Goal: Task Accomplishment & Management: Manage account settings

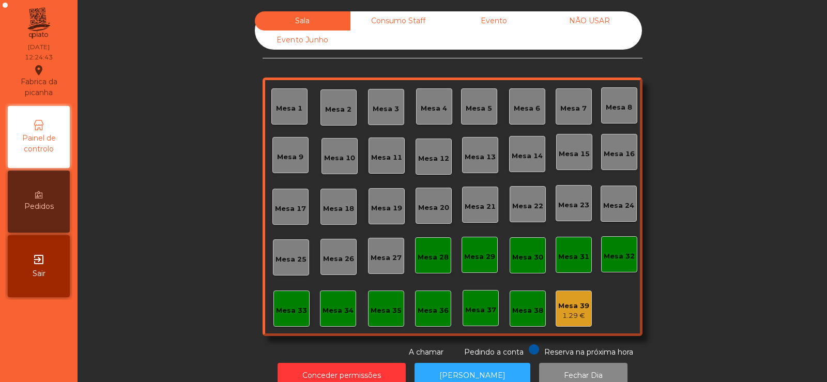
click at [563, 312] on div "1.29 €" at bounding box center [573, 316] width 31 height 10
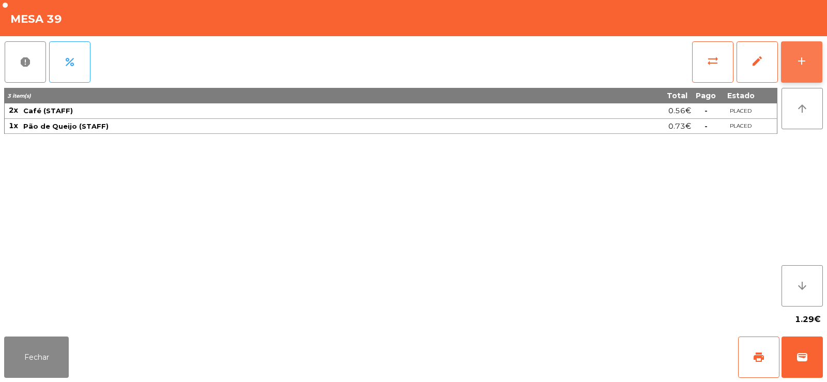
click at [805, 62] on div "add" at bounding box center [801, 61] width 12 height 12
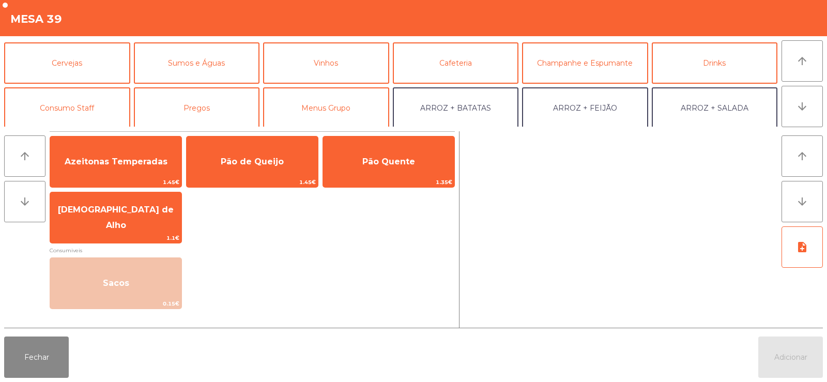
scroll to position [57, 0]
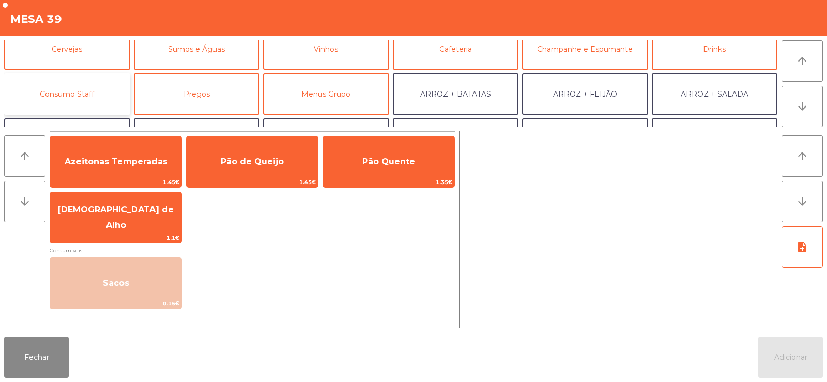
click at [83, 91] on button "Consumo Staff" at bounding box center [67, 93] width 126 height 41
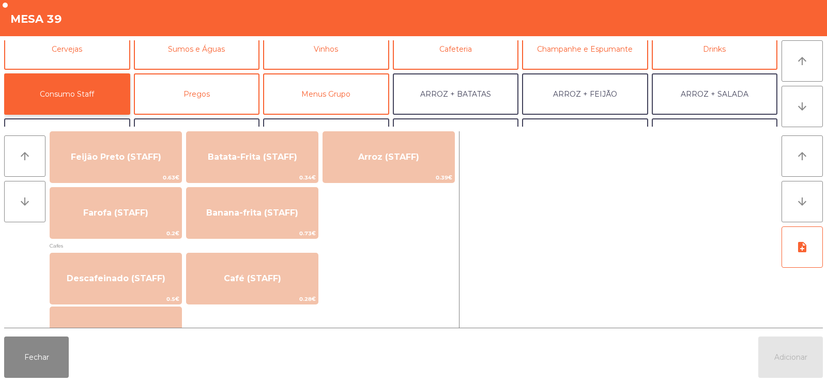
scroll to position [493, 0]
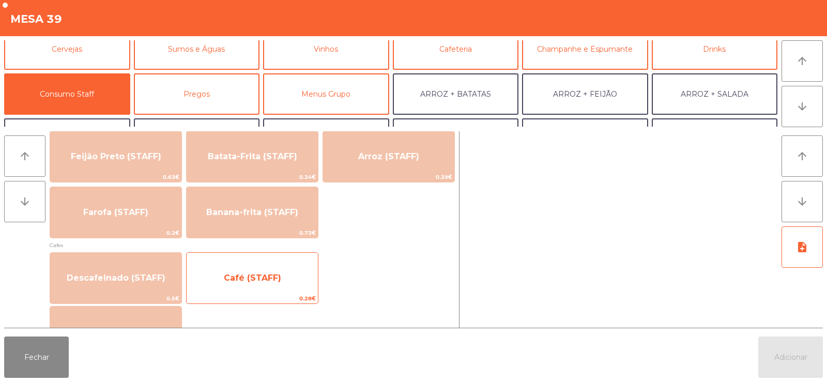
click at [238, 278] on span "Café (STAFF)" at bounding box center [252, 278] width 57 height 10
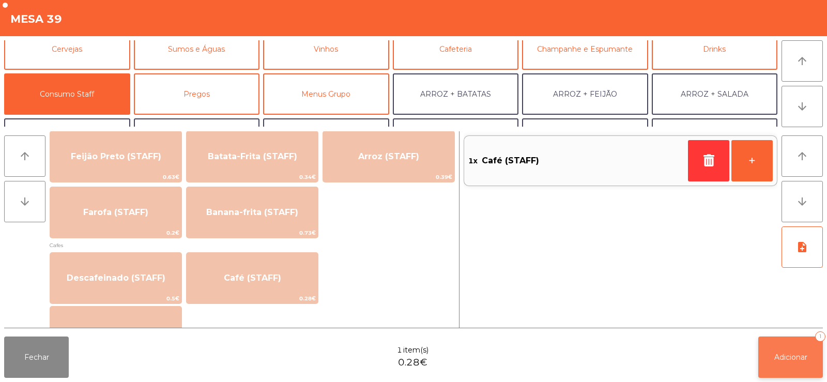
click at [783, 362] on button "Adicionar 1" at bounding box center [790, 356] width 65 height 41
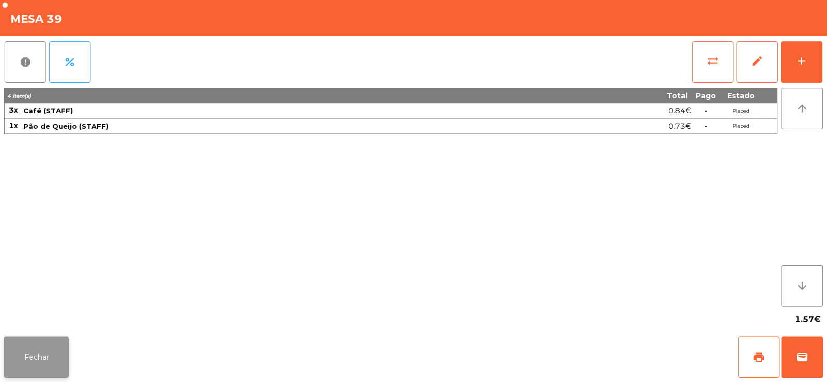
click at [52, 355] on button "Fechar" at bounding box center [36, 356] width 65 height 41
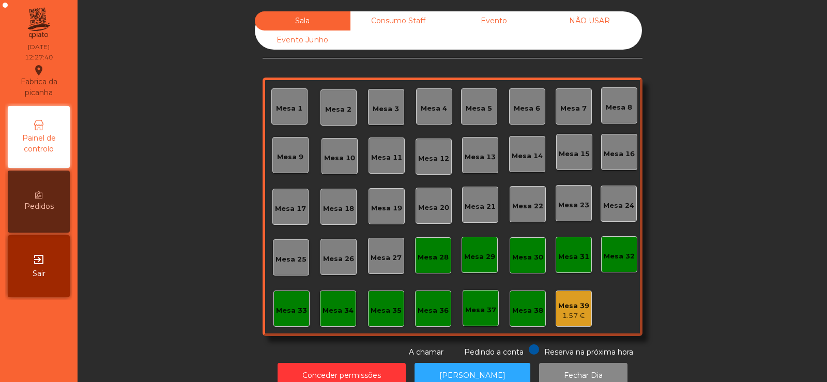
click at [572, 307] on div "Mesa 39" at bounding box center [573, 306] width 31 height 10
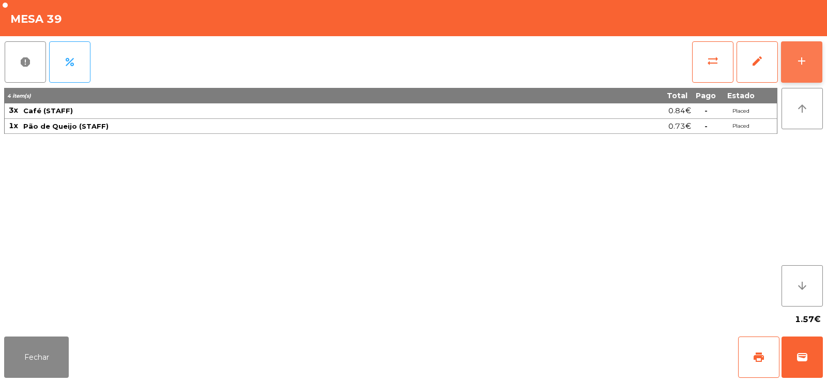
click at [807, 65] on div "add" at bounding box center [801, 61] width 12 height 12
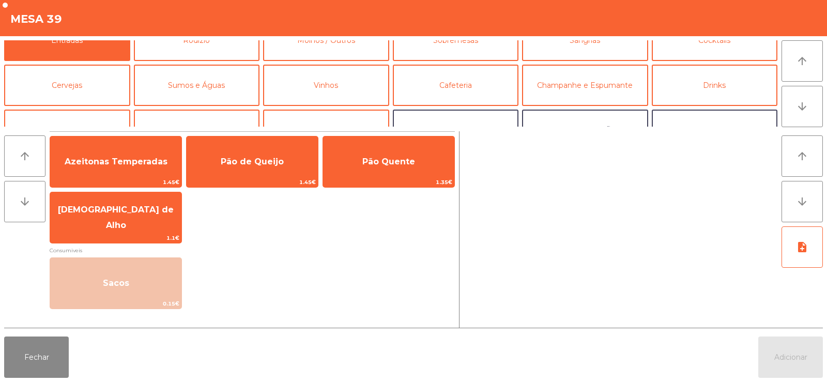
scroll to position [23, 0]
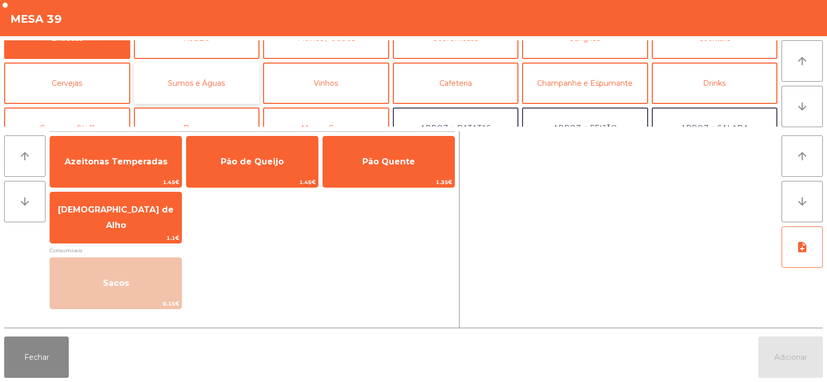
click at [207, 83] on button "Sumos e Águas" at bounding box center [197, 83] width 126 height 41
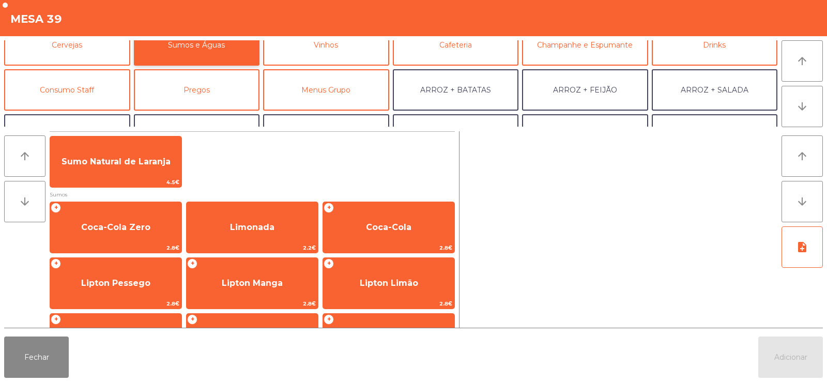
scroll to position [86, 0]
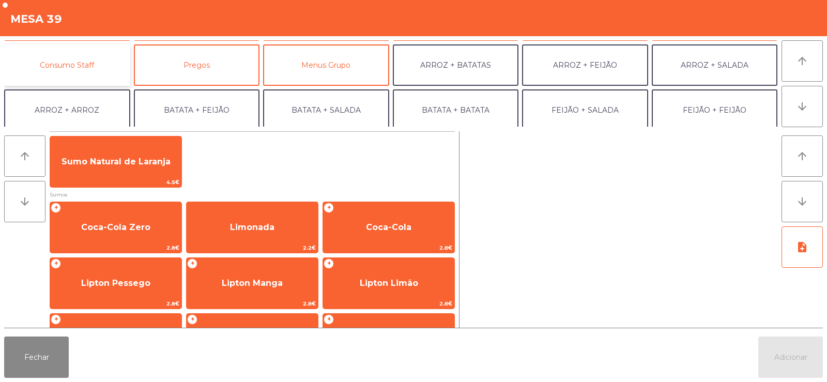
click at [86, 73] on button "Consumo Staff" at bounding box center [67, 64] width 126 height 41
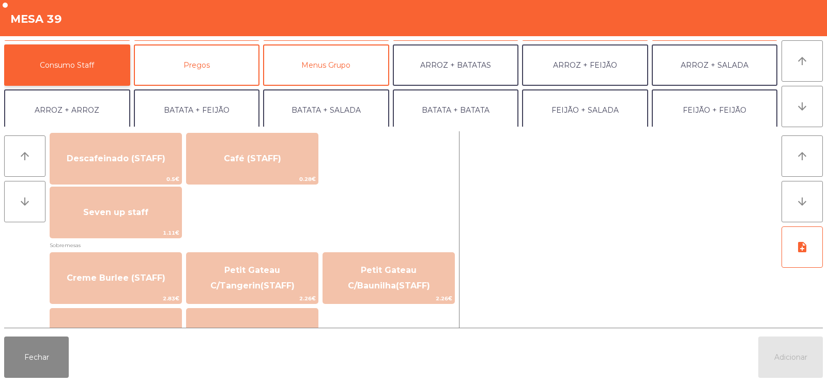
scroll to position [621, 0]
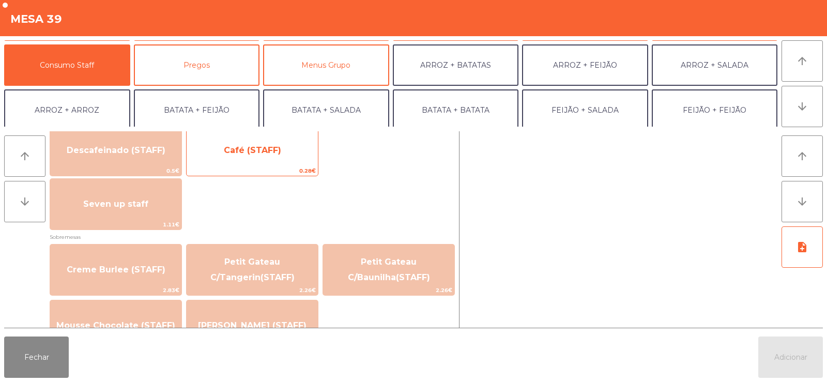
click at [257, 168] on span "0.28€" at bounding box center [252, 171] width 131 height 10
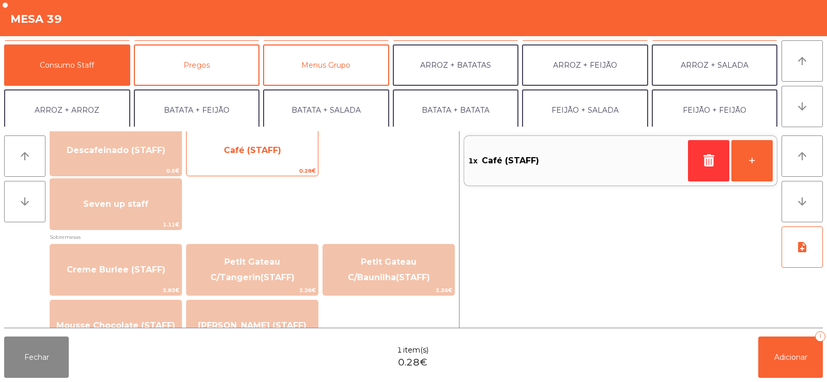
click at [264, 169] on span "0.28€" at bounding box center [252, 171] width 131 height 10
click at [270, 164] on span "Café (STAFF)" at bounding box center [252, 150] width 131 height 28
click at [276, 163] on span "Café (STAFF)" at bounding box center [252, 150] width 131 height 28
click at [279, 162] on span "Café (STAFF)" at bounding box center [252, 150] width 131 height 28
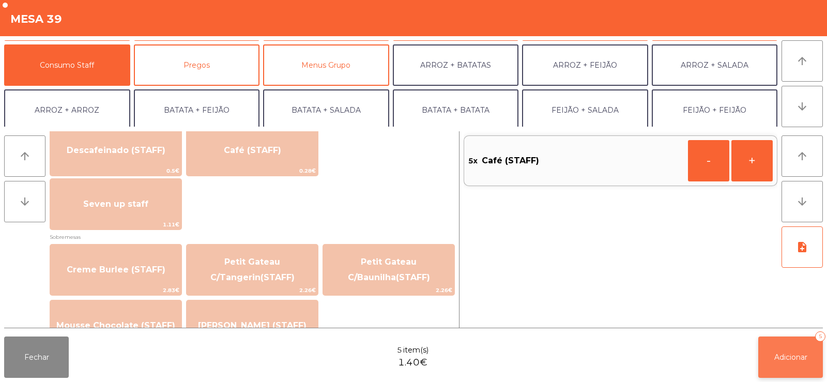
click at [791, 342] on button "Adicionar 5" at bounding box center [790, 356] width 65 height 41
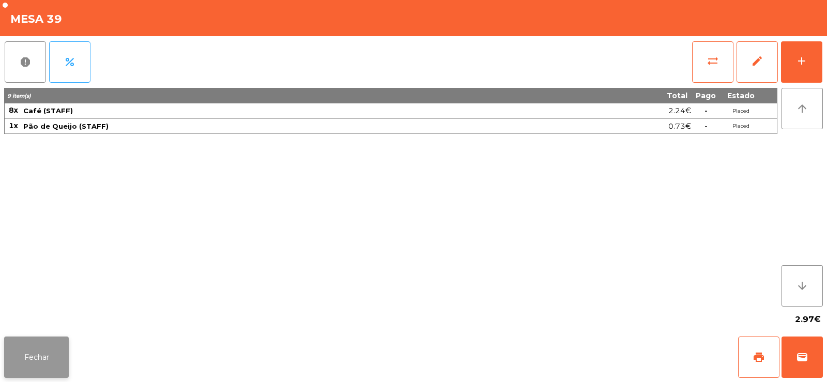
click at [35, 356] on button "Fechar" at bounding box center [36, 356] width 65 height 41
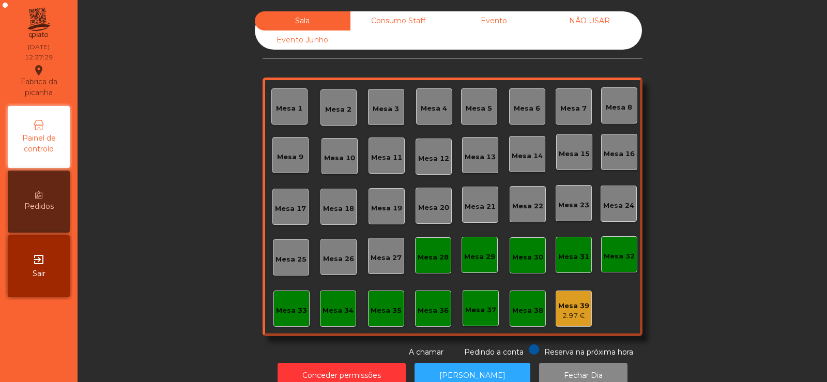
click at [476, 103] on div "Mesa 5" at bounding box center [479, 108] width 26 height 10
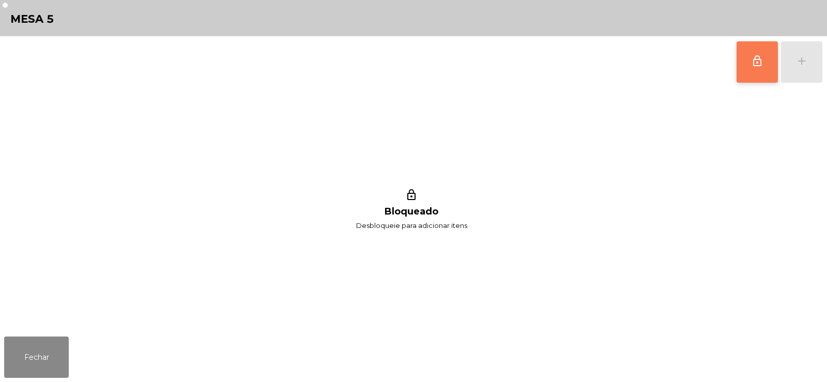
click at [745, 57] on button "lock_outline" at bounding box center [757, 61] width 41 height 41
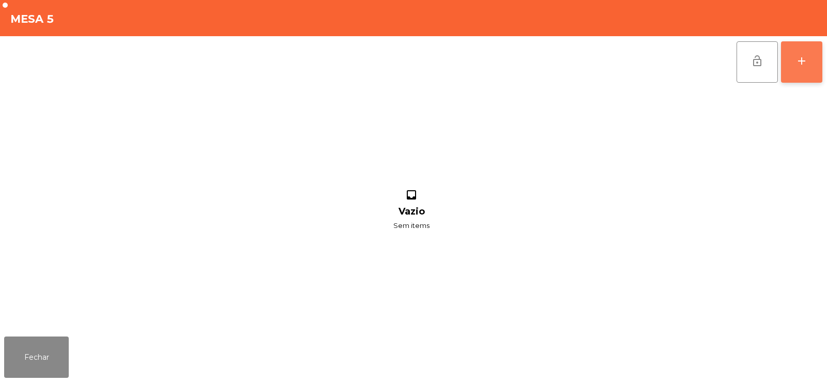
click at [809, 66] on button "add" at bounding box center [801, 61] width 41 height 41
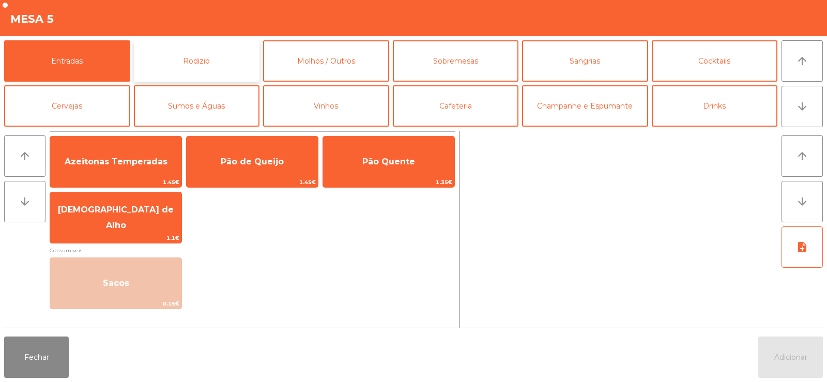
click at [176, 55] on button "Rodizio" at bounding box center [197, 60] width 126 height 41
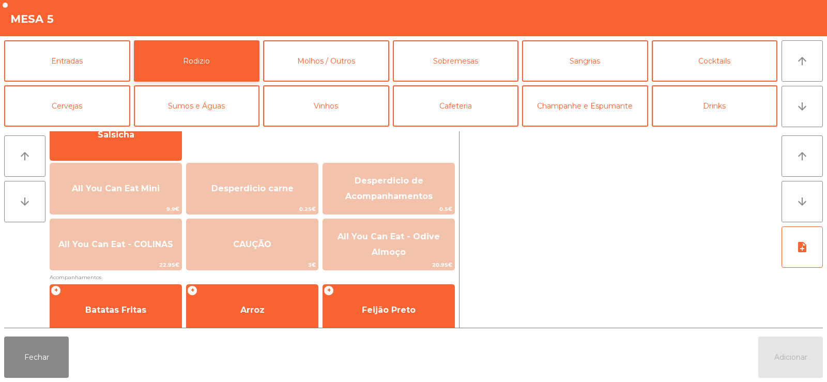
scroll to position [108, 0]
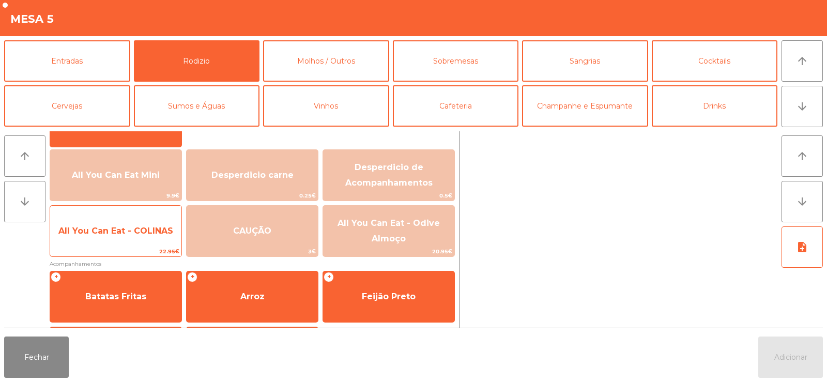
click at [122, 235] on span "All You Can Eat - COLINAS" at bounding box center [115, 231] width 115 height 10
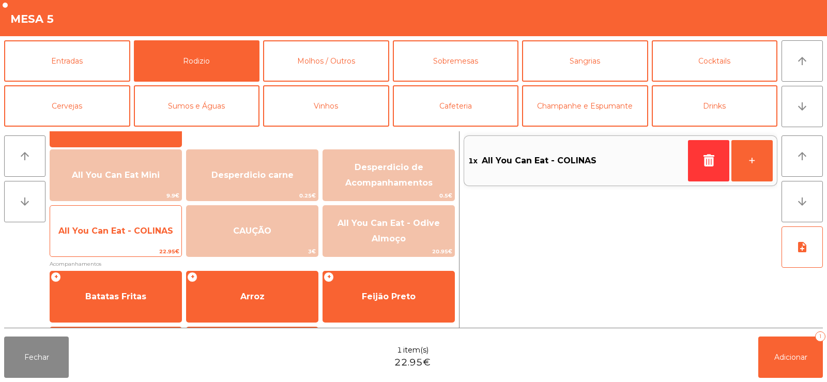
click at [117, 227] on span "All You Can Eat - COLINAS" at bounding box center [115, 231] width 115 height 10
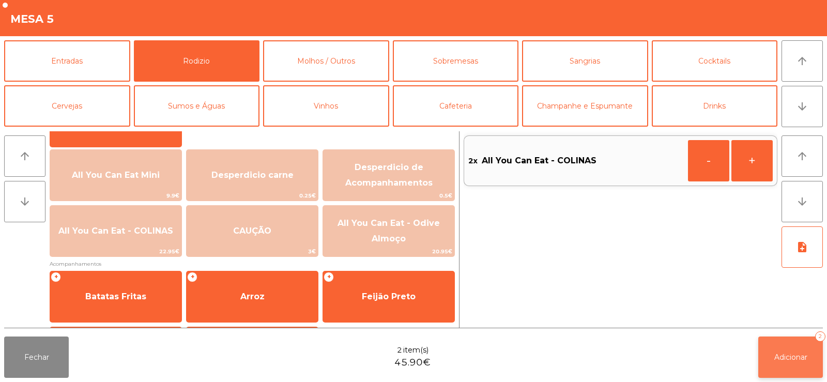
click at [793, 358] on span "Adicionar" at bounding box center [790, 356] width 33 height 9
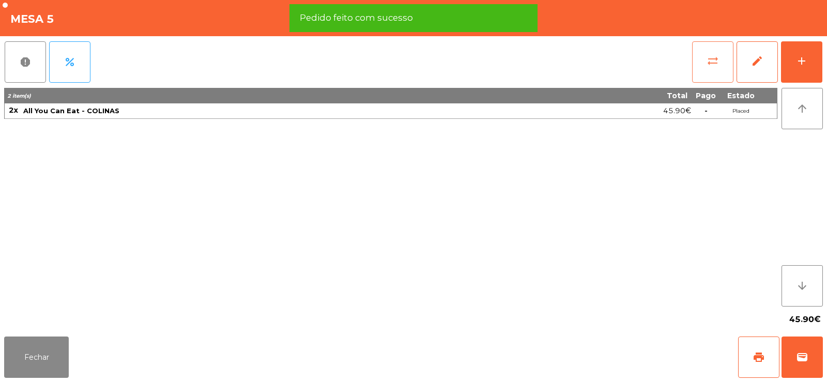
click at [712, 68] on button "sync_alt" at bounding box center [712, 61] width 41 height 41
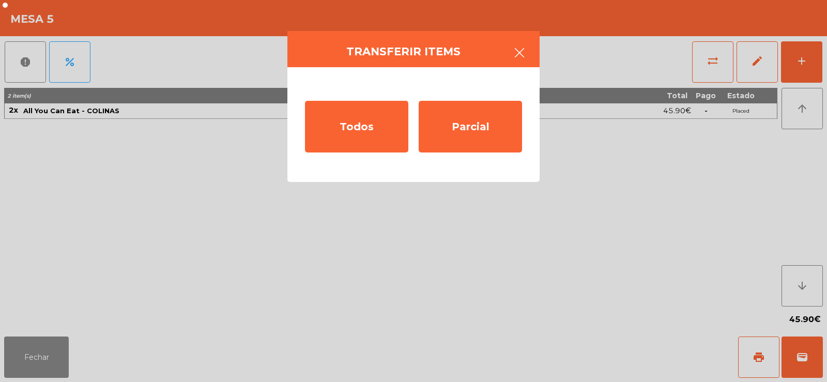
click at [516, 56] on icon "button" at bounding box center [519, 53] width 12 height 12
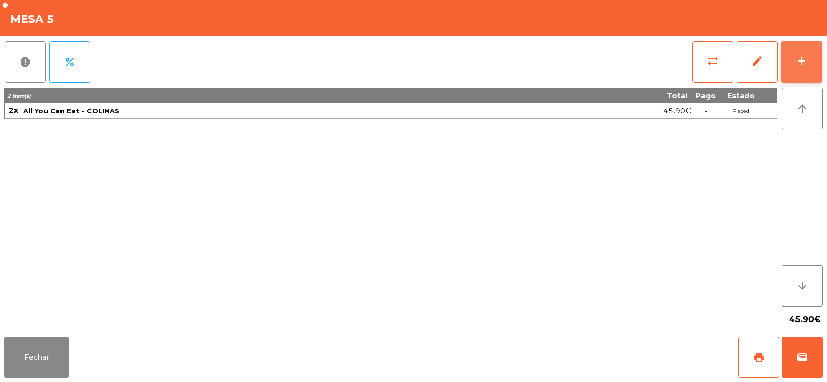
click at [795, 56] on button "add" at bounding box center [801, 61] width 41 height 41
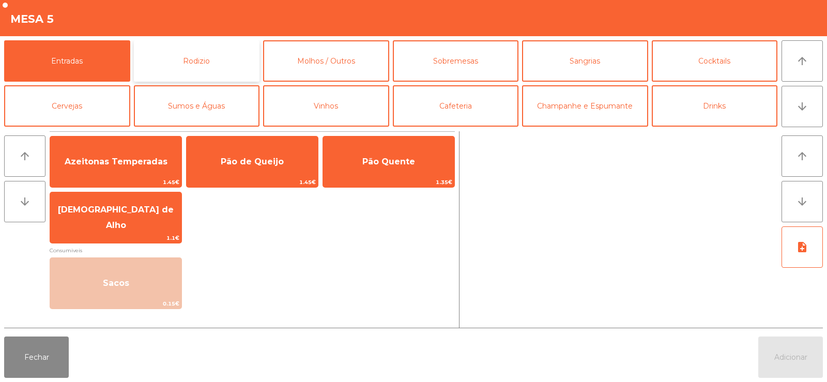
click at [203, 54] on button "Rodizio" at bounding box center [197, 60] width 126 height 41
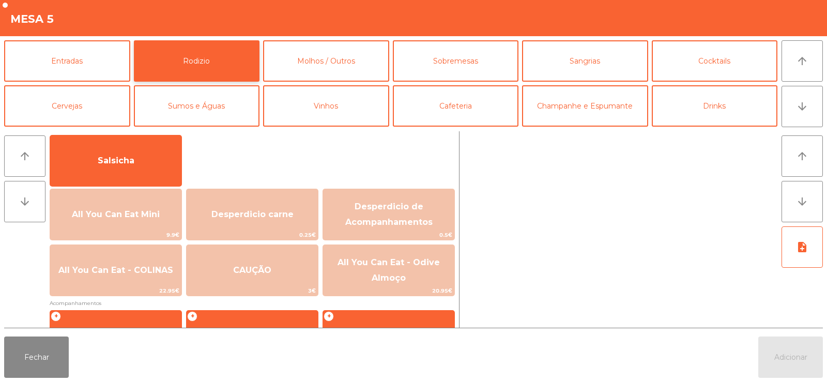
scroll to position [94, 0]
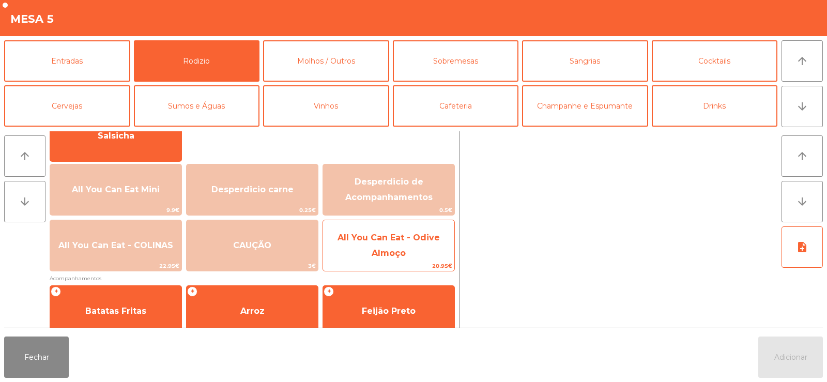
click at [373, 246] on span "All You Can Eat - Odive Almoço" at bounding box center [388, 246] width 131 height 44
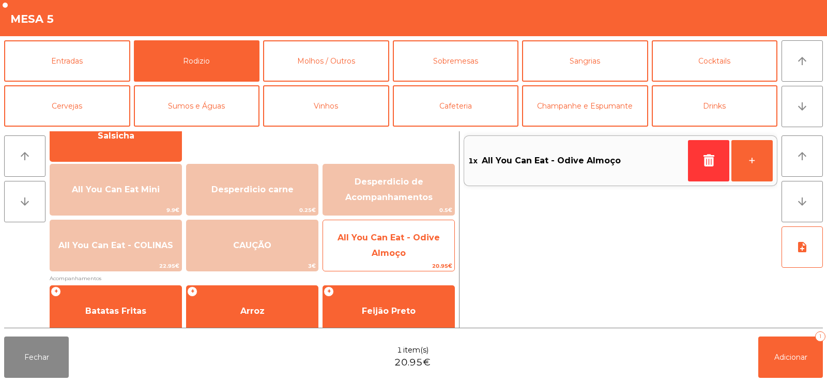
click at [381, 245] on span "All You Can Eat - Odive Almoço" at bounding box center [388, 246] width 131 height 44
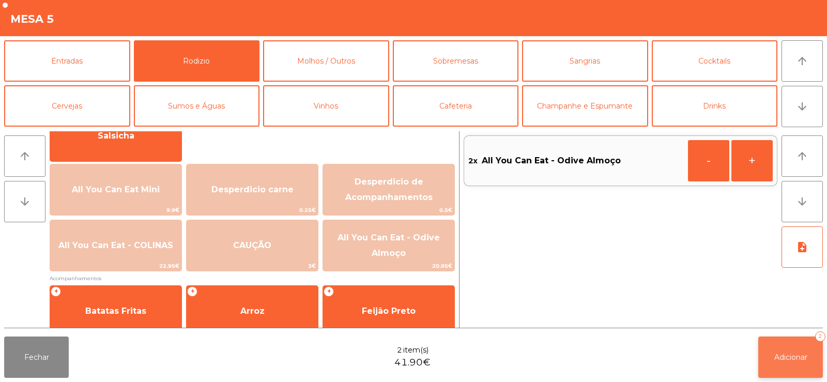
click at [788, 361] on span "Adicionar" at bounding box center [790, 356] width 33 height 9
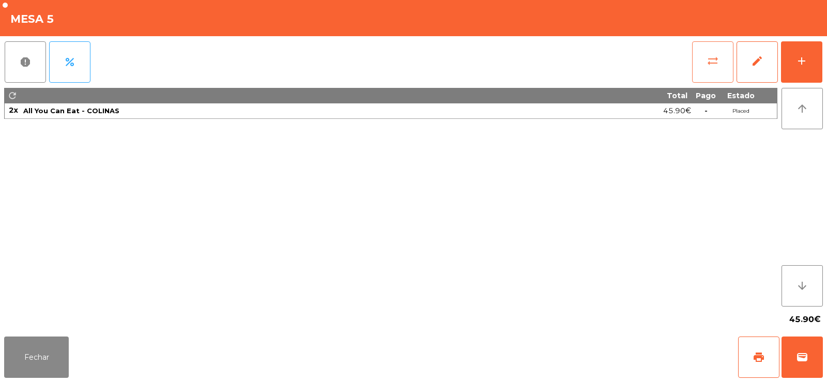
click at [701, 58] on button "sync_alt" at bounding box center [712, 61] width 41 height 41
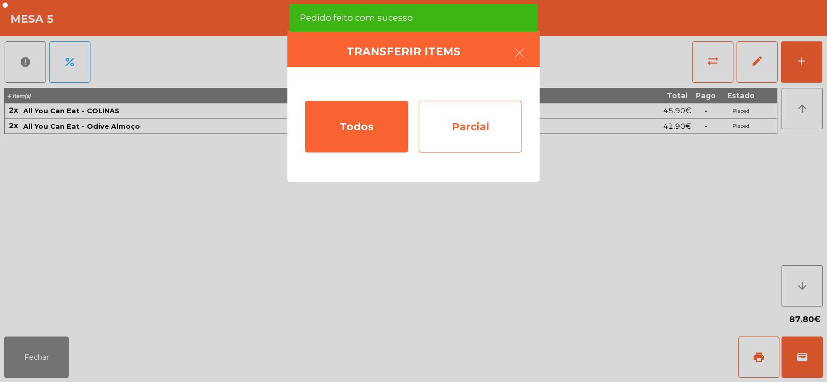
click at [491, 125] on div "Parcial" at bounding box center [470, 127] width 103 height 52
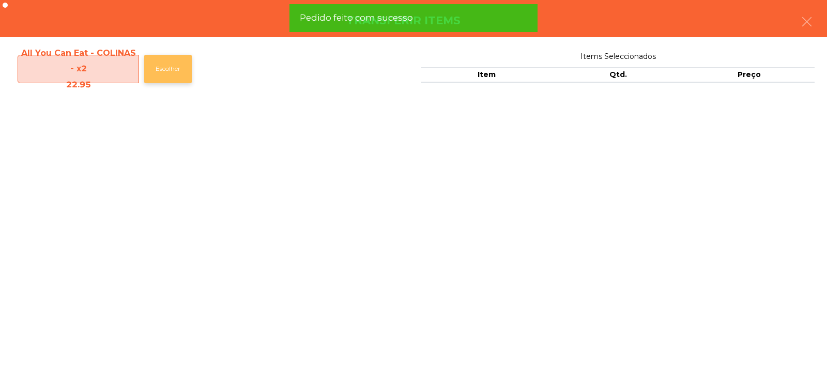
click at [157, 76] on button "Escolher" at bounding box center [168, 69] width 48 height 28
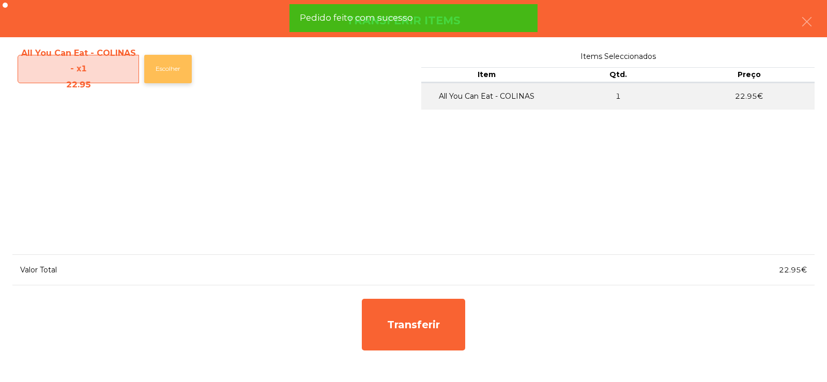
click at [158, 73] on button "Escolher" at bounding box center [168, 69] width 48 height 28
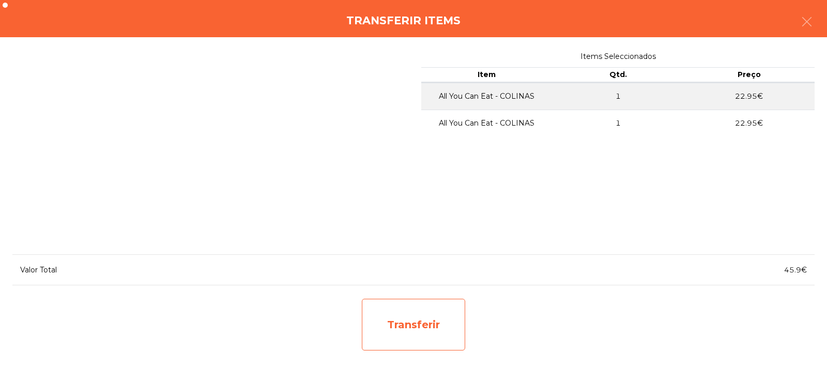
click at [416, 313] on div "Transferir" at bounding box center [413, 325] width 103 height 52
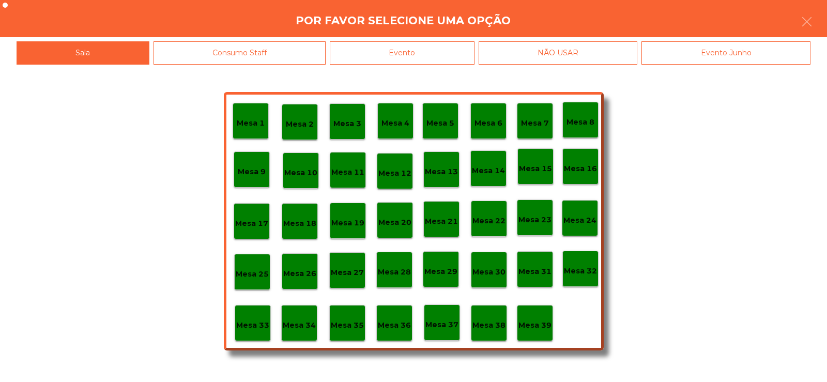
click at [439, 332] on div "Mesa 37" at bounding box center [442, 322] width 36 height 36
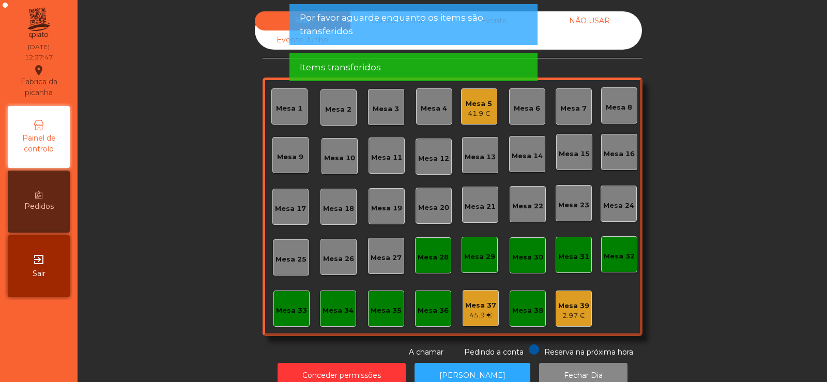
click at [468, 101] on div "Mesa 5" at bounding box center [479, 104] width 26 height 10
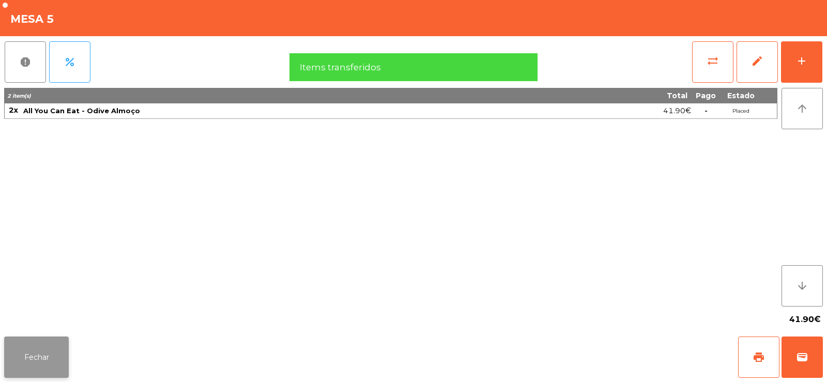
click at [36, 345] on button "Fechar" at bounding box center [36, 356] width 65 height 41
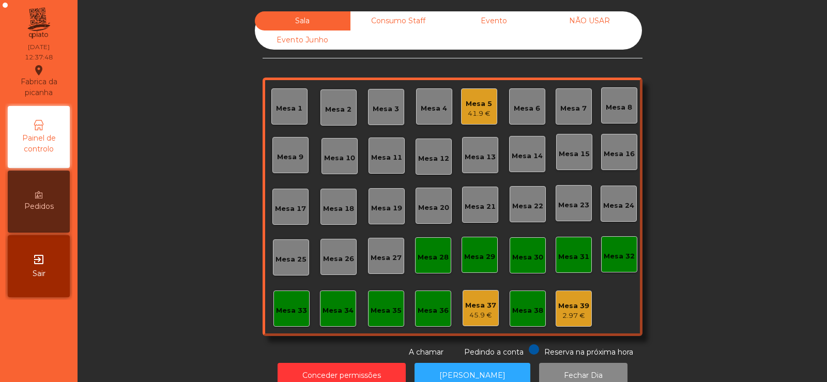
click at [172, 216] on div "Sala Consumo Staff Evento NÃO USAR Evento Junho Mesa 1 Mesa 2 Mesa 3 Mesa 4 Mes…" at bounding box center [452, 184] width 722 height 346
click at [385, 102] on div "Mesa 3" at bounding box center [386, 107] width 26 height 14
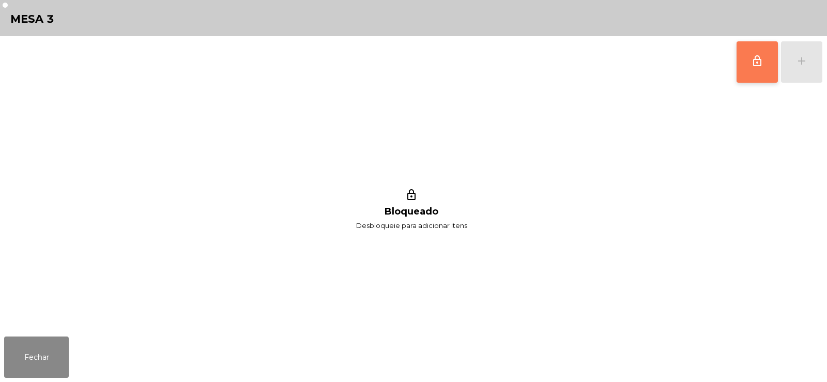
click at [764, 71] on button "lock_outline" at bounding box center [757, 61] width 41 height 41
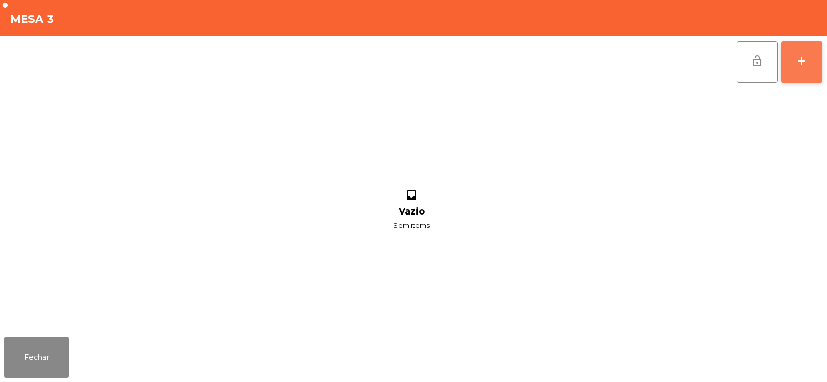
click at [802, 60] on div "add" at bounding box center [801, 61] width 12 height 12
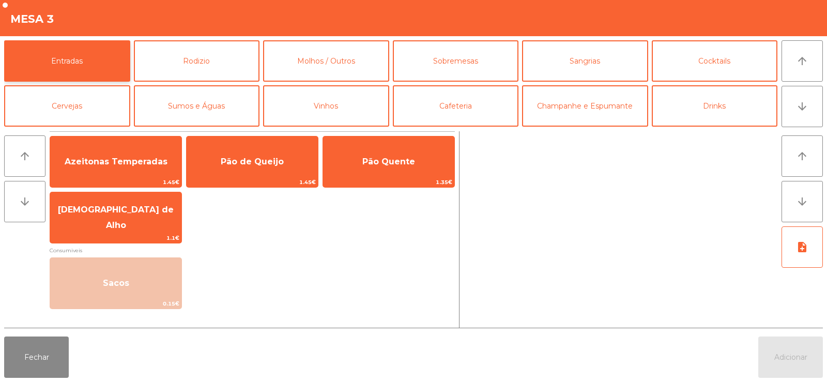
click at [80, 67] on button "Entradas" at bounding box center [67, 60] width 126 height 41
click at [226, 56] on button "Rodizio" at bounding box center [197, 60] width 126 height 41
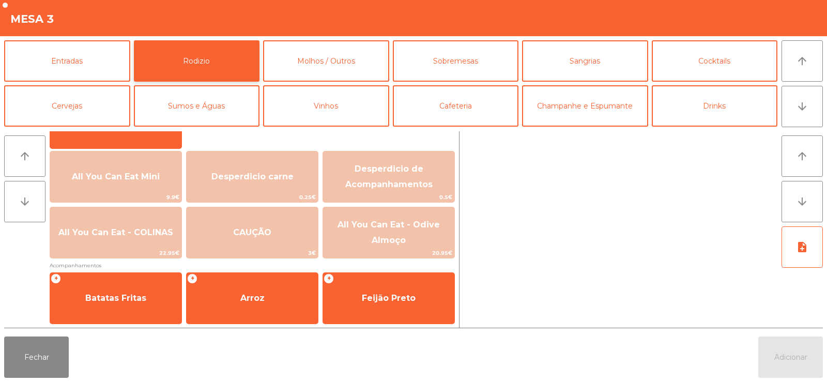
scroll to position [108, 0]
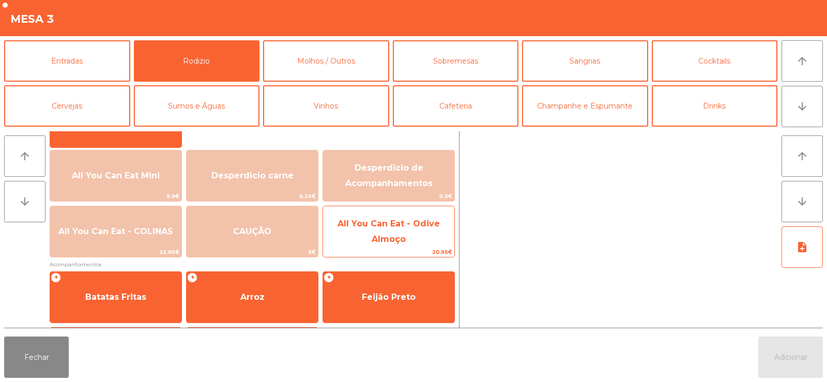
click at [380, 233] on span "All You Can Eat - Odive Almoço" at bounding box center [388, 232] width 131 height 44
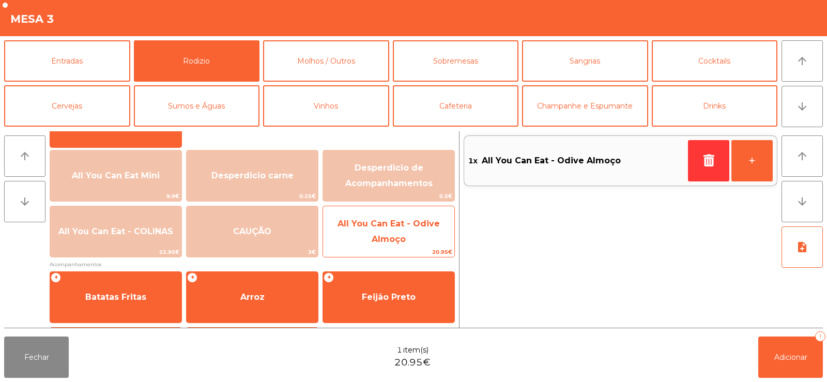
click at [377, 233] on span "All You Can Eat - Odive Almoço" at bounding box center [388, 232] width 131 height 44
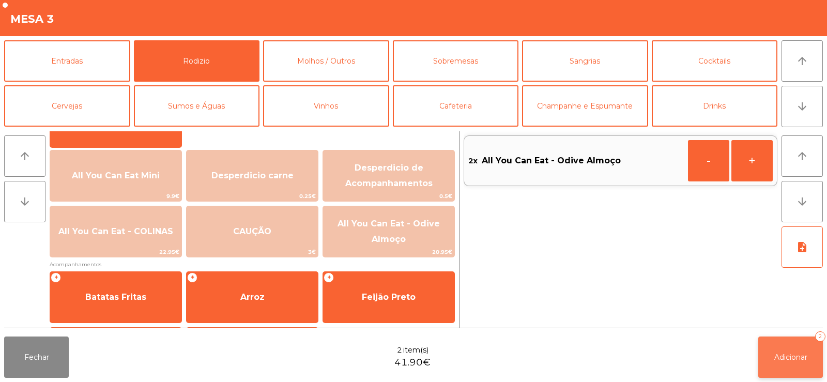
click at [784, 356] on span "Adicionar" at bounding box center [790, 356] width 33 height 9
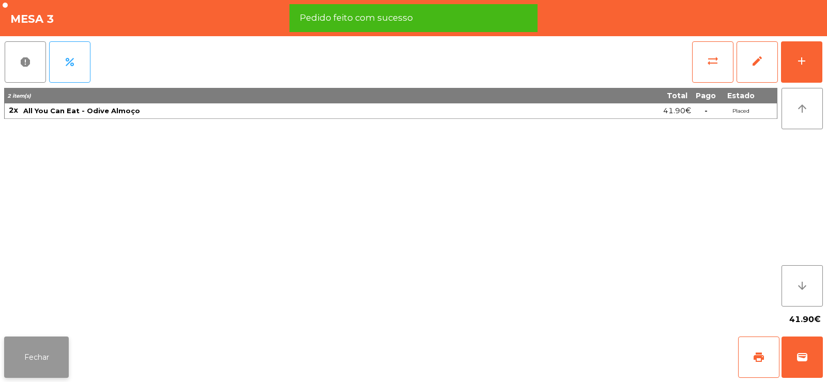
click at [19, 350] on button "Fechar" at bounding box center [36, 356] width 65 height 41
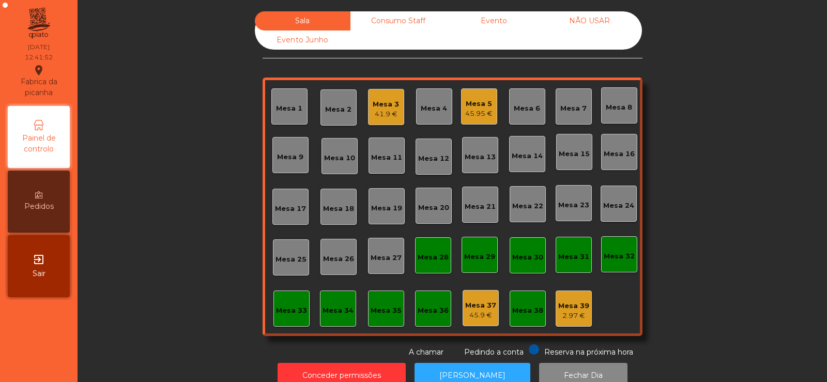
click at [404, 21] on div "Consumo Staff" at bounding box center [398, 20] width 96 height 19
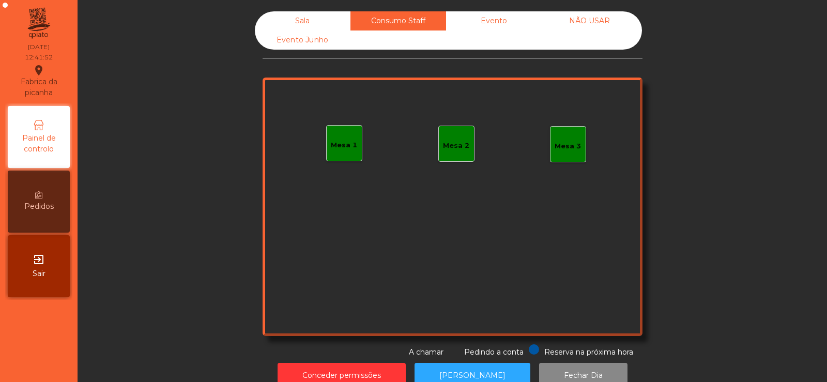
click at [516, 18] on div "Evento" at bounding box center [494, 20] width 96 height 19
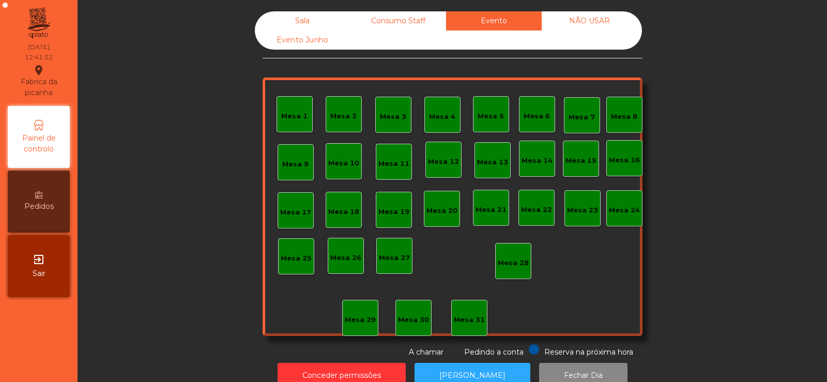
click at [300, 22] on div "Sala" at bounding box center [303, 20] width 96 height 19
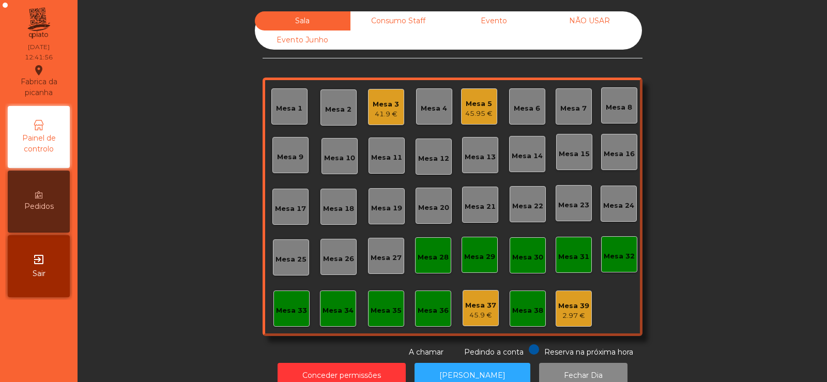
click at [385, 112] on div "41.9 €" at bounding box center [386, 114] width 26 height 10
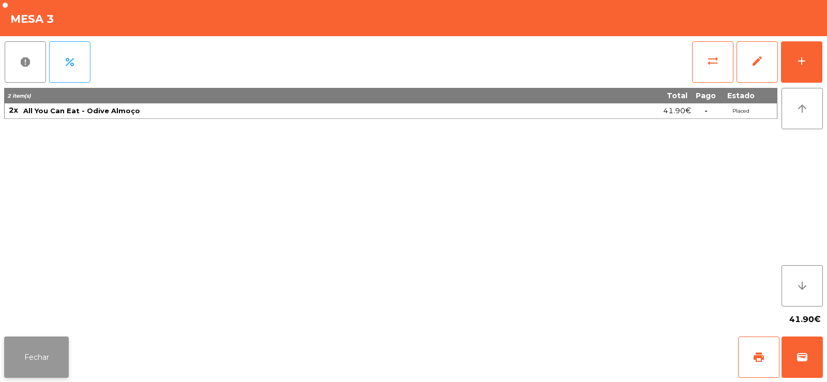
click at [51, 347] on button "Fechar" at bounding box center [36, 356] width 65 height 41
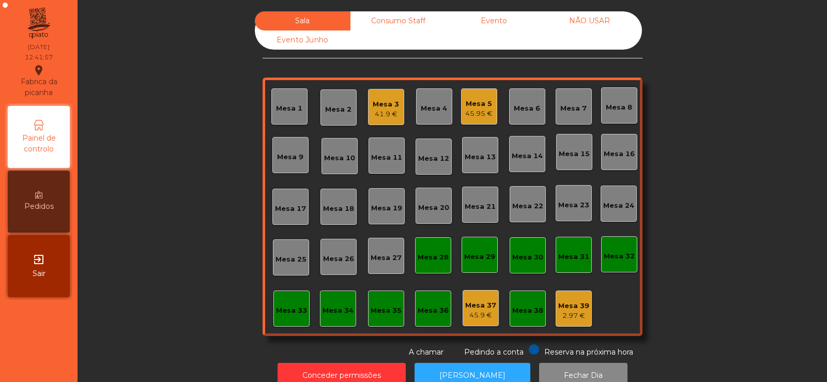
click at [172, 209] on div "Sala Consumo Staff Evento NÃO USAR Evento Junho Mesa 1 Mesa 2 Mesa 3 41.9 € Mes…" at bounding box center [452, 184] width 722 height 346
click at [368, 122] on div "Mesa 3 60.5 €" at bounding box center [386, 107] width 36 height 36
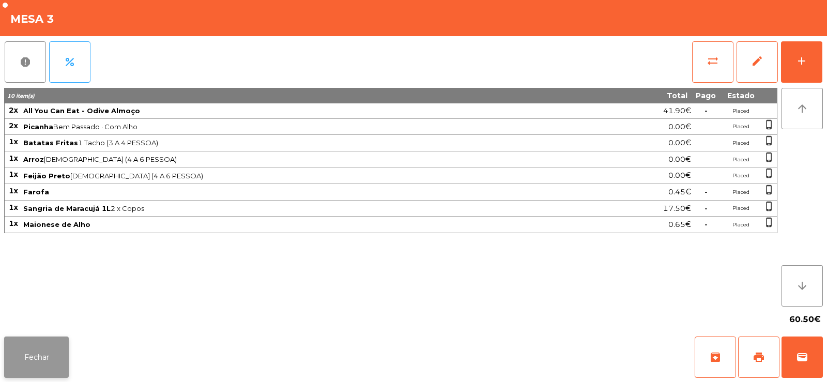
click at [17, 358] on button "Fechar" at bounding box center [36, 356] width 65 height 41
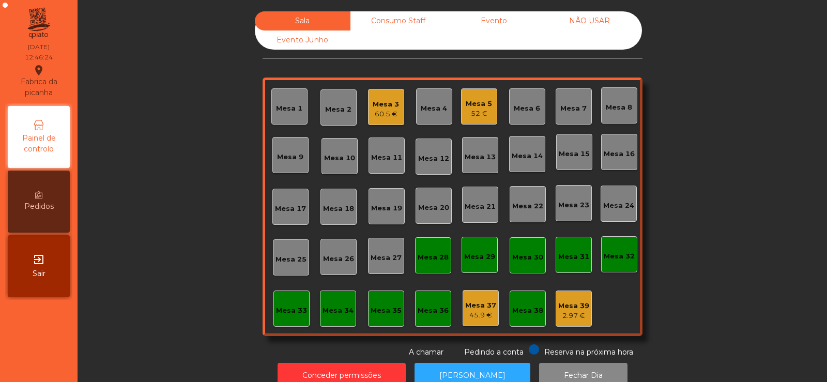
click at [474, 119] on div "Mesa 5 52 €" at bounding box center [479, 106] width 36 height 36
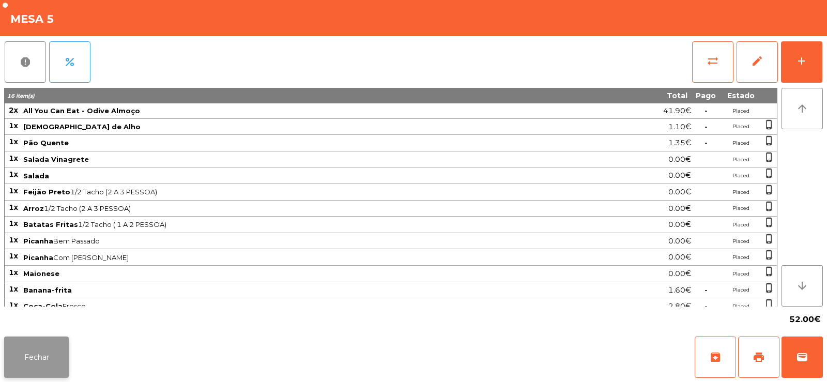
click at [49, 353] on button "Fechar" at bounding box center [36, 356] width 65 height 41
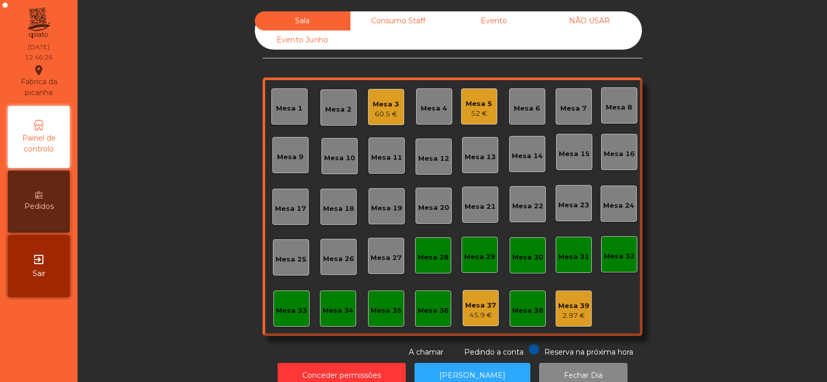
click at [391, 106] on div "Mesa 3" at bounding box center [386, 104] width 26 height 10
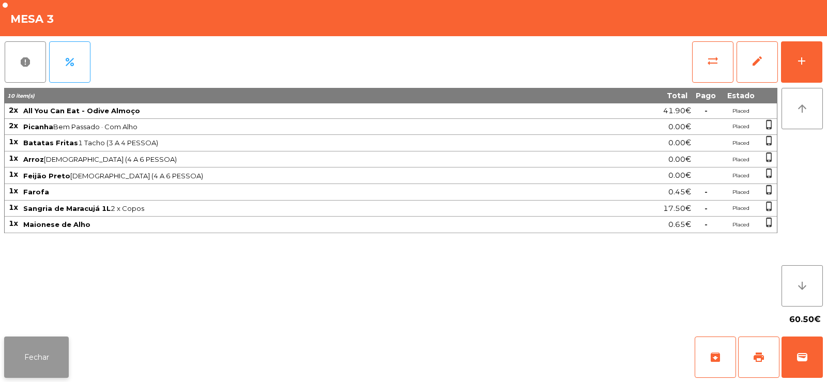
click at [26, 355] on button "Fechar" at bounding box center [36, 356] width 65 height 41
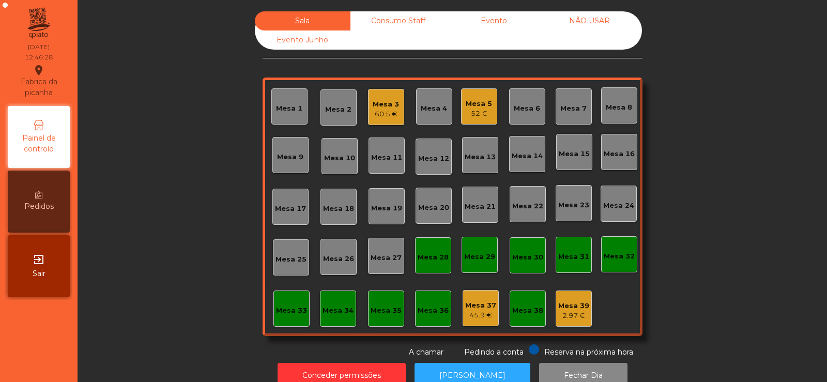
click at [466, 109] on div "52 €" at bounding box center [479, 114] width 26 height 10
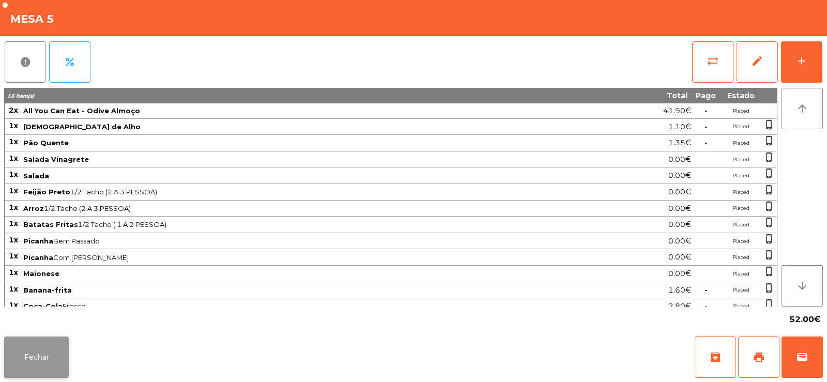
click at [50, 349] on button "Fechar" at bounding box center [36, 356] width 65 height 41
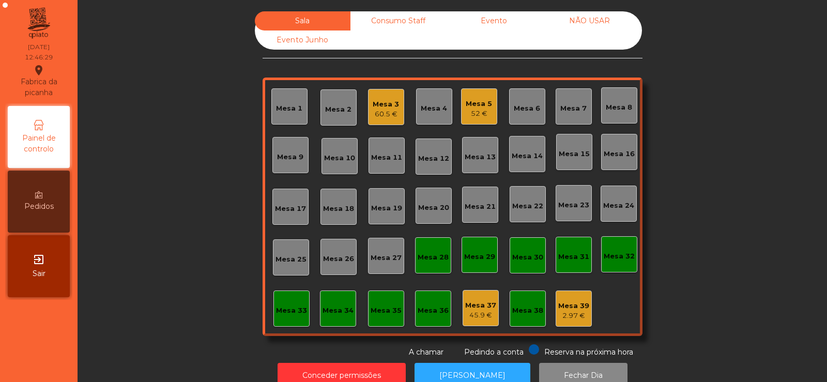
click at [478, 307] on div "Mesa 37" at bounding box center [480, 305] width 31 height 10
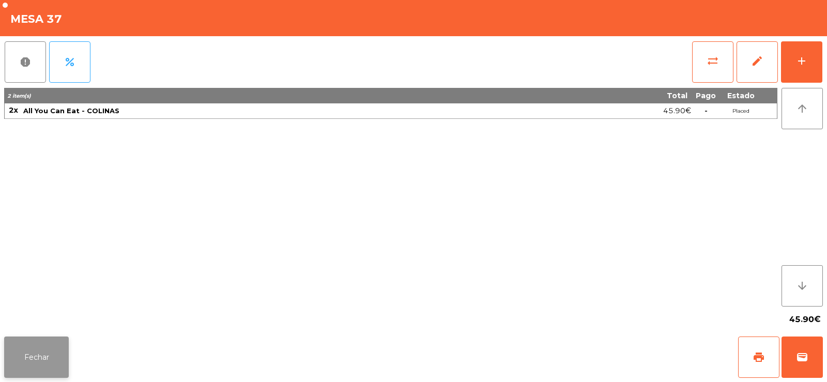
click at [45, 356] on button "Fechar" at bounding box center [36, 356] width 65 height 41
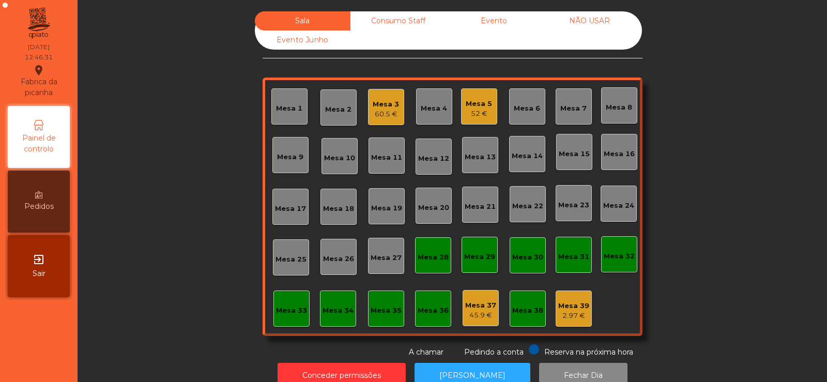
click at [403, 18] on div "Consumo Staff" at bounding box center [398, 20] width 96 height 19
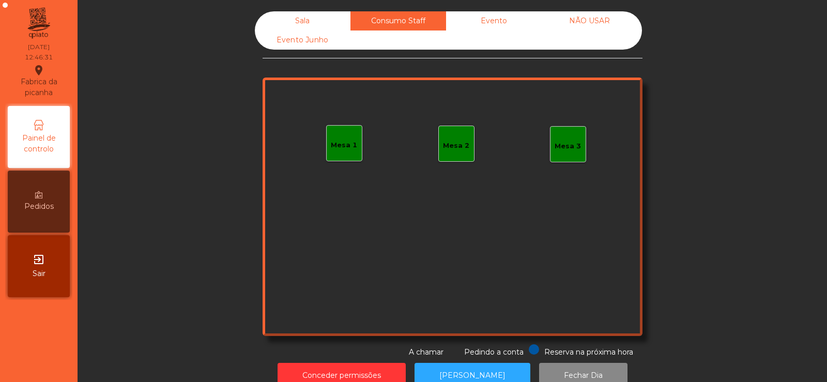
click at [507, 21] on div "Evento" at bounding box center [494, 20] width 96 height 19
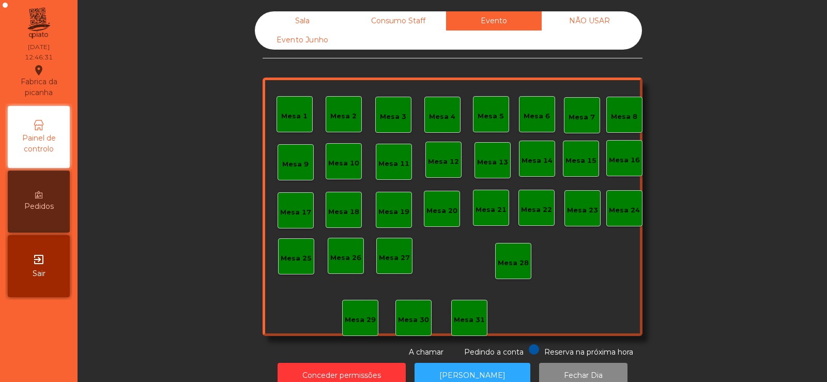
click at [595, 30] on div "NÃO USAR" at bounding box center [590, 20] width 96 height 19
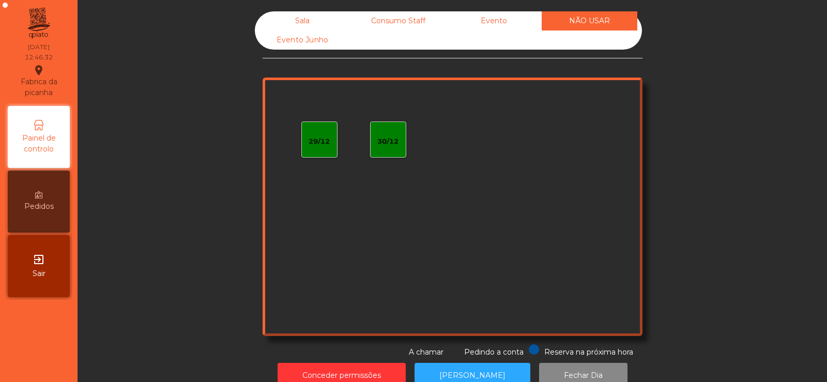
click at [313, 17] on div "Sala" at bounding box center [303, 20] width 96 height 19
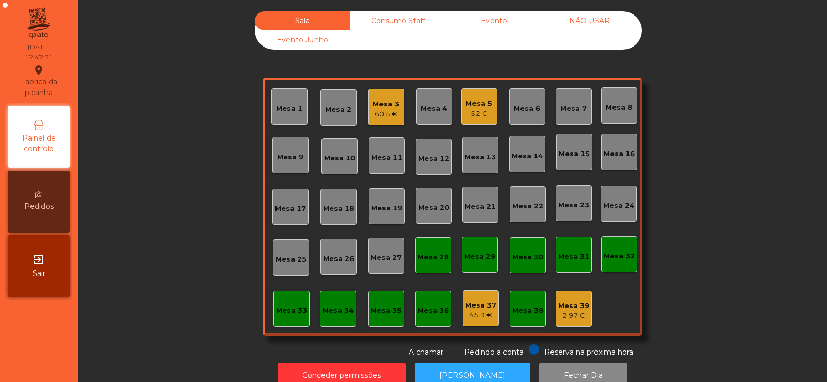
click at [580, 118] on div "Mesa 7" at bounding box center [574, 106] width 36 height 36
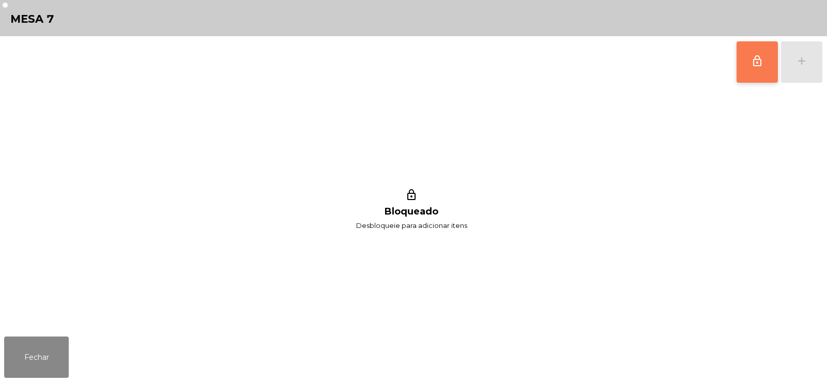
click at [749, 62] on button "lock_outline" at bounding box center [757, 61] width 41 height 41
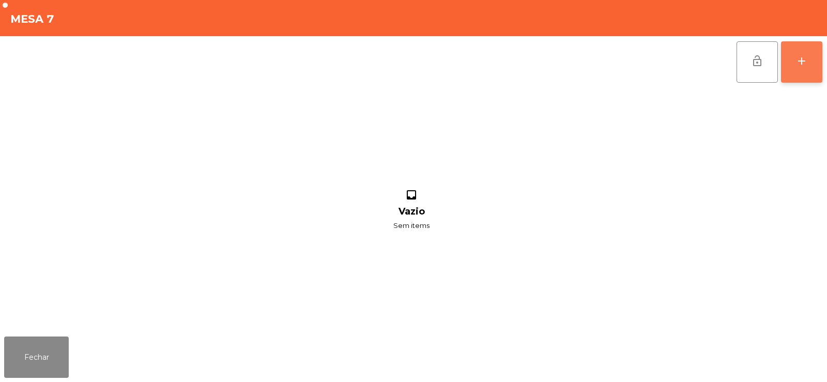
click at [805, 63] on div "add" at bounding box center [801, 61] width 12 height 12
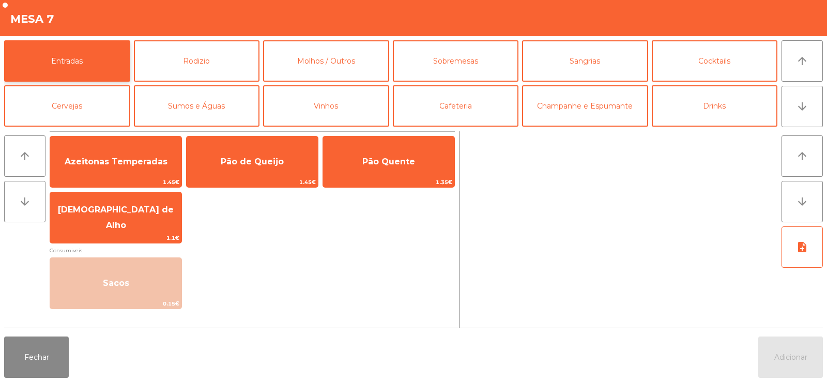
click at [68, 43] on button "Entradas" at bounding box center [67, 60] width 126 height 41
click at [209, 62] on button "Rodizio" at bounding box center [197, 60] width 126 height 41
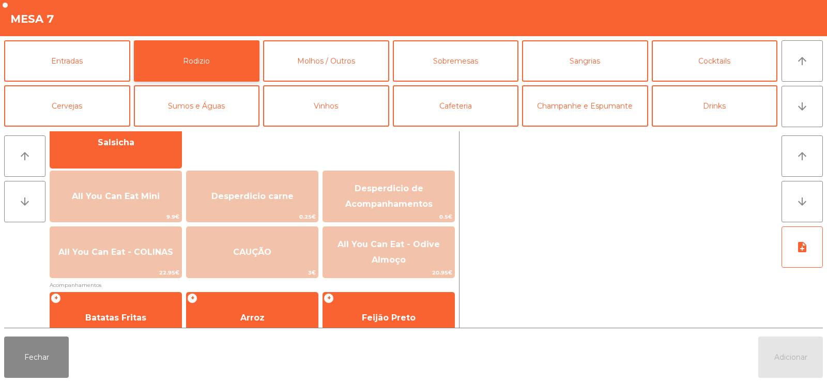
scroll to position [116, 0]
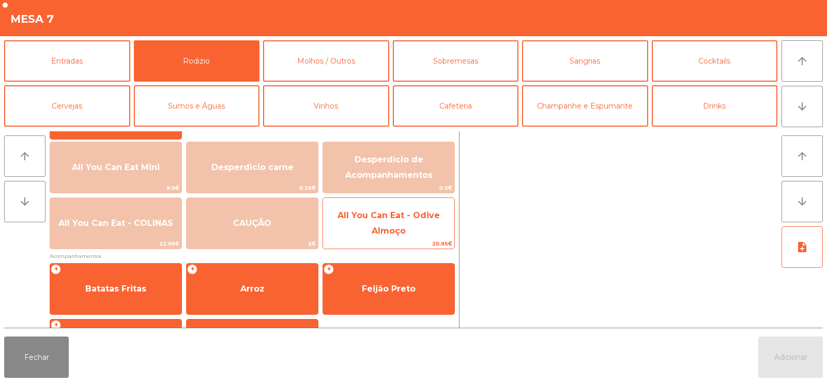
click at [404, 231] on span "All You Can Eat - Odive Almoço" at bounding box center [389, 222] width 102 height 25
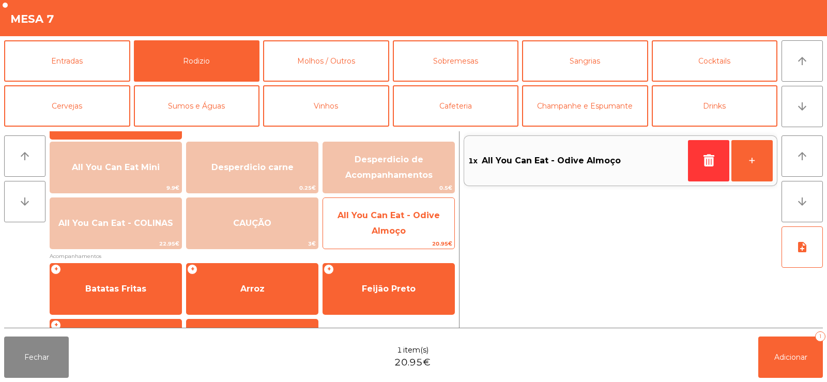
click at [388, 236] on span "All You Can Eat - Odive Almoço" at bounding box center [388, 224] width 131 height 44
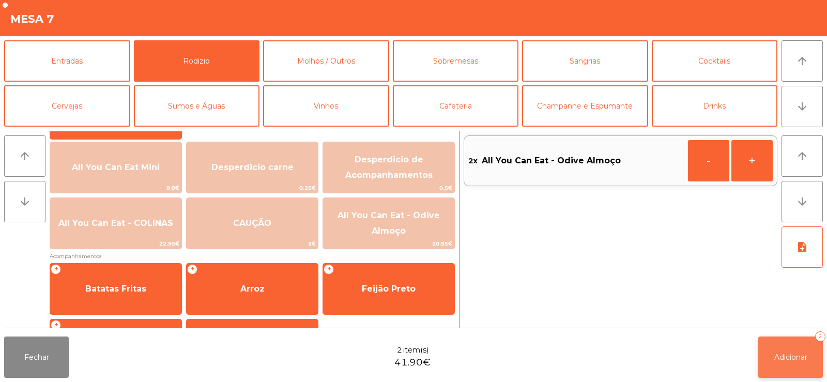
click at [788, 361] on span "Adicionar" at bounding box center [790, 356] width 33 height 9
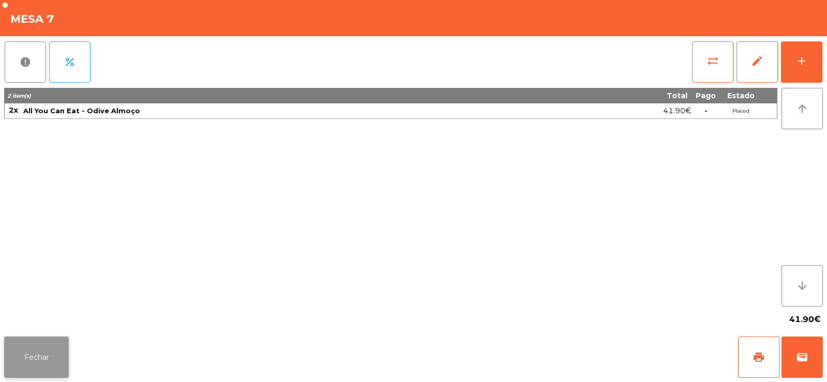
click at [40, 366] on button "Fechar" at bounding box center [36, 356] width 65 height 41
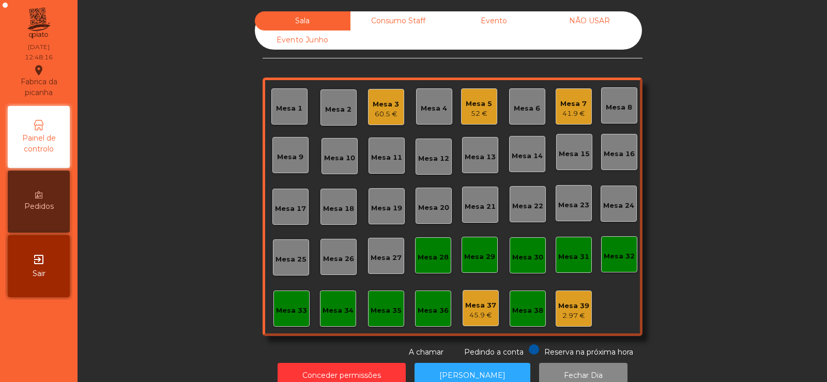
click at [570, 117] on div "41.9 €" at bounding box center [573, 114] width 26 height 10
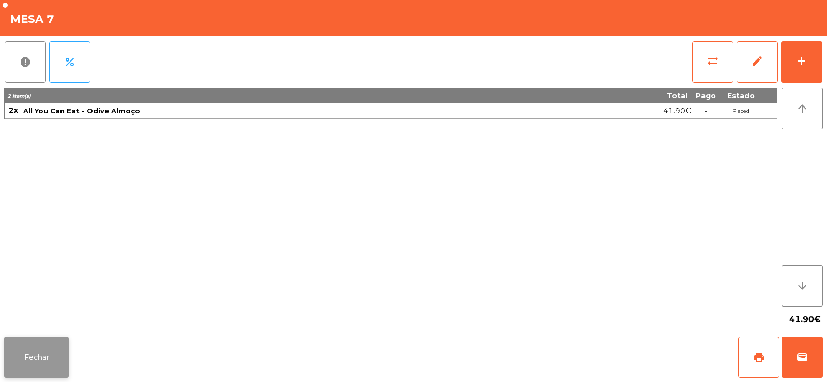
click at [9, 340] on button "Fechar" at bounding box center [36, 356] width 65 height 41
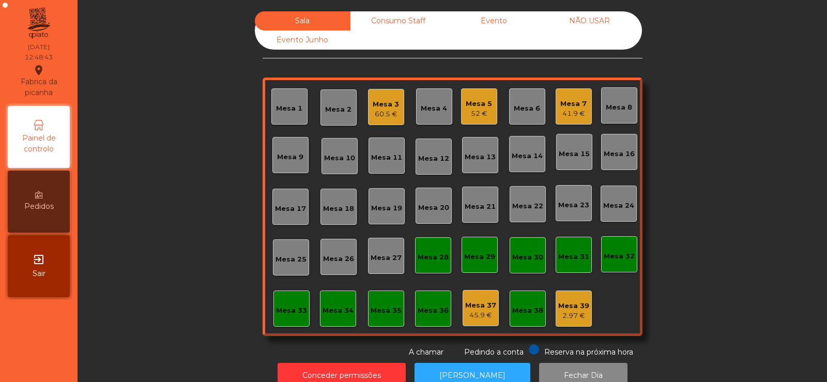
click at [295, 309] on div "Mesa 33" at bounding box center [291, 310] width 31 height 10
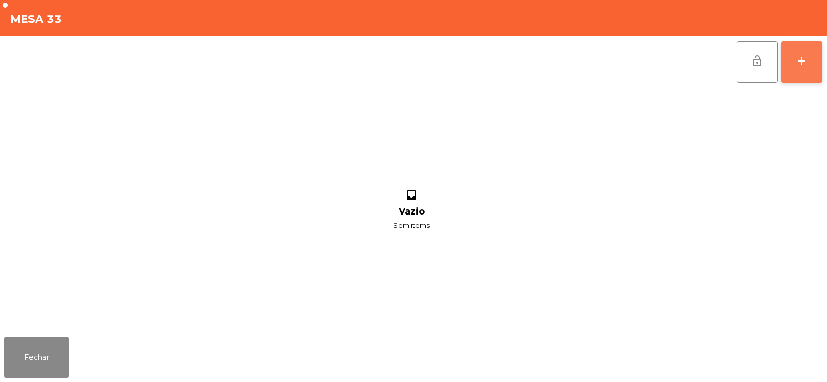
click at [812, 71] on button "add" at bounding box center [801, 61] width 41 height 41
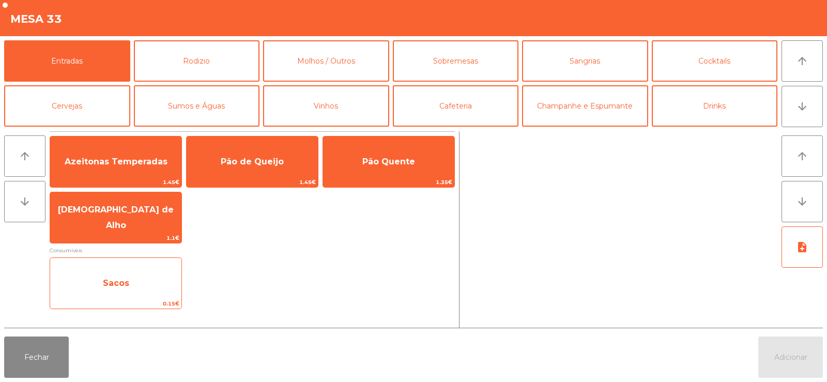
click at [121, 287] on span "Sacos" at bounding box center [116, 283] width 26 height 10
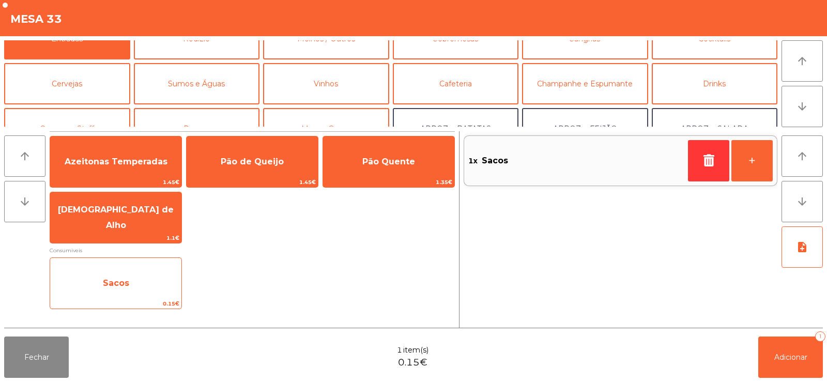
scroll to position [64, 0]
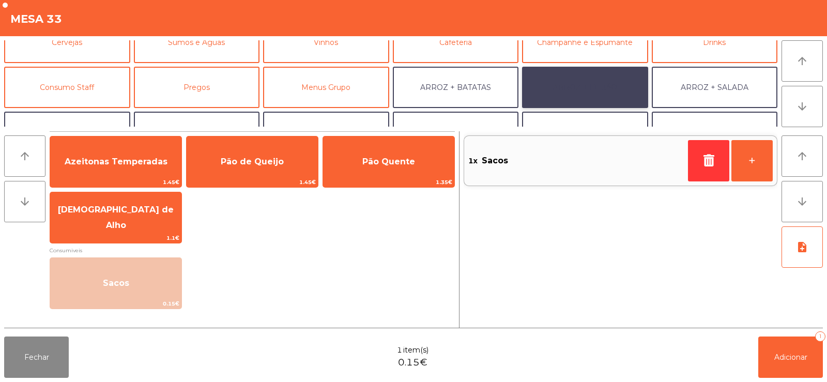
click at [572, 89] on button "ARROZ + FEIJÃO" at bounding box center [585, 87] width 126 height 41
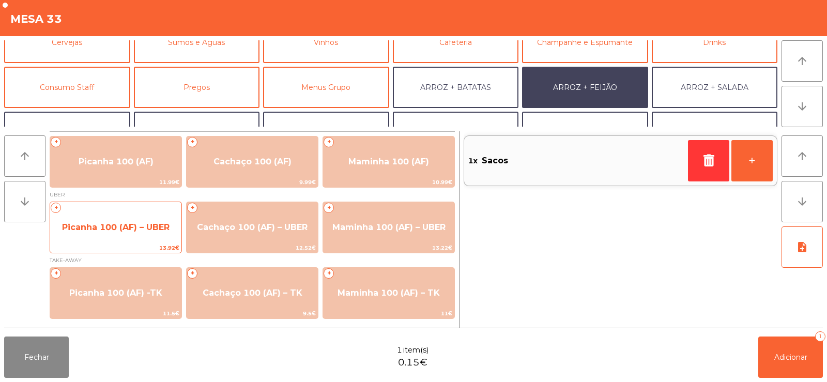
click at [136, 228] on span "Picanha 100 (AF) – UBER" at bounding box center [116, 227] width 108 height 10
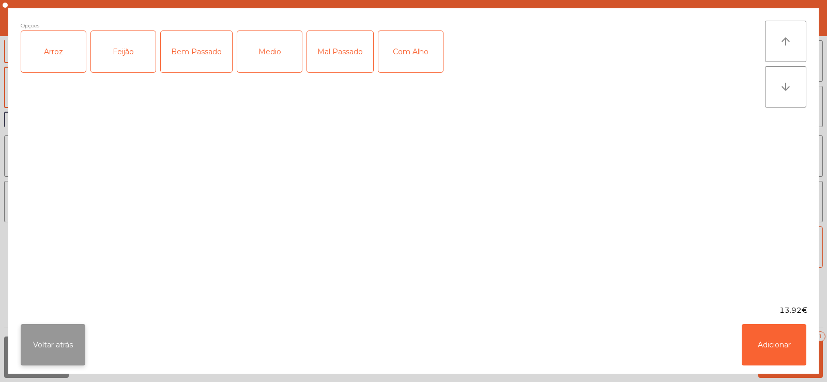
click at [49, 345] on button "Voltar atrás" at bounding box center [53, 344] width 65 height 41
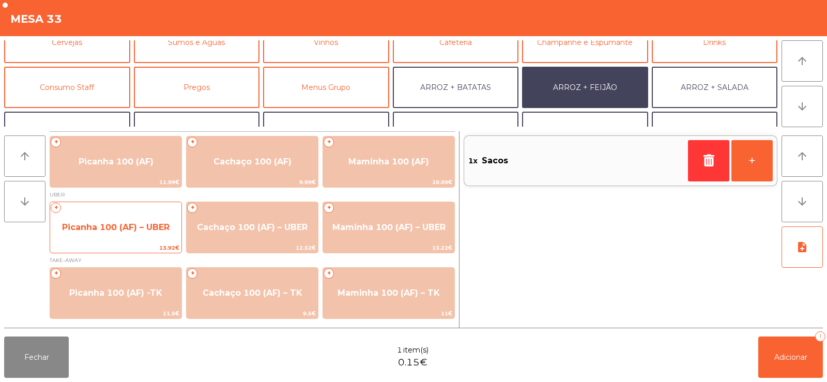
click at [124, 228] on span "Picanha 100 (AF) – UBER" at bounding box center [116, 227] width 108 height 10
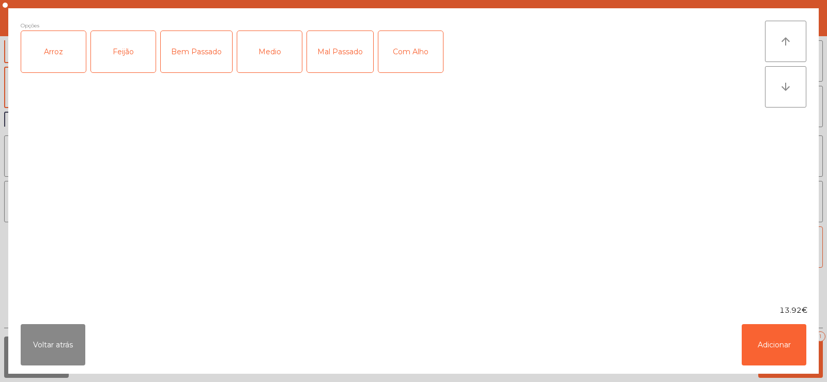
click at [48, 62] on div "Arroz" at bounding box center [53, 51] width 65 height 41
click at [116, 63] on div "Feijão" at bounding box center [123, 51] width 65 height 41
click at [194, 60] on div "Bem Passado" at bounding box center [196, 51] width 71 height 41
click at [771, 345] on button "Adicionar" at bounding box center [774, 344] width 65 height 41
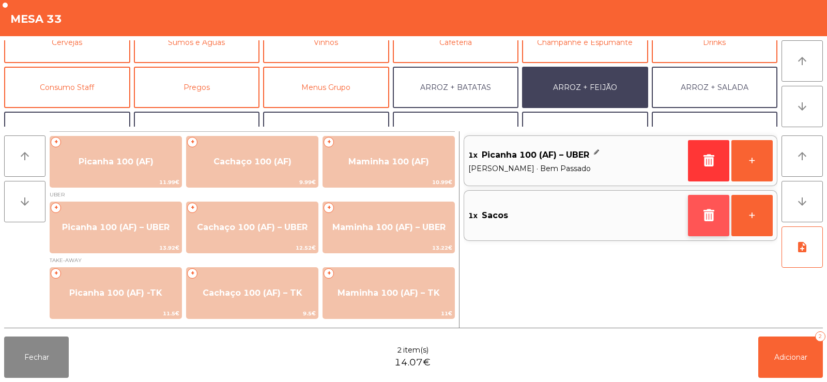
click at [702, 215] on icon "button" at bounding box center [709, 215] width 16 height 12
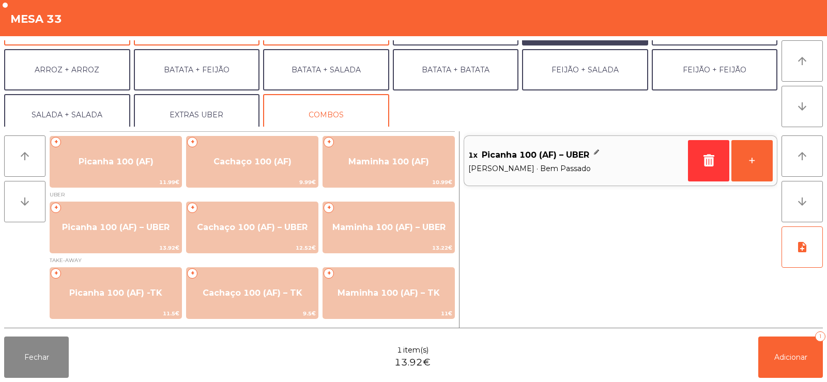
scroll to position [133, 0]
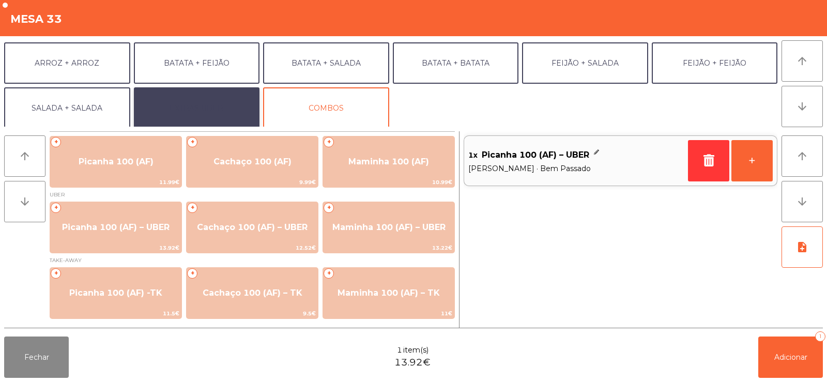
click at [201, 116] on button "EXTRAS UBER" at bounding box center [197, 107] width 126 height 41
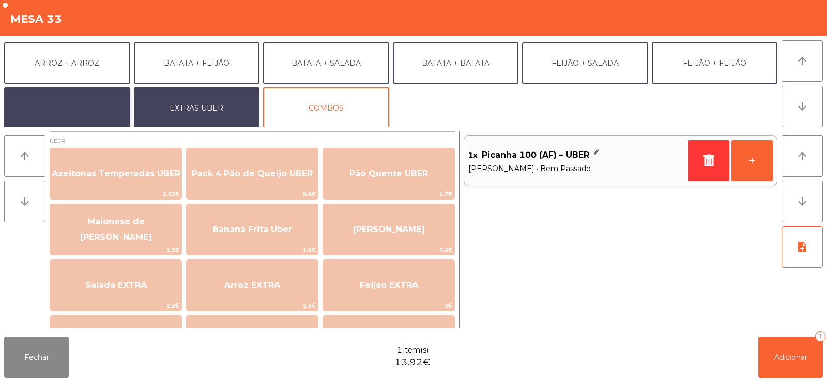
click at [84, 103] on button "SALADA + SALADA" at bounding box center [67, 107] width 126 height 41
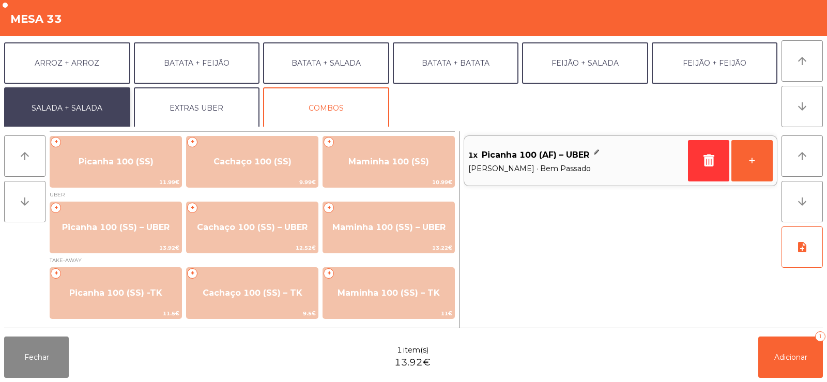
scroll to position [135, 0]
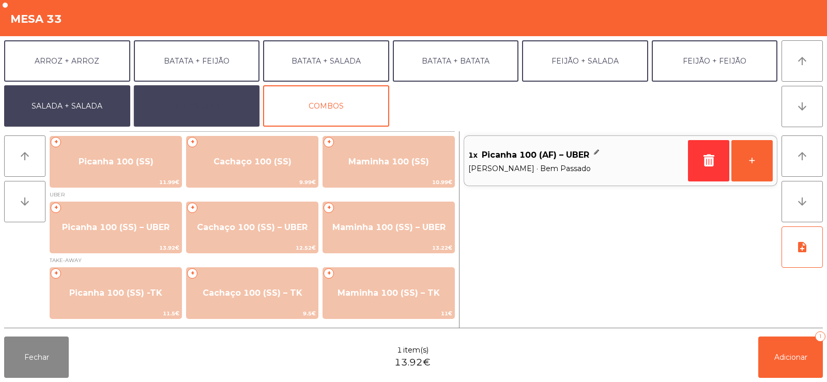
click at [200, 108] on button "EXTRAS UBER" at bounding box center [197, 105] width 126 height 41
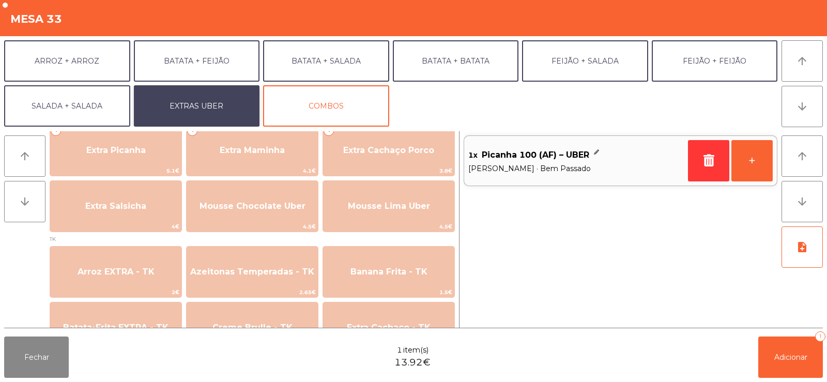
scroll to position [309, 0]
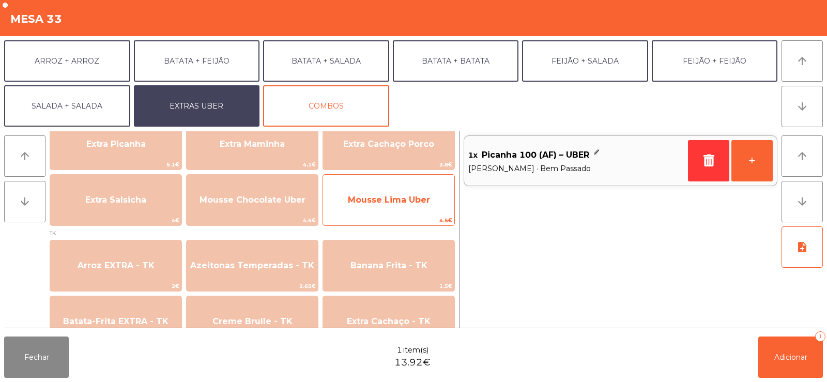
click at [396, 204] on span "Mousse Lima Uber" at bounding box center [389, 200] width 82 height 10
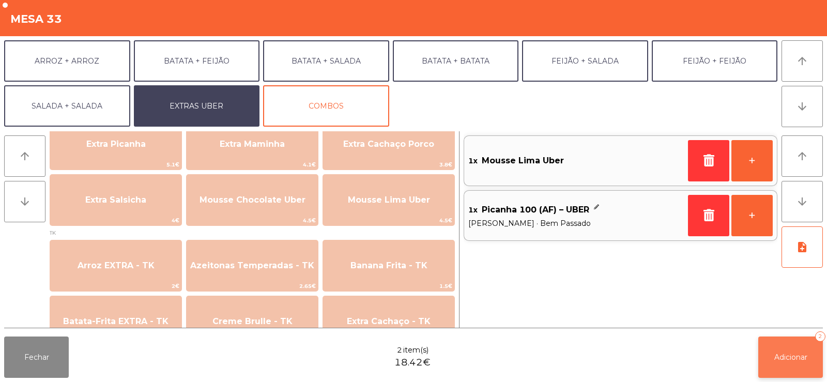
click at [780, 360] on span "Adicionar" at bounding box center [790, 356] width 33 height 9
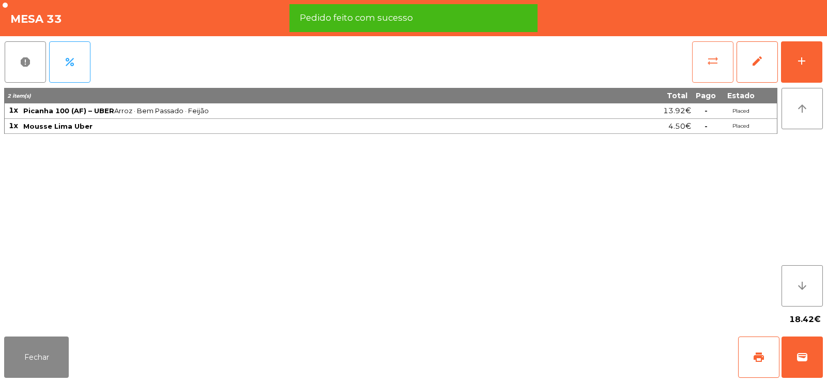
click at [699, 69] on button "sync_alt" at bounding box center [712, 61] width 41 height 41
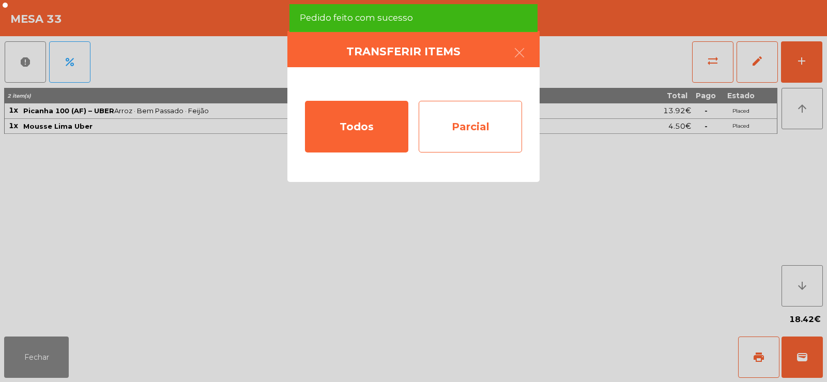
click at [446, 129] on div "Parcial" at bounding box center [470, 127] width 103 height 52
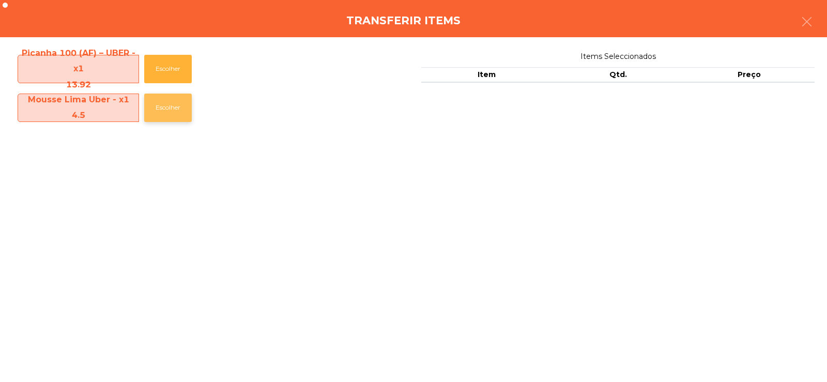
click at [157, 110] on button "Escolher" at bounding box center [168, 108] width 48 height 28
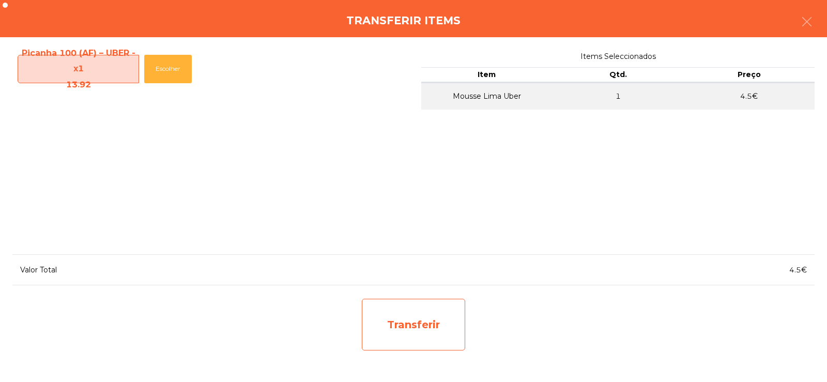
click at [400, 330] on div "Transferir" at bounding box center [413, 325] width 103 height 52
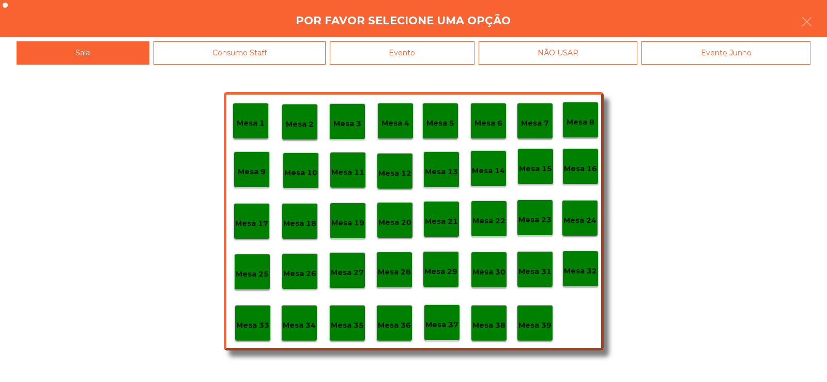
click at [540, 327] on p "Mesa 39" at bounding box center [534, 325] width 33 height 12
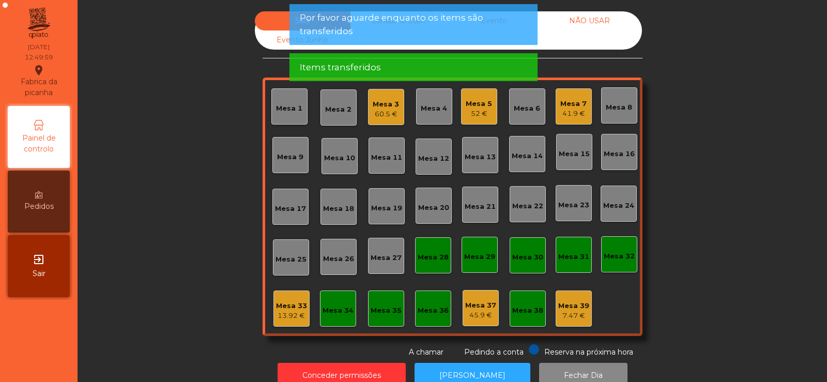
click at [282, 307] on div "Mesa 33" at bounding box center [291, 306] width 31 height 10
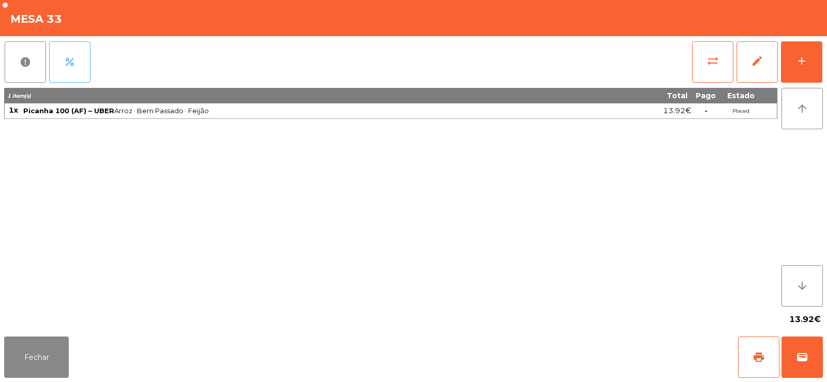
click at [68, 58] on span "percent" at bounding box center [70, 62] width 12 height 12
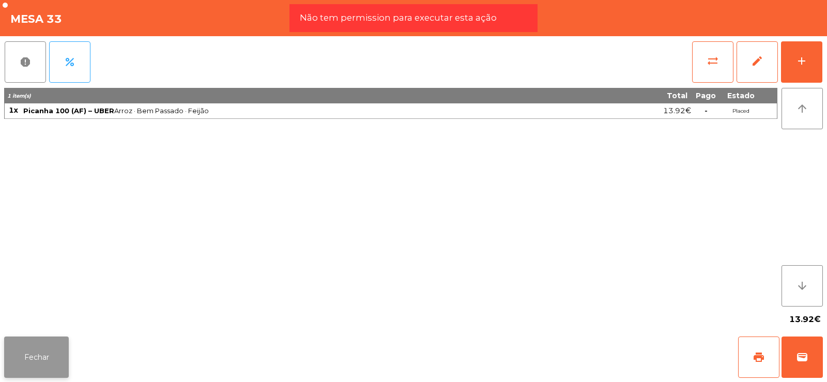
click at [47, 349] on button "Fechar" at bounding box center [36, 356] width 65 height 41
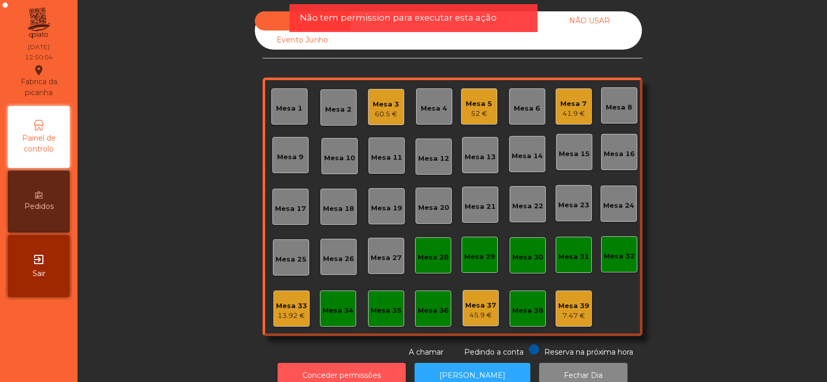
click at [320, 368] on button "Conceder permissões" at bounding box center [342, 375] width 128 height 25
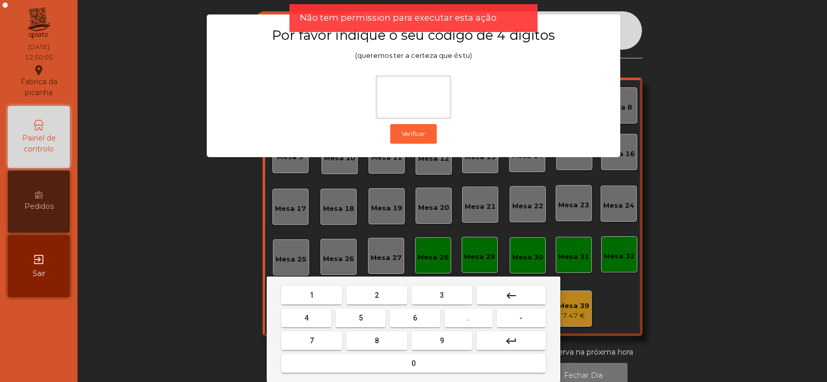
click at [377, 295] on span "2" at bounding box center [377, 295] width 4 height 8
click at [415, 317] on span "6" at bounding box center [415, 318] width 4 height 8
click at [331, 344] on button "7" at bounding box center [311, 340] width 61 height 19
click at [361, 317] on span "5" at bounding box center [361, 318] width 4 height 8
type input "****"
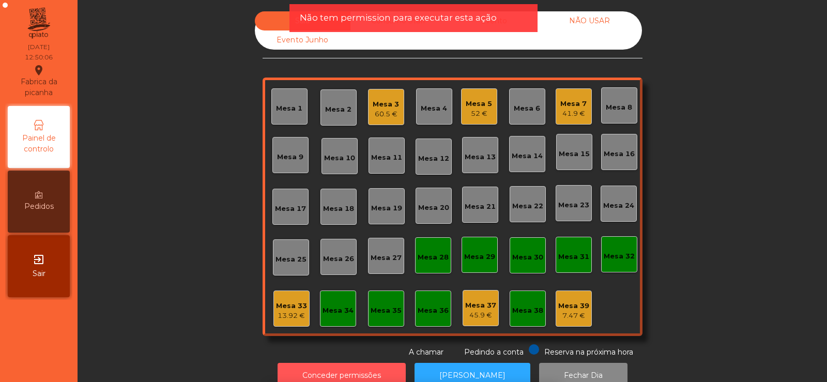
scroll to position [14, 0]
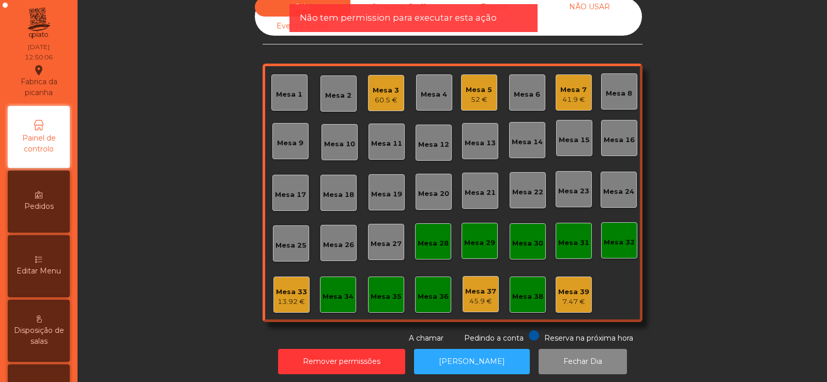
click at [286, 299] on div "13.92 €" at bounding box center [291, 302] width 31 height 10
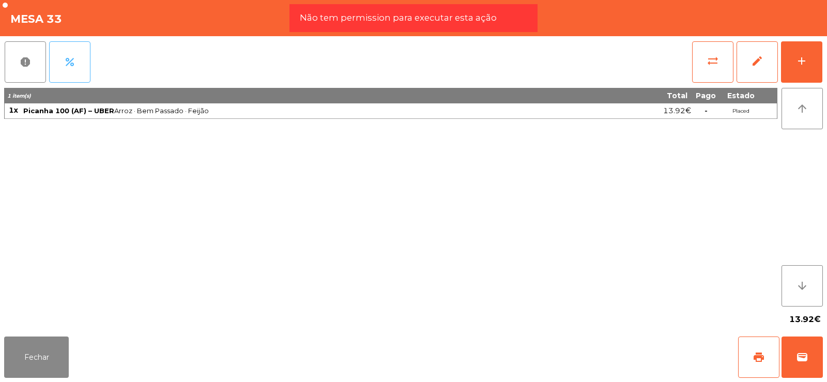
click at [73, 79] on button "percent" at bounding box center [69, 61] width 41 height 41
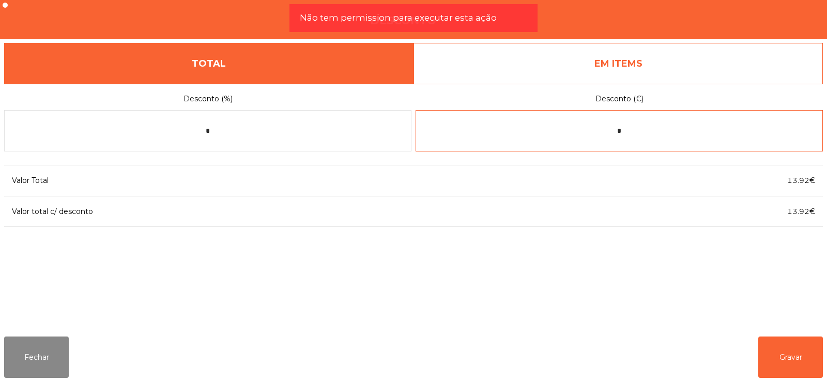
click at [629, 130] on input "*" at bounding box center [619, 130] width 407 height 41
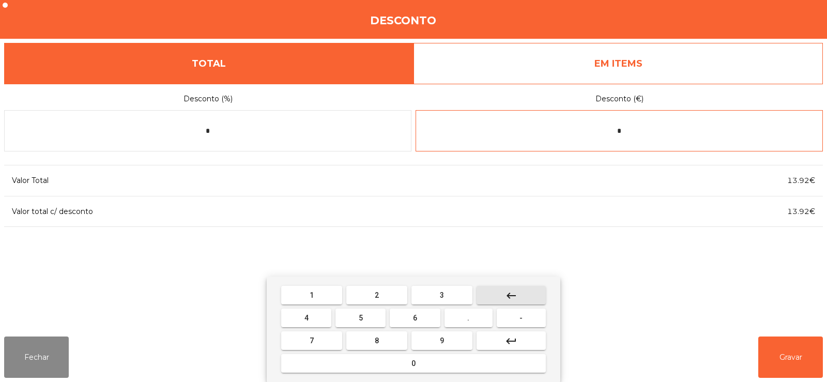
click at [506, 293] on mat-icon "keyboard_backspace" at bounding box center [511, 295] width 12 height 12
click at [366, 318] on button "5" at bounding box center [360, 318] width 50 height 19
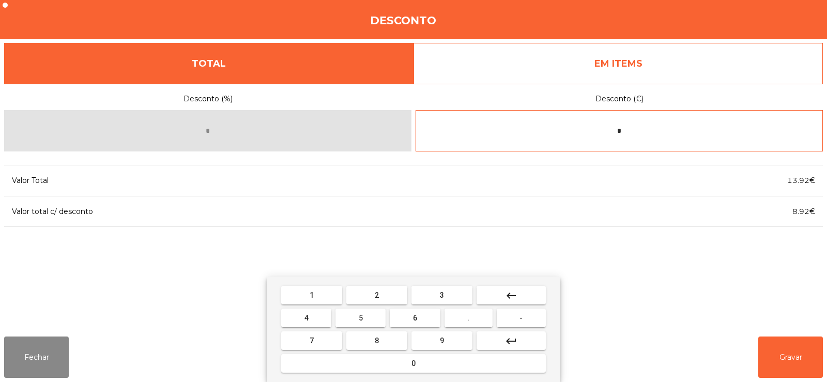
click at [468, 319] on span "." at bounding box center [468, 318] width 2 height 8
click at [435, 339] on button "9" at bounding box center [441, 340] width 61 height 19
click at [412, 317] on button "6" at bounding box center [415, 318] width 50 height 19
type input "****"
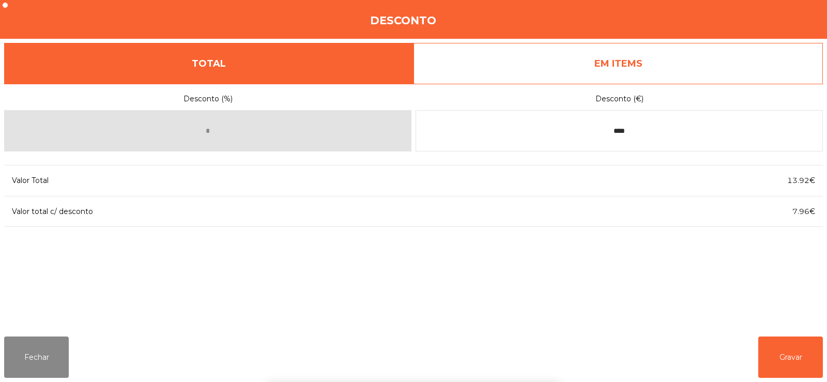
click at [788, 351] on div "1 2 3 keyboard_backspace 4 5 6 . - 7 8 9 keyboard_return 0" at bounding box center [413, 329] width 827 height 105
click at [799, 359] on button "Gravar" at bounding box center [790, 356] width 65 height 41
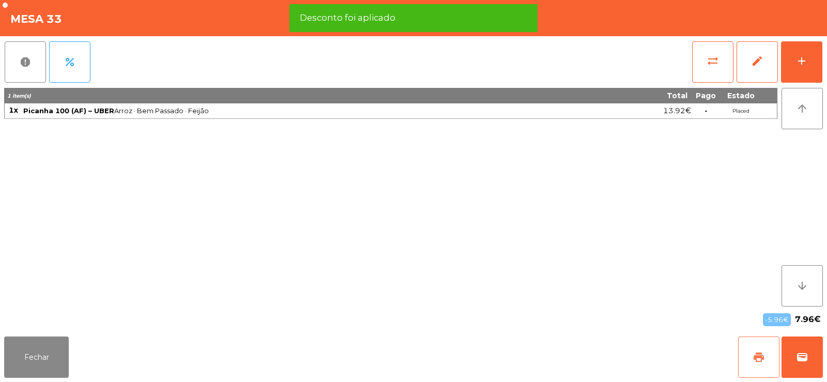
click at [766, 344] on button "print" at bounding box center [758, 356] width 41 height 41
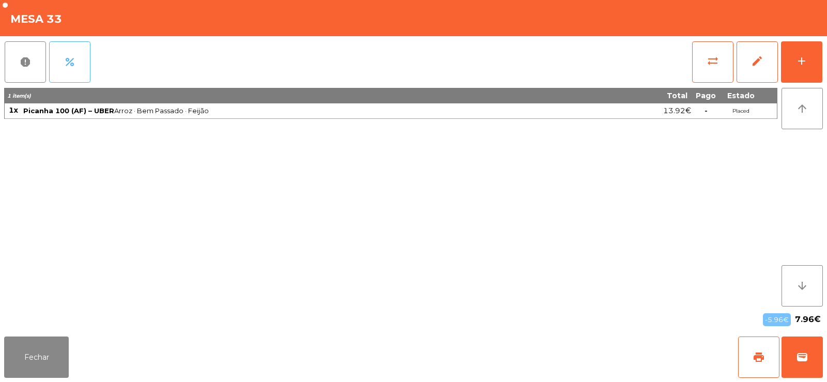
click at [78, 68] on button "percent" at bounding box center [69, 61] width 41 height 41
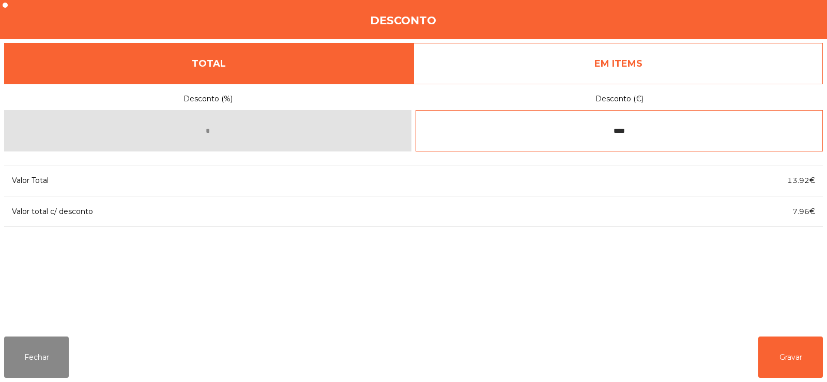
click at [592, 130] on input "****" at bounding box center [619, 130] width 407 height 41
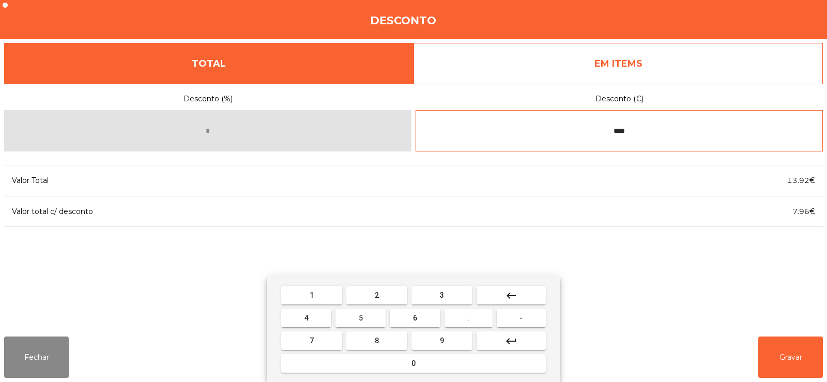
click at [335, 366] on button "0" at bounding box center [413, 363] width 265 height 19
click at [518, 318] on button "-" at bounding box center [521, 318] width 49 height 19
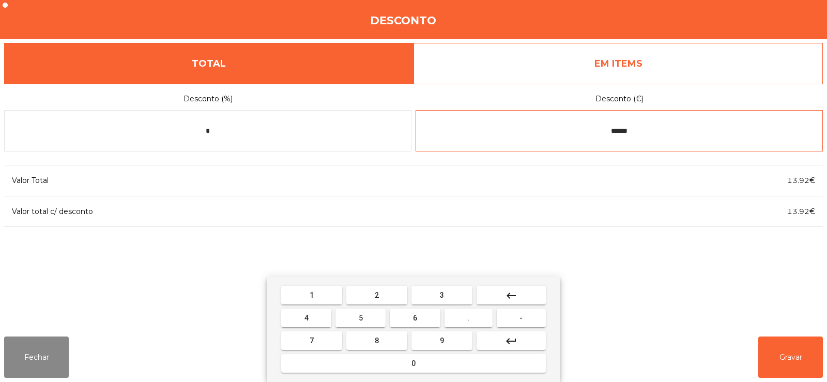
click at [522, 292] on button "keyboard_backspace" at bounding box center [511, 295] width 69 height 19
click at [520, 294] on button "keyboard_backspace" at bounding box center [511, 295] width 69 height 19
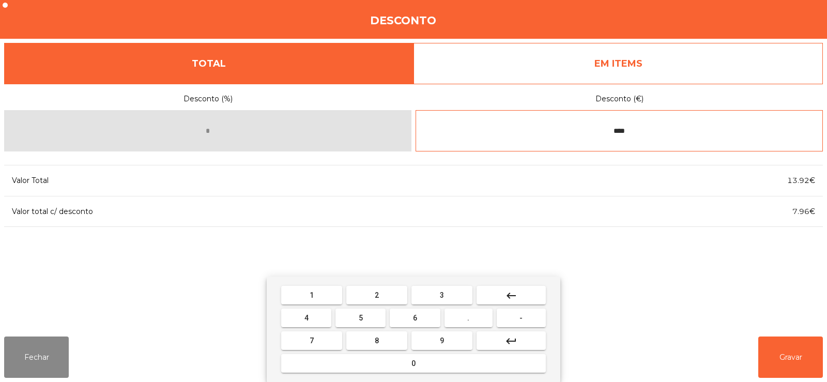
click at [514, 322] on button "-" at bounding box center [521, 318] width 49 height 19
type input "*****"
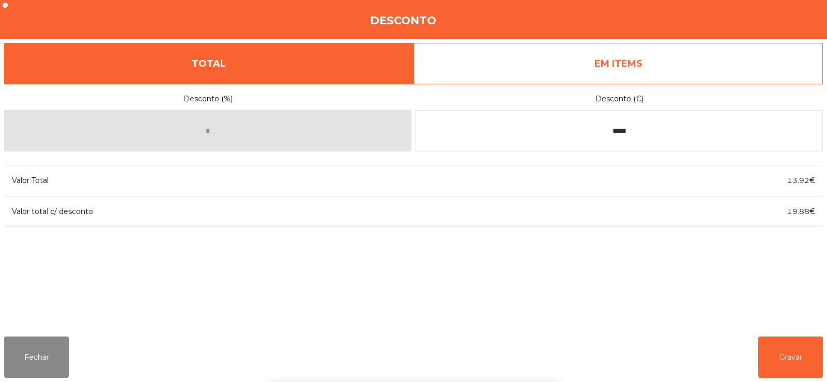
click at [781, 347] on div "1 2 3 keyboard_backspace 4 5 6 . - 7 8 9 keyboard_return 0" at bounding box center [413, 329] width 827 height 105
click at [786, 363] on button "Gravar" at bounding box center [790, 356] width 65 height 41
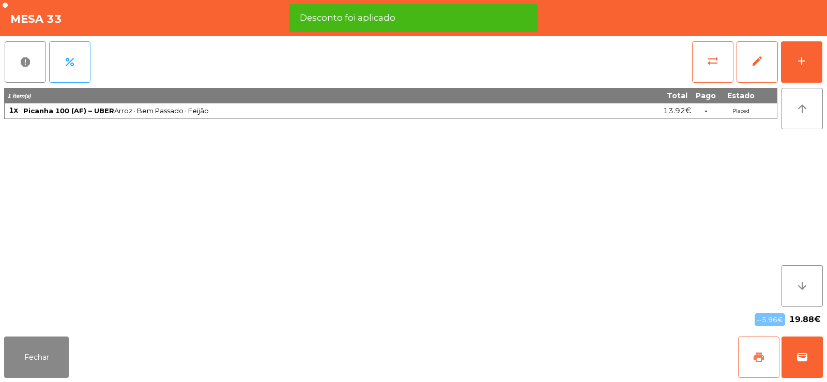
click at [752, 357] on button "print" at bounding box center [758, 356] width 41 height 41
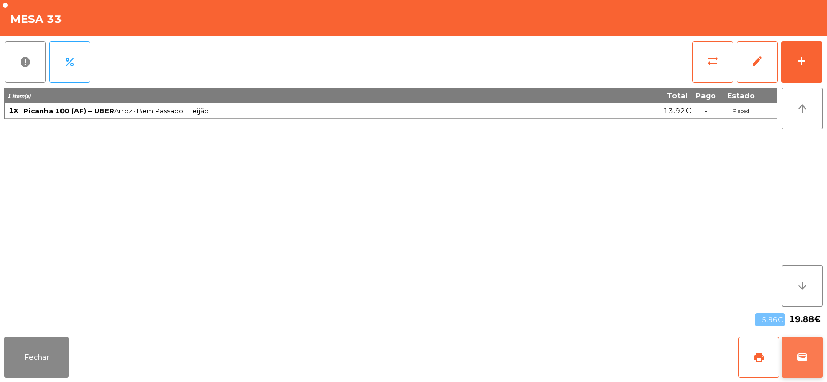
click at [798, 350] on button "wallet" at bounding box center [801, 356] width 41 height 41
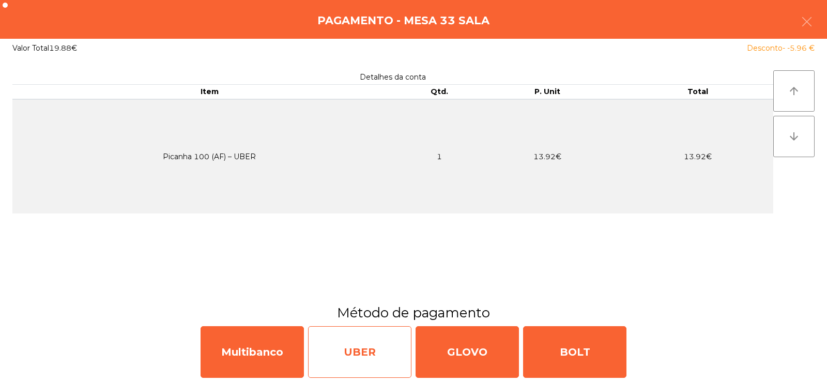
click at [343, 351] on div "UBER" at bounding box center [359, 352] width 103 height 52
select select "**"
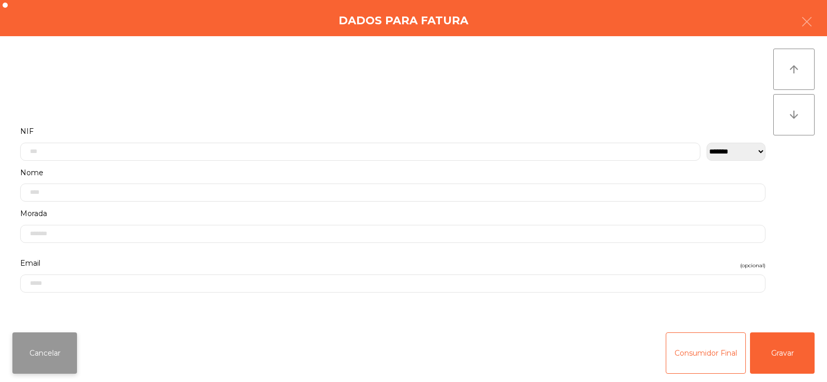
click at [45, 360] on button "Cancelar" at bounding box center [44, 352] width 65 height 41
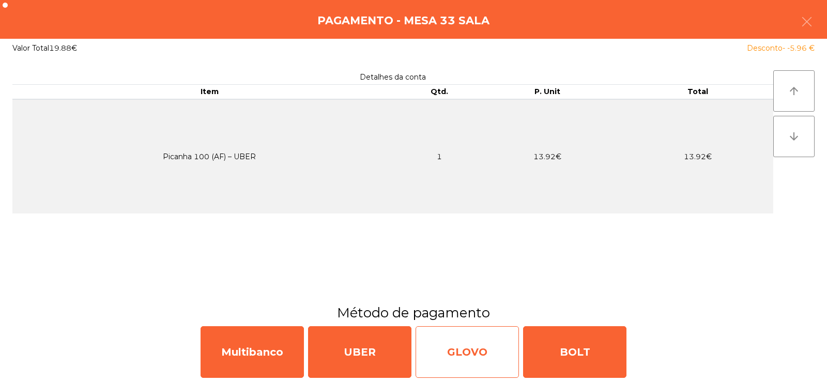
click at [456, 352] on div "GLOVO" at bounding box center [467, 352] width 103 height 52
select select "**"
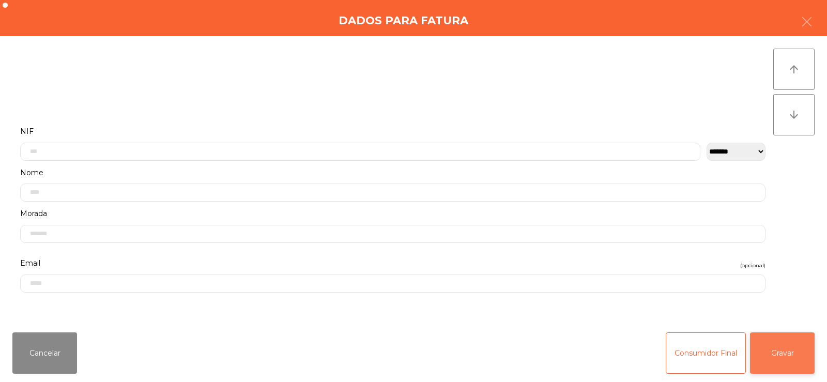
click at [786, 361] on button "Gravar" at bounding box center [782, 352] width 65 height 41
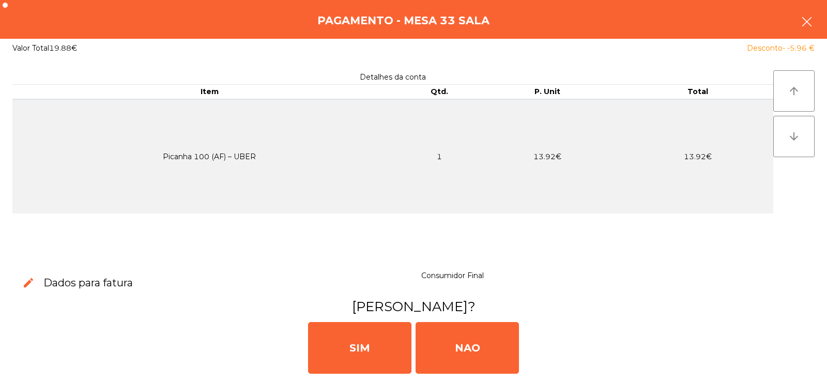
click at [809, 13] on button "button" at bounding box center [806, 22] width 29 height 31
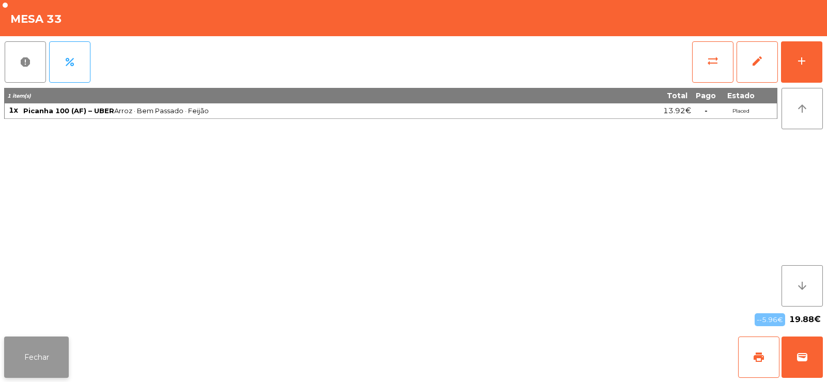
click at [13, 340] on button "Fechar" at bounding box center [36, 356] width 65 height 41
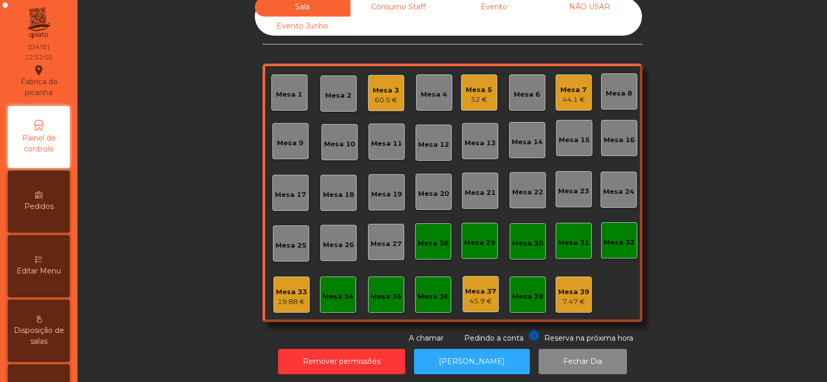
click at [287, 298] on div "19.88 €" at bounding box center [291, 302] width 31 height 10
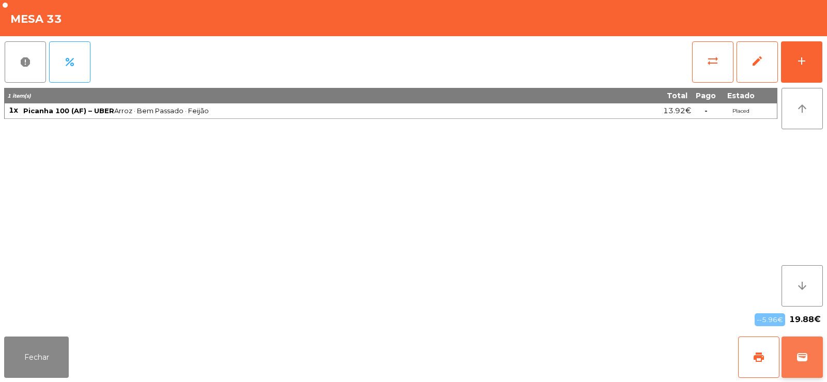
click at [794, 360] on button "wallet" at bounding box center [801, 356] width 41 height 41
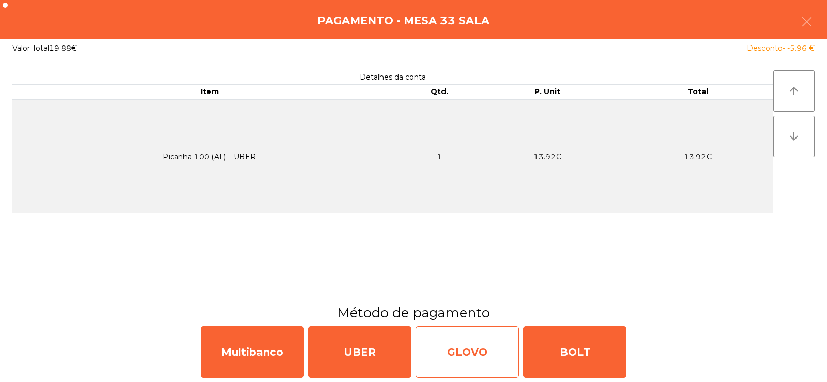
click at [468, 355] on div "GLOVO" at bounding box center [467, 352] width 103 height 52
select select "**"
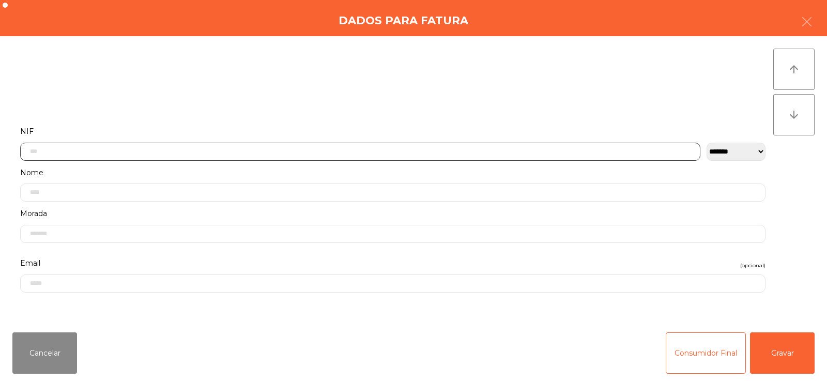
click at [356, 154] on input "text" at bounding box center [360, 152] width 680 height 18
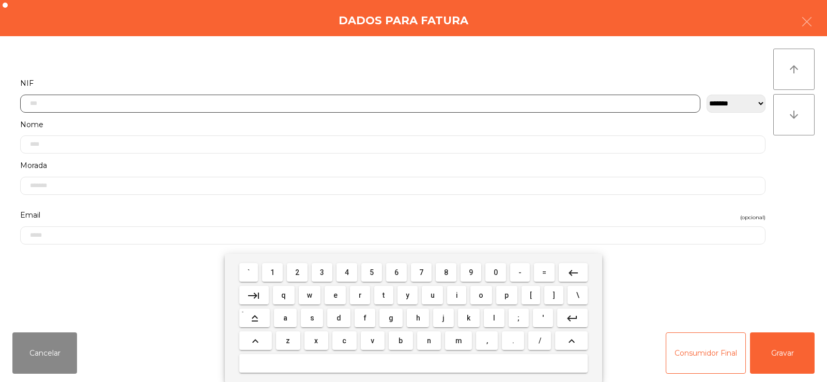
scroll to position [75, 0]
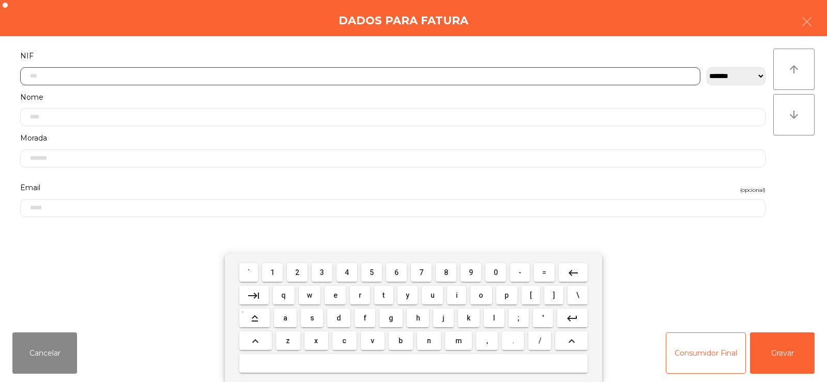
click at [372, 272] on span "5" at bounding box center [372, 272] width 4 height 8
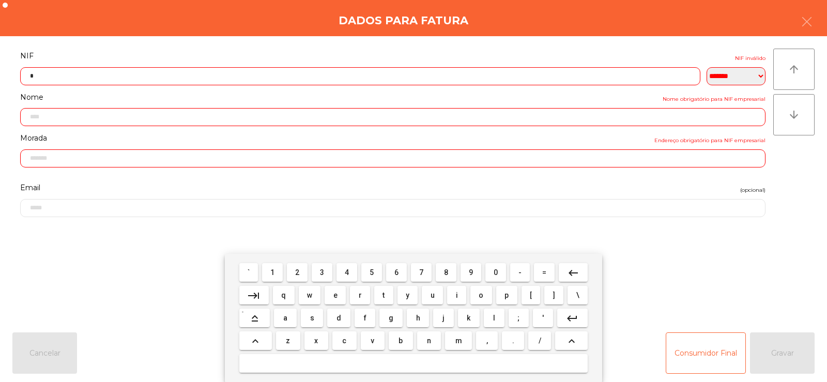
click at [273, 272] on span "1" at bounding box center [272, 272] width 4 height 8
click at [395, 275] on span "6" at bounding box center [396, 272] width 4 height 8
click at [446, 273] on span "8" at bounding box center [446, 272] width 4 height 8
click at [572, 272] on mat-icon "keyboard_backspace" at bounding box center [573, 273] width 12 height 12
click at [345, 271] on span "4" at bounding box center [347, 272] width 4 height 8
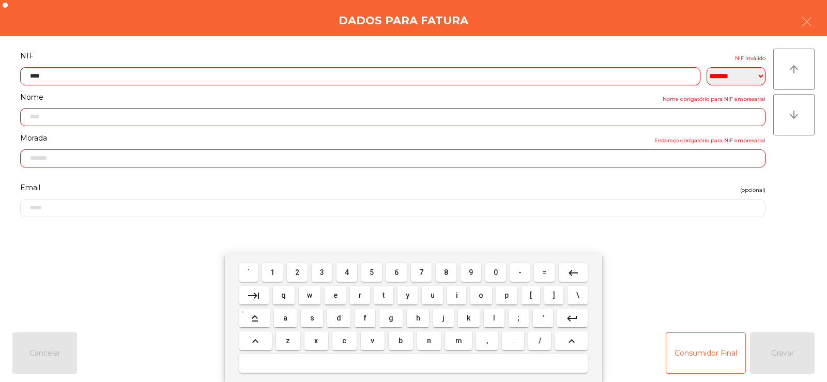
click at [470, 274] on span "9" at bounding box center [471, 272] width 4 height 8
click at [345, 274] on span "4" at bounding box center [347, 272] width 4 height 8
click at [397, 273] on span "6" at bounding box center [396, 272] width 4 height 8
click at [496, 272] on span "0" at bounding box center [496, 272] width 4 height 8
click at [495, 275] on span "0" at bounding box center [496, 272] width 4 height 8
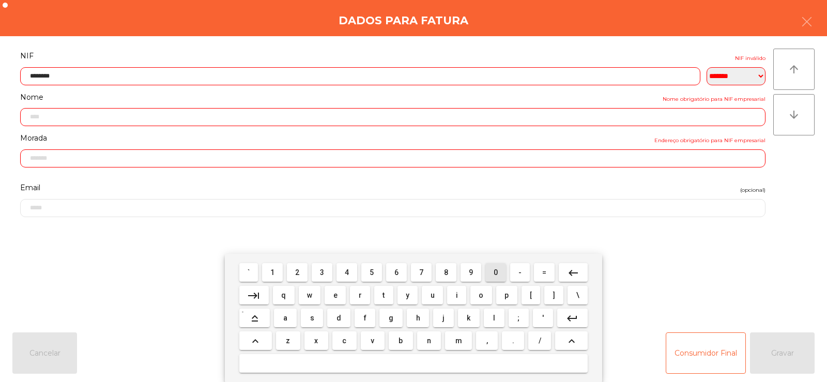
type input "*********"
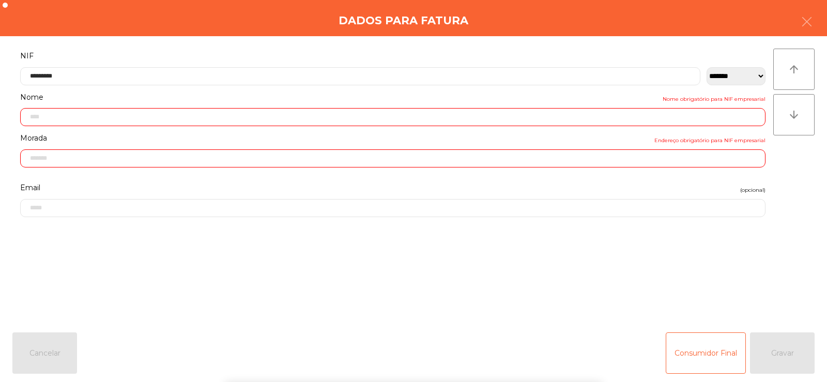
click at [771, 286] on div "` 1 2 3 4 5 6 7 8 9 0 - = keyboard_backspace keyboard_tab q w e r t y u i o p […" at bounding box center [413, 318] width 827 height 128
type input "**********"
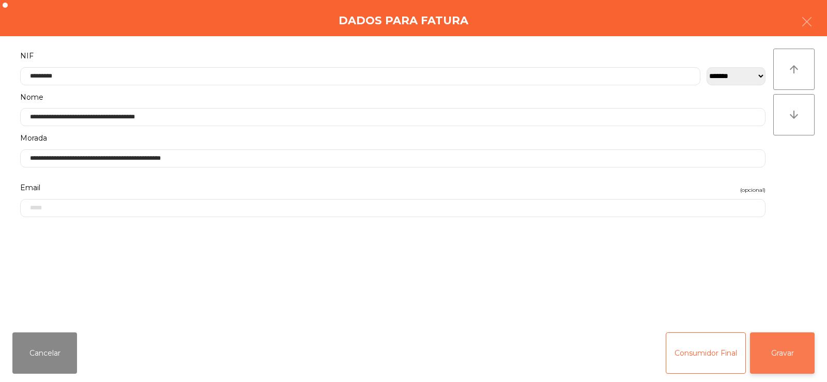
click at [782, 357] on button "Gravar" at bounding box center [782, 352] width 65 height 41
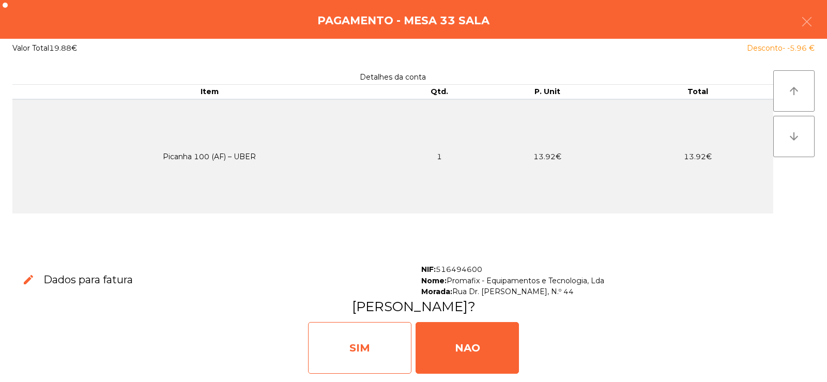
click at [360, 345] on div "SIM" at bounding box center [359, 348] width 103 height 52
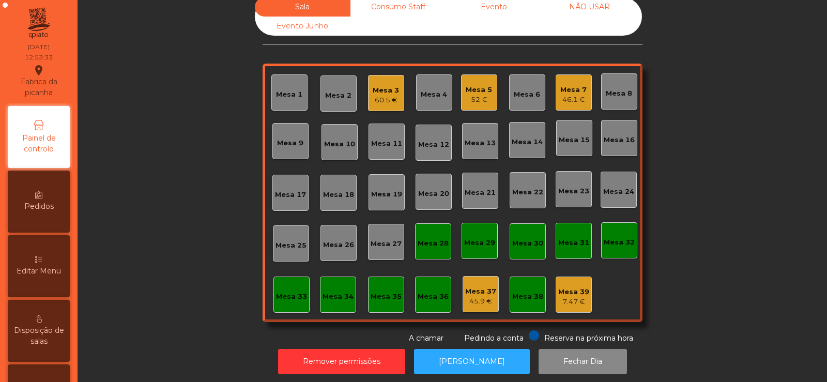
click at [388, 191] on div "Mesa 19" at bounding box center [386, 194] width 31 height 10
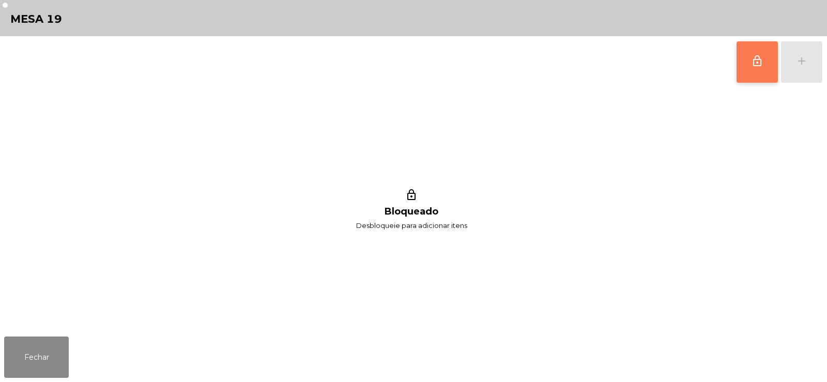
click at [755, 66] on span "lock_outline" at bounding box center [757, 61] width 12 height 12
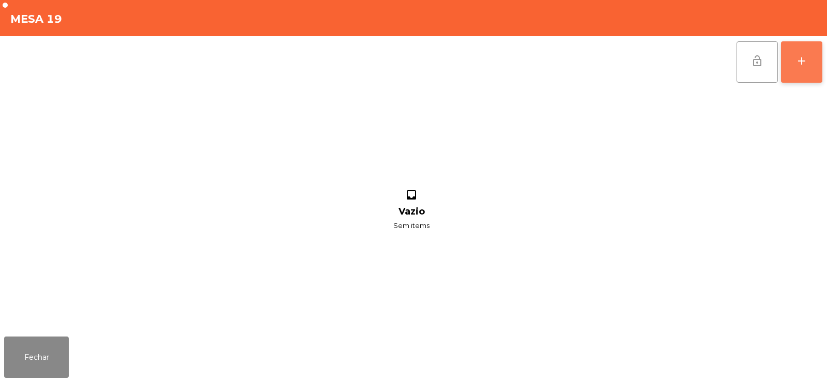
click at [802, 66] on div "add" at bounding box center [801, 61] width 12 height 12
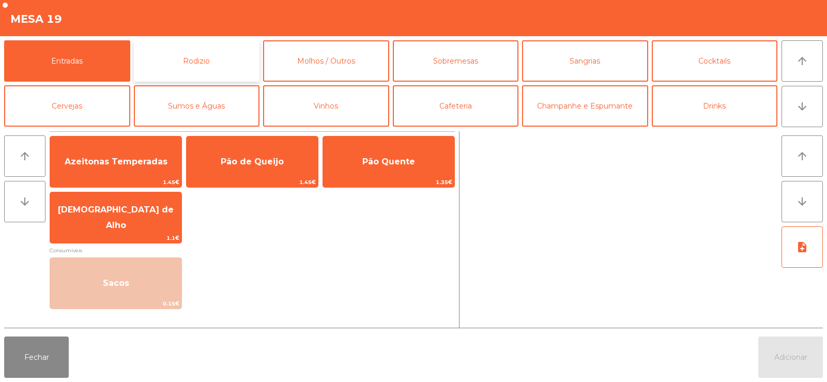
click at [219, 65] on button "Rodizio" at bounding box center [197, 60] width 126 height 41
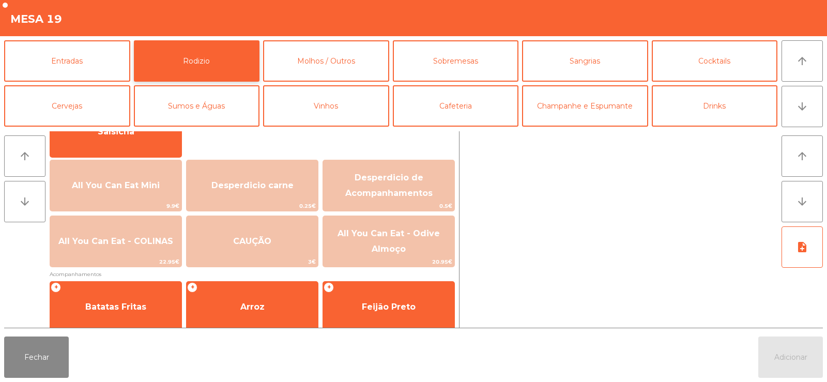
scroll to position [99, 0]
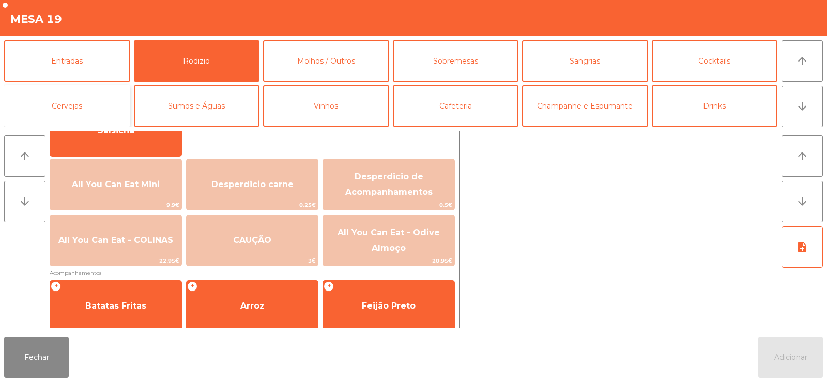
click at [76, 106] on button "Cervejas" at bounding box center [67, 105] width 126 height 41
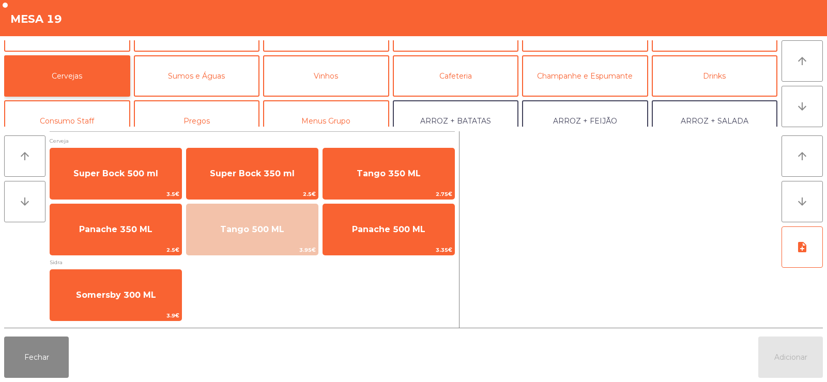
scroll to position [47, 0]
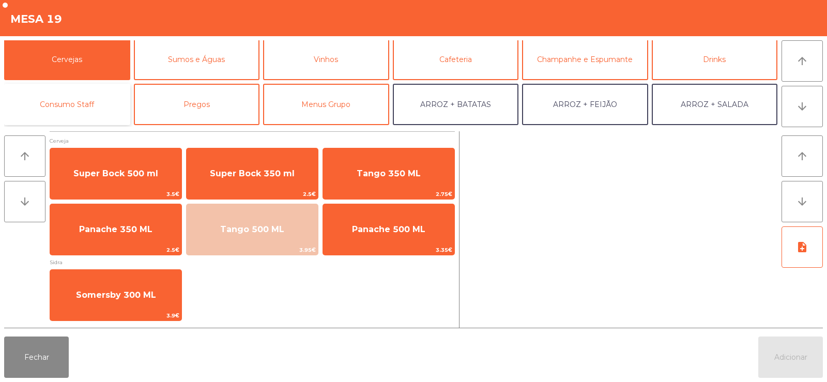
click at [78, 106] on button "Consumo Staff" at bounding box center [67, 104] width 126 height 41
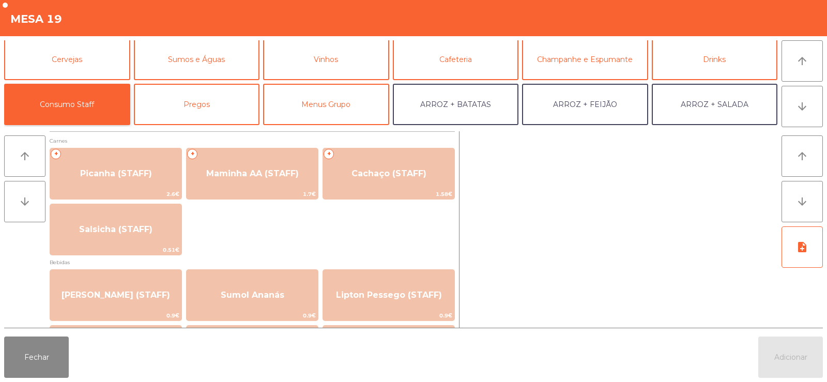
scroll to position [25, 0]
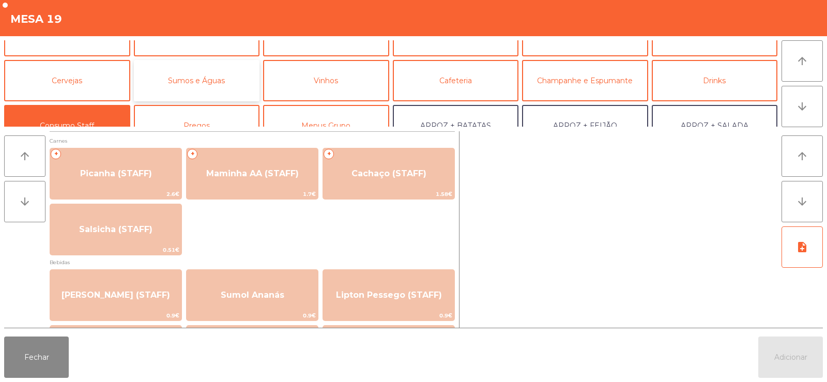
click at [209, 78] on button "Sumos e Águas" at bounding box center [197, 80] width 126 height 41
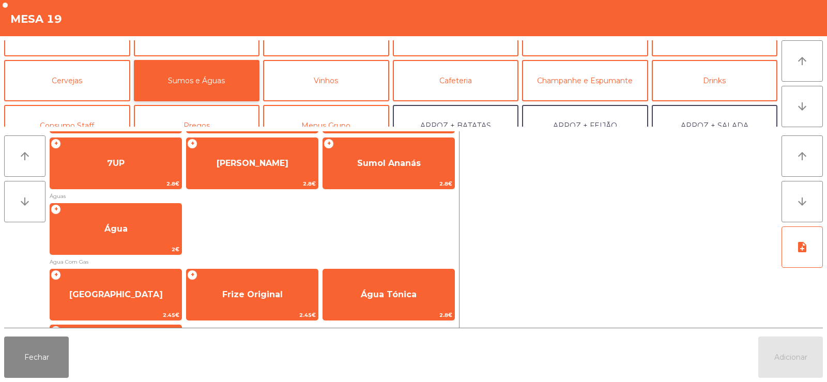
scroll to position [231, 0]
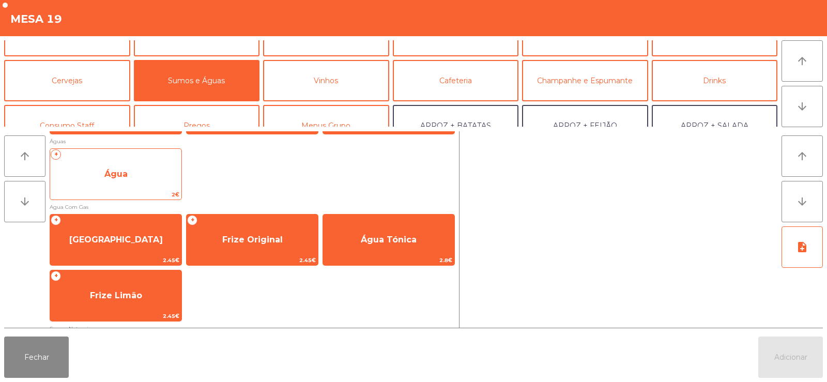
click at [118, 174] on span "Água" at bounding box center [115, 174] width 23 height 10
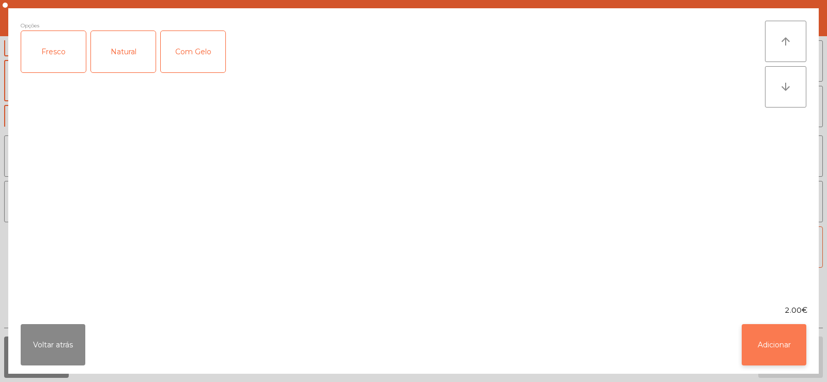
click at [753, 349] on button "Adicionar" at bounding box center [774, 344] width 65 height 41
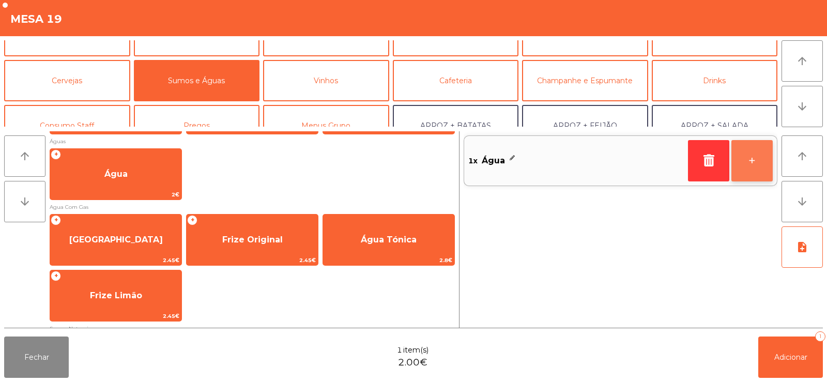
click at [760, 174] on button "+" at bounding box center [751, 160] width 41 height 41
click at [749, 165] on button "+" at bounding box center [751, 160] width 41 height 41
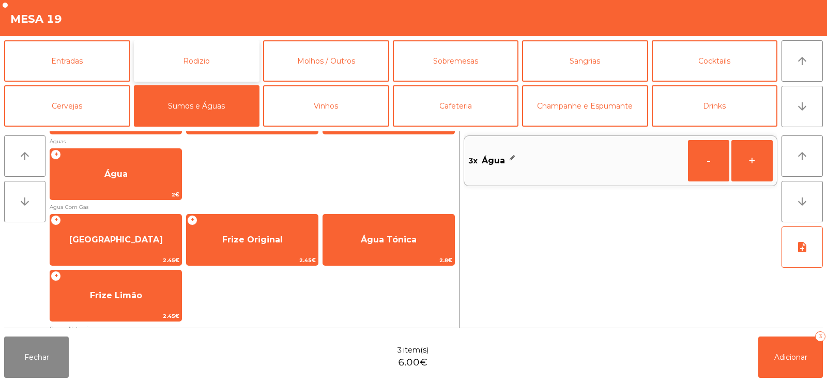
click at [201, 59] on button "Rodizio" at bounding box center [197, 60] width 126 height 41
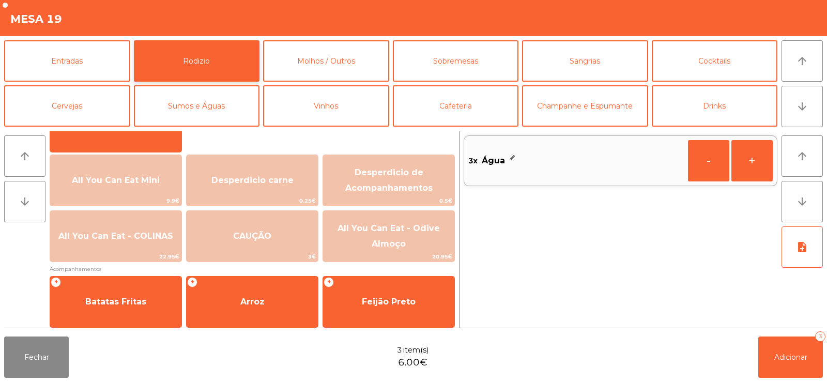
scroll to position [100, 0]
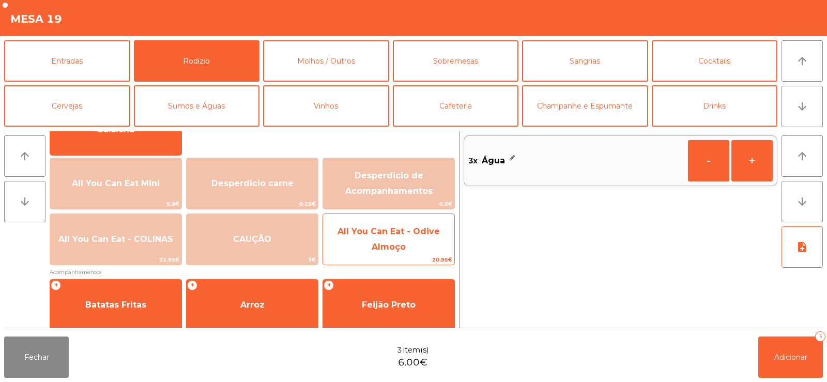
click at [390, 242] on span "All You Can Eat - Odive Almoço" at bounding box center [389, 238] width 102 height 25
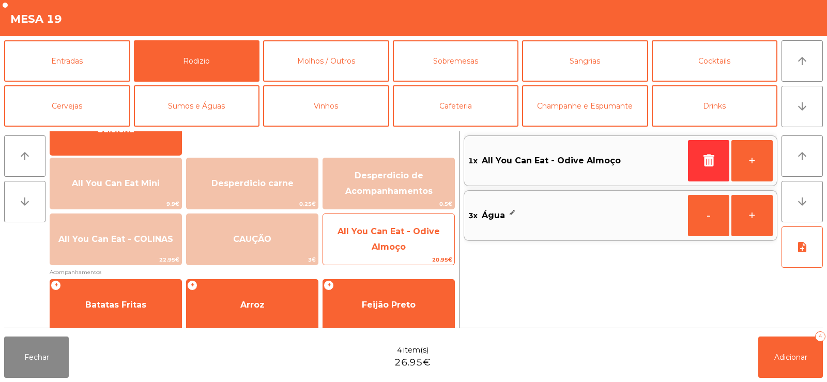
click at [414, 239] on span "All You Can Eat - Odive Almoço" at bounding box center [388, 240] width 131 height 44
click at [403, 237] on span "All You Can Eat - Odive Almoço" at bounding box center [388, 240] width 131 height 44
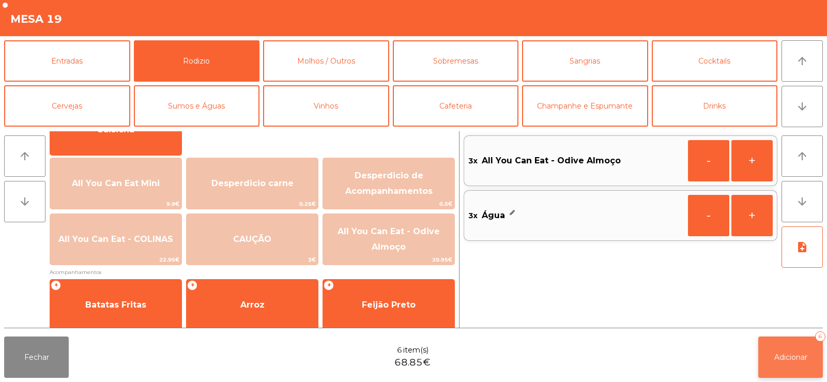
click at [775, 349] on button "Adicionar 6" at bounding box center [790, 356] width 65 height 41
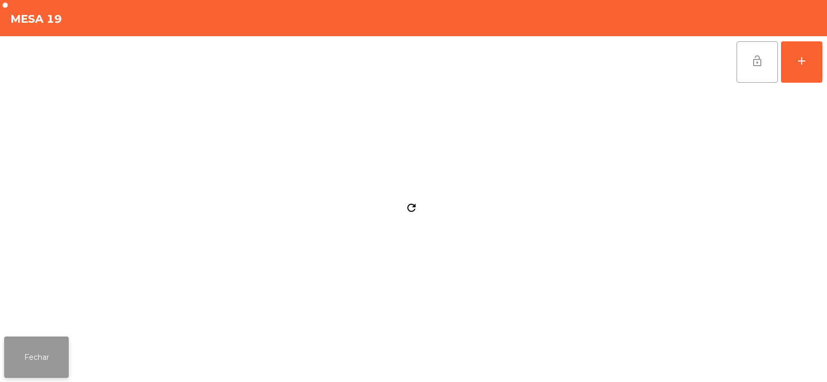
click at [47, 361] on button "Fechar" at bounding box center [36, 356] width 65 height 41
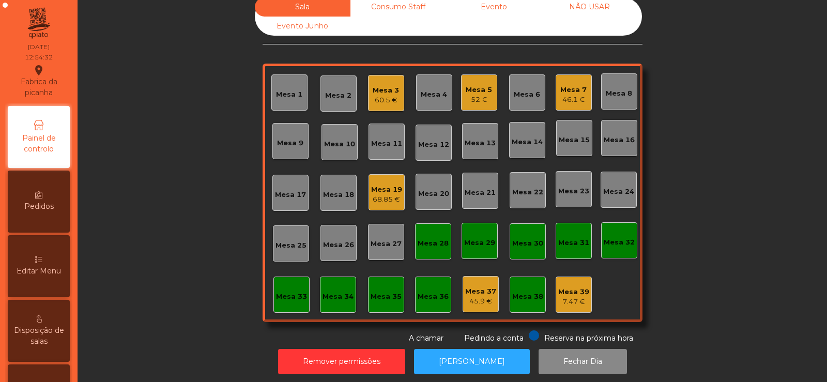
click at [572, 103] on div "46.1 €" at bounding box center [573, 100] width 26 height 10
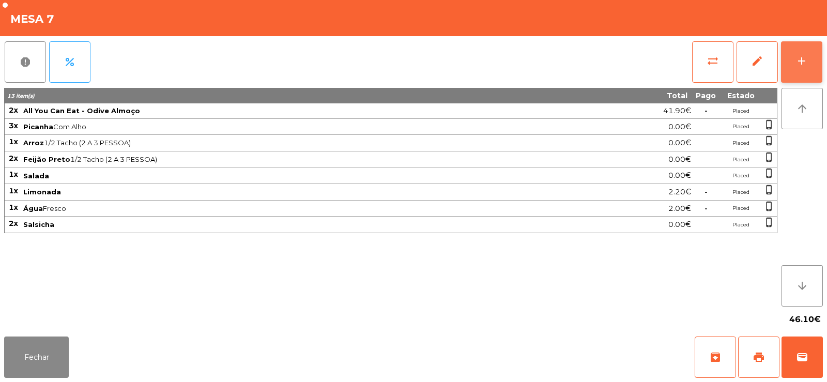
click at [807, 65] on div "add" at bounding box center [801, 61] width 12 height 12
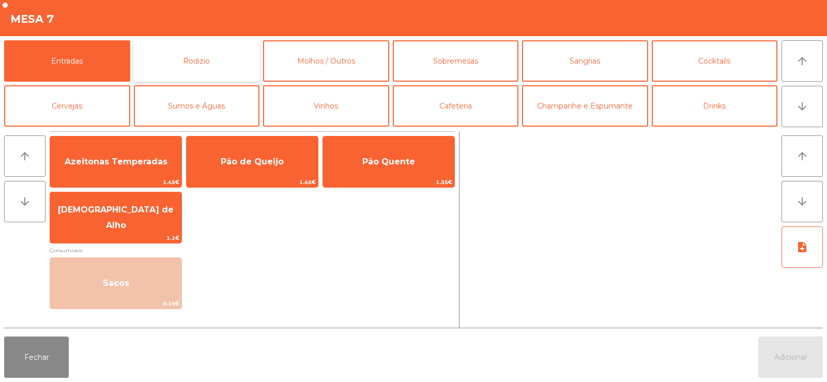
click at [219, 62] on button "Rodizio" at bounding box center [197, 60] width 126 height 41
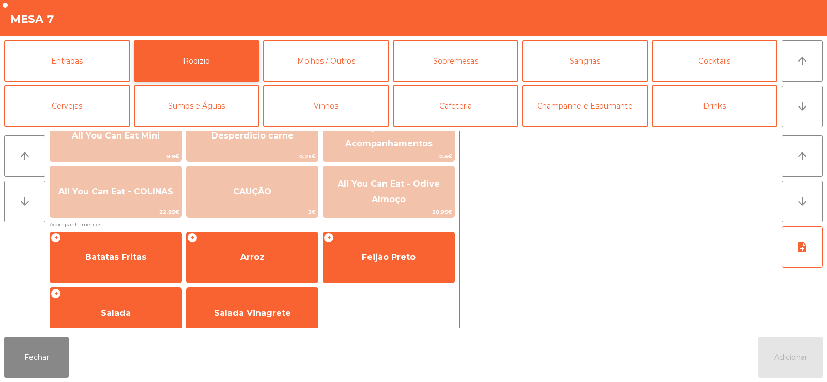
scroll to position [163, 0]
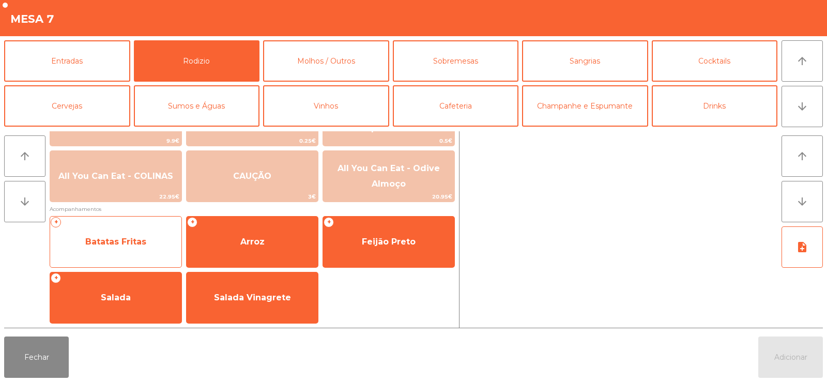
click at [115, 241] on span "Batatas Fritas" at bounding box center [115, 242] width 61 height 10
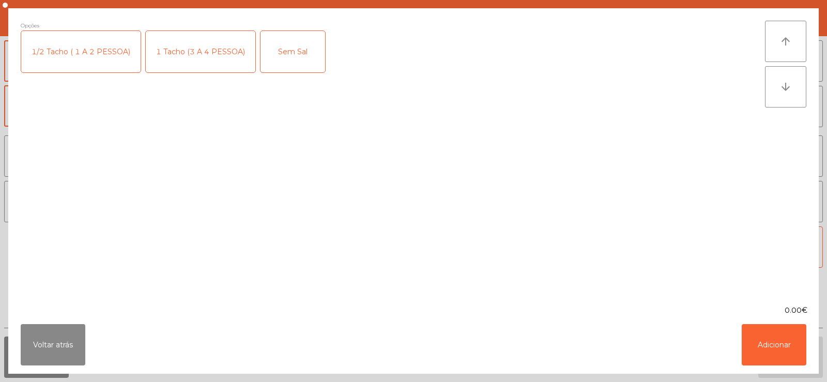
click at [180, 50] on div "1 Tacho (3 A 4 PESSOA)" at bounding box center [201, 51] width 110 height 41
click at [775, 342] on button "Adicionar" at bounding box center [774, 344] width 65 height 41
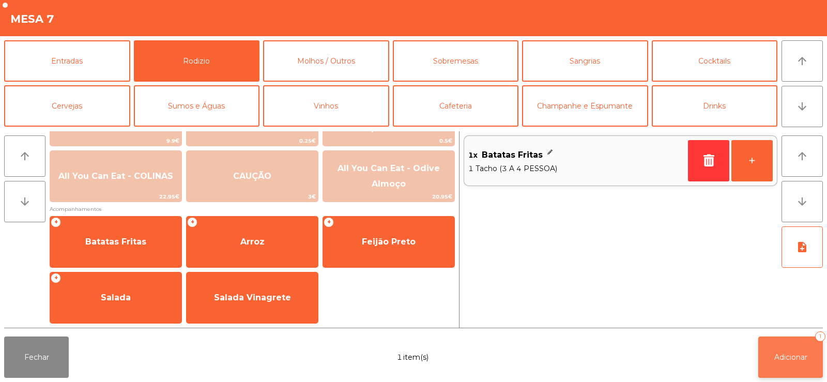
click at [783, 354] on span "Adicionar" at bounding box center [790, 356] width 33 height 9
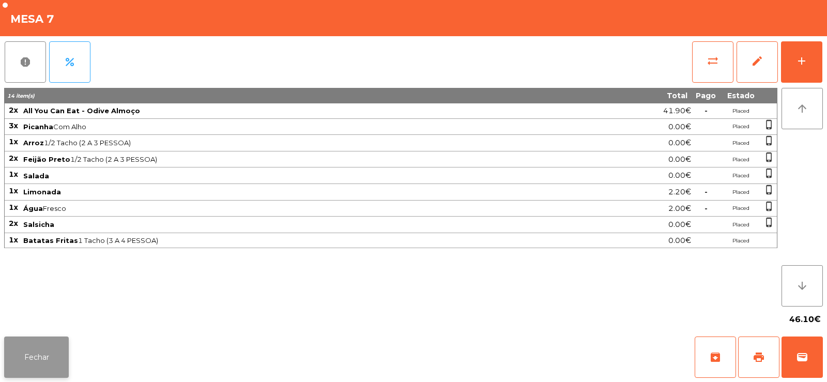
click at [35, 359] on button "Fechar" at bounding box center [36, 356] width 65 height 41
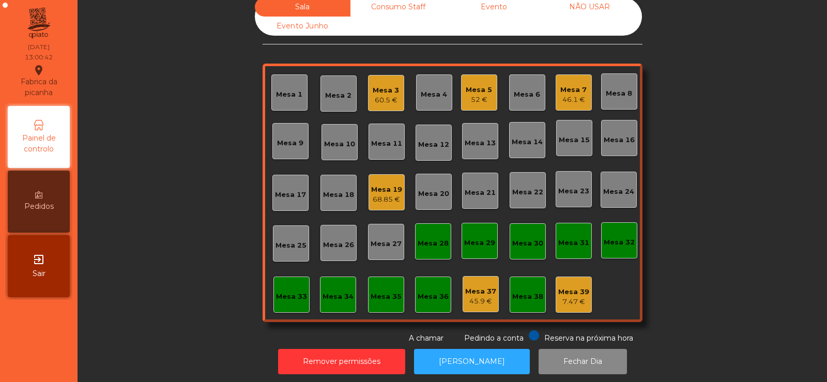
scroll to position [0, 0]
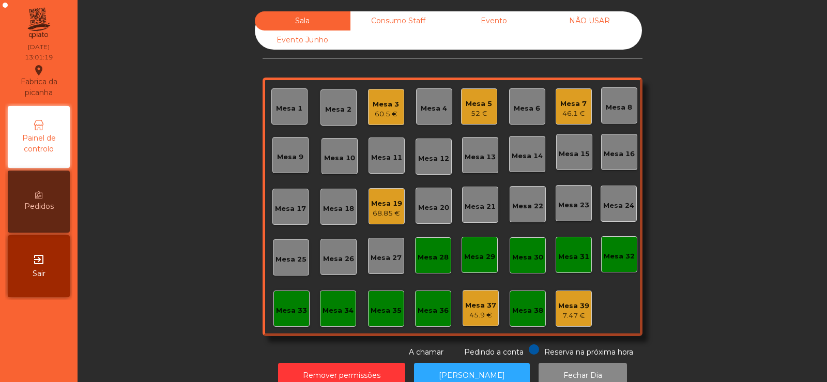
click at [391, 221] on div "Mesa 19 68.85 €" at bounding box center [387, 206] width 36 height 36
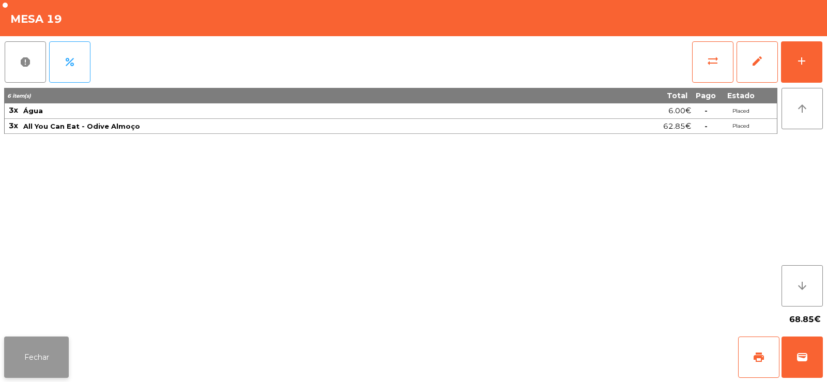
click at [42, 358] on button "Fechar" at bounding box center [36, 356] width 65 height 41
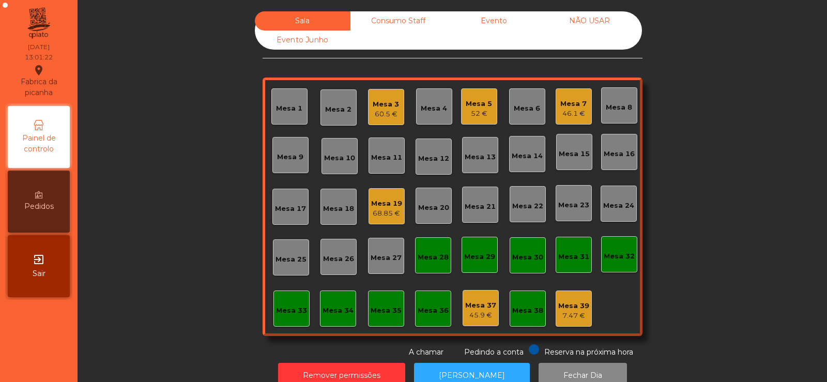
click at [379, 213] on div "68.85 €" at bounding box center [386, 213] width 31 height 10
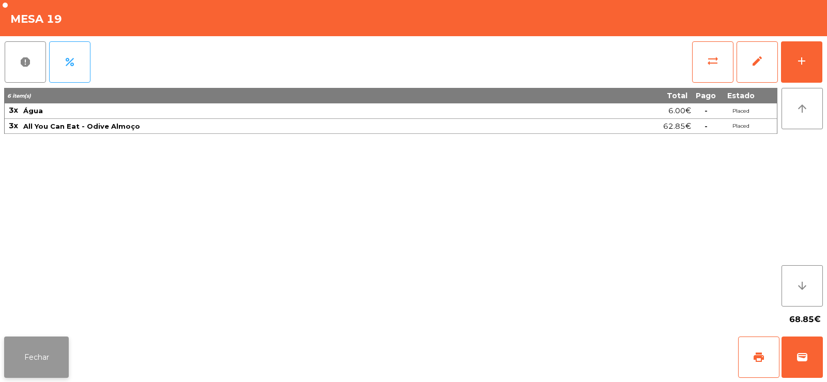
click at [43, 351] on button "Fechar" at bounding box center [36, 356] width 65 height 41
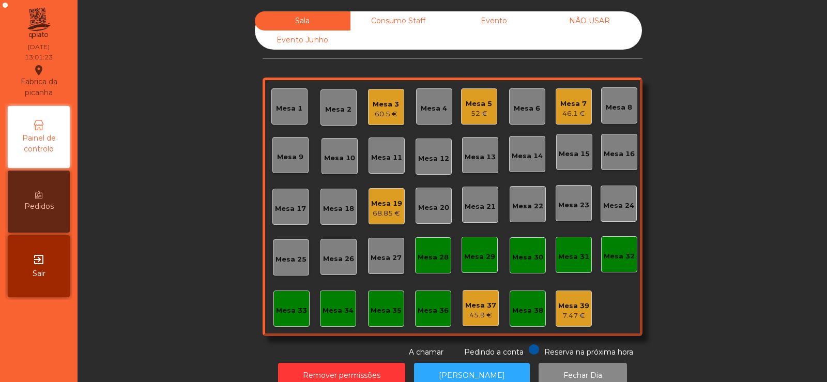
click at [387, 201] on div "Mesa 19" at bounding box center [386, 203] width 31 height 10
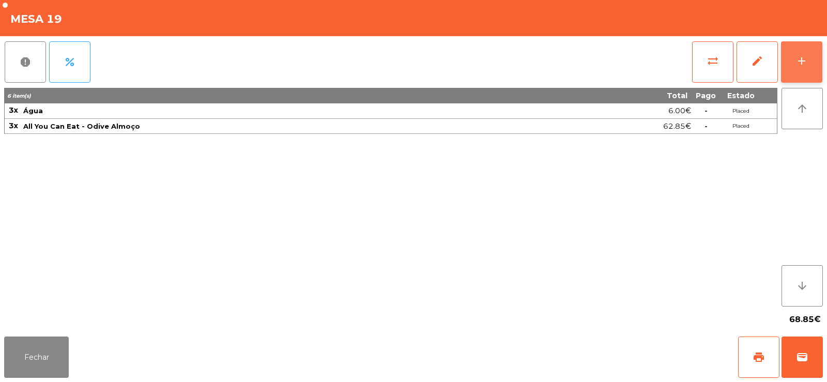
click at [793, 67] on button "add" at bounding box center [801, 61] width 41 height 41
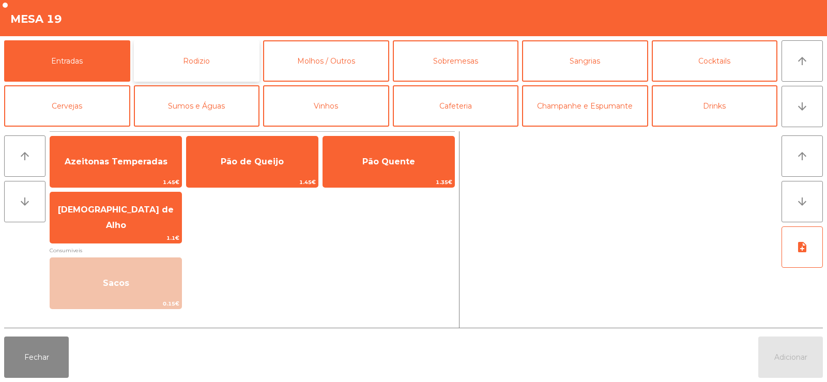
click at [189, 59] on button "Rodizio" at bounding box center [197, 60] width 126 height 41
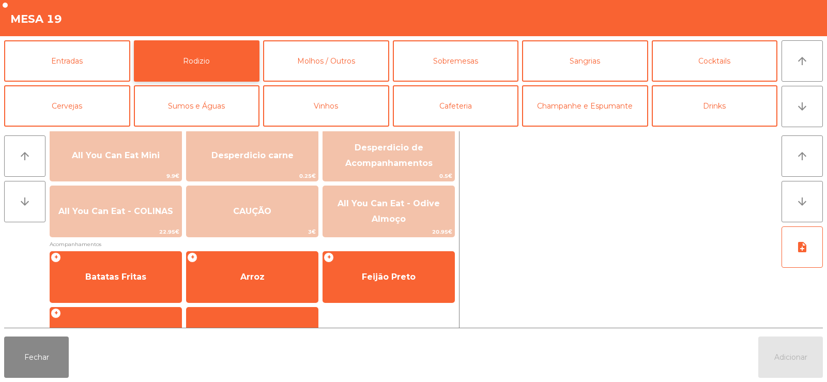
scroll to position [128, 0]
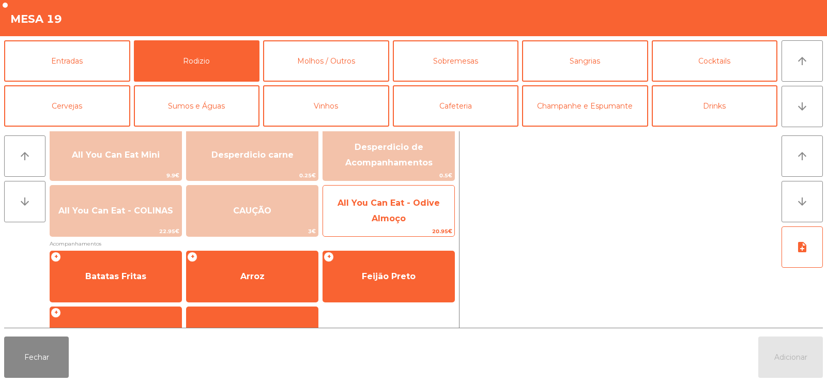
click at [374, 216] on span "All You Can Eat - Odive Almoço" at bounding box center [389, 210] width 102 height 25
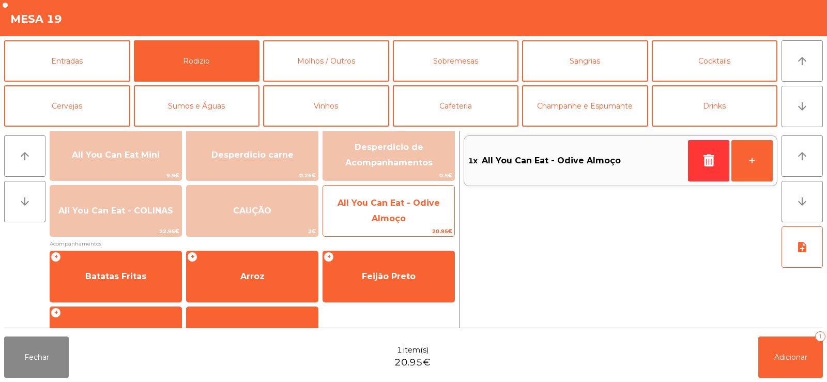
click at [381, 213] on span "All You Can Eat - Odive Almoço" at bounding box center [389, 210] width 102 height 25
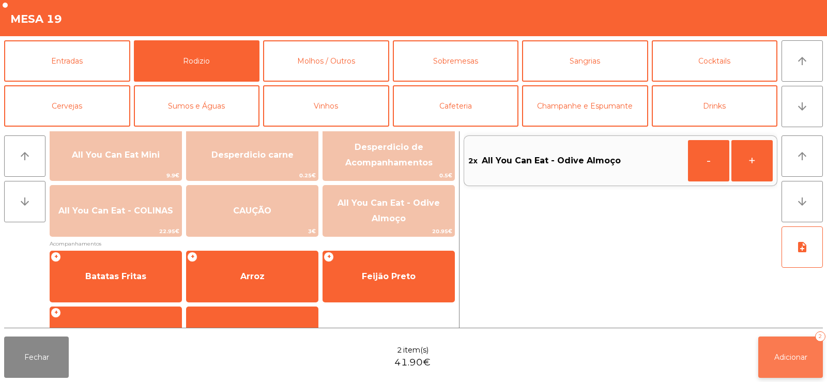
click at [777, 370] on button "Adicionar 2" at bounding box center [790, 356] width 65 height 41
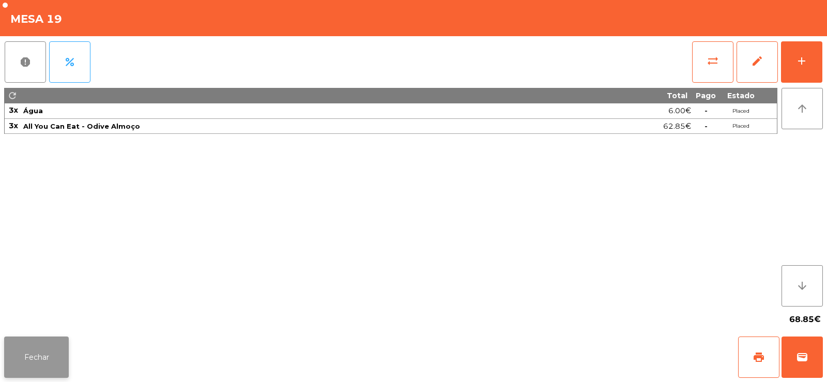
click at [39, 350] on button "Fechar" at bounding box center [36, 356] width 65 height 41
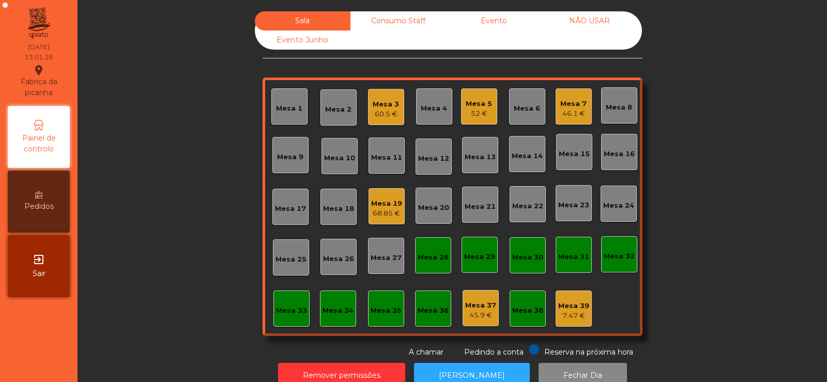
click at [212, 212] on div "Sala Consumo Staff Evento NÃO USAR Evento Junho Mesa 1 Mesa 2 Mesa 3 60.5 € Mes…" at bounding box center [452, 184] width 722 height 346
click at [388, 23] on div "Consumo Staff" at bounding box center [398, 20] width 96 height 19
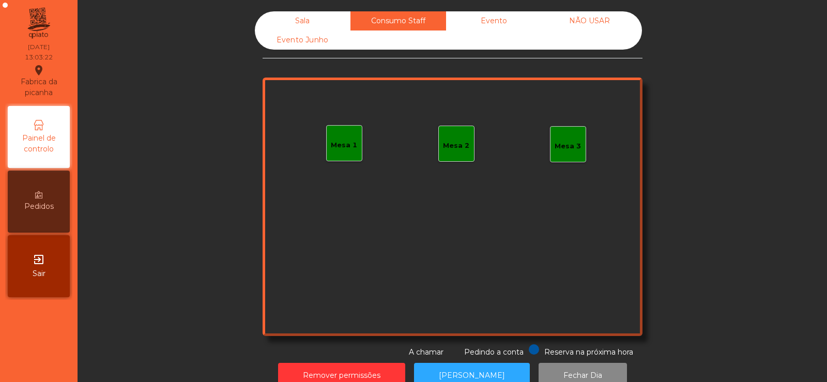
click at [488, 20] on div "Evento" at bounding box center [494, 20] width 96 height 19
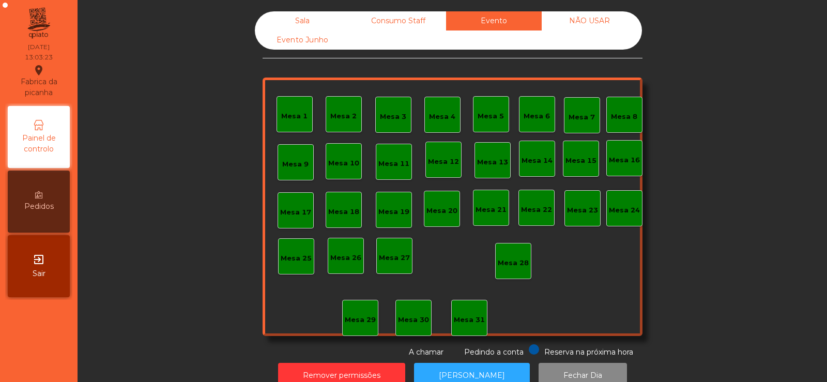
click at [577, 24] on div "NÃO USAR" at bounding box center [590, 20] width 96 height 19
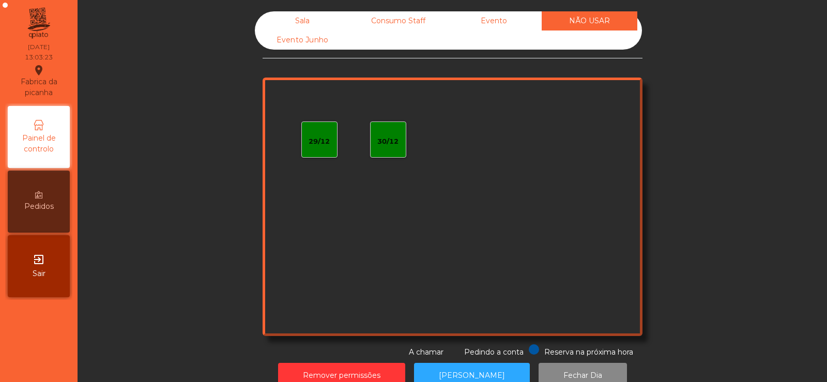
click at [301, 24] on div "Sala" at bounding box center [303, 20] width 96 height 19
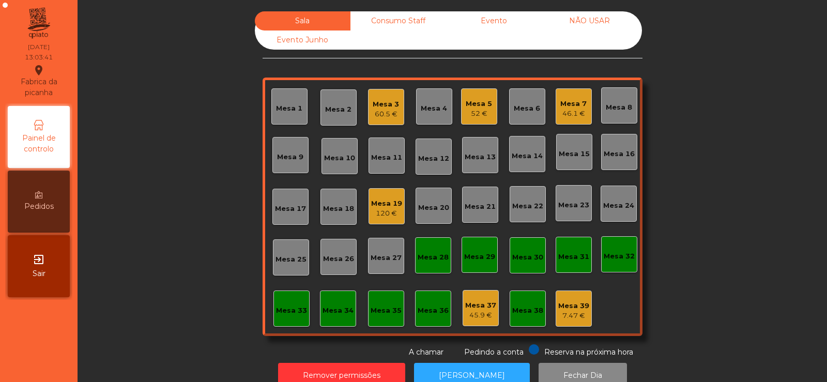
click at [392, 198] on div "Mesa 19" at bounding box center [386, 203] width 31 height 10
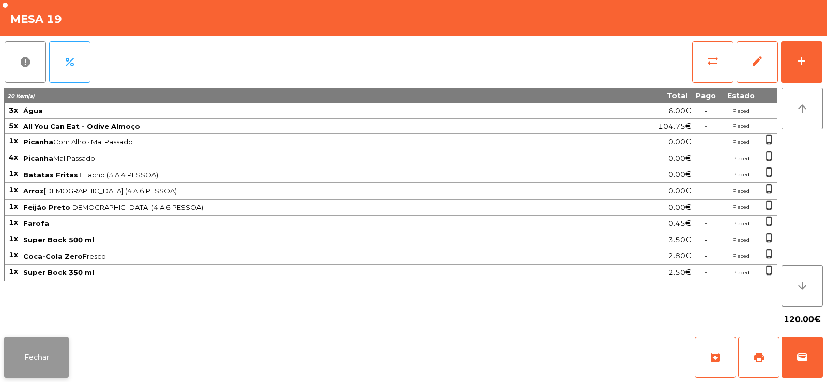
click at [43, 357] on button "Fechar" at bounding box center [36, 356] width 65 height 41
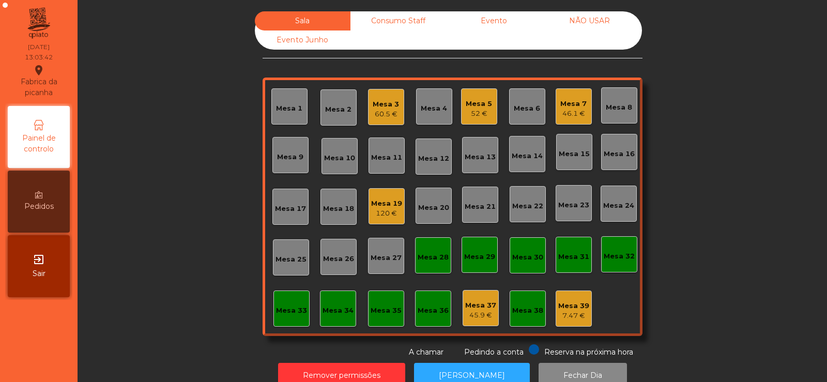
click at [283, 310] on div "Mesa 33" at bounding box center [291, 310] width 31 height 10
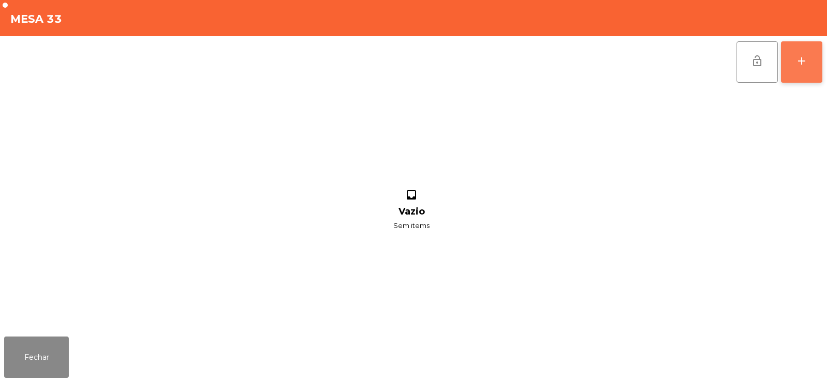
click at [799, 76] on button "add" at bounding box center [801, 61] width 41 height 41
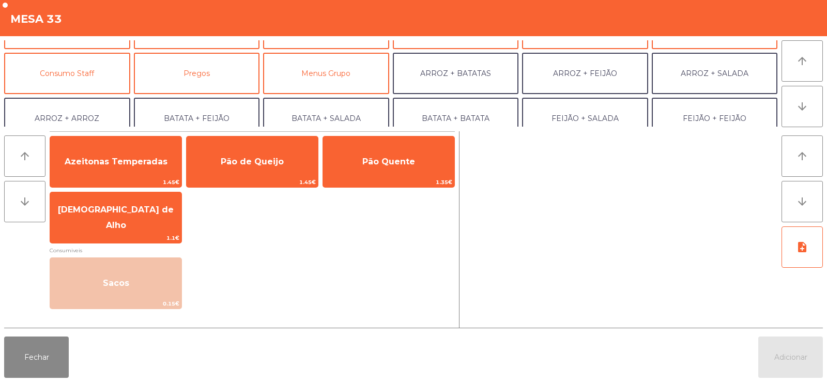
scroll to position [79, 0]
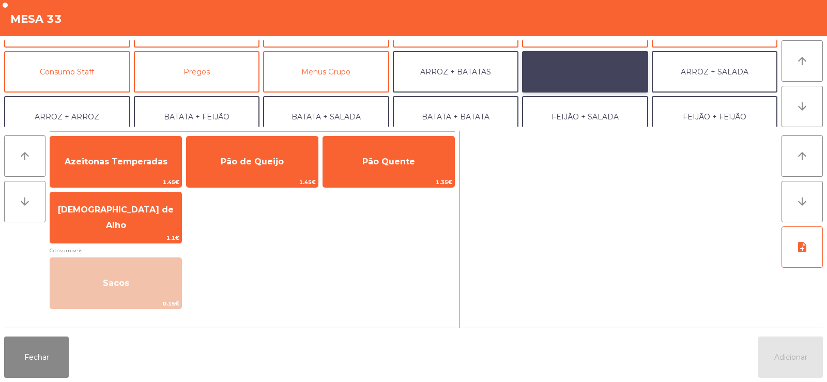
click at [578, 73] on button "ARROZ + FEIJÃO" at bounding box center [585, 71] width 126 height 41
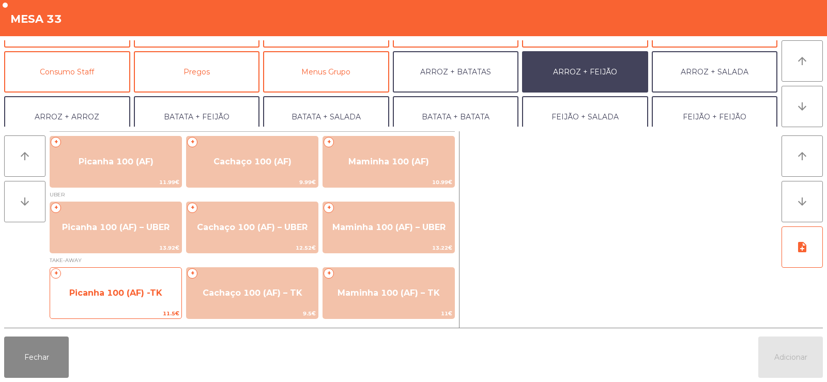
click at [124, 289] on span "Picanha 100 (AF) -TK" at bounding box center [115, 293] width 93 height 10
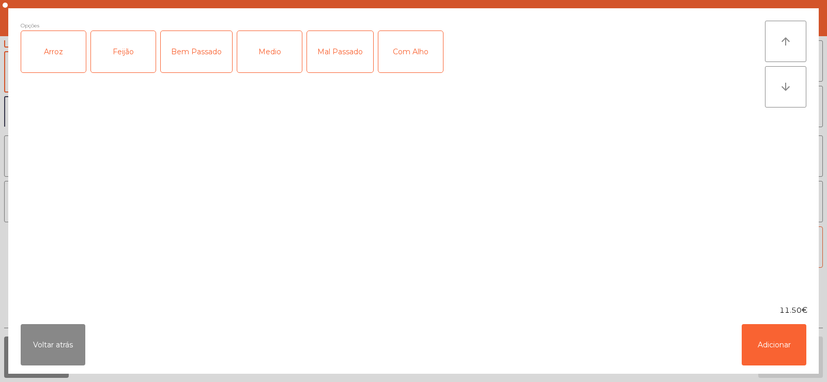
click at [53, 57] on div "Arroz" at bounding box center [53, 51] width 65 height 41
click at [111, 59] on div "Feijão" at bounding box center [123, 51] width 65 height 41
click at [196, 59] on div "Bem Passado" at bounding box center [196, 51] width 71 height 41
click at [771, 344] on button "Adicionar" at bounding box center [774, 344] width 65 height 41
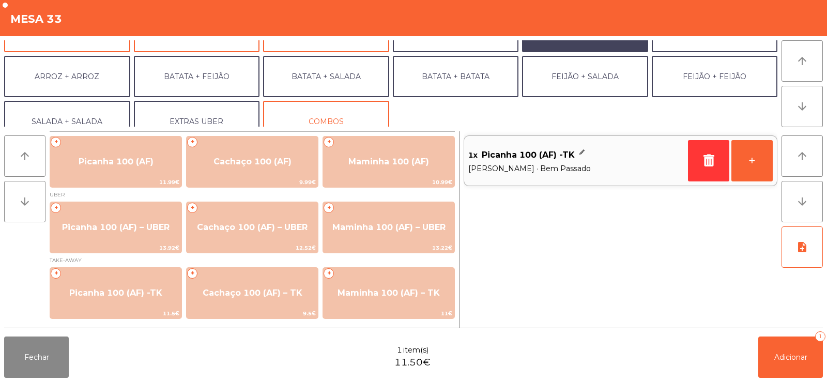
scroll to position [135, 0]
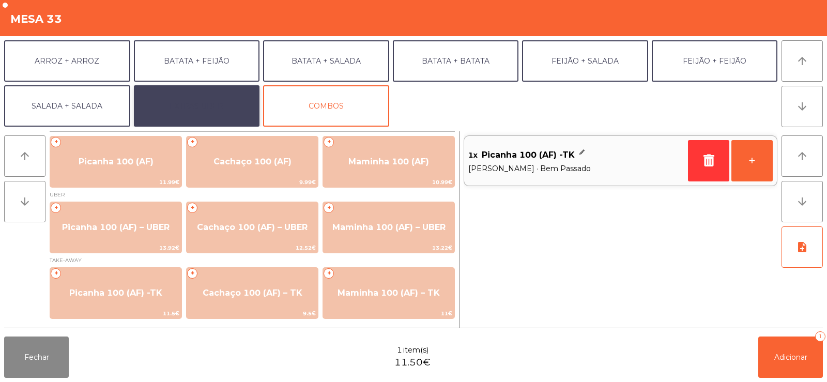
click at [204, 106] on button "EXTRAS UBER" at bounding box center [197, 105] width 126 height 41
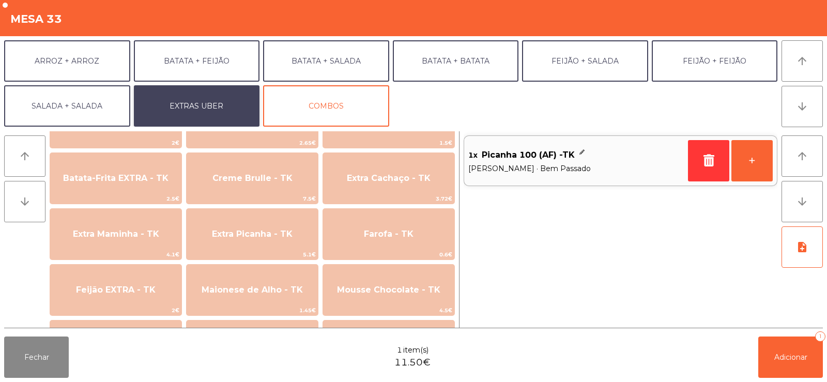
scroll to position [443, 0]
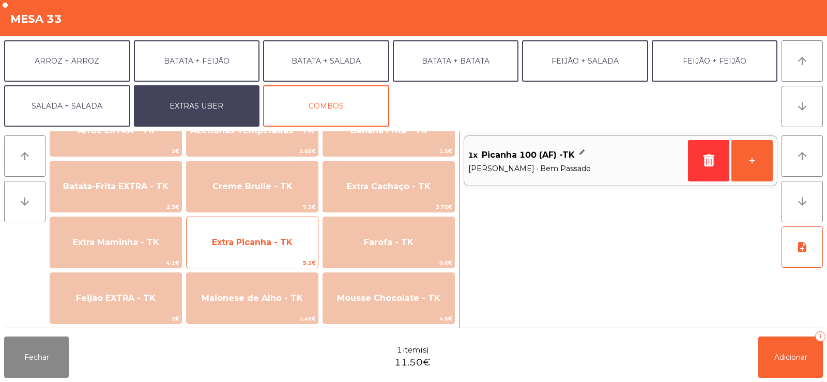
click at [280, 243] on span "Extra Picanha - TK" at bounding box center [252, 242] width 81 height 10
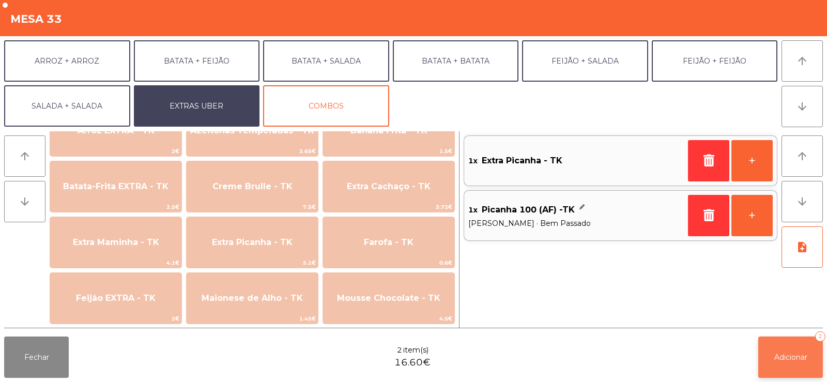
click at [780, 362] on button "Adicionar 2" at bounding box center [790, 356] width 65 height 41
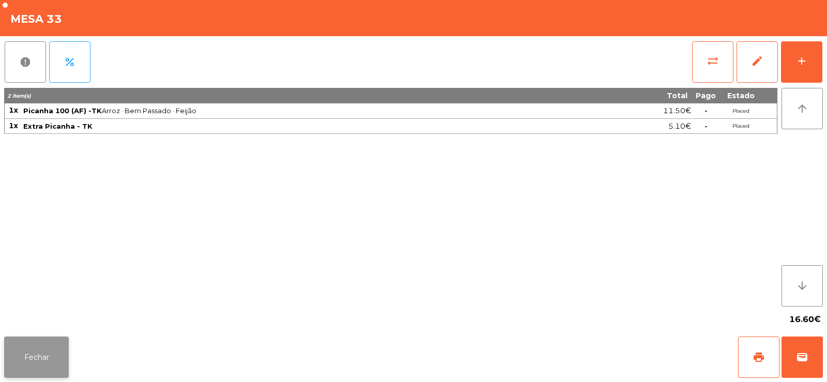
click at [44, 366] on button "Fechar" at bounding box center [36, 356] width 65 height 41
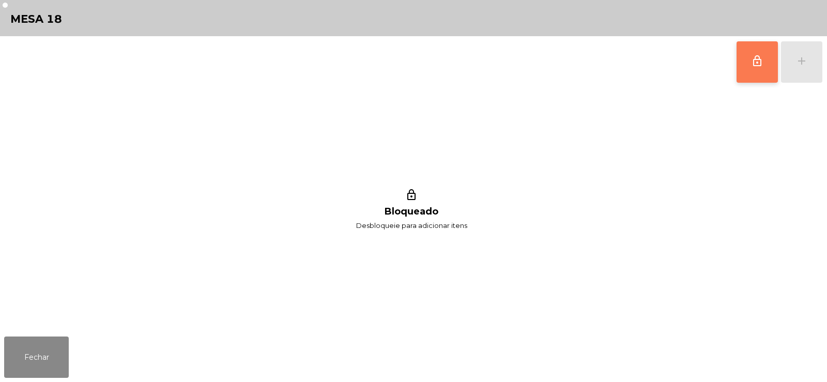
click at [750, 67] on button "lock_outline" at bounding box center [757, 61] width 41 height 41
click at [810, 67] on button "add" at bounding box center [801, 61] width 41 height 41
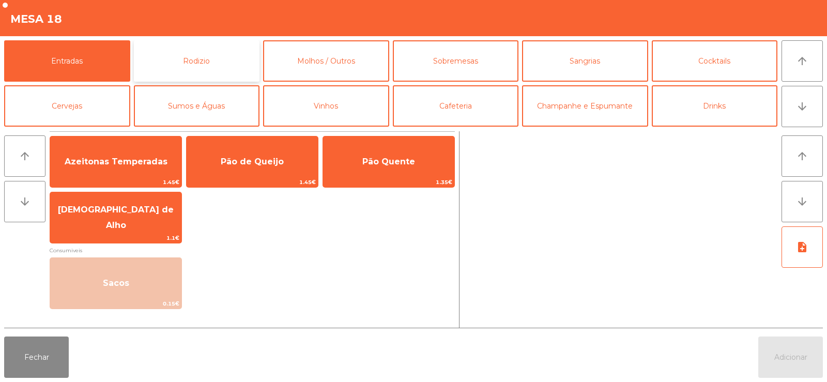
click at [196, 49] on button "Rodizio" at bounding box center [197, 60] width 126 height 41
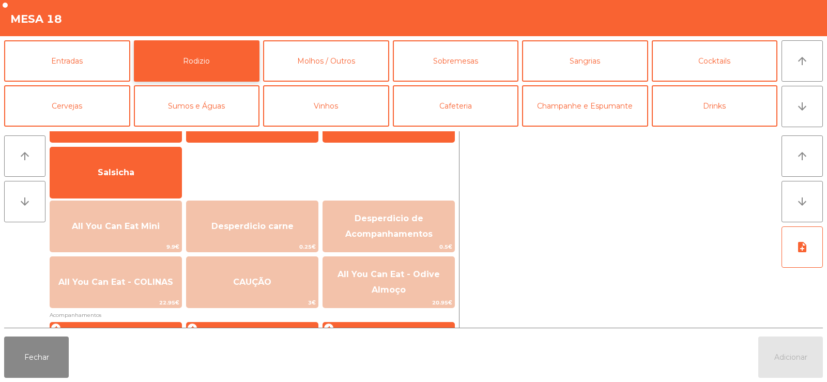
scroll to position [78, 0]
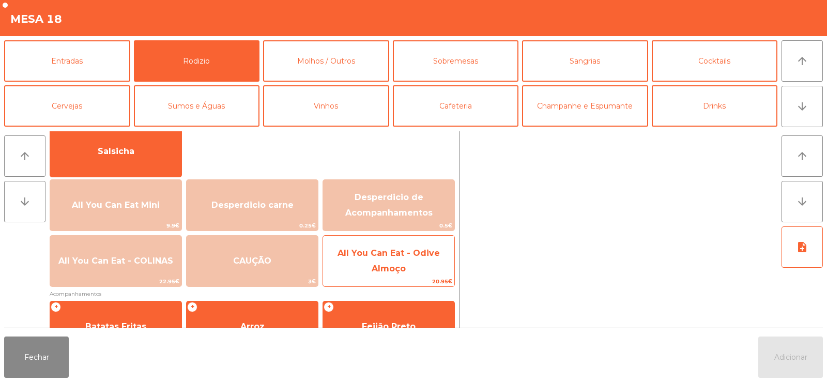
click at [394, 259] on span "All You Can Eat - Odive Almoço" at bounding box center [388, 261] width 131 height 44
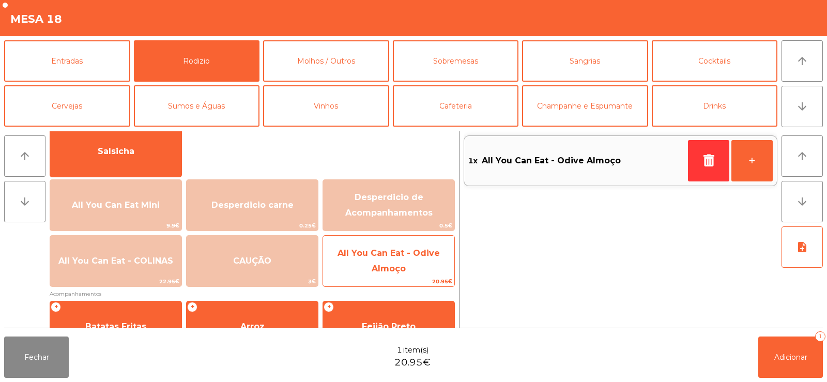
click at [407, 265] on span "All You Can Eat - Odive Almoço" at bounding box center [388, 261] width 131 height 44
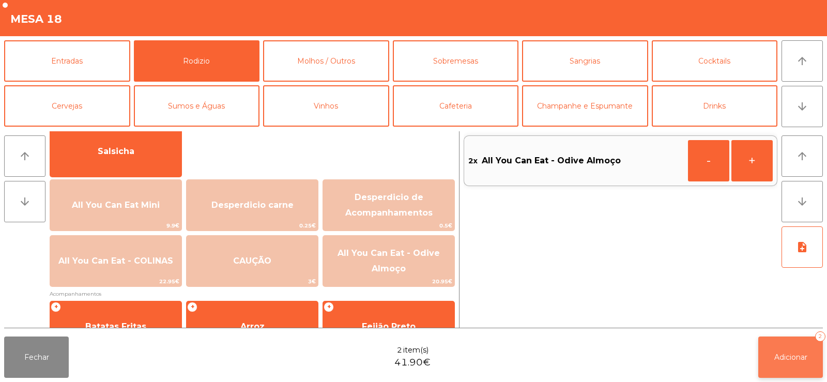
click at [805, 359] on span "Adicionar" at bounding box center [790, 356] width 33 height 9
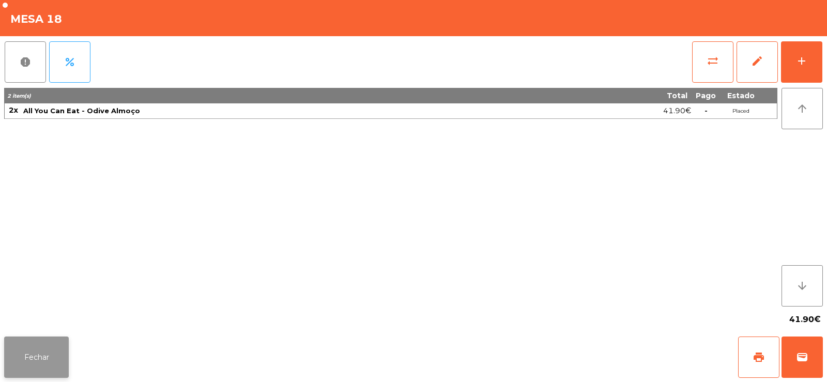
click at [38, 357] on button "Fechar" at bounding box center [36, 356] width 65 height 41
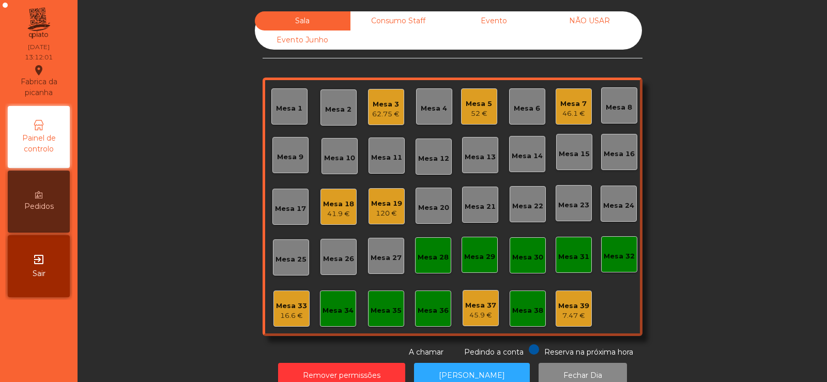
scroll to position [25, 0]
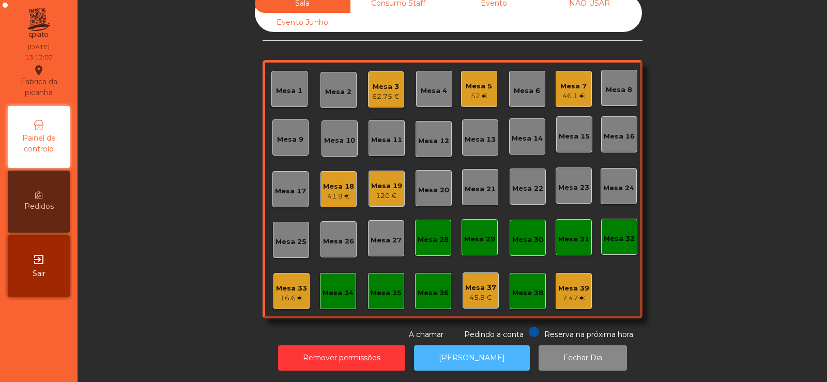
click at [462, 362] on button "[PERSON_NAME]" at bounding box center [472, 357] width 116 height 25
click at [488, 349] on button "[PERSON_NAME]" at bounding box center [472, 357] width 116 height 25
click at [464, 352] on button "[PERSON_NAME]" at bounding box center [472, 357] width 116 height 25
click at [450, 346] on button "[PERSON_NAME]" at bounding box center [472, 357] width 116 height 25
click at [453, 346] on button "[PERSON_NAME]" at bounding box center [472, 357] width 116 height 25
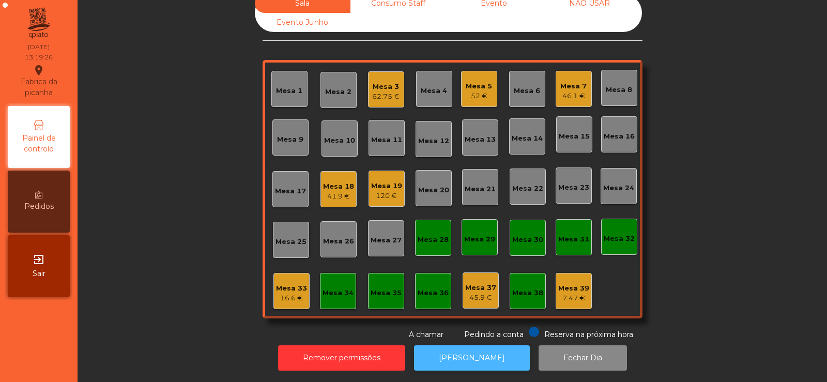
click at [463, 351] on button "[PERSON_NAME]" at bounding box center [472, 357] width 116 height 25
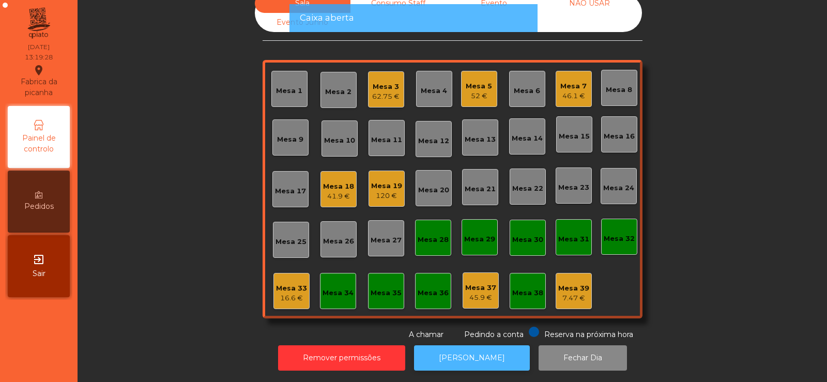
click at [462, 351] on button "[PERSON_NAME]" at bounding box center [472, 357] width 116 height 25
click at [476, 361] on button "[PERSON_NAME]" at bounding box center [472, 357] width 116 height 25
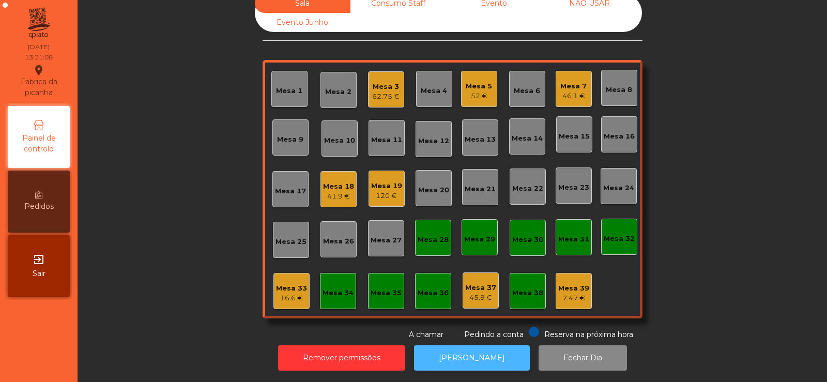
scroll to position [0, 0]
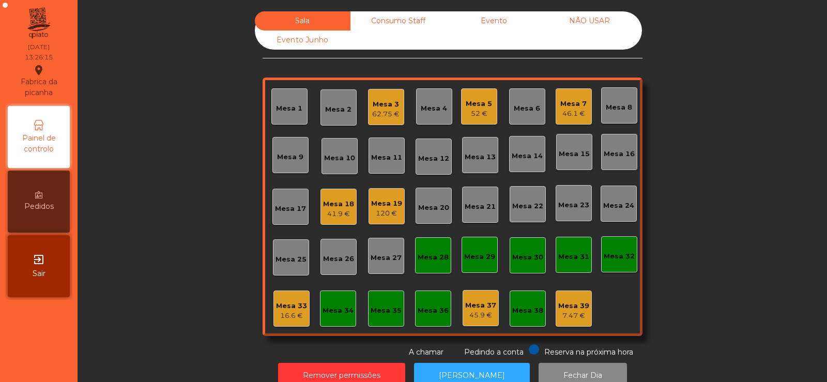
click at [183, 173] on div "Sala Consumo Staff Evento NÃO USAR Evento Junho Mesa 1 Mesa 2 Mesa 3 62.75 € Me…" at bounding box center [452, 184] width 722 height 346
click at [336, 204] on div "Mesa 18" at bounding box center [338, 204] width 31 height 10
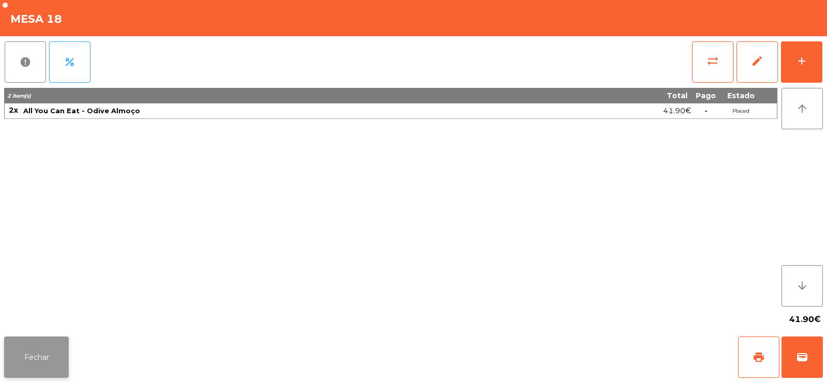
click at [29, 344] on button "Fechar" at bounding box center [36, 356] width 65 height 41
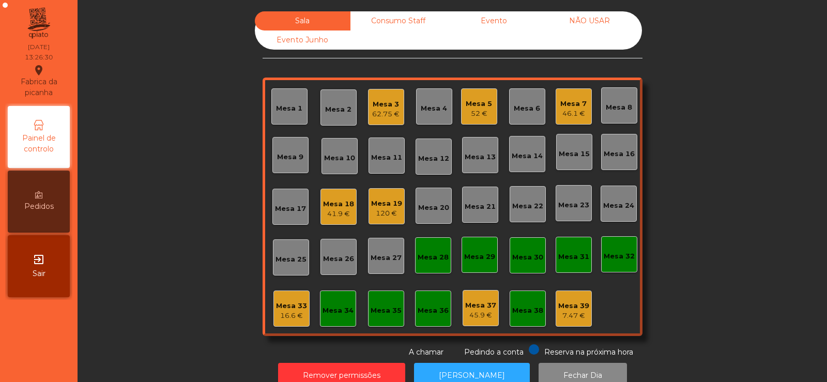
click at [337, 206] on div "Mesa 18" at bounding box center [338, 204] width 31 height 10
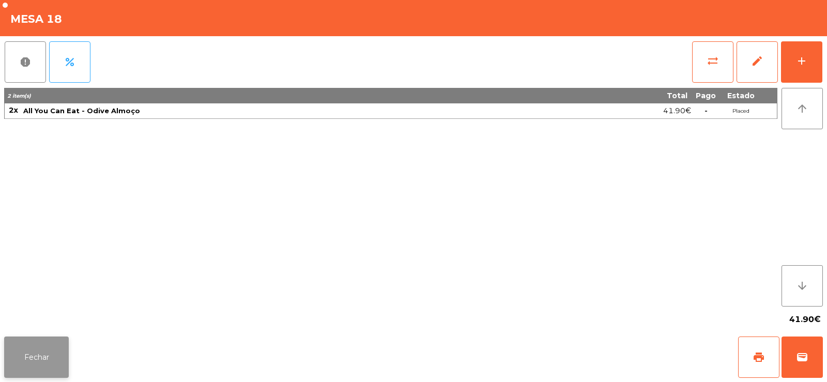
click at [13, 360] on button "Fechar" at bounding box center [36, 356] width 65 height 41
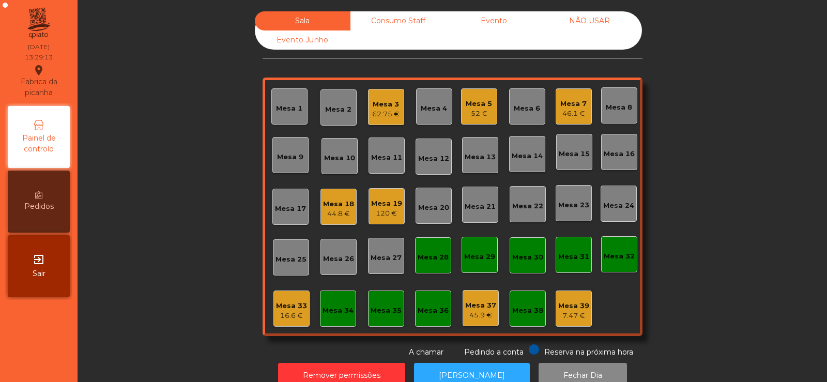
click at [426, 111] on div "Mesa 4" at bounding box center [434, 108] width 26 height 10
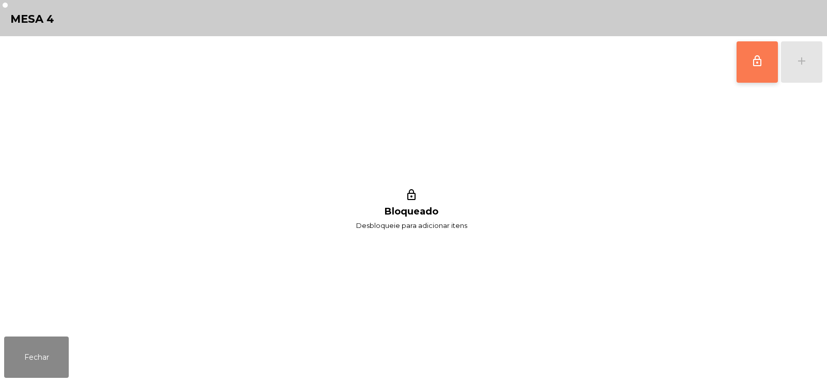
click at [749, 69] on button "lock_outline" at bounding box center [757, 61] width 41 height 41
click at [805, 65] on div "add" at bounding box center [801, 61] width 12 height 12
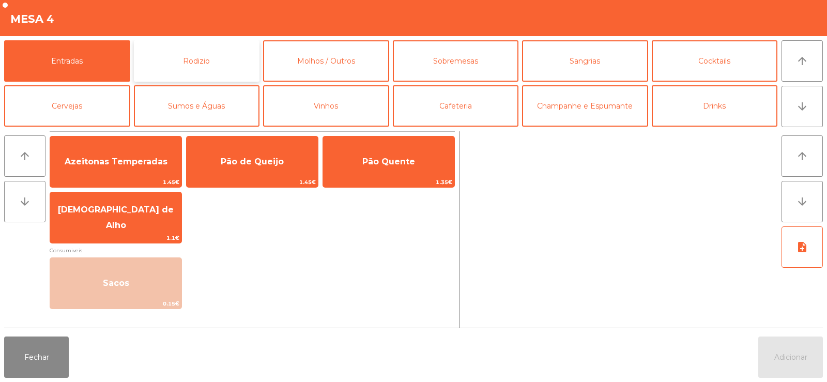
click at [209, 52] on button "Rodizio" at bounding box center [197, 60] width 126 height 41
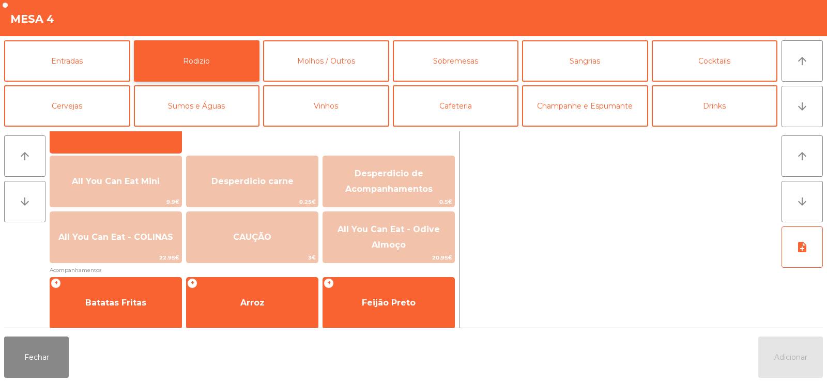
scroll to position [104, 0]
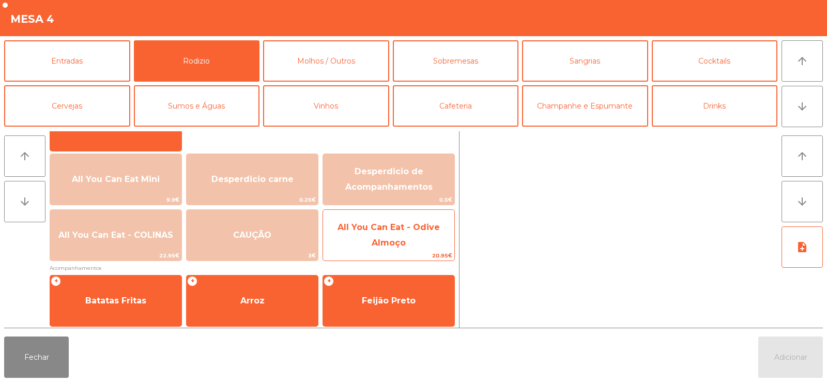
click at [381, 244] on span "All You Can Eat - Odive Almoço" at bounding box center [389, 234] width 102 height 25
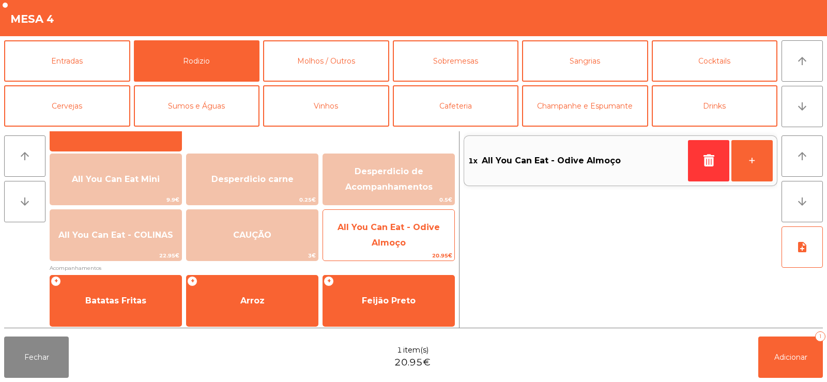
click at [384, 238] on span "All You Can Eat - Odive Almoço" at bounding box center [389, 234] width 102 height 25
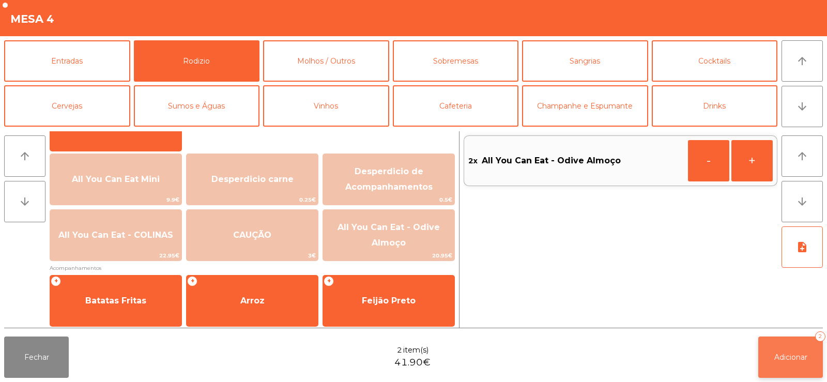
click at [785, 354] on span "Adicionar" at bounding box center [790, 356] width 33 height 9
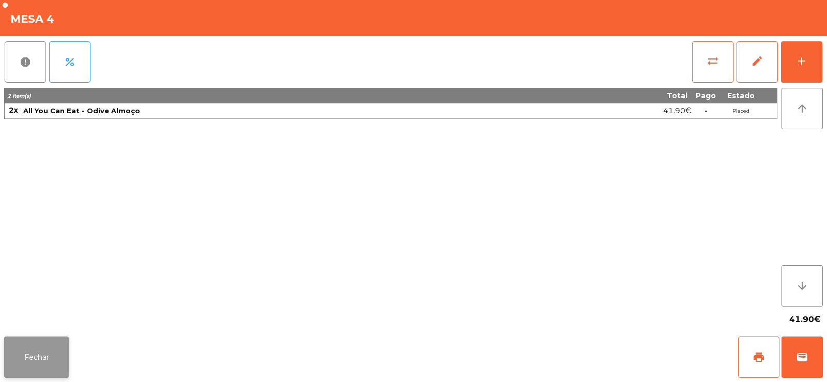
click at [39, 354] on button "Fechar" at bounding box center [36, 356] width 65 height 41
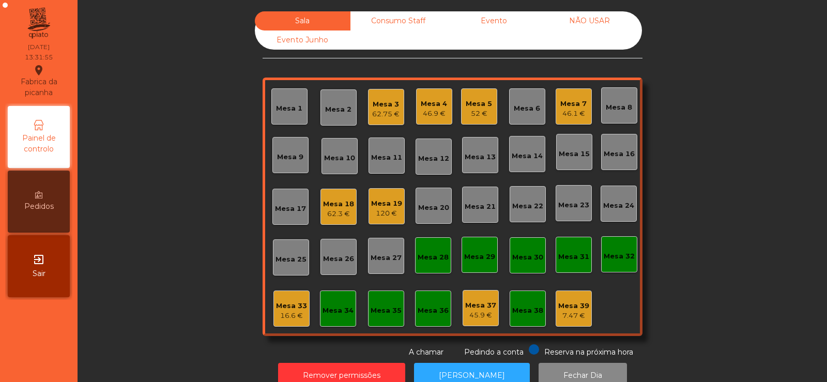
click at [577, 105] on div "Mesa 7" at bounding box center [573, 104] width 26 height 10
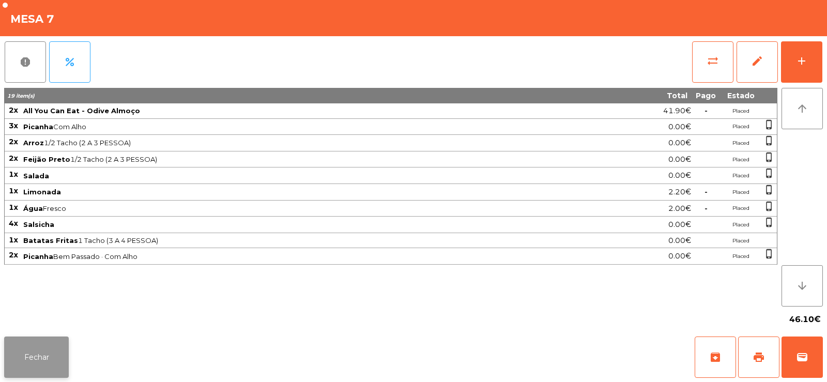
click at [44, 356] on button "Fechar" at bounding box center [36, 356] width 65 height 41
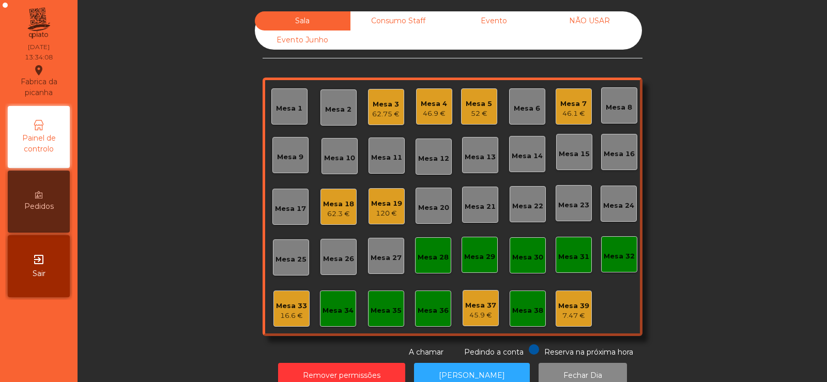
click at [394, 13] on div "Consumo Staff" at bounding box center [398, 20] width 96 height 19
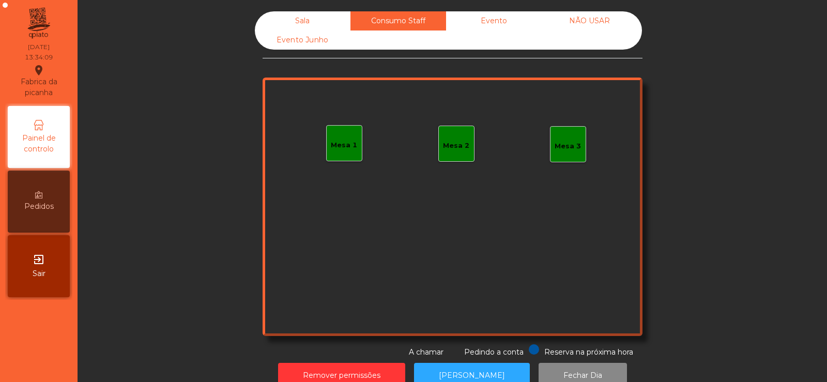
click at [487, 25] on div "Evento" at bounding box center [494, 20] width 96 height 19
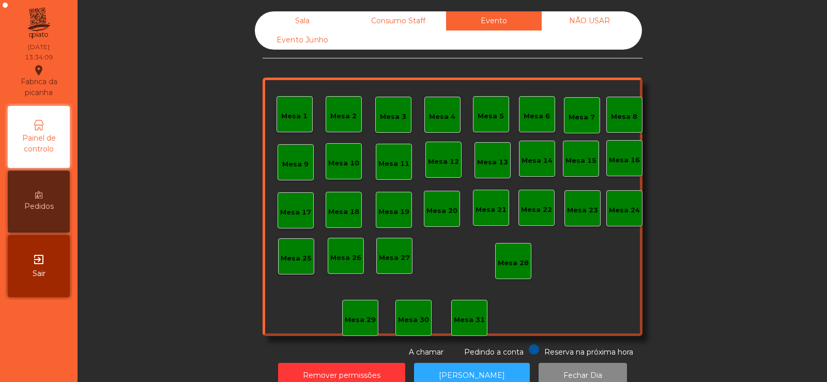
click at [597, 19] on div "NÃO USAR" at bounding box center [590, 20] width 96 height 19
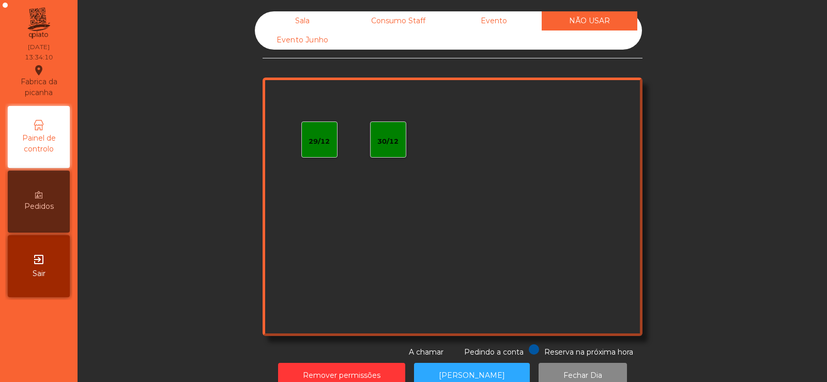
click at [302, 16] on div "Sala" at bounding box center [303, 20] width 96 height 19
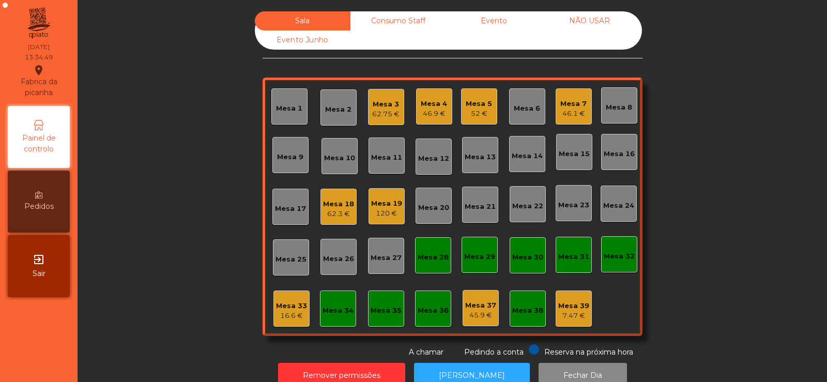
click at [616, 150] on div "Mesa 16" at bounding box center [619, 154] width 31 height 10
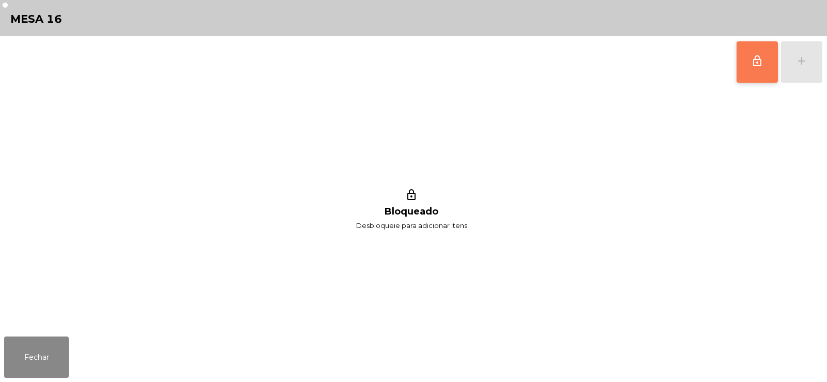
click at [758, 69] on button "lock_outline" at bounding box center [757, 61] width 41 height 41
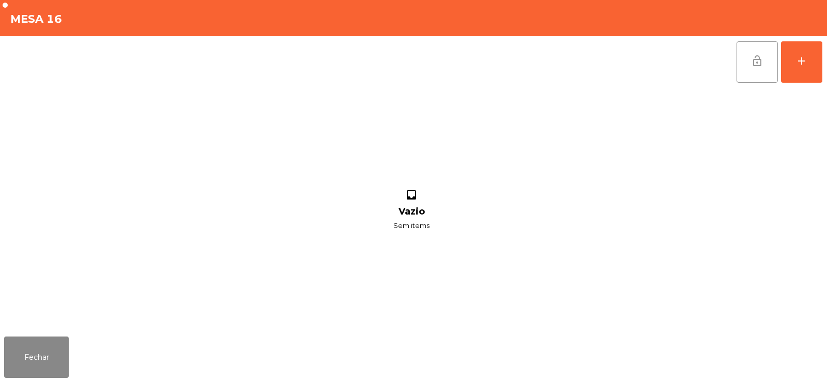
click at [759, 66] on span "lock_open" at bounding box center [757, 61] width 12 height 12
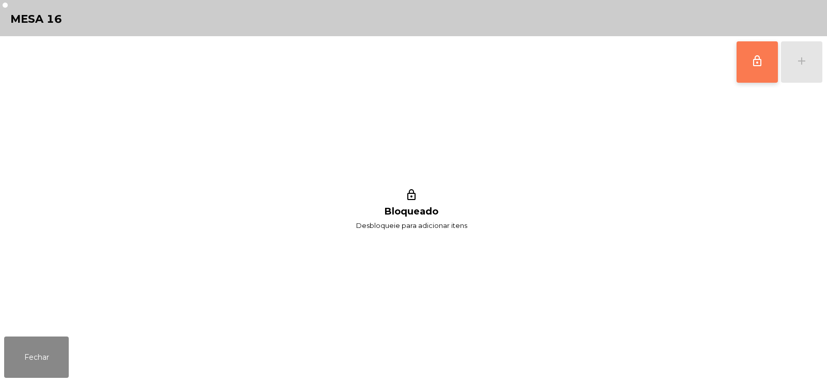
click at [758, 57] on span "lock_outline" at bounding box center [757, 61] width 12 height 12
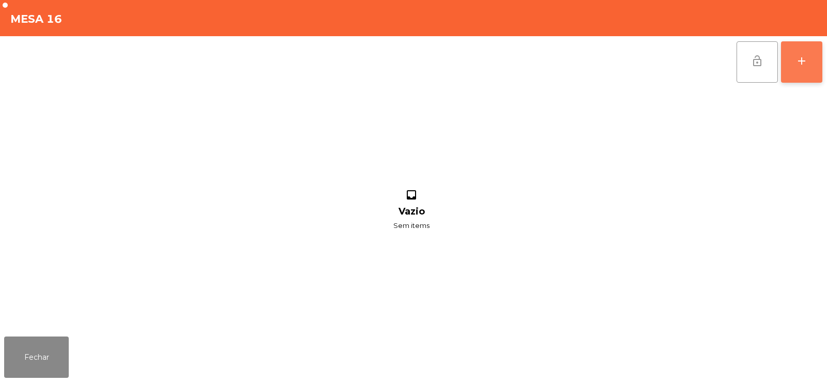
click at [800, 69] on button "add" at bounding box center [801, 61] width 41 height 41
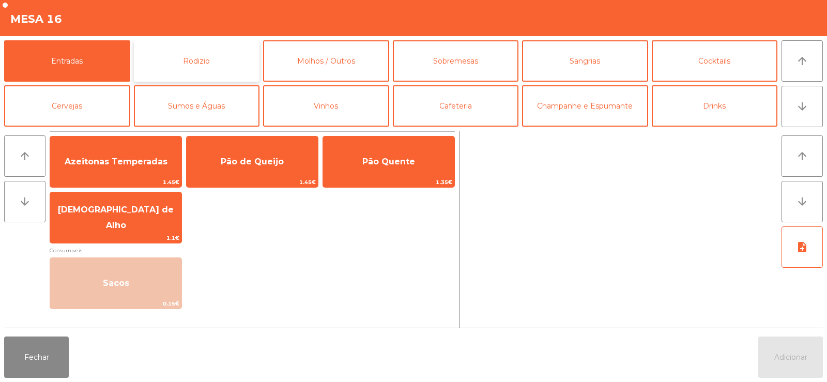
click at [212, 62] on button "Rodizio" at bounding box center [197, 60] width 126 height 41
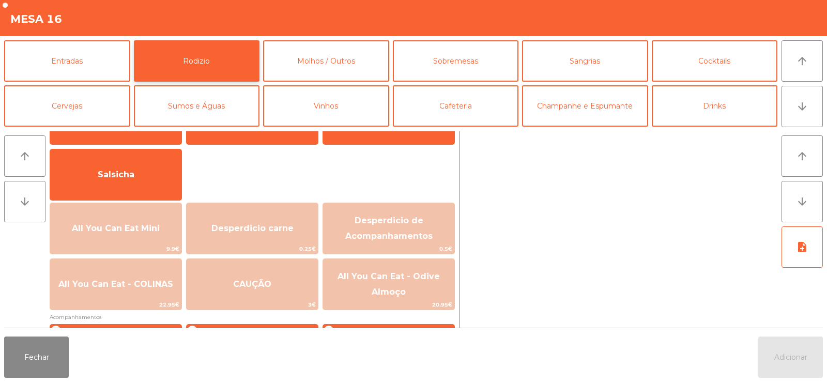
scroll to position [60, 0]
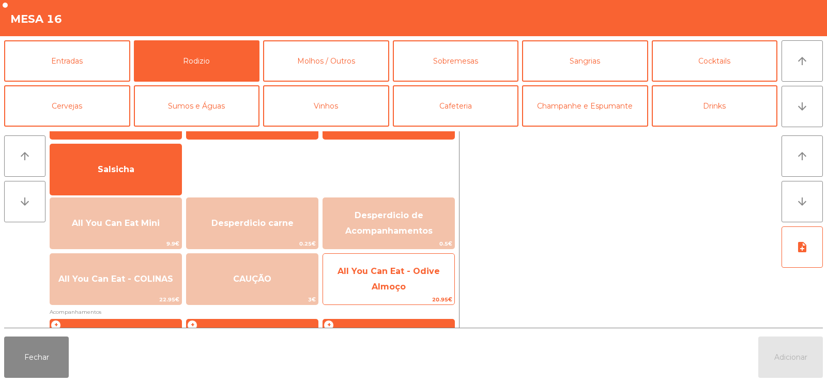
click at [405, 293] on span "All You Can Eat - Odive Almoço" at bounding box center [388, 279] width 131 height 44
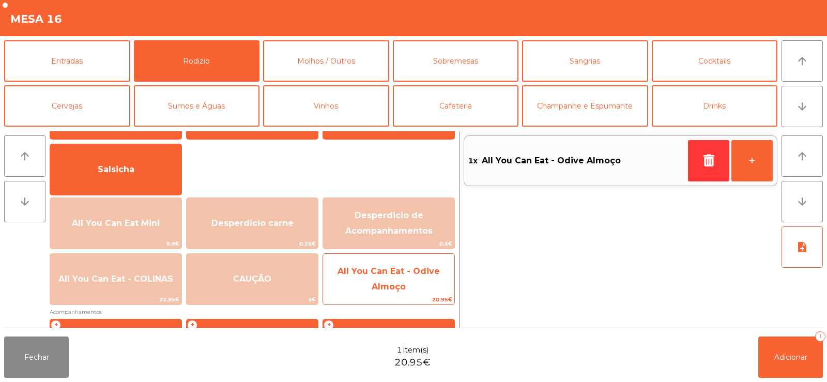
click at [386, 291] on span "All You Can Eat - Odive Almoço" at bounding box center [389, 278] width 102 height 25
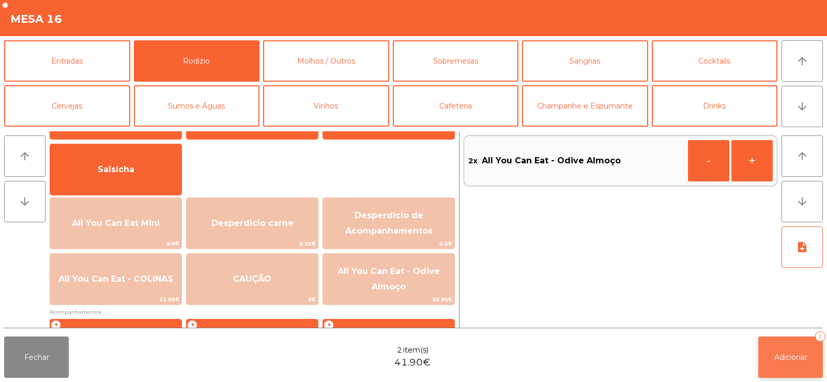
click at [778, 361] on span "Adicionar" at bounding box center [790, 356] width 33 height 9
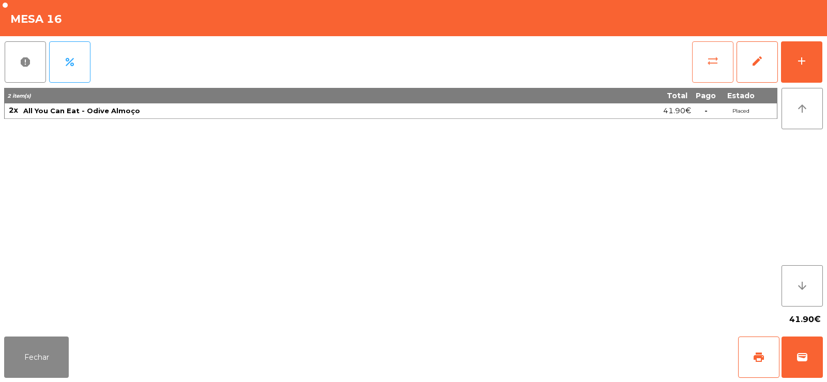
click at [708, 66] on span "sync_alt" at bounding box center [713, 61] width 12 height 12
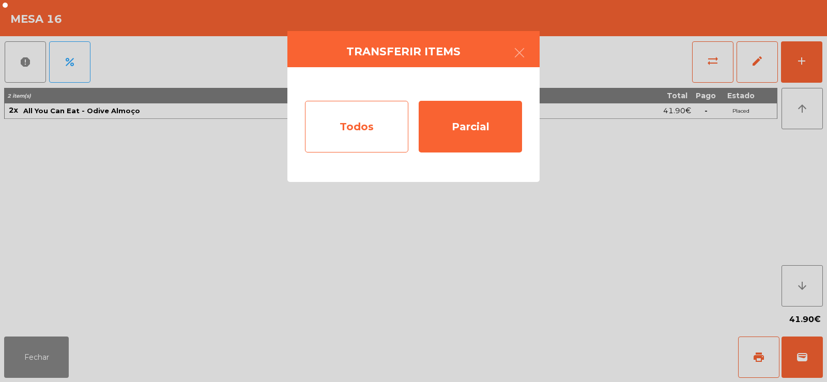
click at [362, 135] on div "Todos" at bounding box center [356, 127] width 103 height 52
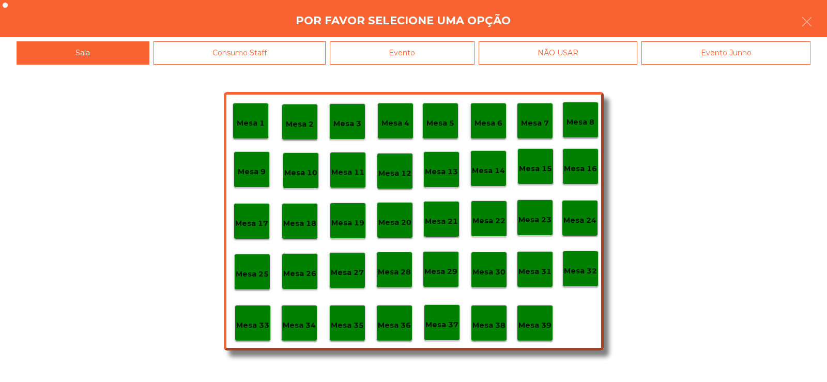
click at [536, 214] on p "Mesa 23" at bounding box center [534, 220] width 33 height 12
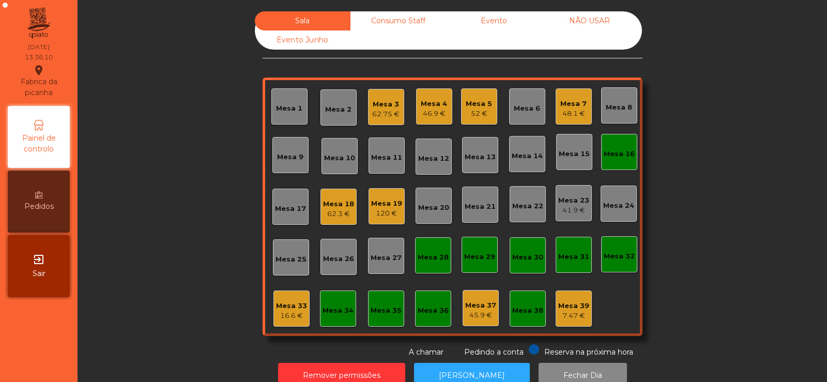
click at [570, 203] on div "Mesa 23" at bounding box center [573, 200] width 31 height 10
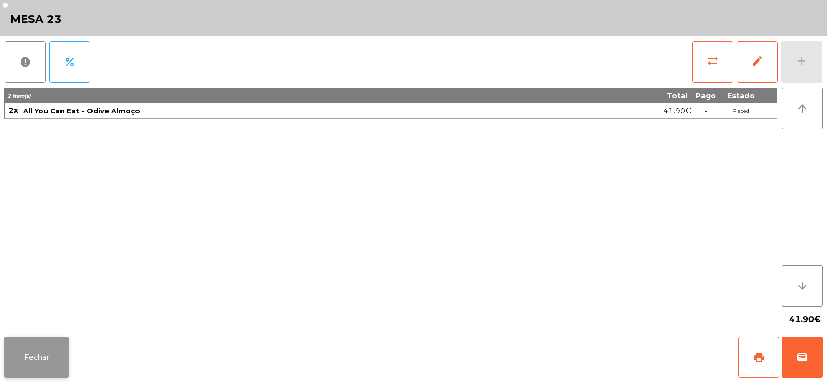
click at [30, 357] on button "Fechar" at bounding box center [36, 356] width 65 height 41
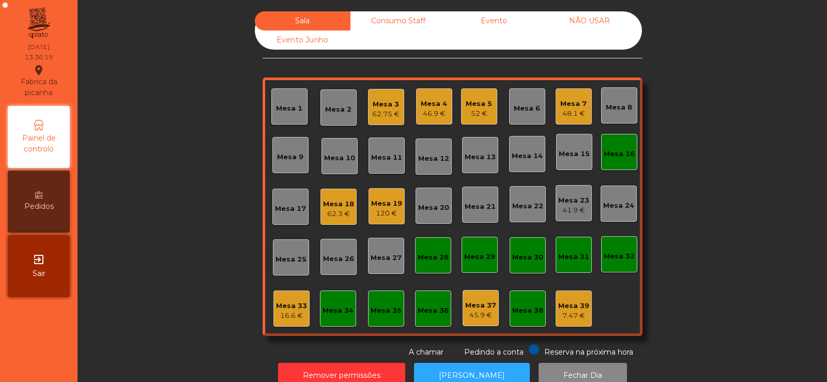
click at [622, 155] on div "Mesa 16" at bounding box center [619, 154] width 31 height 10
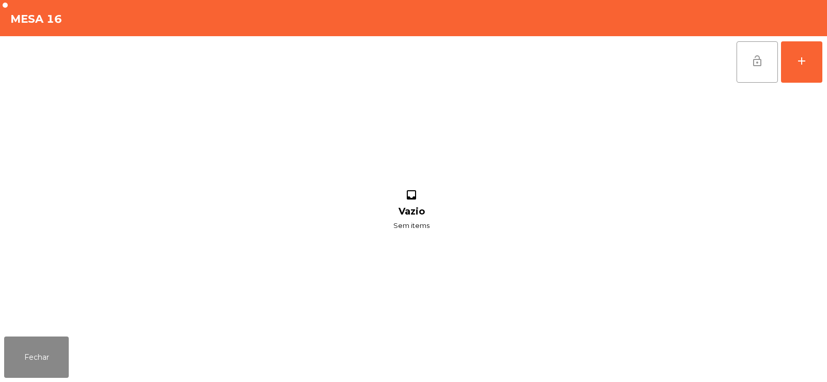
click at [768, 61] on button "lock_open" at bounding box center [757, 61] width 41 height 41
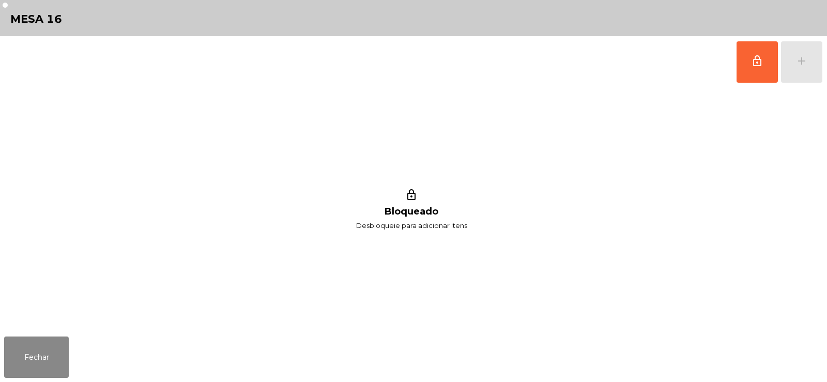
click at [43, 323] on div "lock_outline Bloqueado Desbloqueie para adicionar itens" at bounding box center [411, 210] width 815 height 244
click at [50, 355] on button "Fechar" at bounding box center [36, 356] width 65 height 41
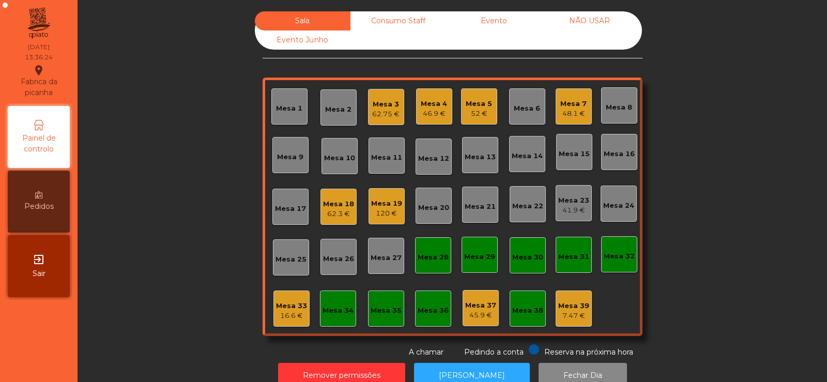
click at [572, 205] on div "Mesa 23" at bounding box center [573, 200] width 31 height 10
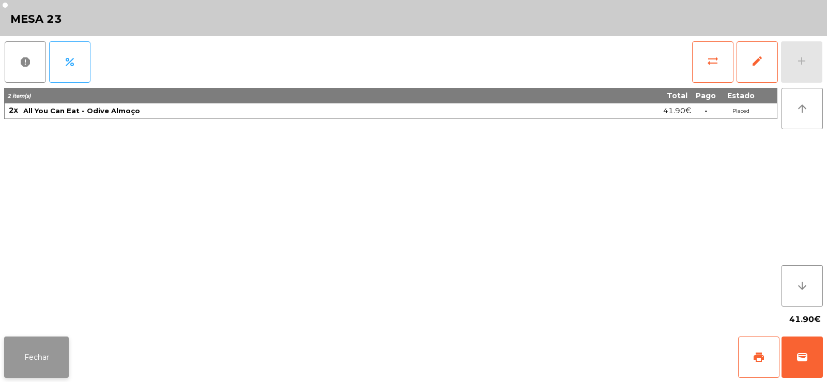
click at [42, 345] on button "Fechar" at bounding box center [36, 356] width 65 height 41
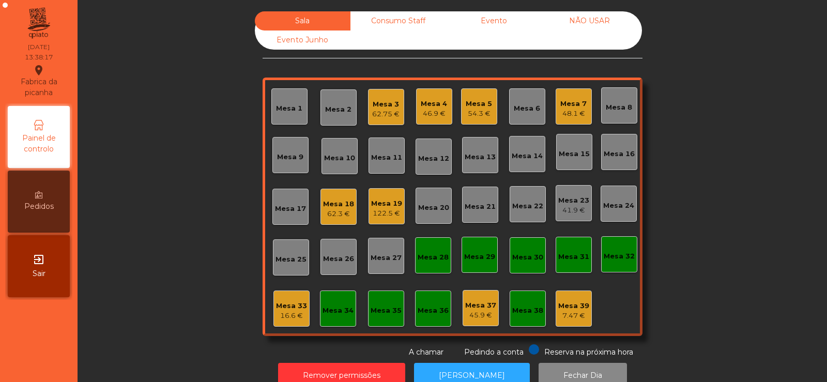
click at [558, 208] on div "41.9 €" at bounding box center [573, 210] width 31 height 10
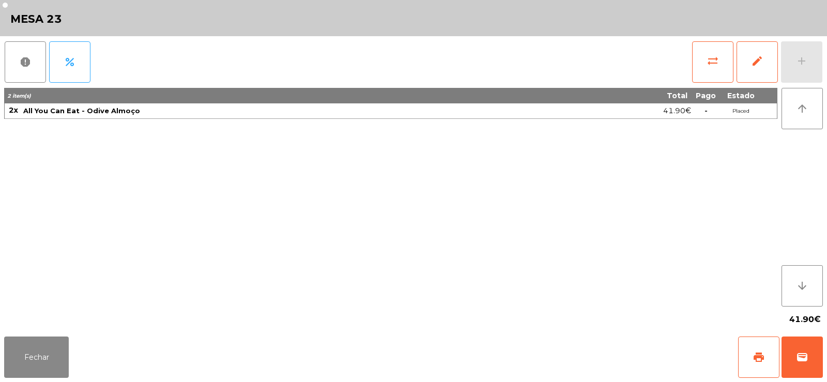
click at [805, 64] on div "sync_alt edit add" at bounding box center [757, 62] width 131 height 52
click at [55, 349] on button "Fechar" at bounding box center [36, 356] width 65 height 41
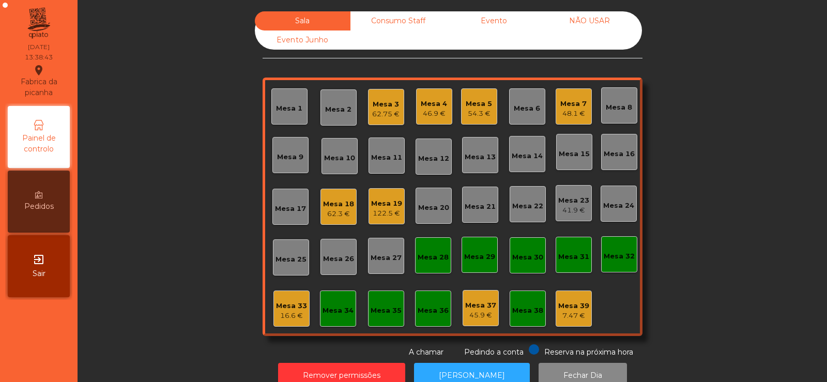
click at [526, 216] on div "Mesa 22" at bounding box center [528, 204] width 36 height 36
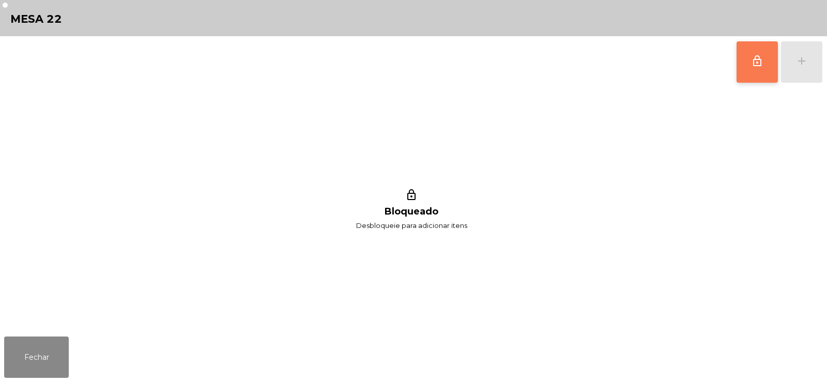
click at [744, 67] on button "lock_outline" at bounding box center [757, 61] width 41 height 41
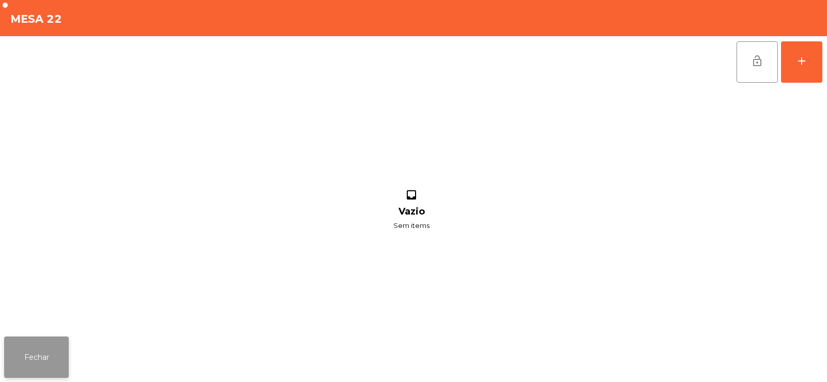
click at [47, 349] on button "Fechar" at bounding box center [36, 356] width 65 height 41
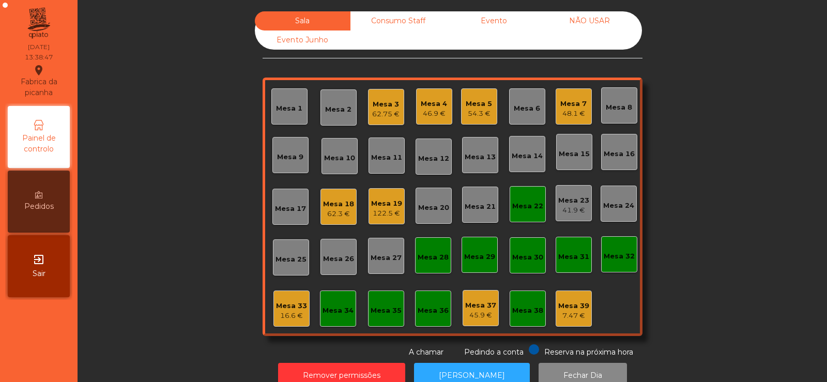
click at [566, 217] on div "Mesa 23 41.9 €" at bounding box center [574, 203] width 36 height 36
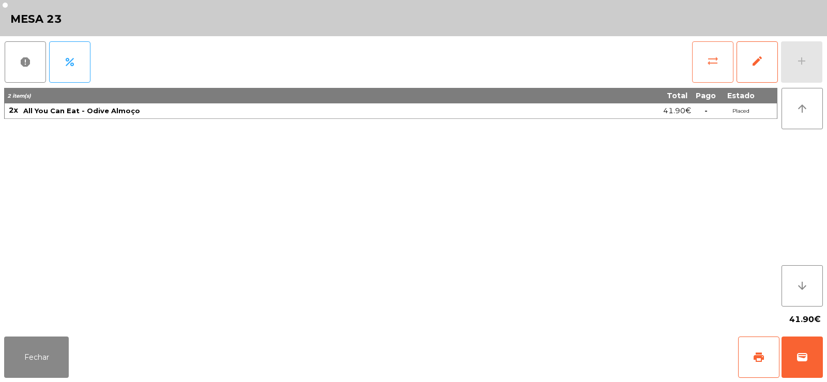
click at [703, 61] on button "sync_alt" at bounding box center [712, 61] width 41 height 41
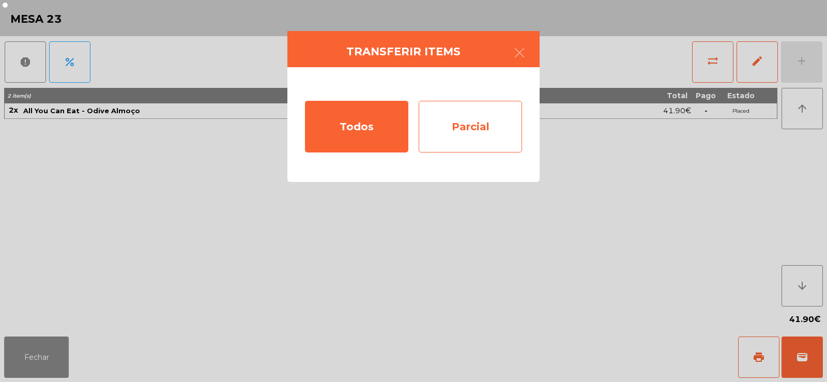
click at [470, 128] on div "Parcial" at bounding box center [470, 127] width 103 height 52
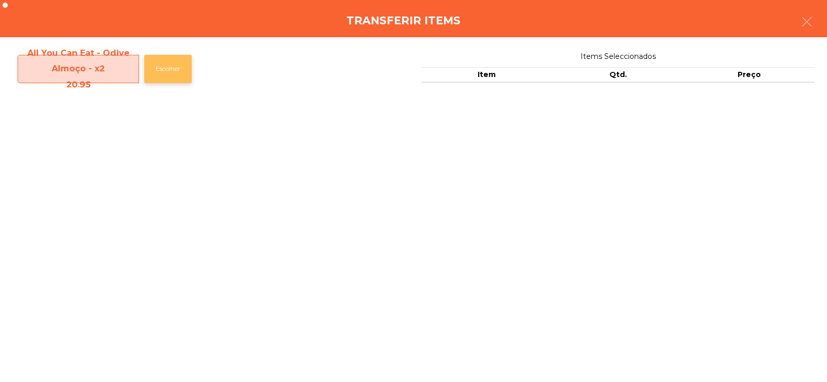
click at [171, 69] on button "Escolher" at bounding box center [168, 69] width 48 height 28
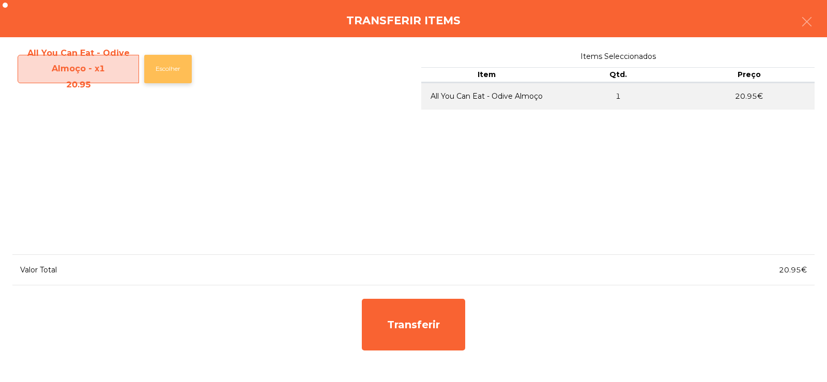
click at [168, 71] on button "Escolher" at bounding box center [168, 69] width 48 height 28
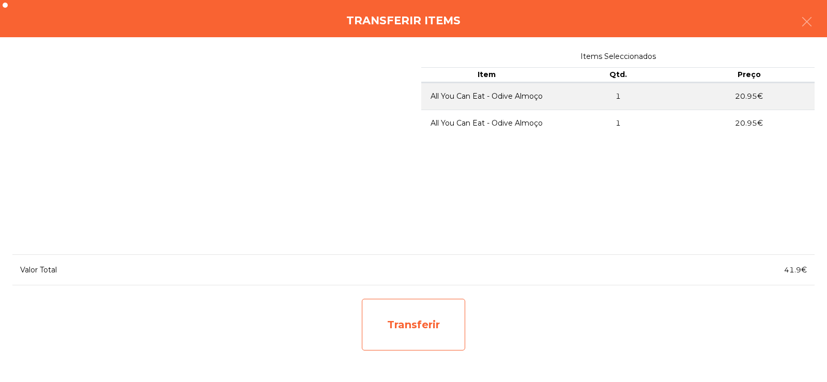
click at [447, 334] on div "Transferir" at bounding box center [413, 325] width 103 height 52
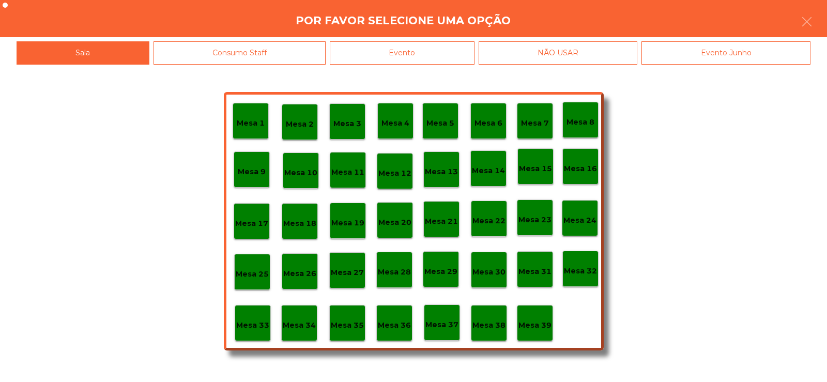
click at [492, 221] on p "Mesa 22" at bounding box center [488, 221] width 33 height 12
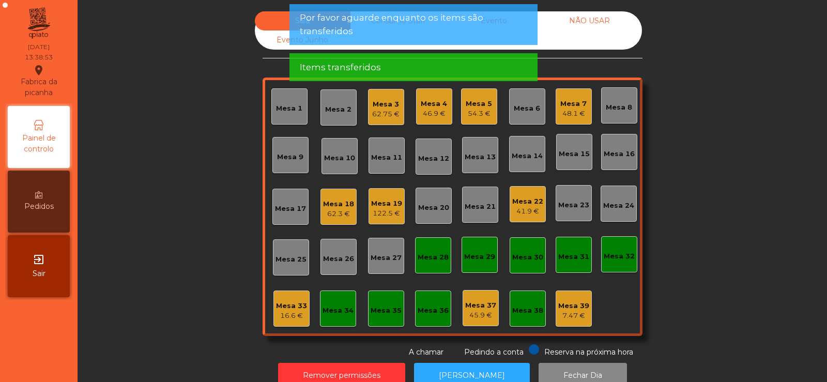
click at [575, 201] on div "Mesa 23" at bounding box center [573, 205] width 31 height 10
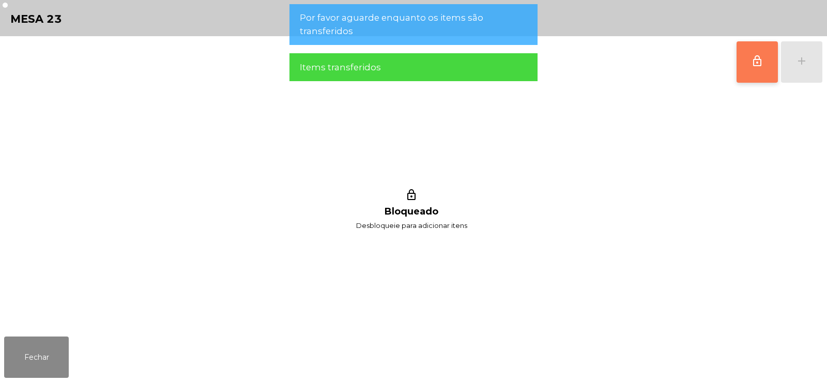
click at [758, 67] on span "lock_outline" at bounding box center [757, 61] width 12 height 12
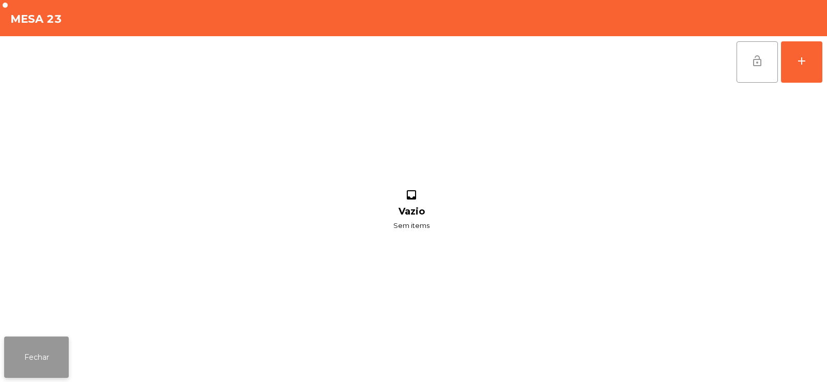
click at [25, 357] on button "Fechar" at bounding box center [36, 356] width 65 height 41
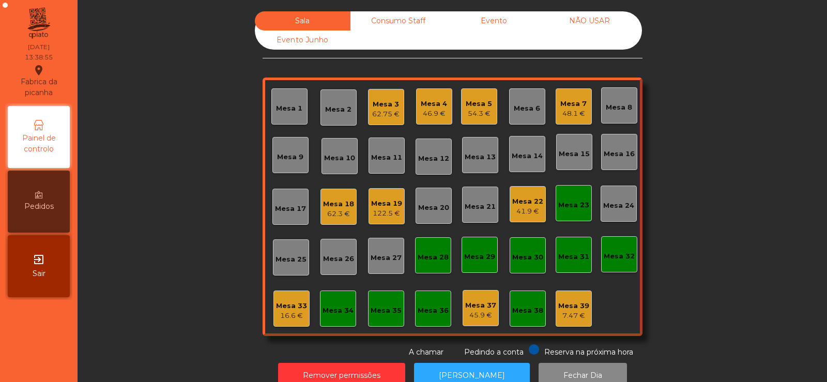
click at [479, 207] on div "Mesa 21" at bounding box center [480, 207] width 31 height 10
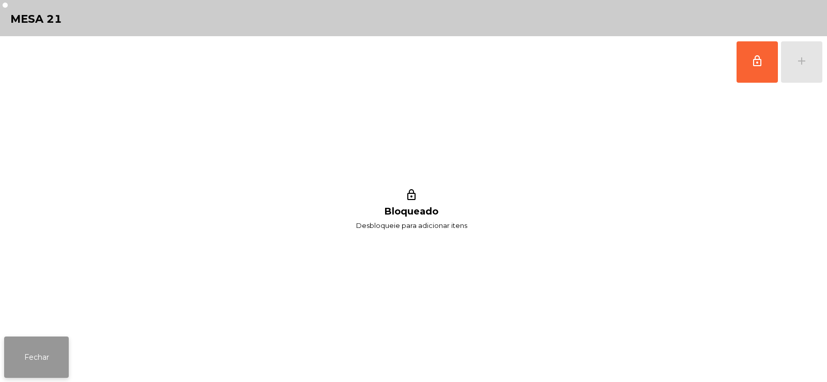
click at [49, 359] on button "Fechar" at bounding box center [36, 356] width 65 height 41
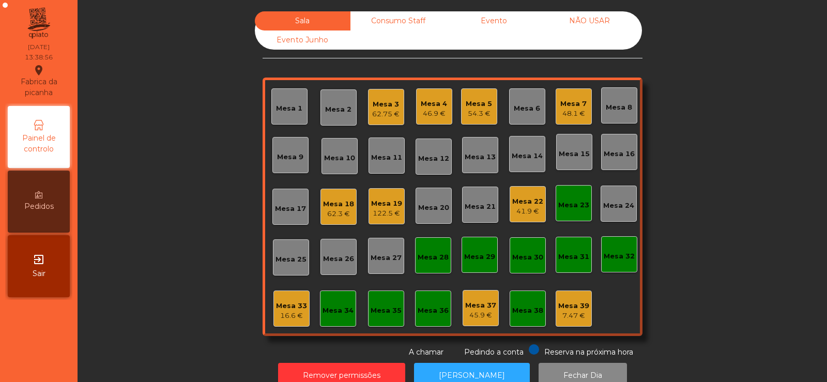
click at [526, 211] on div "41.9 €" at bounding box center [527, 211] width 31 height 10
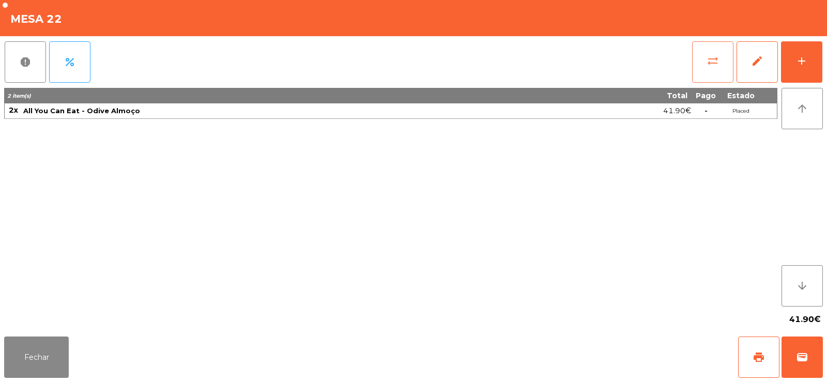
click at [701, 67] on button "sync_alt" at bounding box center [712, 61] width 41 height 41
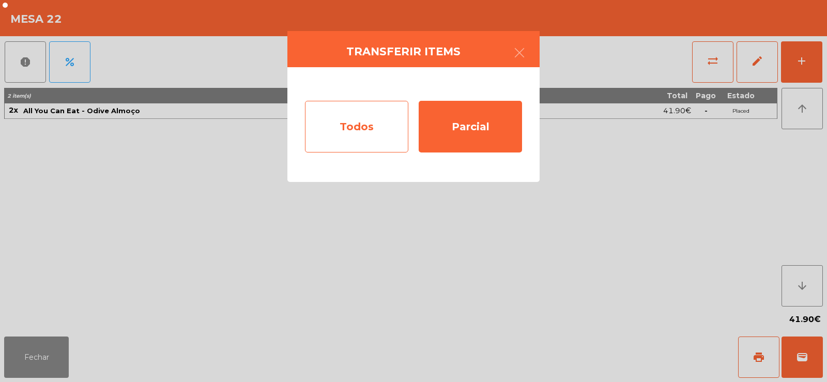
click at [375, 139] on div "Todos" at bounding box center [356, 127] width 103 height 52
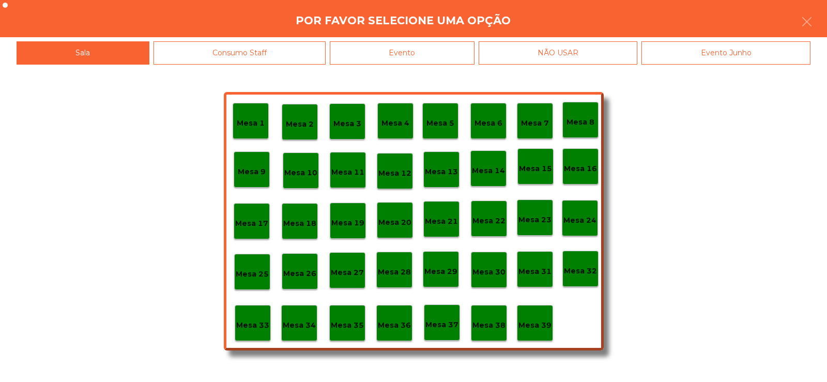
click at [543, 227] on div "Mesa 23" at bounding box center [535, 218] width 36 height 36
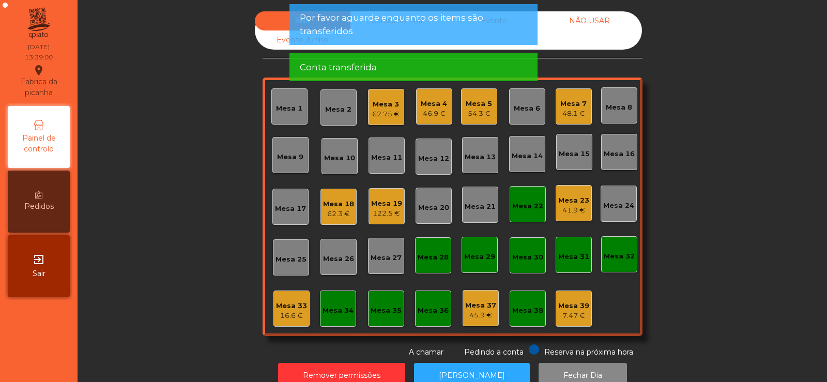
click at [528, 210] on div "Mesa 22" at bounding box center [527, 206] width 31 height 10
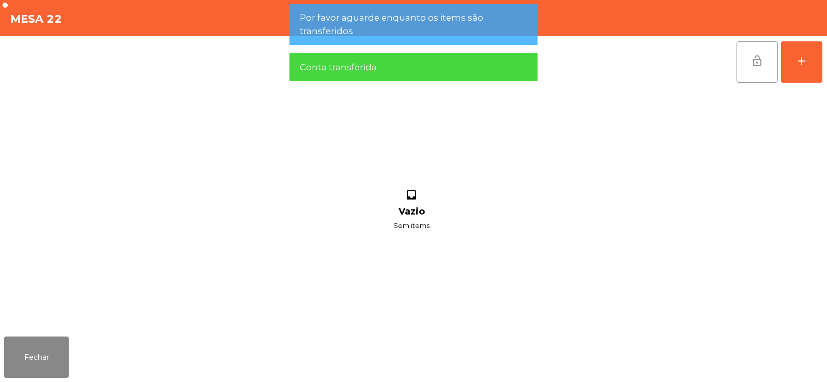
click at [755, 50] on button "lock_open" at bounding box center [757, 61] width 41 height 41
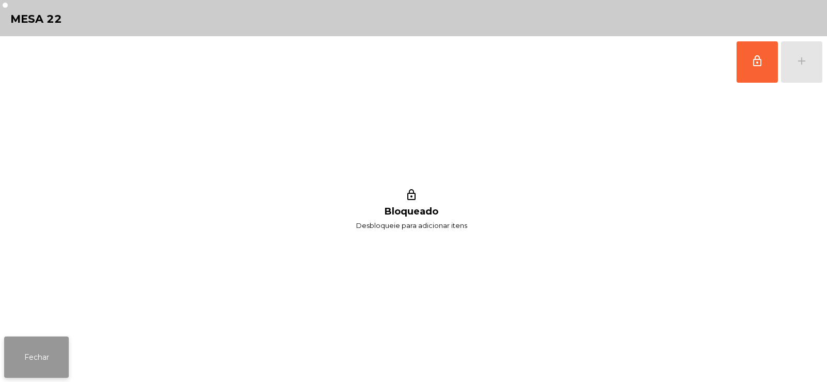
click at [48, 364] on button "Fechar" at bounding box center [36, 356] width 65 height 41
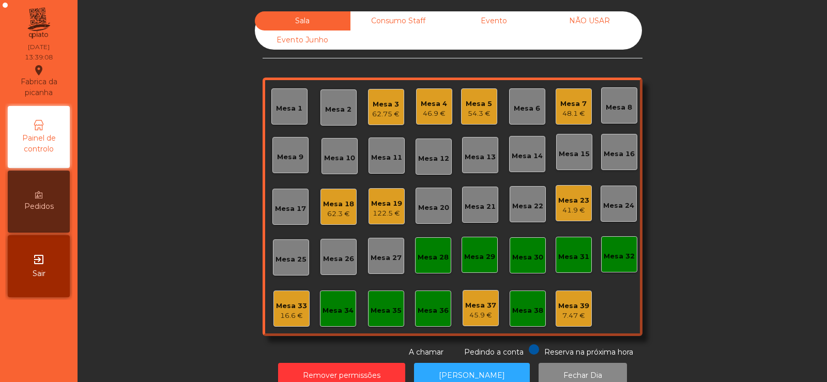
click at [461, 117] on div "Mesa 5 54.3 €" at bounding box center [479, 106] width 36 height 36
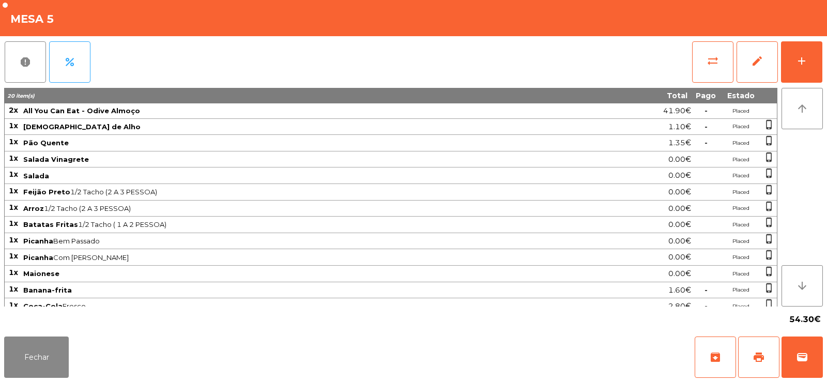
scroll to position [73, 0]
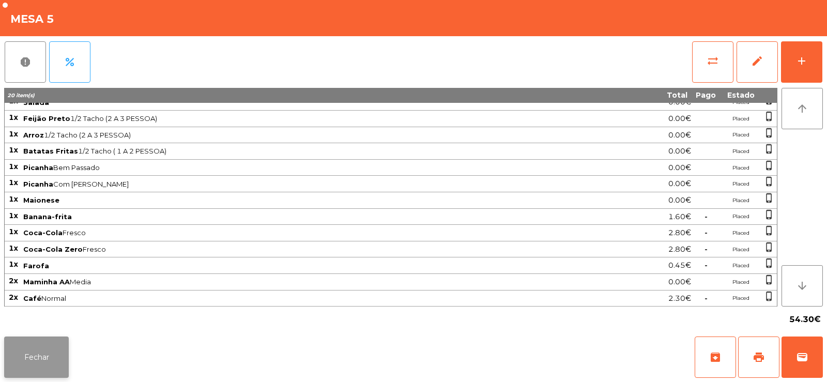
click at [63, 352] on button "Fechar" at bounding box center [36, 356] width 65 height 41
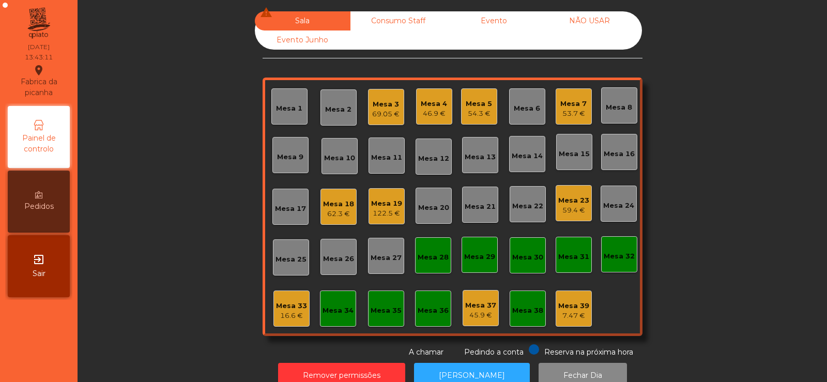
click at [471, 106] on div "Mesa 5" at bounding box center [479, 104] width 26 height 10
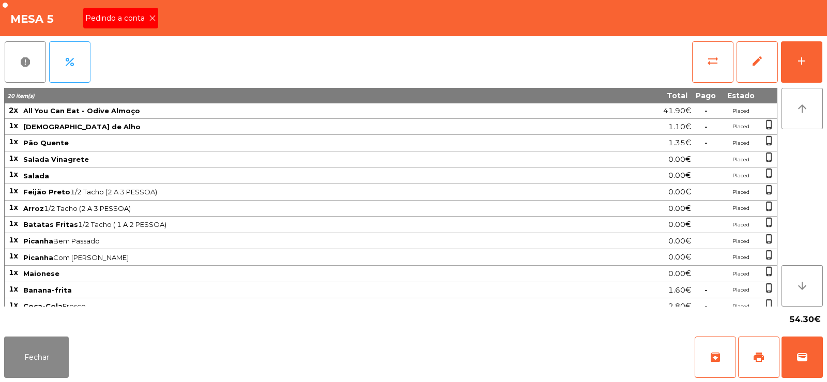
click at [145, 19] on span "Pedindo a conta" at bounding box center [117, 18] width 64 height 11
click at [762, 354] on span "print" at bounding box center [759, 357] width 12 height 12
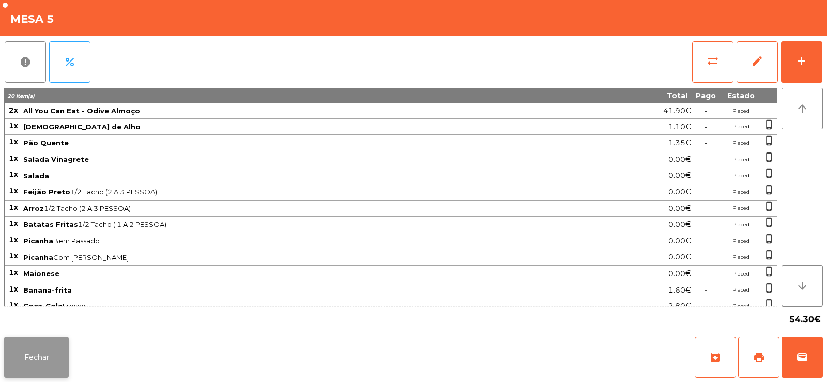
click at [18, 347] on button "Fechar" at bounding box center [36, 356] width 65 height 41
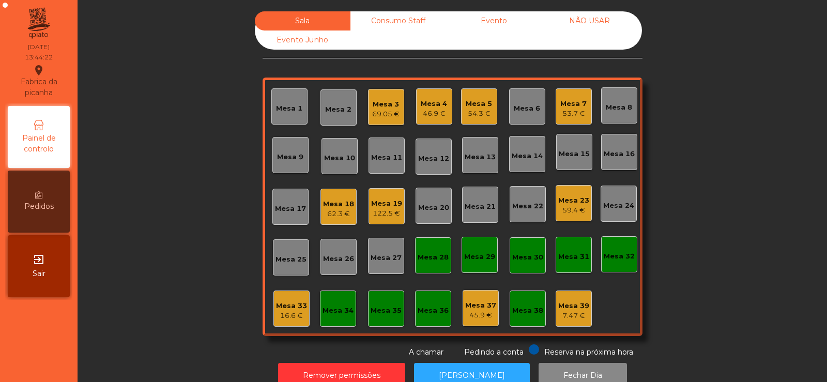
click at [474, 111] on div "54.3 €" at bounding box center [479, 114] width 26 height 10
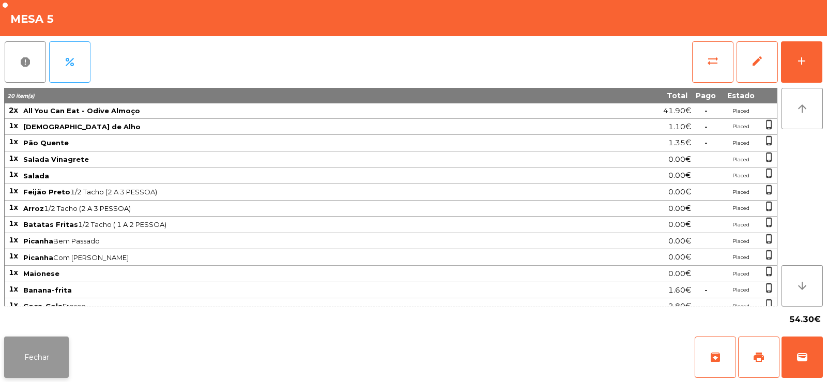
click at [37, 353] on button "Fechar" at bounding box center [36, 356] width 65 height 41
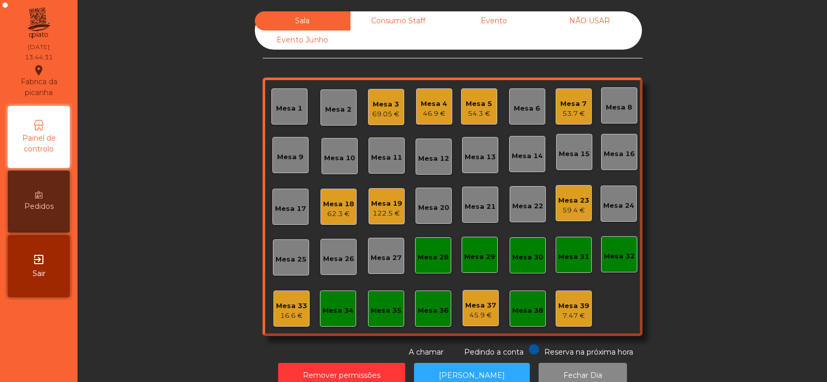
click at [480, 116] on div "54.3 €" at bounding box center [479, 114] width 26 height 10
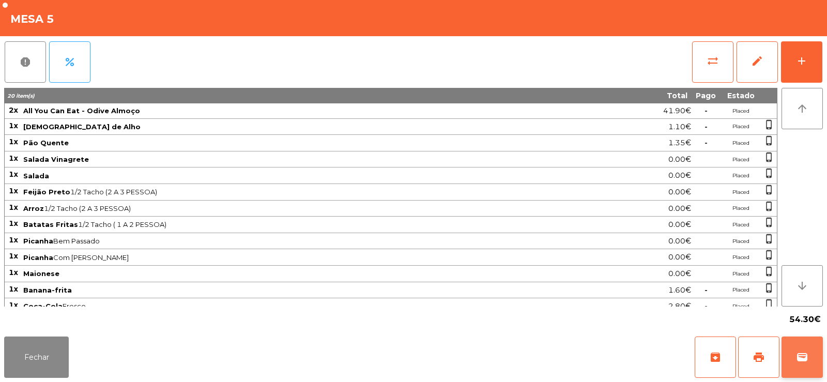
click at [790, 357] on button "wallet" at bounding box center [801, 356] width 41 height 41
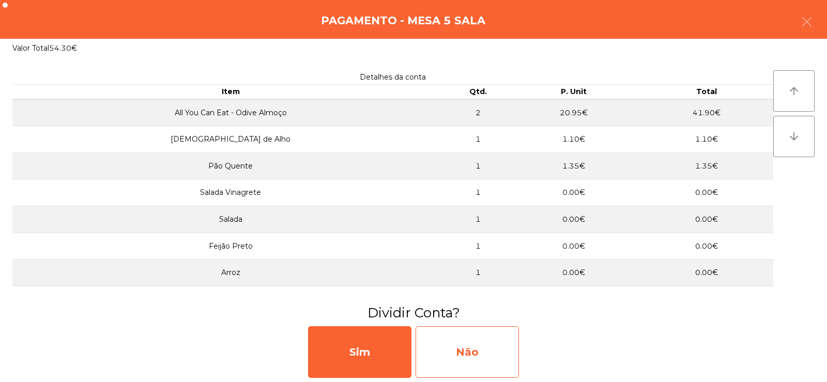
click at [467, 346] on div "Não" at bounding box center [467, 352] width 103 height 52
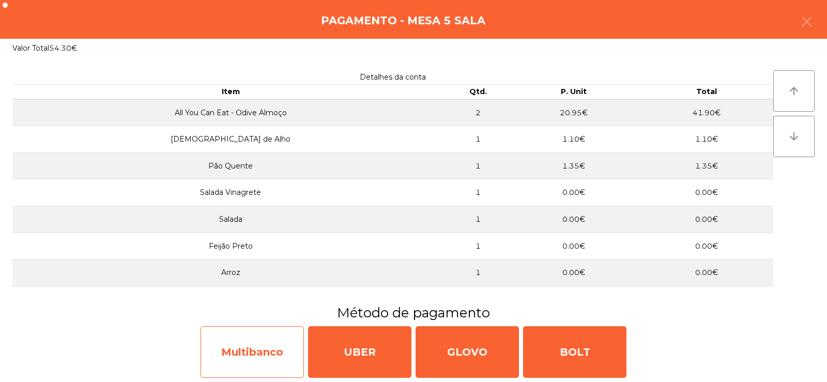
click at [251, 354] on div "Multibanco" at bounding box center [252, 352] width 103 height 52
select select "**"
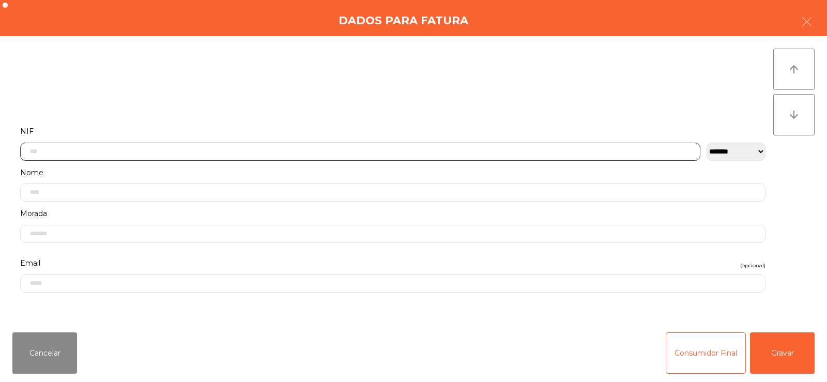
click at [191, 152] on input "text" at bounding box center [360, 152] width 680 height 18
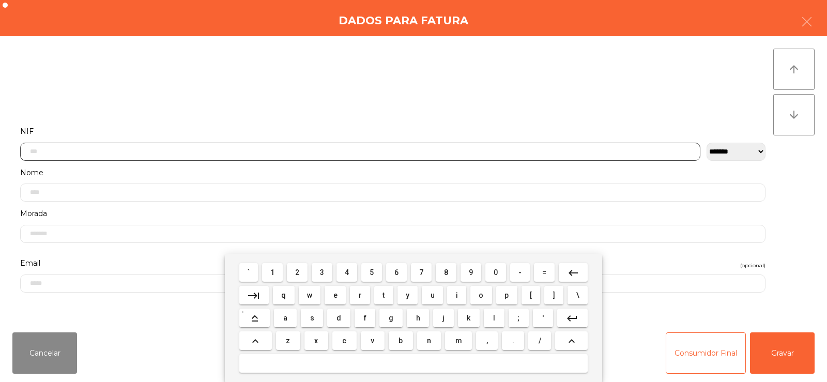
scroll to position [75, 0]
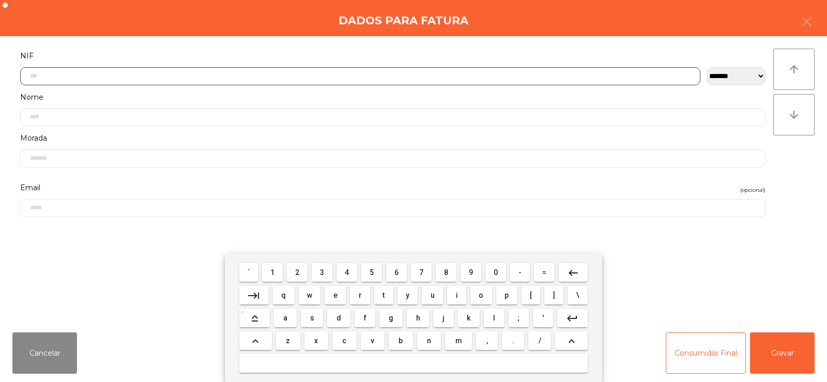
click at [298, 272] on span "2" at bounding box center [297, 272] width 4 height 8
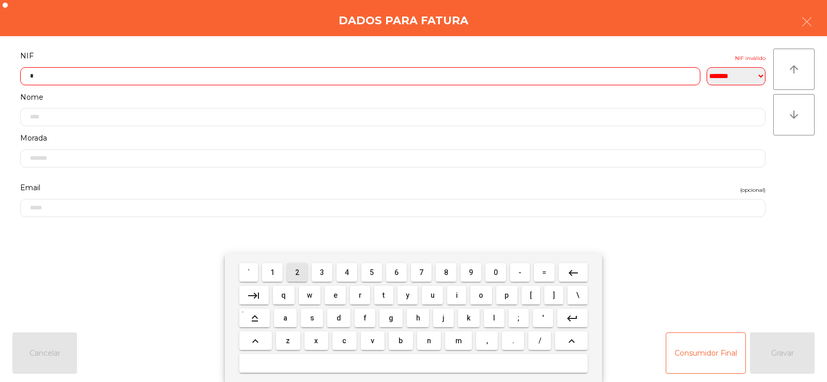
click at [323, 272] on span "3" at bounding box center [322, 272] width 4 height 8
click at [494, 274] on span "0" at bounding box center [496, 272] width 4 height 8
click at [372, 273] on span "5" at bounding box center [372, 272] width 4 height 8
click at [321, 275] on span "3" at bounding box center [322, 272] width 4 height 8
click at [471, 272] on span "9" at bounding box center [471, 272] width 4 height 8
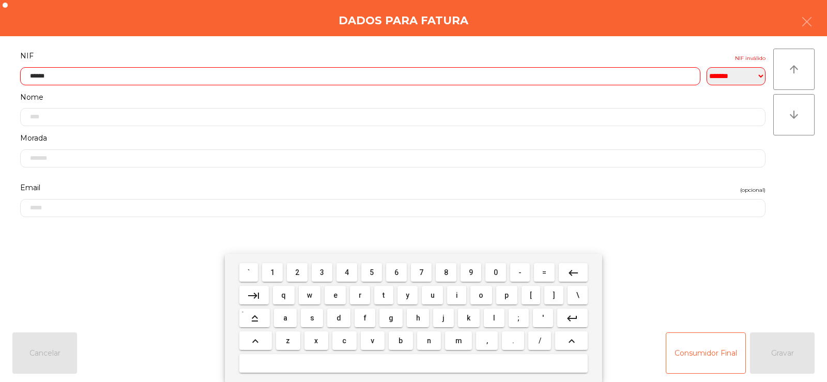
click at [273, 274] on span "1" at bounding box center [272, 272] width 4 height 8
click at [298, 272] on span "2" at bounding box center [297, 272] width 4 height 8
type input "*********"
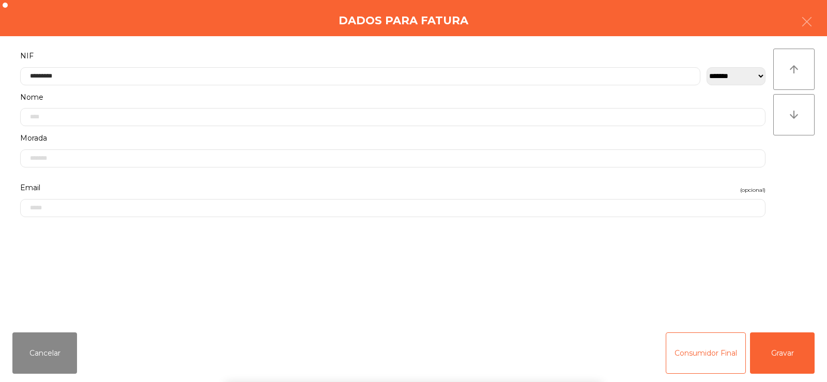
click at [790, 283] on div "` 1 2 3 4 5 6 7 8 9 0 - = keyboard_backspace keyboard_tab q w e r t y u i o p […" at bounding box center [413, 318] width 827 height 128
click at [780, 359] on button "Gravar" at bounding box center [782, 352] width 65 height 41
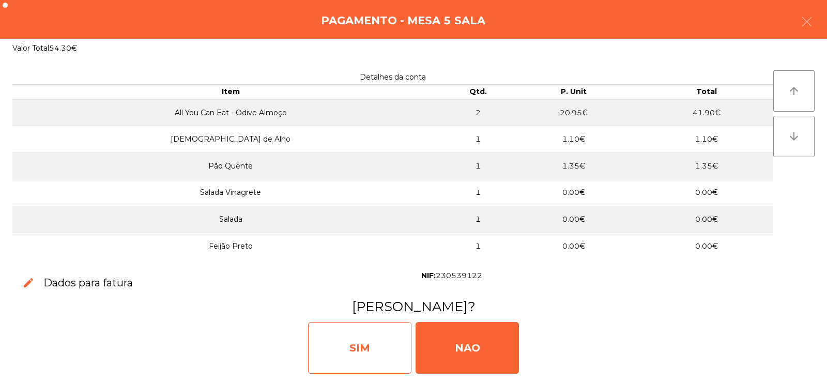
click at [363, 348] on div "SIM" at bounding box center [359, 348] width 103 height 52
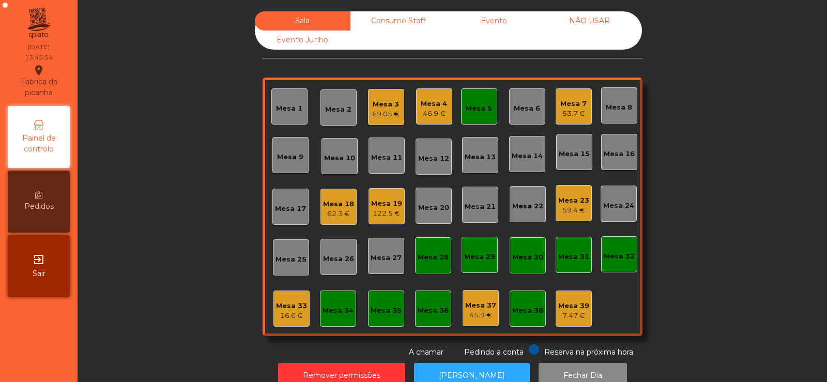
click at [391, 261] on div "Mesa 27" at bounding box center [386, 258] width 31 height 10
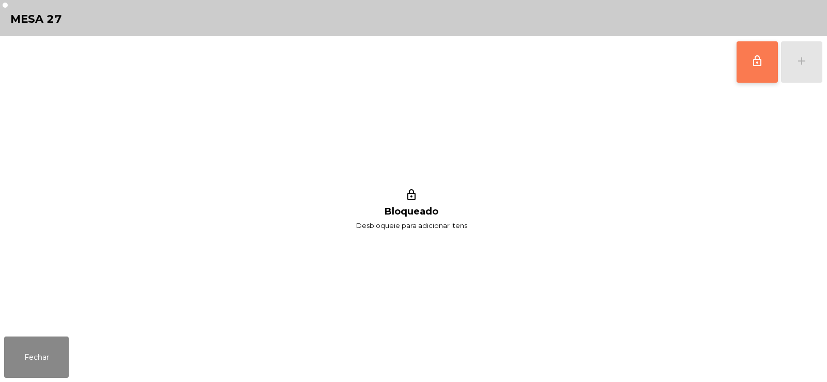
click at [748, 66] on button "lock_outline" at bounding box center [757, 61] width 41 height 41
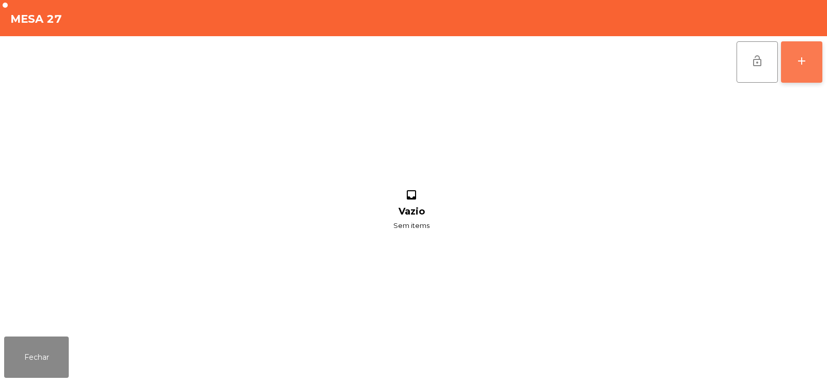
click at [811, 59] on button "add" at bounding box center [801, 61] width 41 height 41
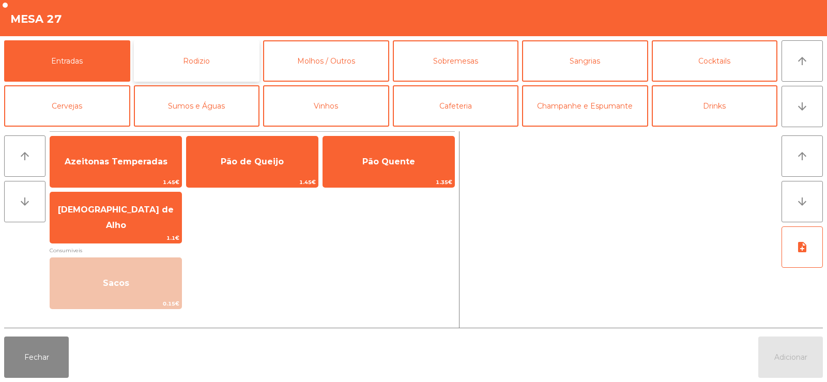
click at [207, 55] on button "Rodizio" at bounding box center [197, 60] width 126 height 41
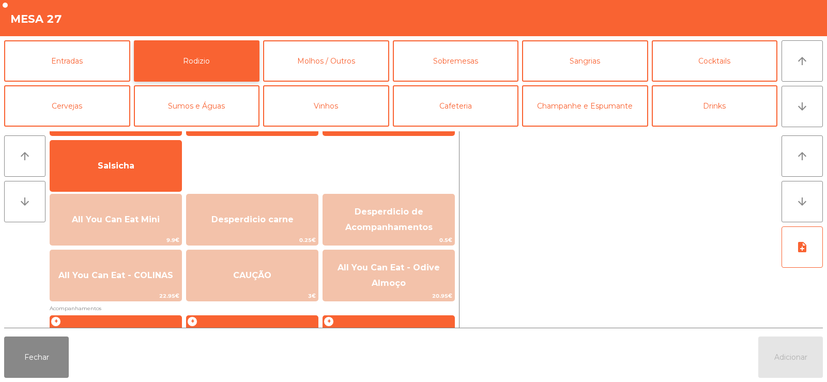
scroll to position [90, 0]
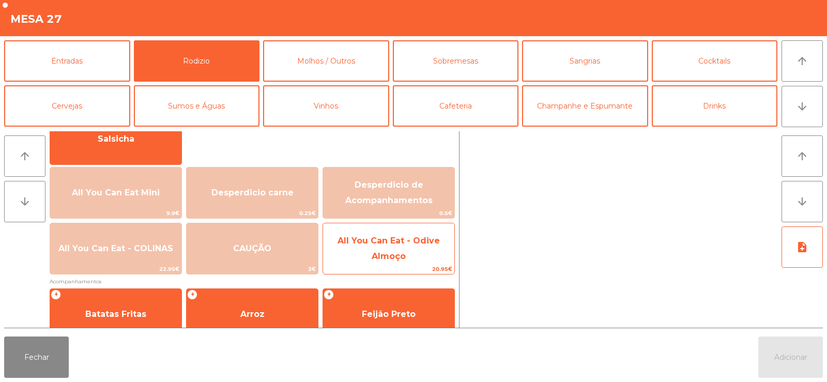
click at [382, 253] on span "All You Can Eat - Odive Almoço" at bounding box center [389, 248] width 102 height 25
click at [381, 252] on span "All You Can Eat - Odive Almoço" at bounding box center [389, 248] width 102 height 25
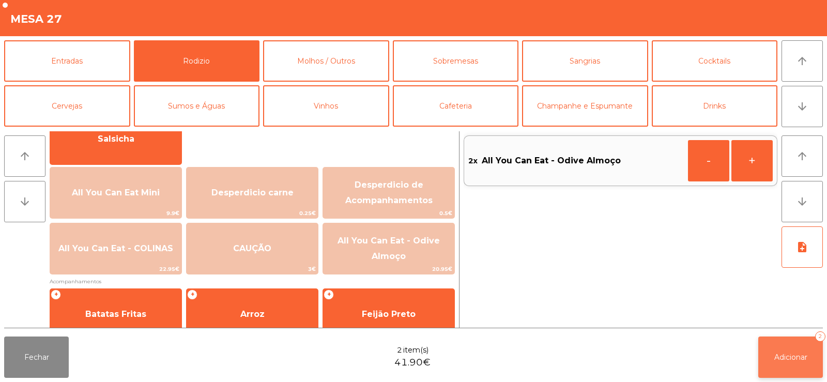
click at [792, 355] on span "Adicionar" at bounding box center [790, 356] width 33 height 9
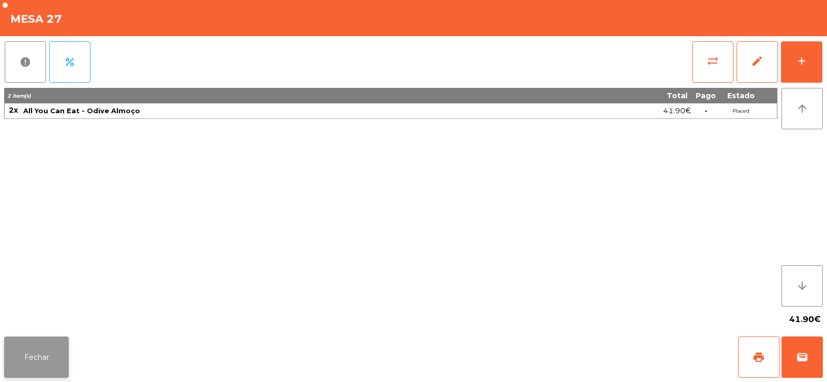
click at [58, 377] on button "Fechar" at bounding box center [36, 356] width 65 height 41
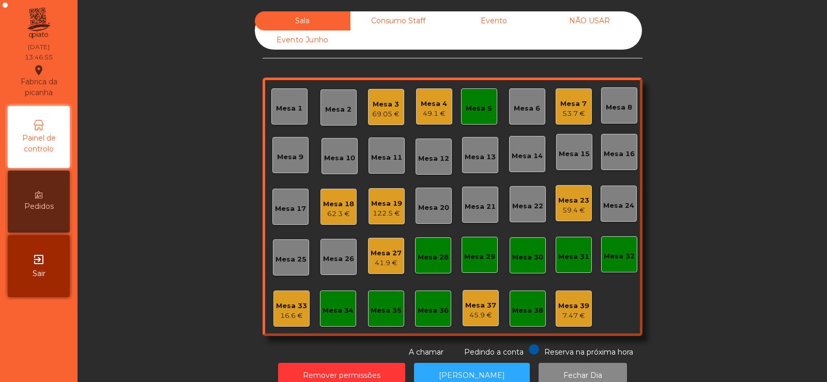
click at [290, 323] on div "Mesa 33 16.6 €" at bounding box center [291, 308] width 36 height 36
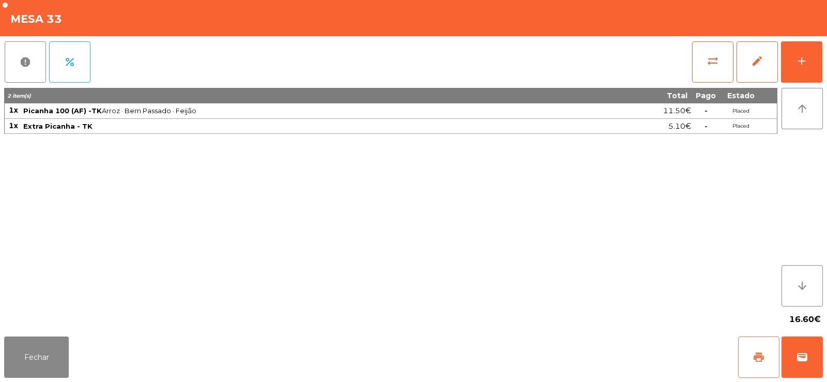
click at [750, 360] on button "print" at bounding box center [758, 356] width 41 height 41
click at [65, 342] on button "Fechar" at bounding box center [36, 356] width 65 height 41
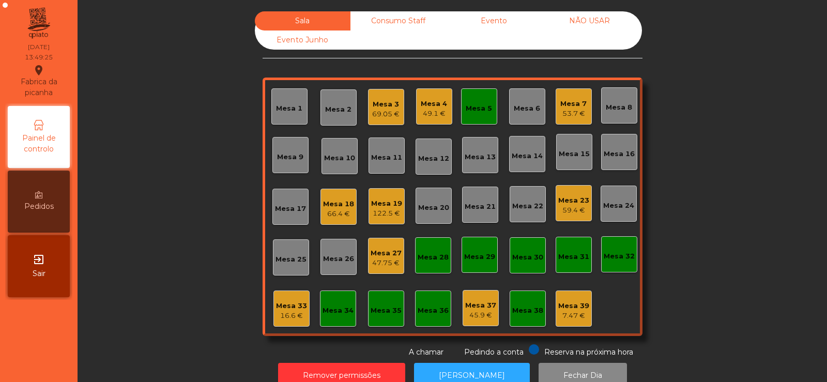
click at [470, 104] on div "Mesa 5" at bounding box center [479, 108] width 26 height 10
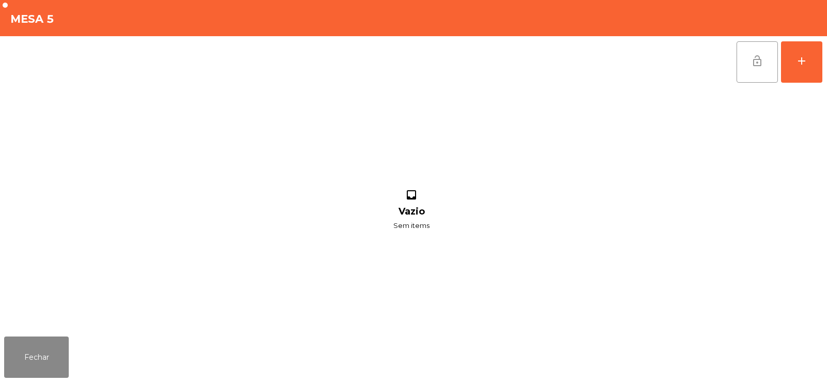
click at [756, 57] on span "lock_open" at bounding box center [757, 61] width 12 height 12
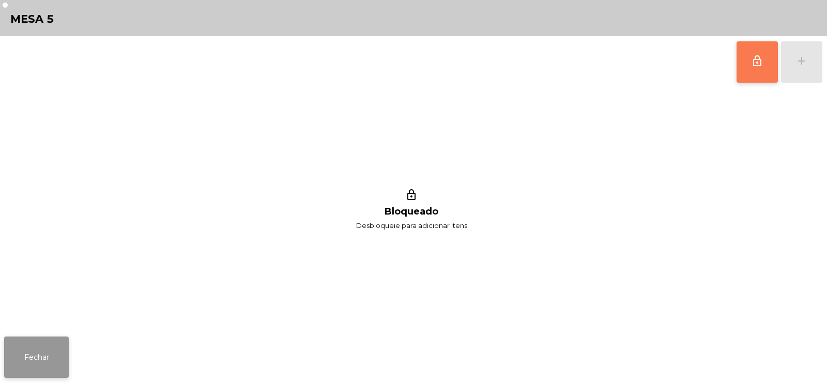
click at [41, 360] on button "Fechar" at bounding box center [36, 356] width 65 height 41
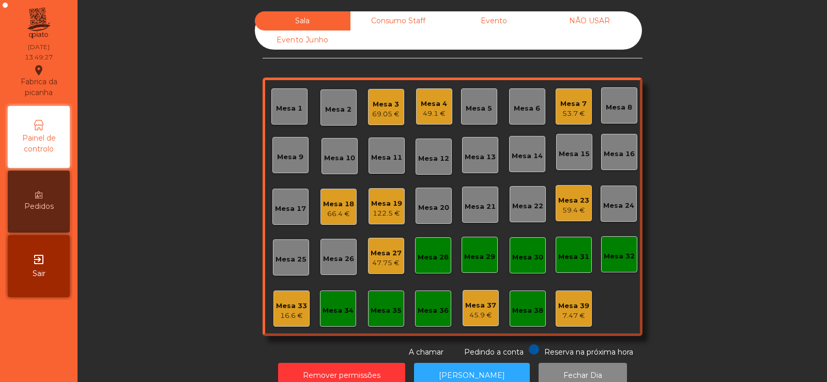
click at [162, 136] on div "Sala Consumo Staff Evento NÃO USAR Evento Junho Mesa 1 Mesa 2 Mesa 3 69.05 € [G…" at bounding box center [452, 184] width 722 height 346
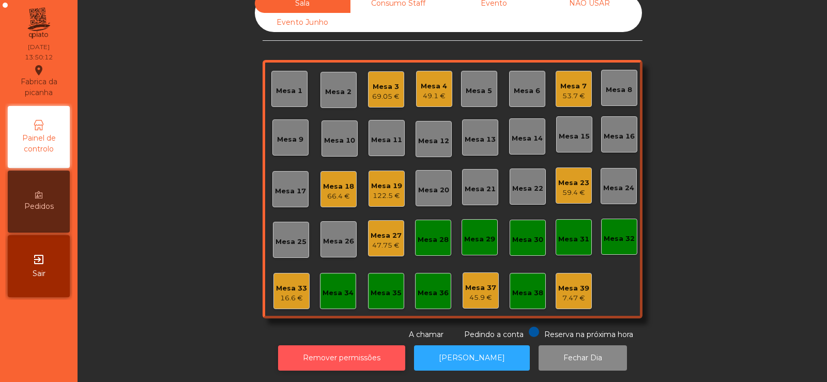
click at [337, 357] on button "Remover permissões" at bounding box center [341, 357] width 127 height 25
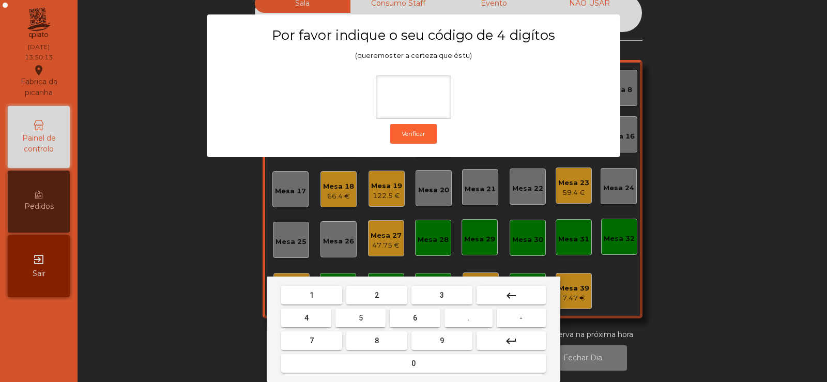
click at [377, 298] on span "2" at bounding box center [377, 295] width 4 height 8
click at [415, 314] on span "6" at bounding box center [415, 318] width 4 height 8
click at [321, 341] on button "7" at bounding box center [311, 340] width 61 height 19
click at [361, 317] on span "5" at bounding box center [361, 318] width 4 height 8
type input "****"
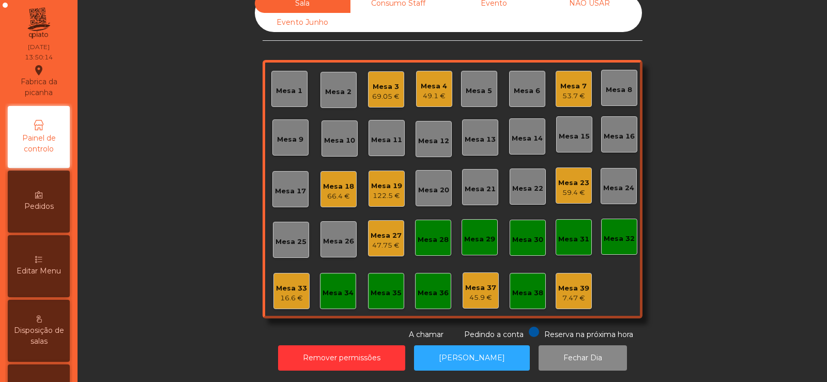
click at [45, 270] on span "Editar Menu" at bounding box center [39, 271] width 44 height 11
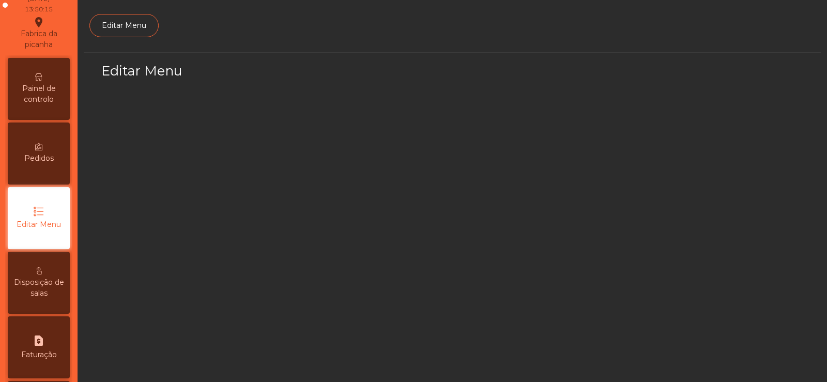
scroll to position [75, 0]
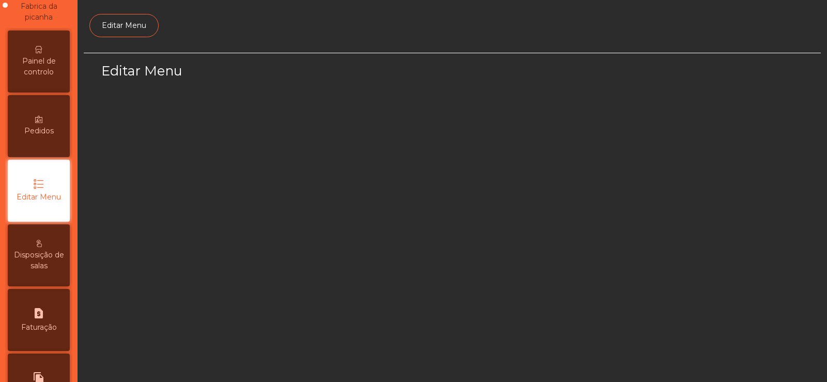
select select "*"
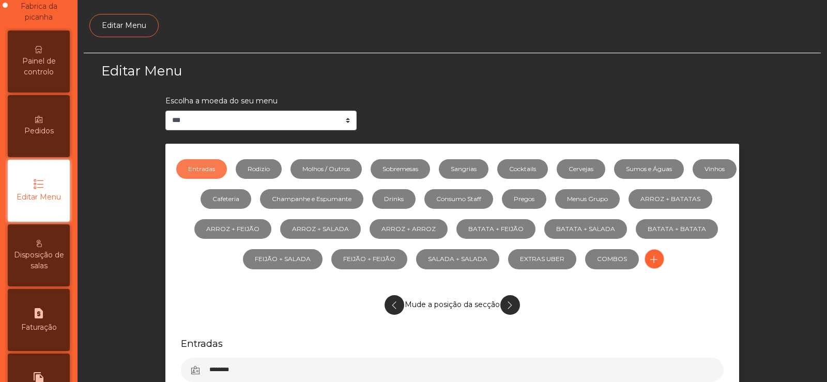
scroll to position [0, 0]
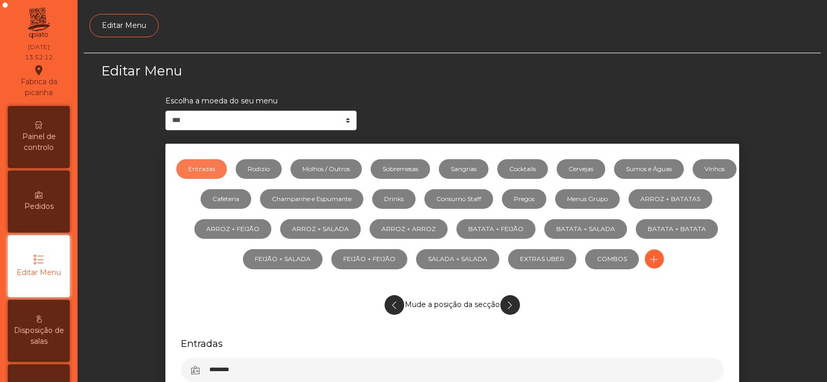
click at [43, 145] on span "Painel de controlo" at bounding box center [38, 142] width 57 height 22
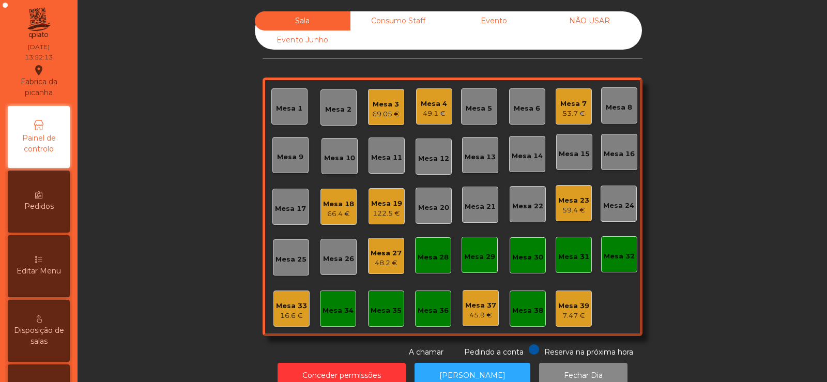
click at [384, 112] on div "69.05 €" at bounding box center [385, 114] width 27 height 10
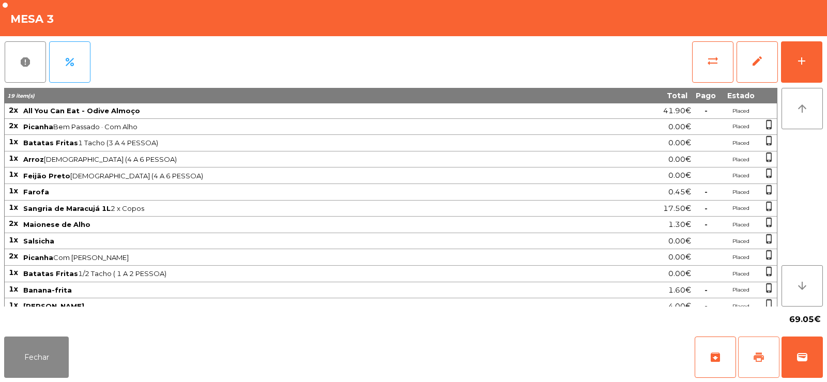
click at [768, 363] on button "print" at bounding box center [758, 356] width 41 height 41
click at [804, 364] on button "wallet" at bounding box center [801, 356] width 41 height 41
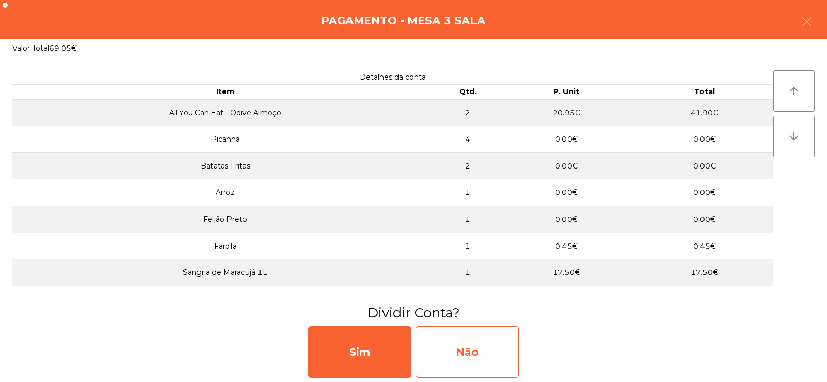
click at [479, 367] on div "Não" at bounding box center [467, 352] width 103 height 52
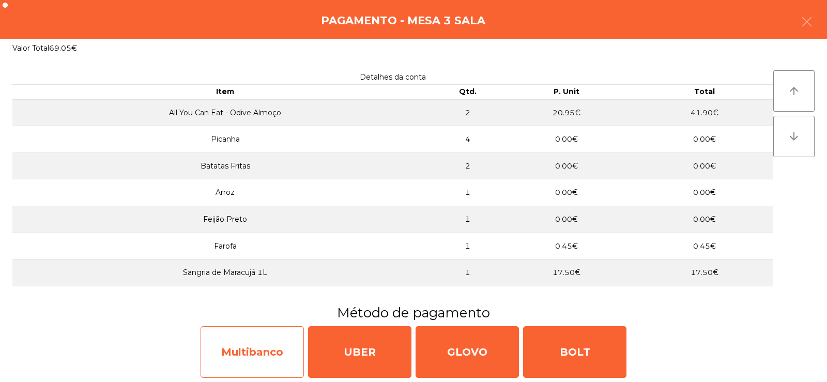
click at [268, 362] on div "Multibanco" at bounding box center [252, 352] width 103 height 52
select select "**"
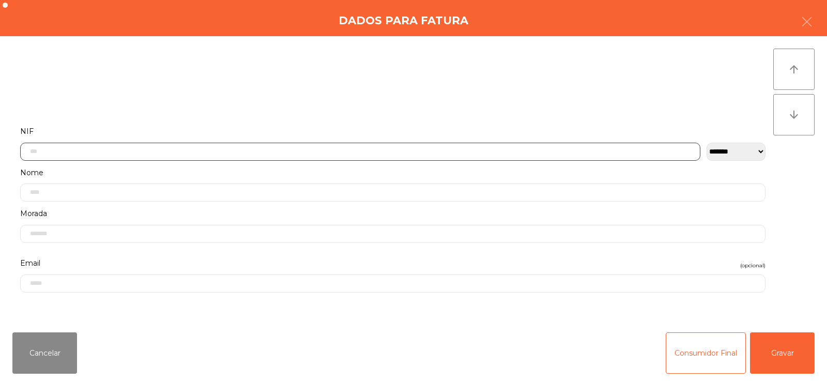
click at [307, 149] on input "text" at bounding box center [360, 152] width 680 height 18
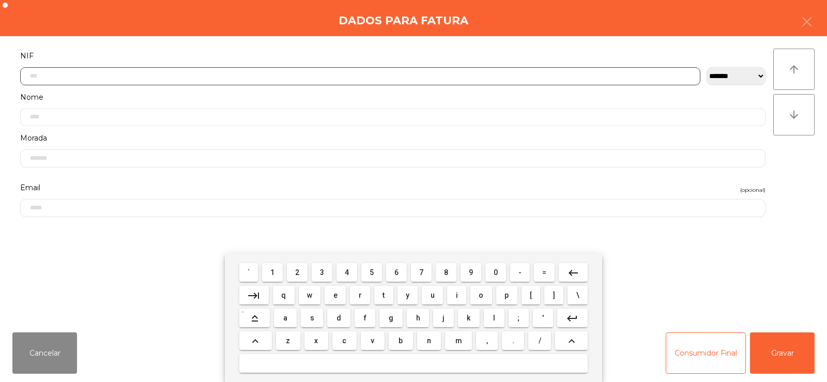
click at [299, 279] on button "2" at bounding box center [297, 272] width 21 height 19
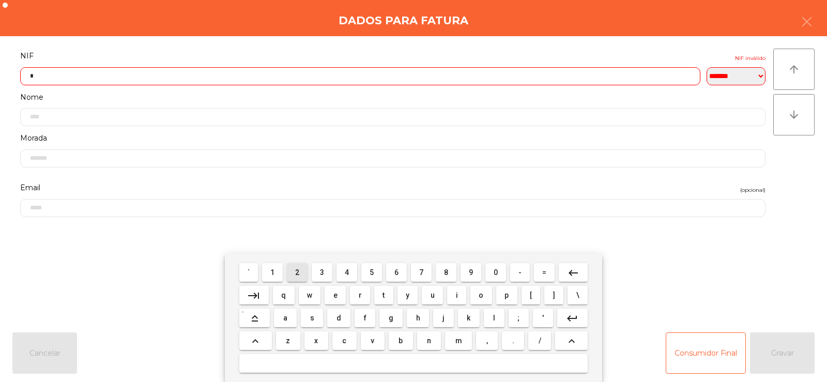
click at [321, 276] on span "3" at bounding box center [322, 272] width 4 height 8
click at [496, 272] on span "0" at bounding box center [496, 272] width 4 height 8
click at [422, 269] on span "7" at bounding box center [421, 272] width 4 height 8
click at [299, 275] on span "2" at bounding box center [297, 272] width 4 height 8
click at [421, 272] on span "7" at bounding box center [421, 272] width 4 height 8
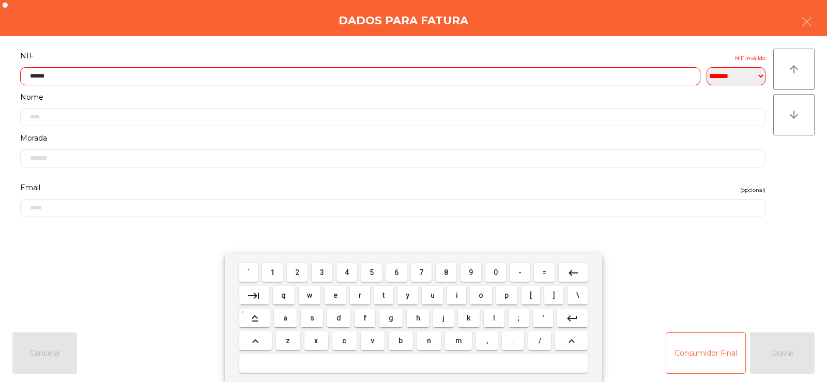
click at [347, 271] on span "4" at bounding box center [347, 272] width 4 height 8
click at [321, 270] on span "3" at bounding box center [322, 272] width 4 height 8
click at [323, 272] on span "3" at bounding box center [322, 272] width 4 height 8
type input "*********"
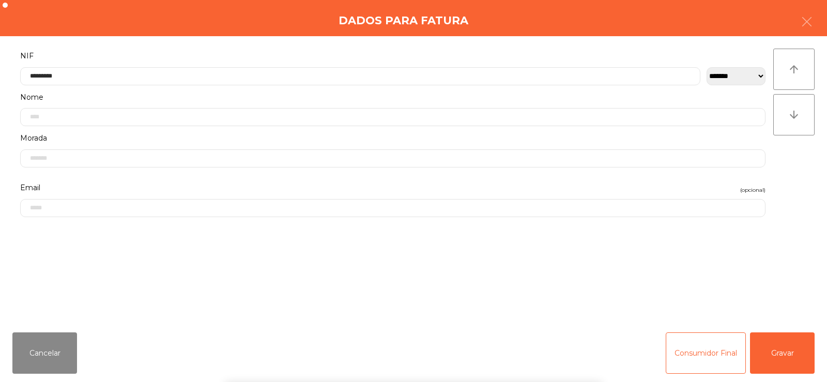
click at [796, 197] on div "arrow_upward arrow_downward" at bounding box center [793, 180] width 41 height 263
click at [788, 349] on button "Gravar" at bounding box center [782, 352] width 65 height 41
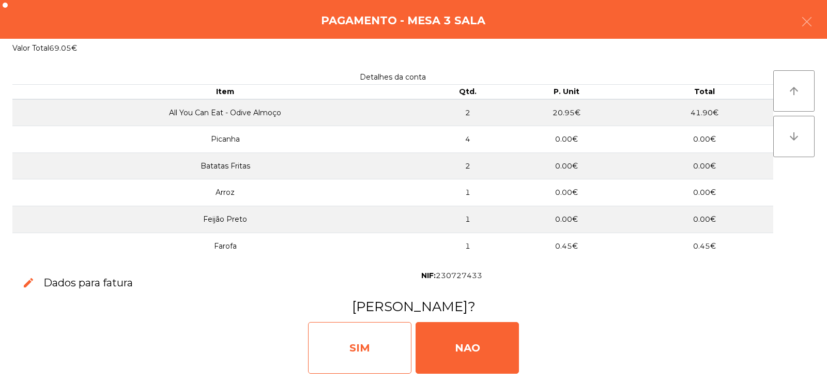
click at [391, 339] on div "SIM" at bounding box center [359, 348] width 103 height 52
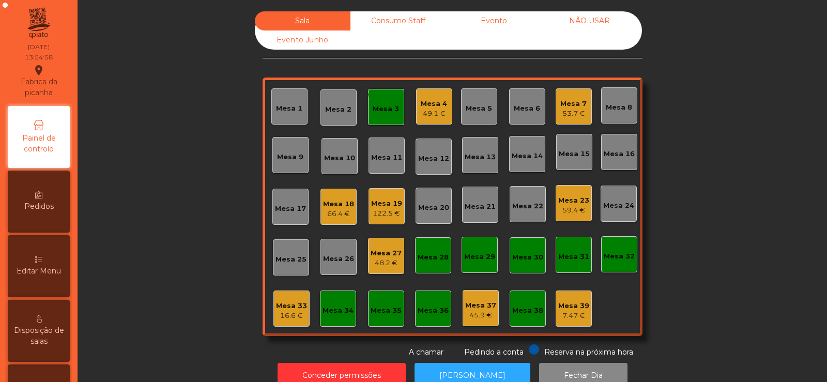
click at [375, 110] on div "Mesa 3" at bounding box center [386, 109] width 26 height 10
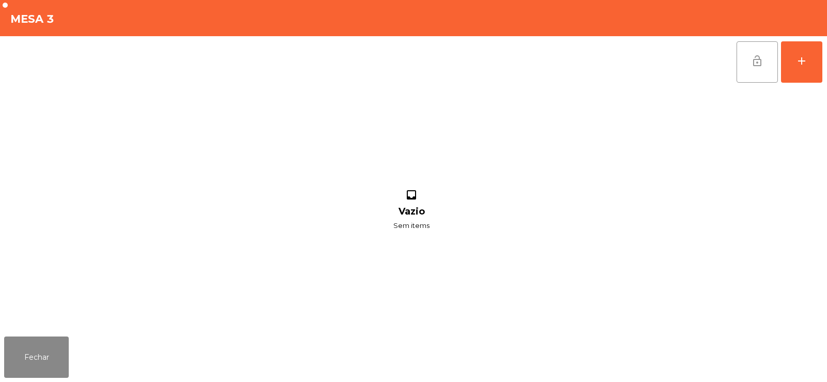
click at [760, 69] on button "lock_open" at bounding box center [757, 61] width 41 height 41
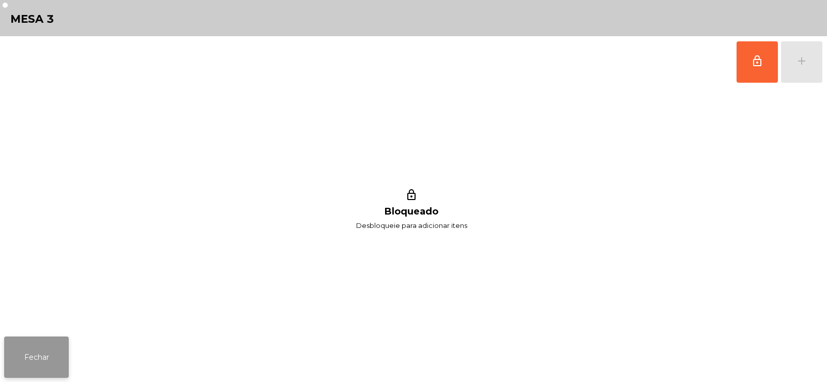
click at [36, 352] on button "Fechar" at bounding box center [36, 356] width 65 height 41
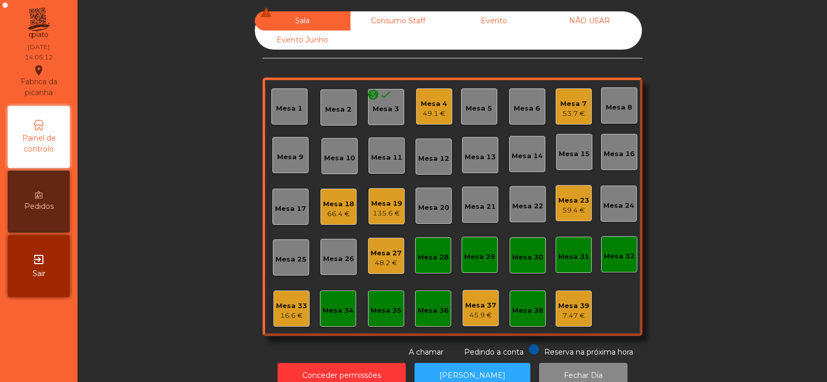
click at [301, 316] on div "16.6 €" at bounding box center [291, 316] width 31 height 10
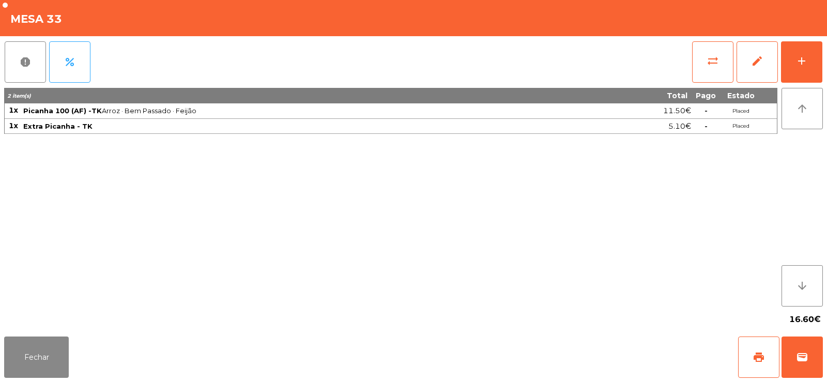
click at [682, 65] on div "report percent sync_alt edit add" at bounding box center [413, 62] width 819 height 52
click at [708, 59] on span "sync_alt" at bounding box center [713, 61] width 12 height 12
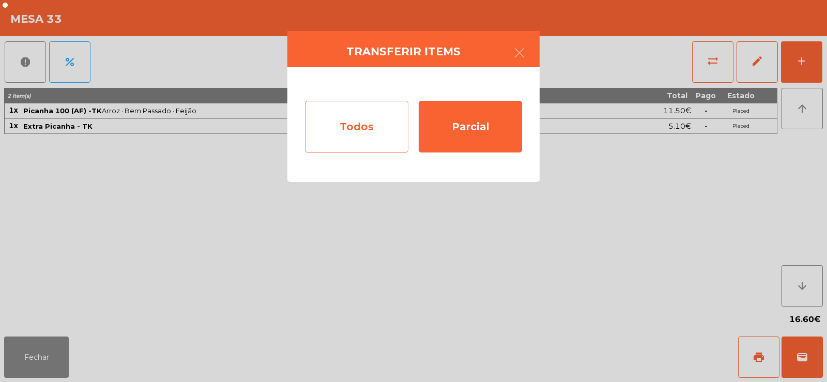
click at [345, 130] on div "Todos" at bounding box center [356, 127] width 103 height 52
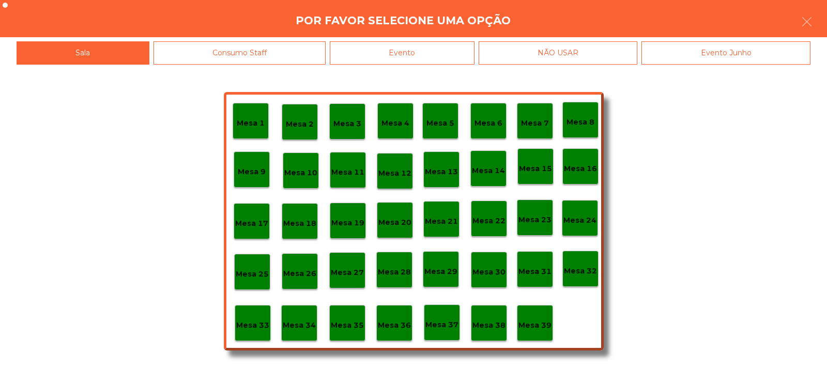
click at [417, 44] on div "Evento" at bounding box center [402, 52] width 145 height 23
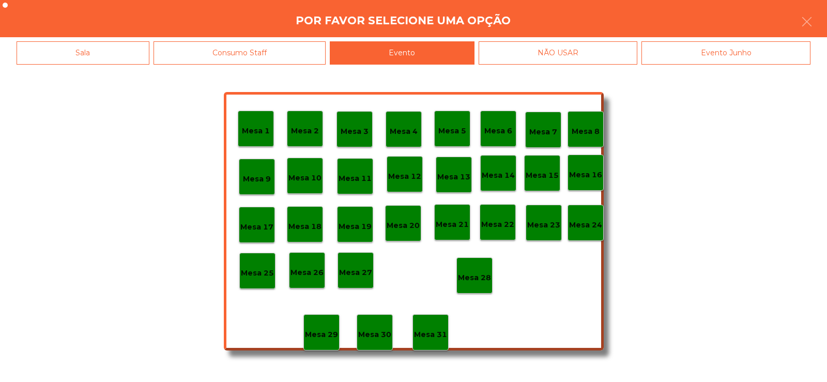
click at [467, 275] on p "Mesa 28" at bounding box center [474, 278] width 33 height 12
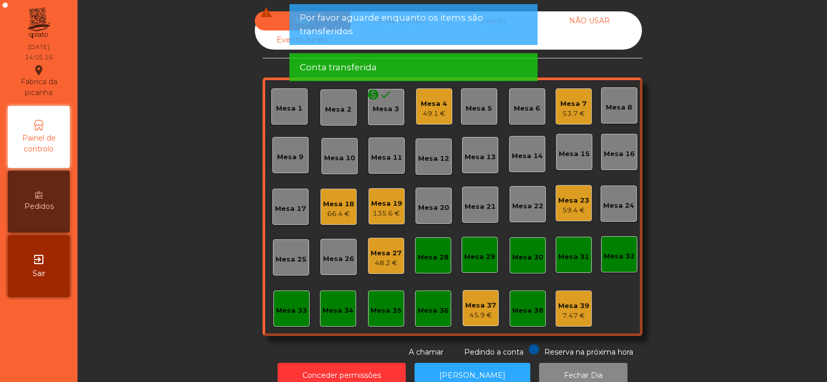
click at [436, 96] on div "Mesa 4 49.1 €" at bounding box center [434, 107] width 26 height 24
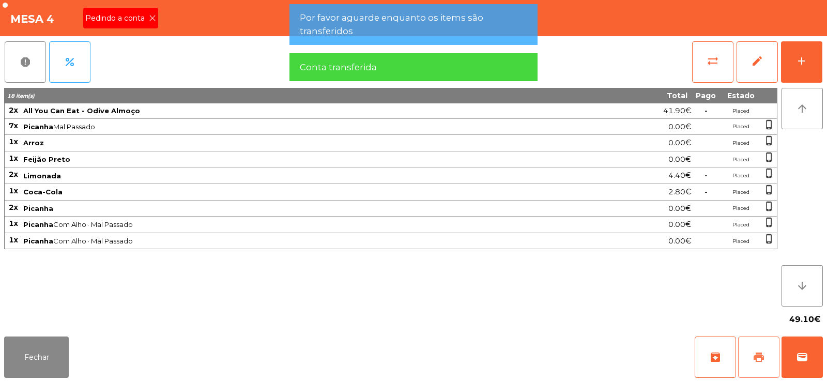
click at [772, 345] on button "print" at bounding box center [758, 356] width 41 height 41
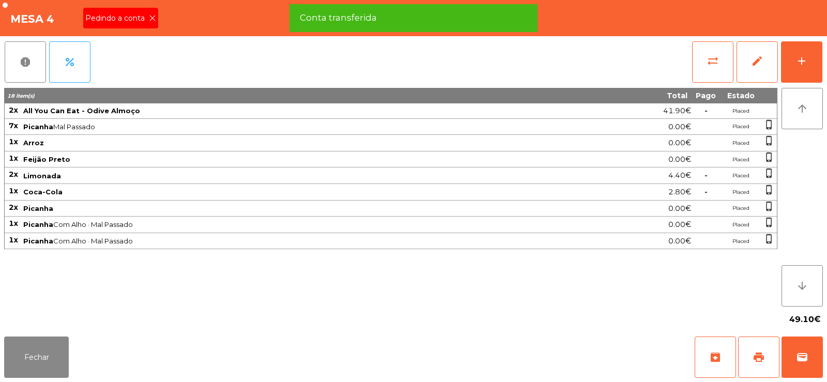
click at [151, 18] on icon at bounding box center [152, 17] width 7 height 7
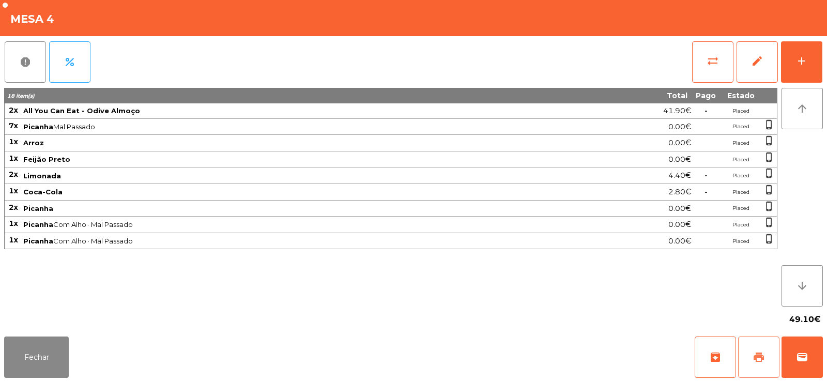
click at [756, 350] on button "print" at bounding box center [758, 356] width 41 height 41
click at [717, 66] on span "sync_alt" at bounding box center [713, 61] width 12 height 12
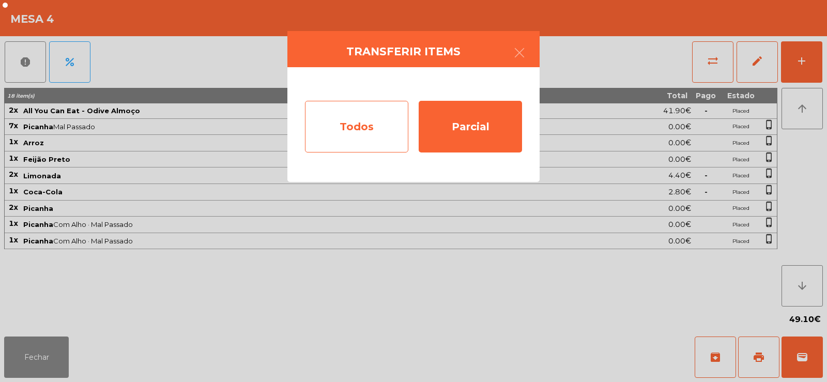
click at [365, 131] on div "Todos" at bounding box center [356, 127] width 103 height 52
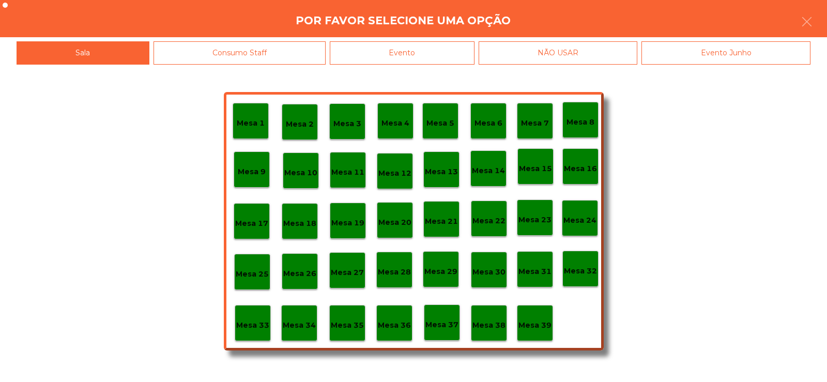
click at [420, 58] on div "Evento" at bounding box center [402, 52] width 145 height 23
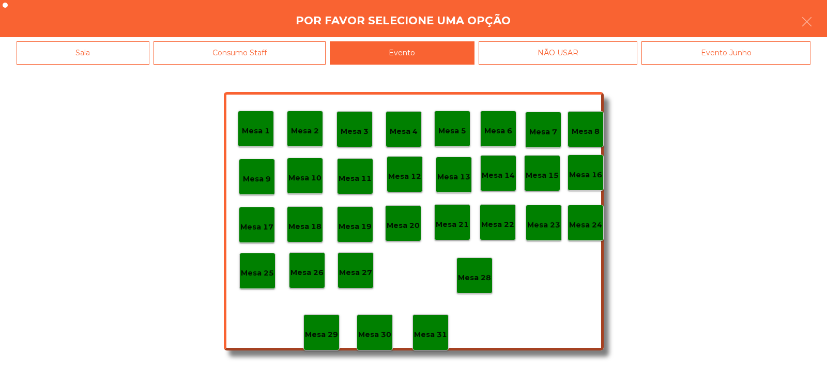
click at [408, 129] on p "Mesa 4" at bounding box center [404, 132] width 28 height 12
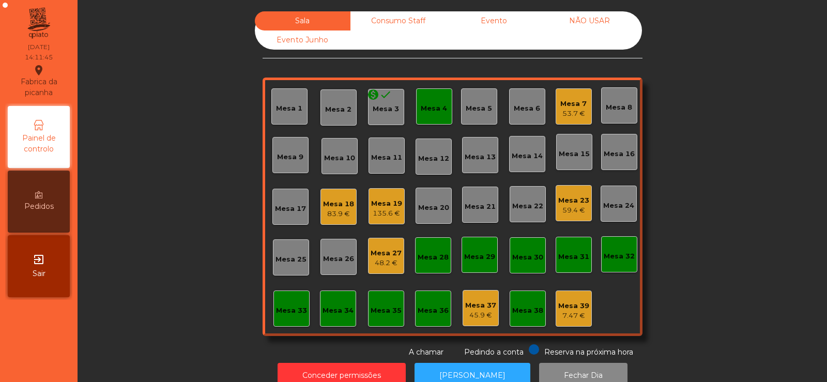
scroll to position [25, 0]
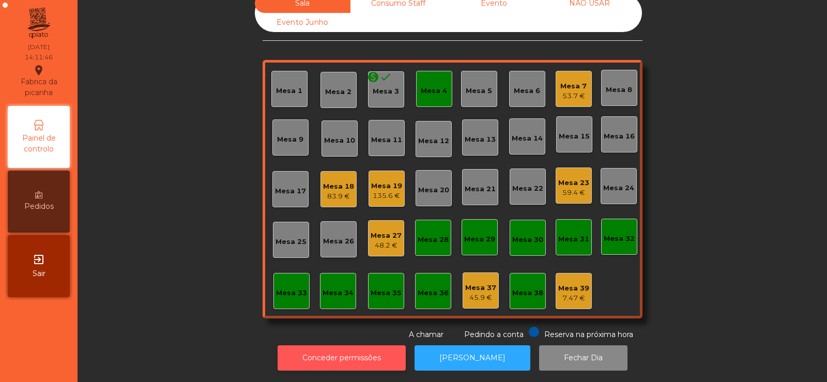
click at [321, 345] on button "Conceder permissões" at bounding box center [342, 357] width 128 height 25
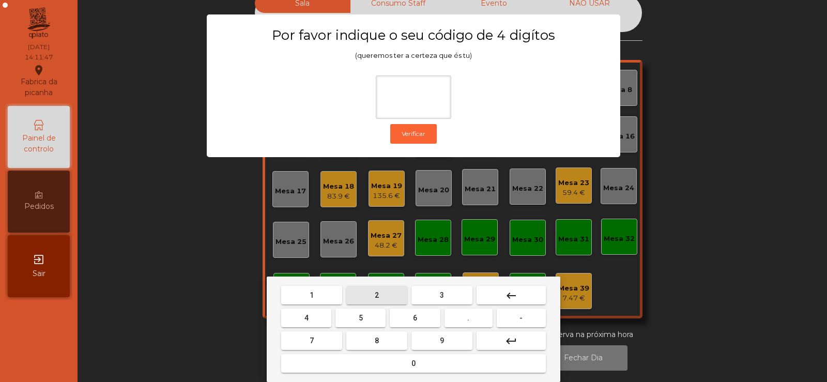
click at [377, 295] on span "2" at bounding box center [377, 295] width 4 height 8
click at [415, 317] on span "6" at bounding box center [415, 318] width 4 height 8
click at [324, 339] on button "7" at bounding box center [311, 340] width 61 height 19
click at [361, 318] on span "5" at bounding box center [361, 318] width 4 height 8
type input "****"
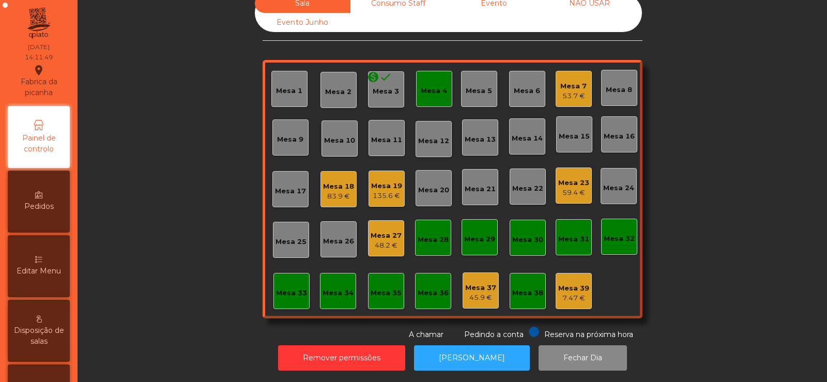
click at [55, 250] on div "Editar Menu" at bounding box center [39, 266] width 62 height 62
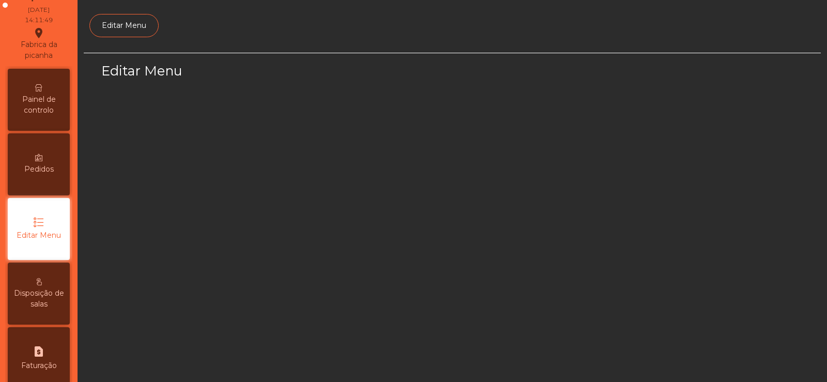
scroll to position [75, 0]
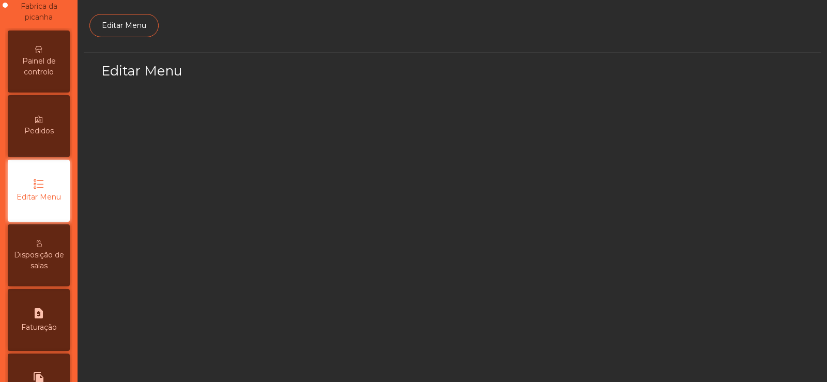
select select "*"
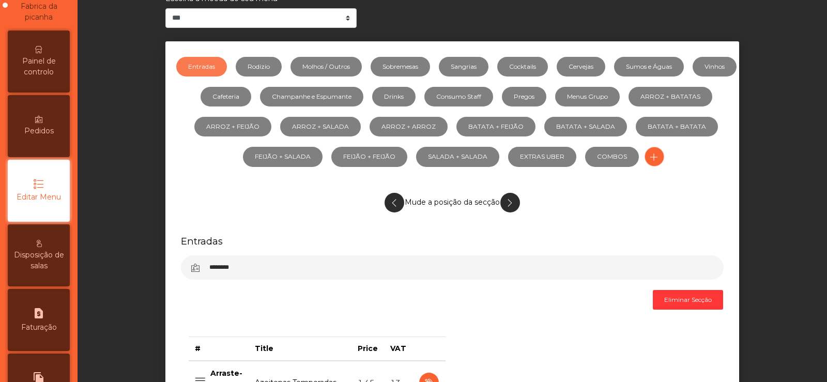
scroll to position [103, 0]
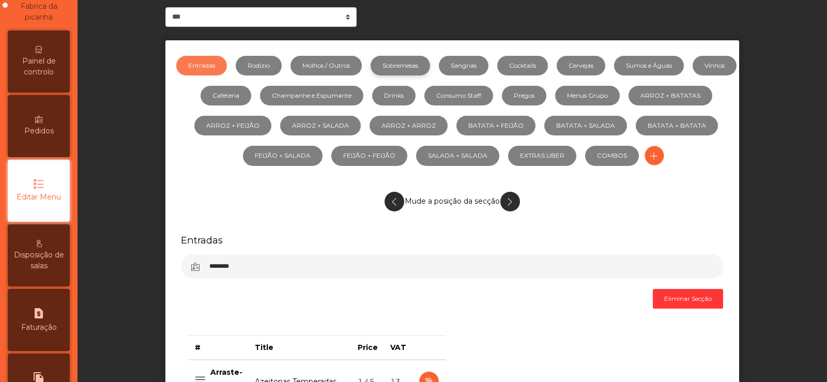
click at [425, 63] on link "Sobremesas" at bounding box center [400, 66] width 59 height 20
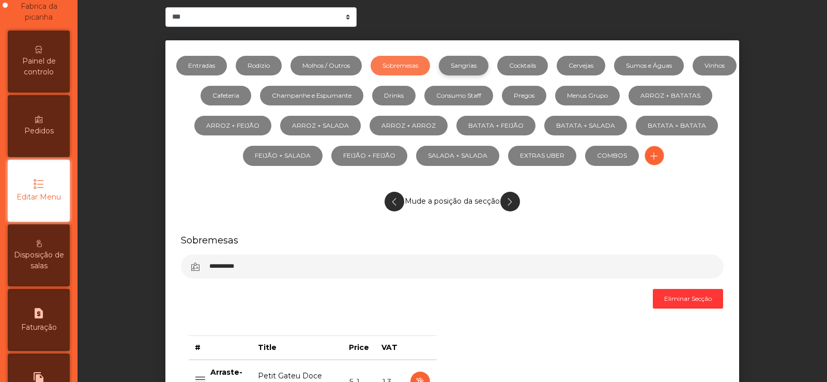
click at [485, 62] on link "Sangrias" at bounding box center [464, 66] width 50 height 20
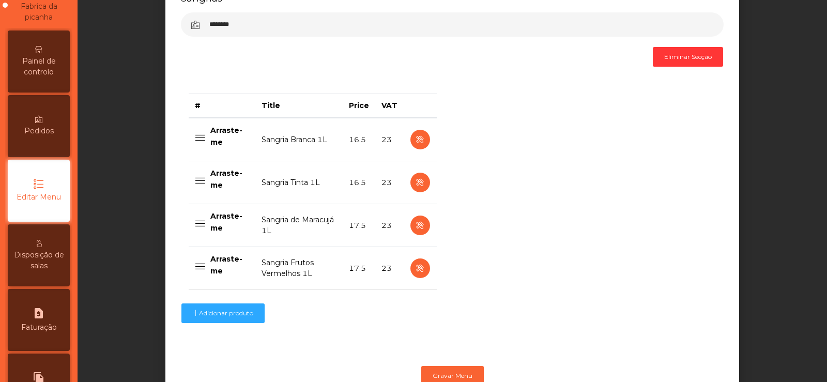
scroll to position [383, 0]
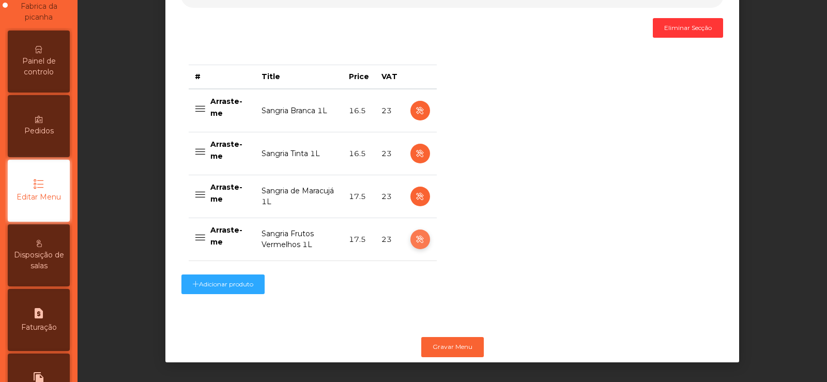
click at [417, 233] on icon "button" at bounding box center [420, 239] width 12 height 13
select select "***"
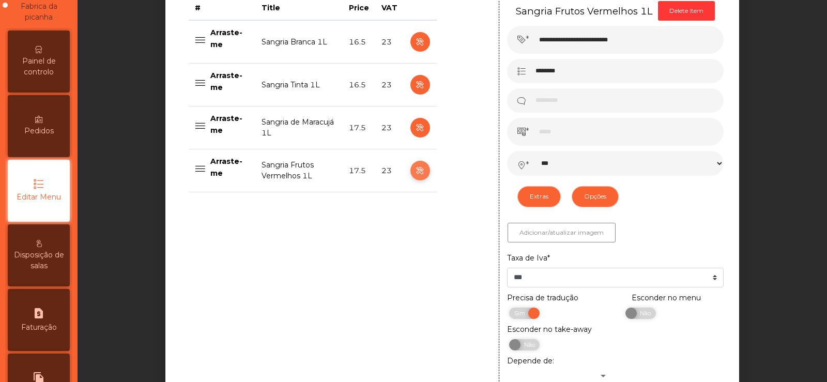
scroll to position [572, 0]
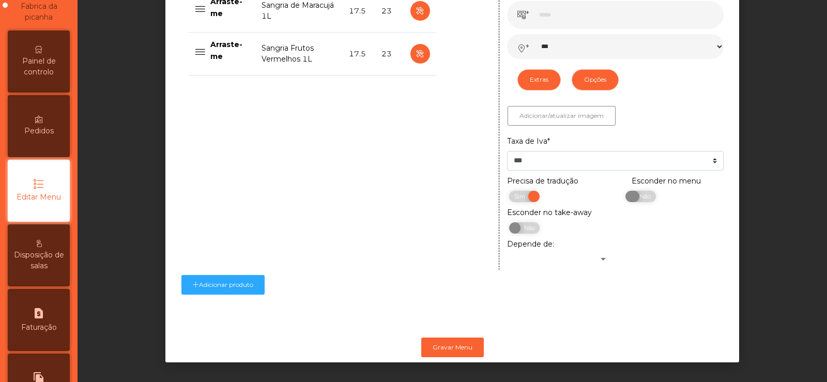
click at [637, 193] on span "Não" at bounding box center [644, 196] width 26 height 11
click at [459, 339] on button "Gravar Menu" at bounding box center [452, 348] width 63 height 20
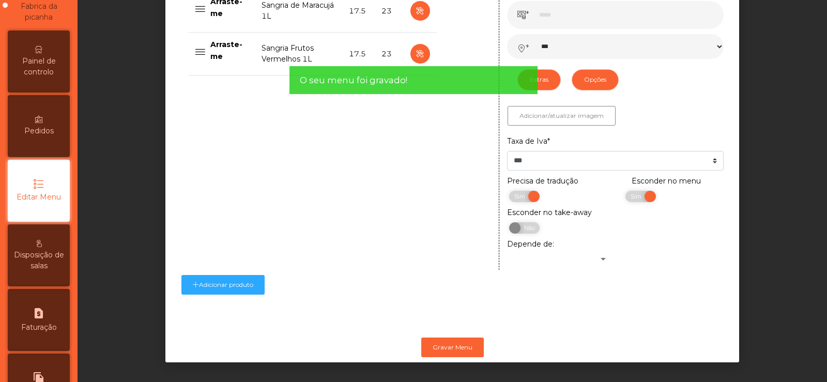
click at [50, 56] on span "Painel de controlo" at bounding box center [38, 67] width 57 height 22
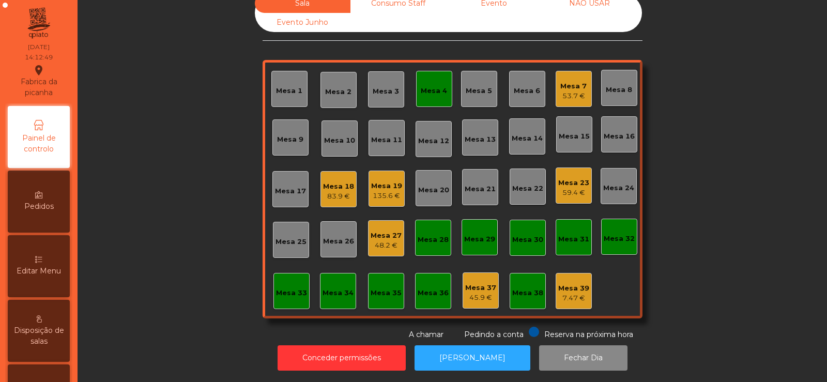
click at [341, 194] on div "Mesa 18 83.9 €" at bounding box center [338, 189] width 36 height 36
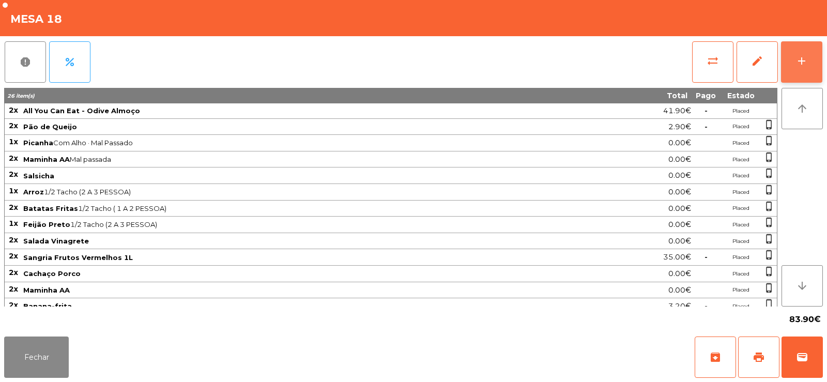
click at [801, 62] on div "add" at bounding box center [801, 61] width 12 height 12
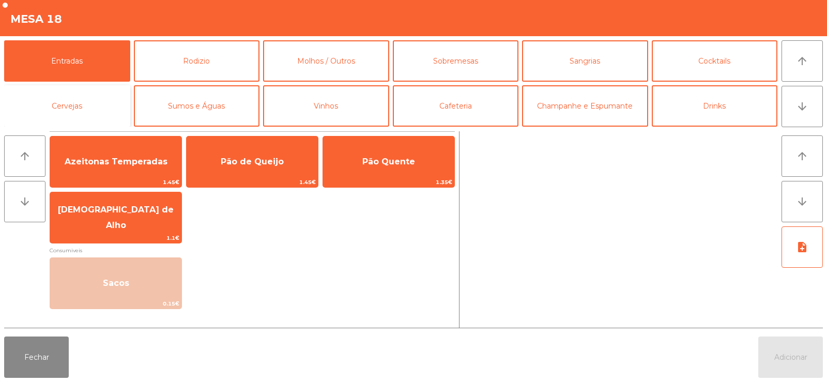
click at [72, 105] on button "Cervejas" at bounding box center [67, 105] width 126 height 41
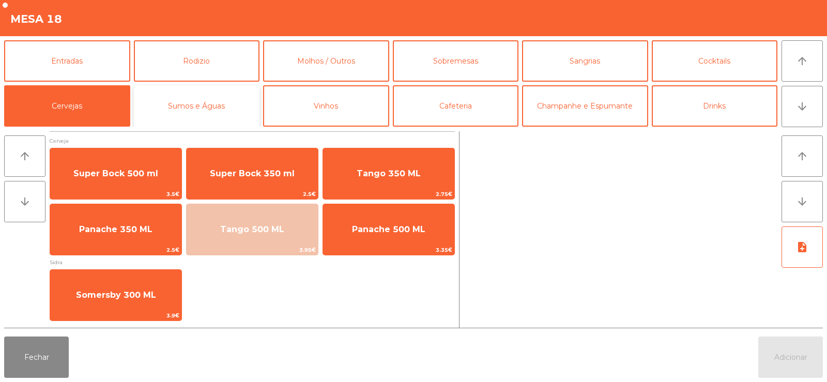
click at [175, 102] on button "Sumos e Águas" at bounding box center [197, 105] width 126 height 41
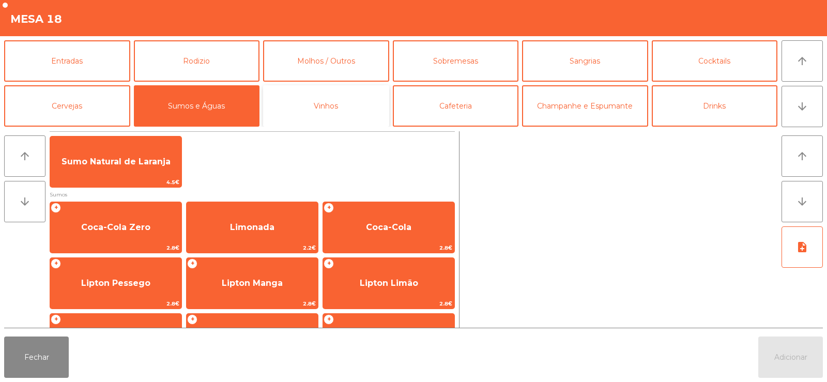
click at [336, 104] on button "Vinhos" at bounding box center [326, 105] width 126 height 41
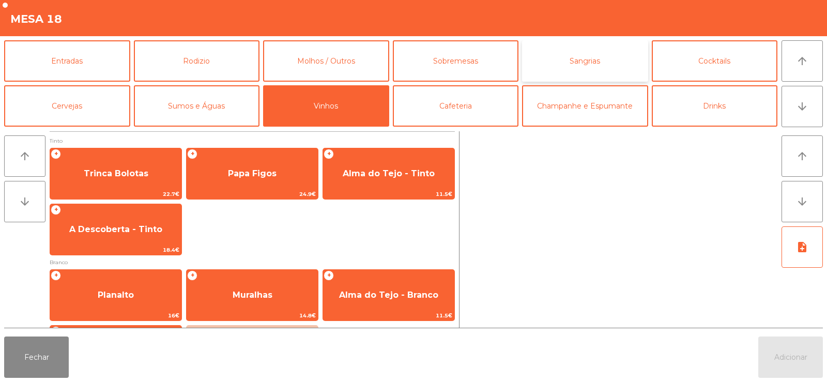
click at [589, 60] on button "Sangrias" at bounding box center [585, 60] width 126 height 41
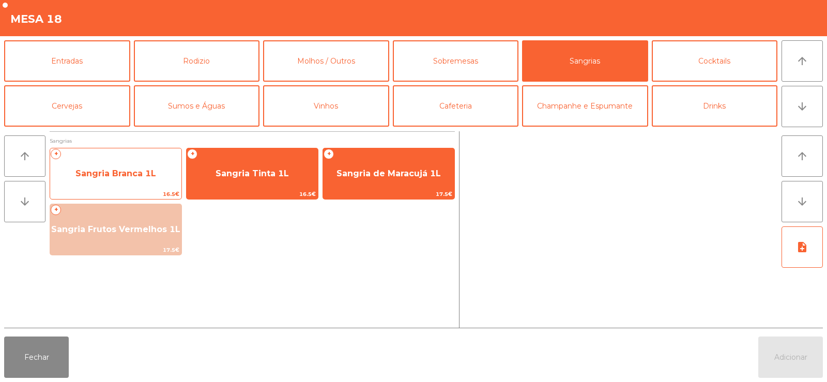
click at [131, 167] on span "Sangria Branca 1L" at bounding box center [115, 174] width 131 height 28
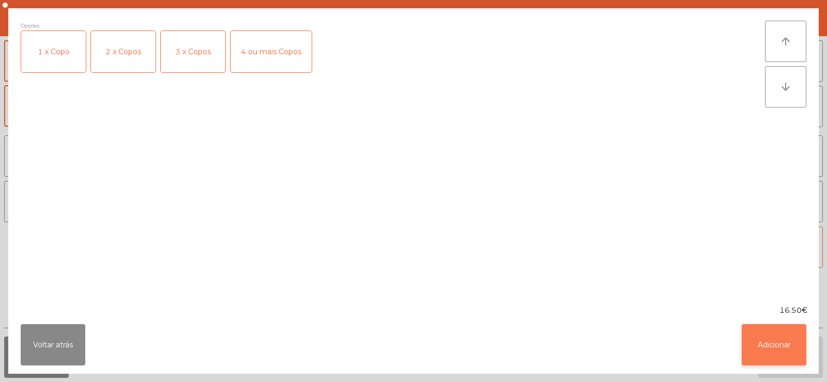
click at [776, 359] on button "Adicionar" at bounding box center [774, 344] width 65 height 41
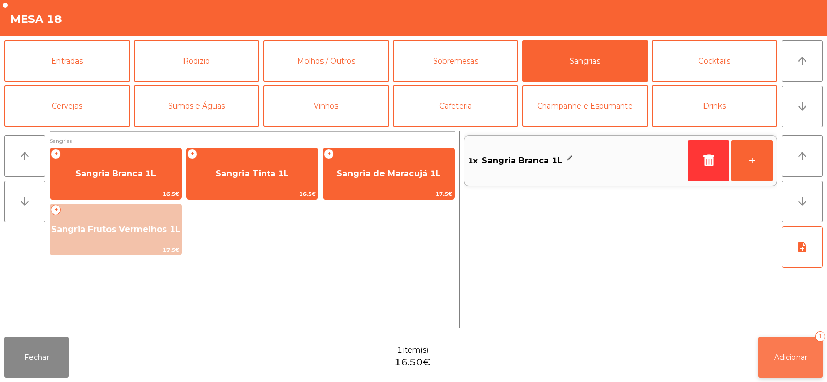
click at [777, 364] on button "Adicionar 1" at bounding box center [790, 356] width 65 height 41
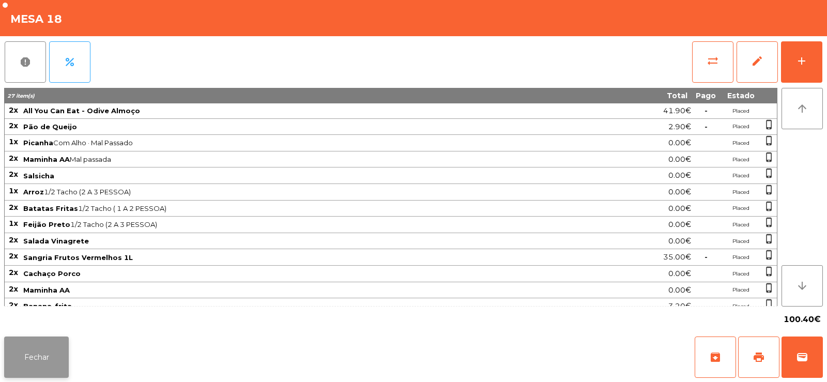
click at [29, 362] on button "Fechar" at bounding box center [36, 356] width 65 height 41
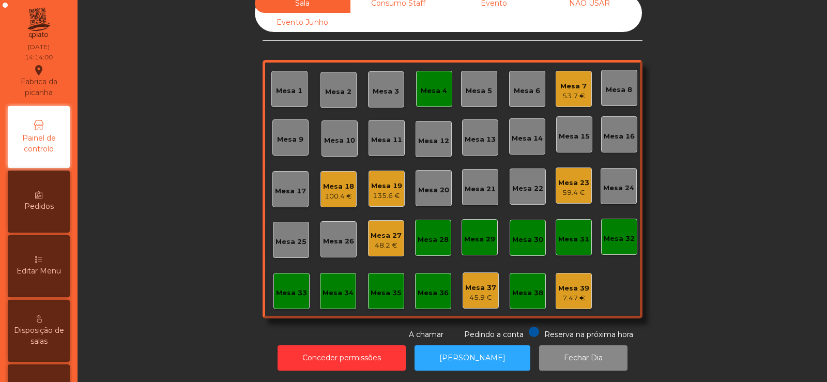
click at [190, 124] on div "Sala Consumo Staff Evento NÃO USAR Evento Junho Mesa 1 Mesa 2 Mesa 3 [GEOGRAPHI…" at bounding box center [452, 167] width 722 height 346
click at [424, 86] on div "Mesa 4" at bounding box center [434, 91] width 26 height 10
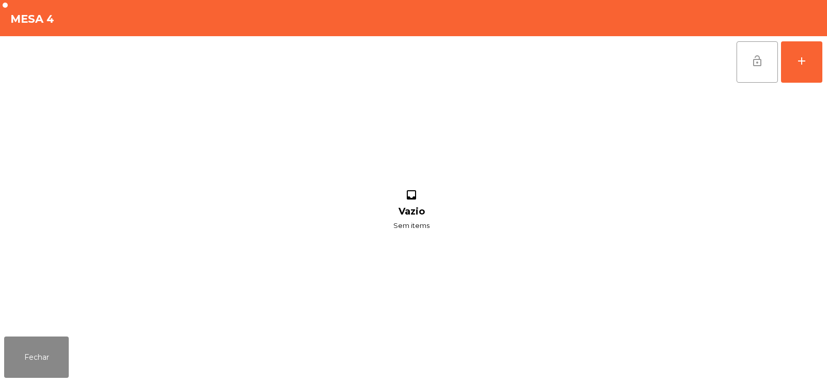
click at [755, 72] on button "lock_open" at bounding box center [757, 61] width 41 height 41
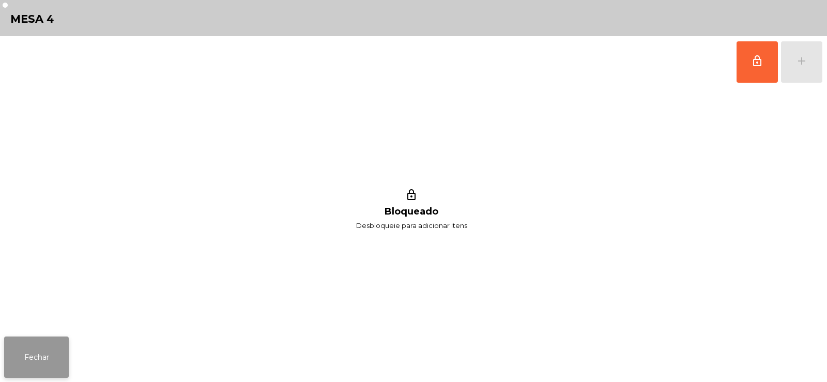
click at [23, 348] on button "Fechar" at bounding box center [36, 356] width 65 height 41
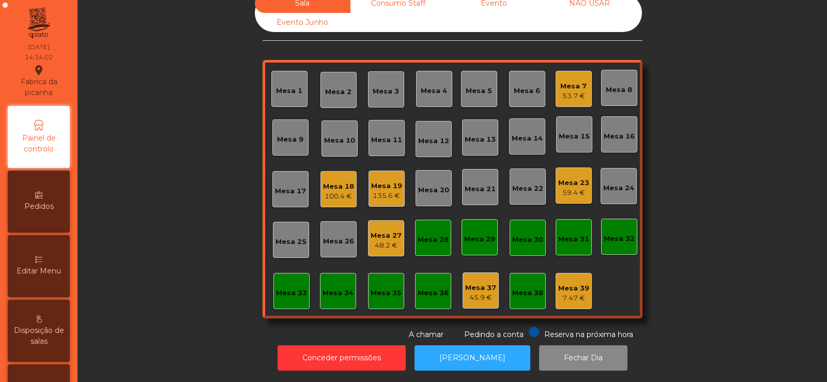
click at [179, 171] on div "Sala Consumo Staff Evento NÃO USAR Evento Junho Mesa 1 Mesa 2 Mesa 3 [GEOGRAPHI…" at bounding box center [452, 167] width 722 height 346
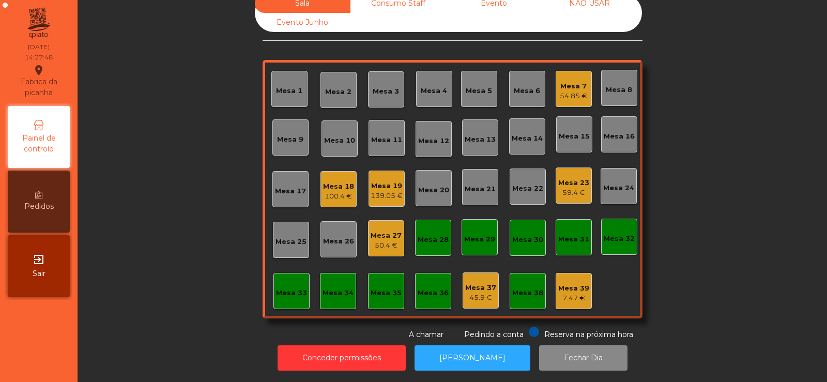
click at [572, 81] on div "Mesa 7" at bounding box center [573, 86] width 27 height 10
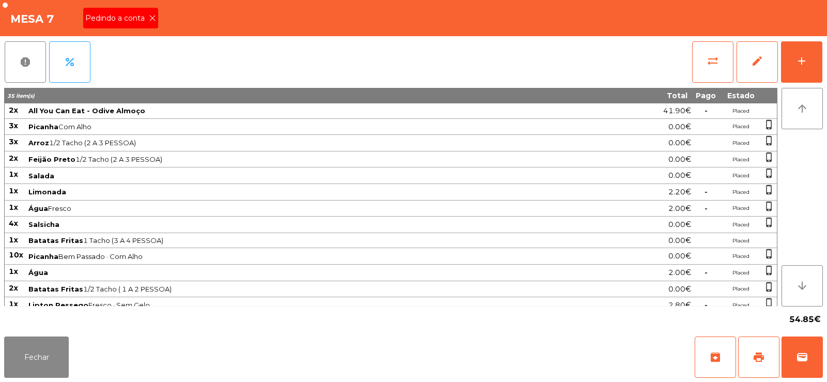
click at [150, 20] on icon at bounding box center [152, 17] width 7 height 7
click at [758, 348] on button "print" at bounding box center [758, 356] width 41 height 41
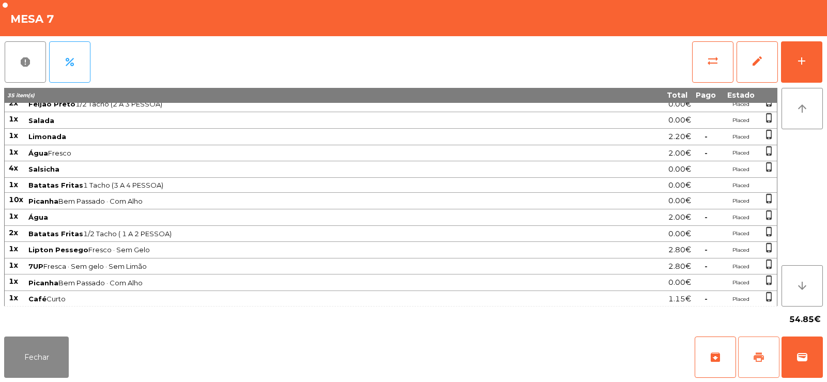
scroll to position [57, 0]
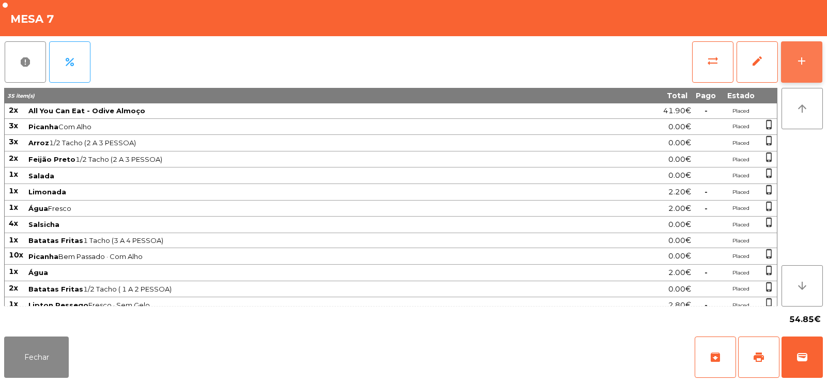
click at [791, 52] on button "add" at bounding box center [801, 61] width 41 height 41
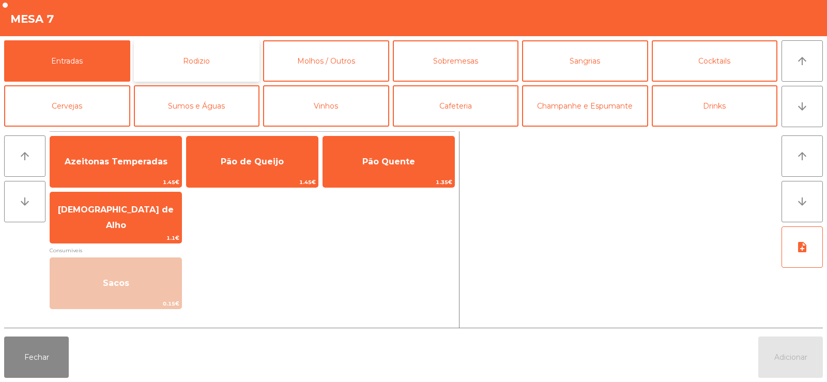
click at [187, 60] on button "Rodizio" at bounding box center [197, 60] width 126 height 41
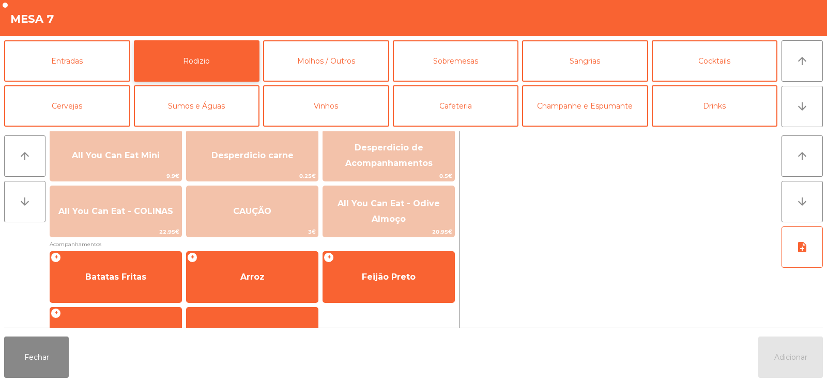
scroll to position [132, 0]
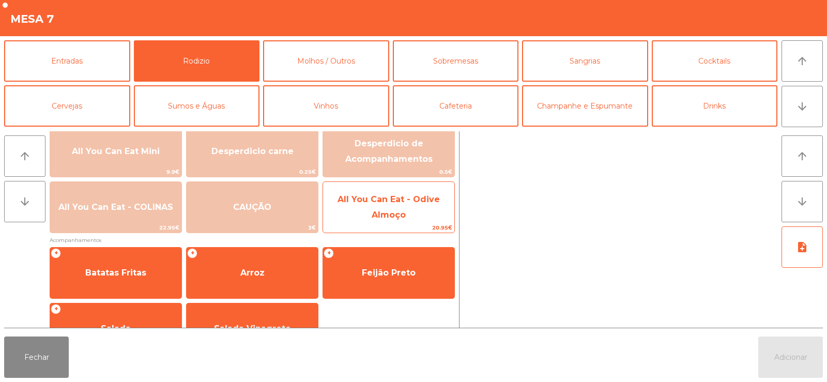
click at [400, 202] on span "All You Can Eat - Odive Almoço" at bounding box center [389, 206] width 102 height 25
click at [404, 205] on span "All You Can Eat - Odive Almoço" at bounding box center [388, 208] width 131 height 44
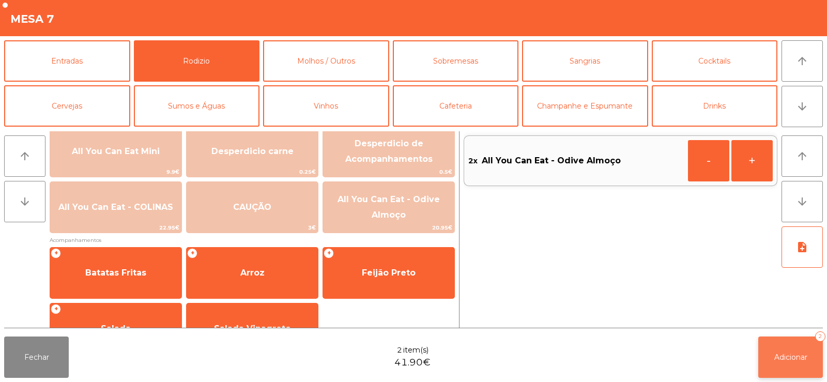
click at [789, 348] on button "Adicionar 2" at bounding box center [790, 356] width 65 height 41
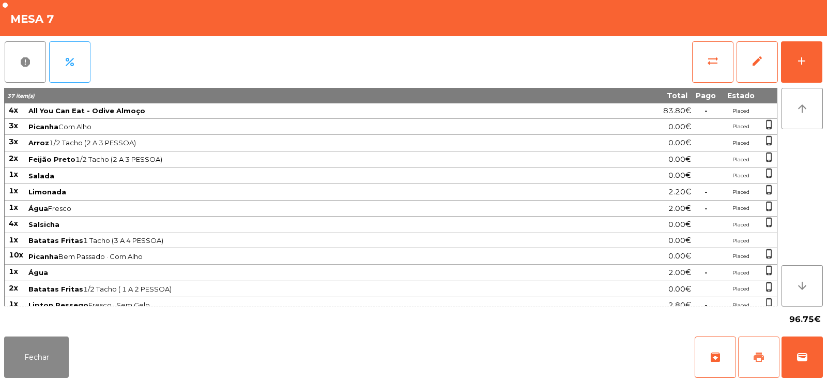
click at [756, 350] on button "print" at bounding box center [758, 356] width 41 height 41
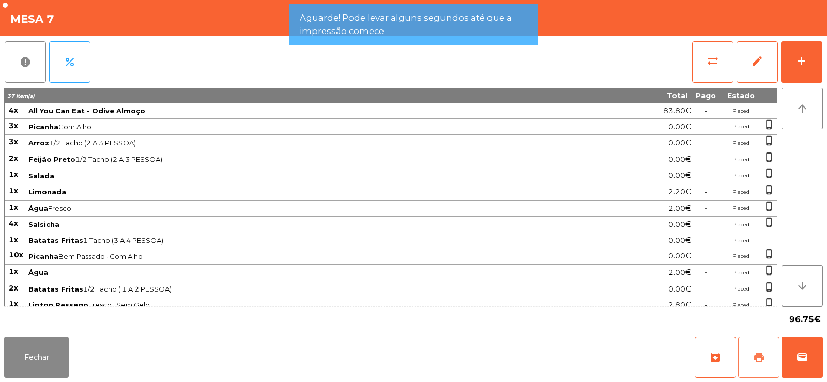
scroll to position [57, 0]
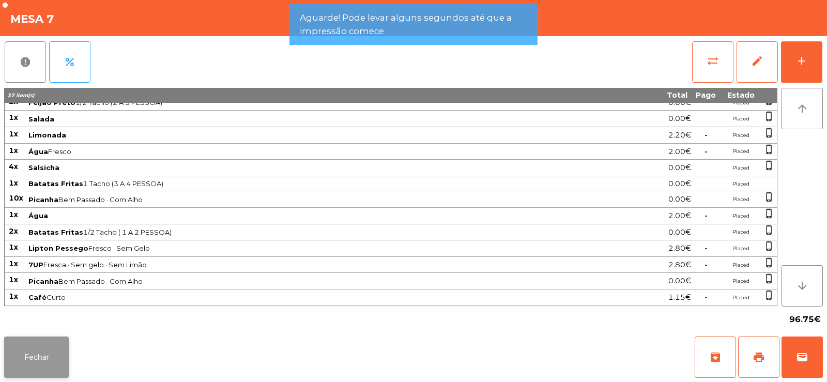
click at [42, 366] on button "Fechar" at bounding box center [36, 356] width 65 height 41
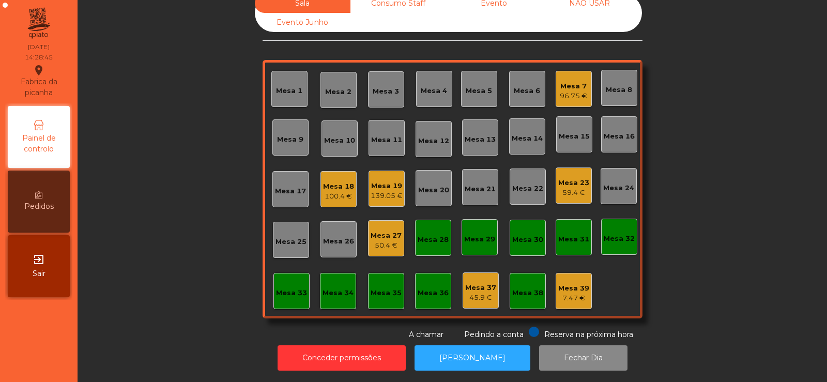
click at [389, 191] on div "139.05 €" at bounding box center [387, 196] width 32 height 10
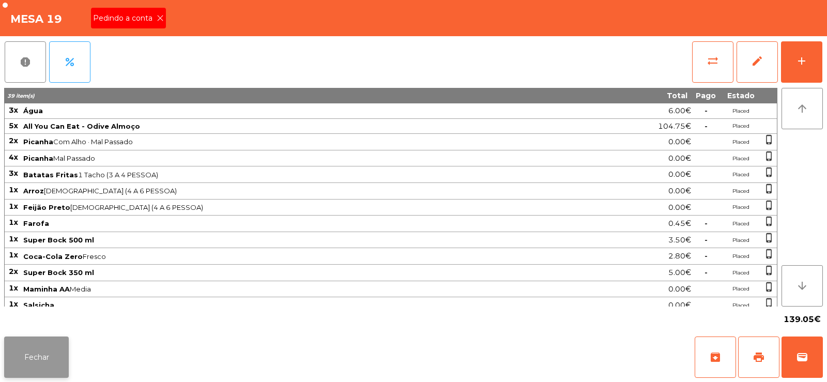
click at [41, 342] on button "Fechar" at bounding box center [36, 356] width 65 height 41
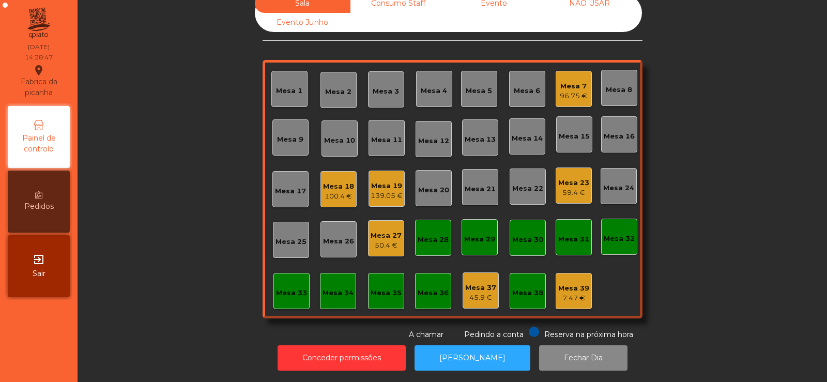
click at [339, 181] on div "Mesa 18" at bounding box center [338, 186] width 31 height 10
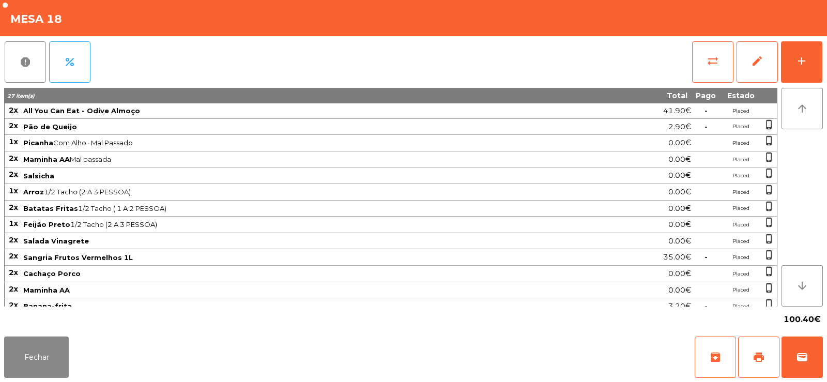
scroll to position [56, 0]
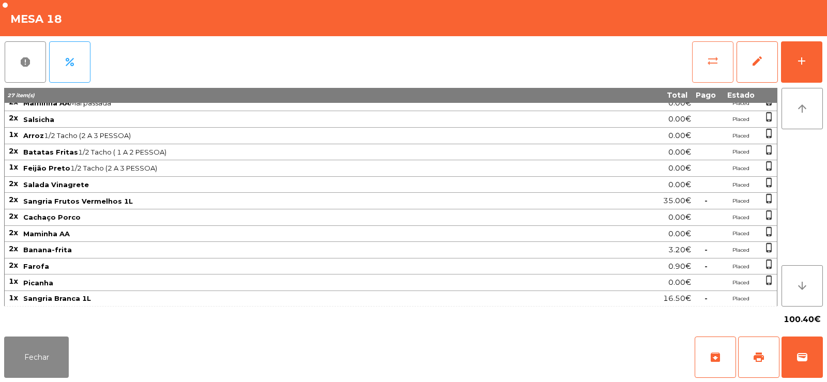
click at [709, 80] on button "sync_alt" at bounding box center [712, 61] width 41 height 41
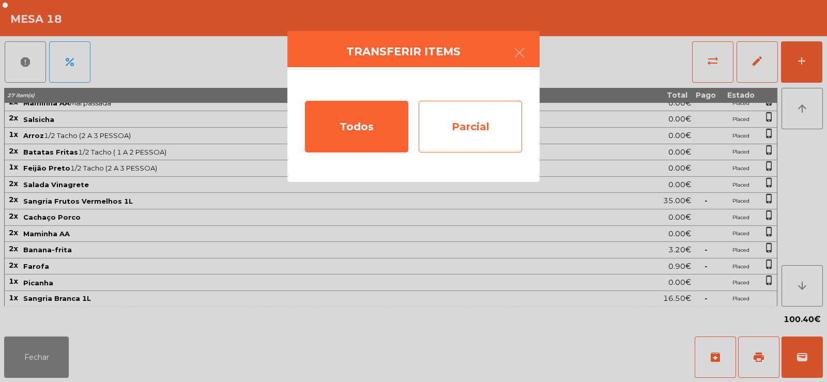
click at [479, 127] on div "Parcial" at bounding box center [470, 127] width 103 height 52
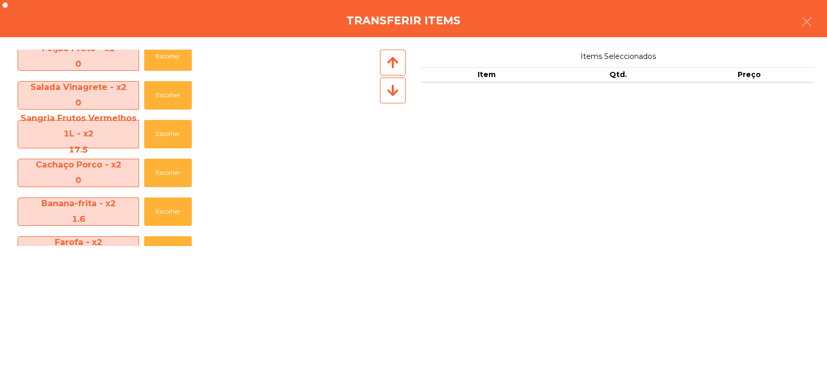
scroll to position [286, 0]
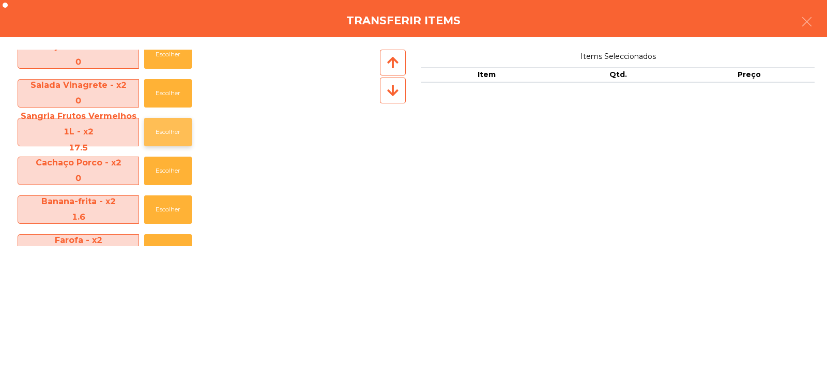
click at [164, 132] on button "Escolher" at bounding box center [168, 132] width 48 height 28
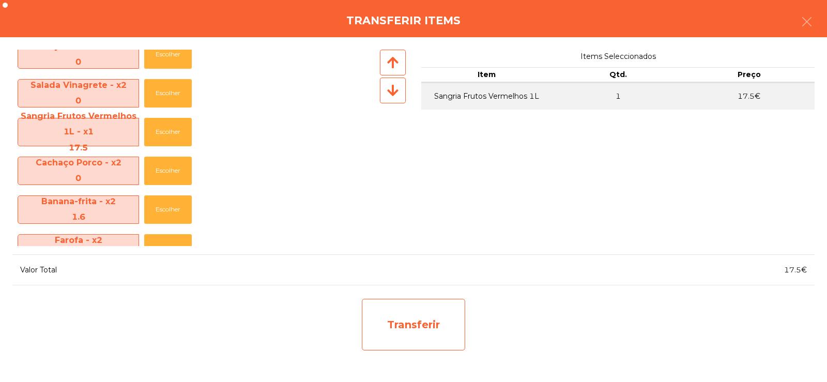
click at [407, 341] on div "Transferir" at bounding box center [413, 325] width 103 height 52
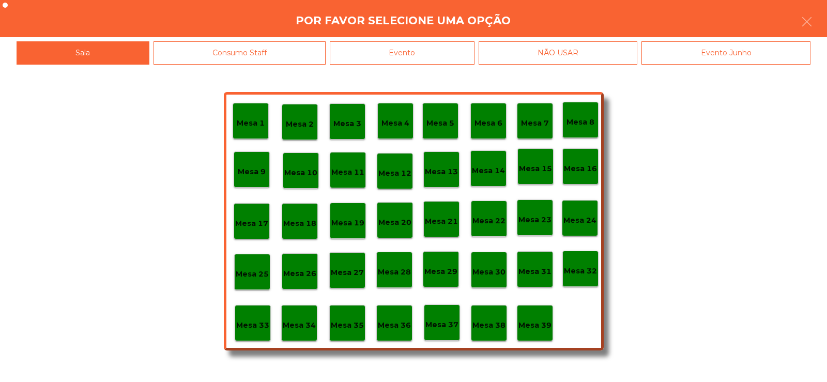
click at [443, 320] on p "Mesa 37" at bounding box center [441, 325] width 33 height 12
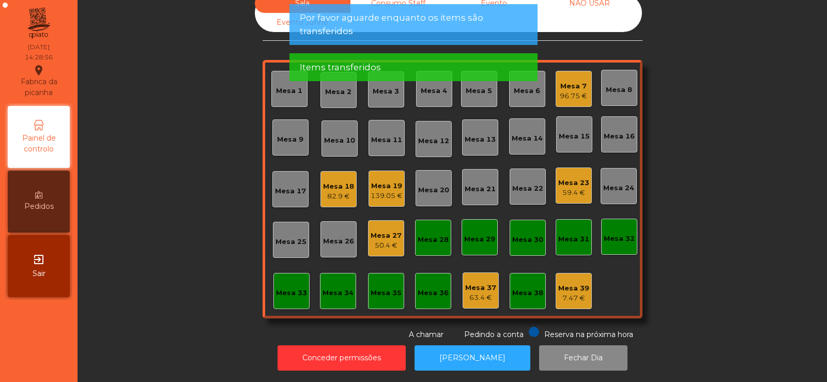
click at [165, 253] on div "Sala warning Consumo Staff Evento NÃO USAR Evento Junho Mesa 1 Mesa 2 Mesa 3 Me…" at bounding box center [452, 167] width 722 height 346
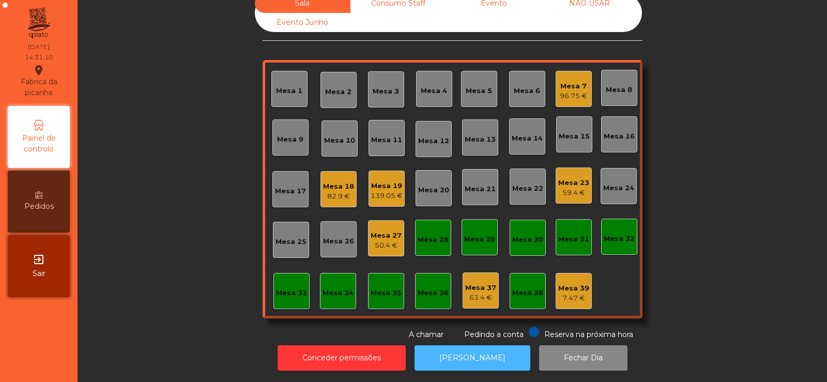
click at [472, 356] on button "[PERSON_NAME]" at bounding box center [473, 357] width 116 height 25
click at [565, 96] on div "Mesa 7 96.75 €" at bounding box center [574, 89] width 36 height 36
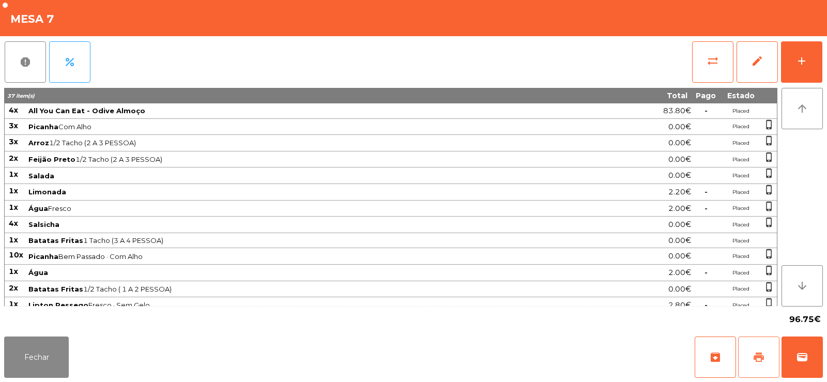
click at [760, 348] on button "print" at bounding box center [758, 356] width 41 height 41
click at [29, 351] on button "Fechar" at bounding box center [36, 356] width 65 height 41
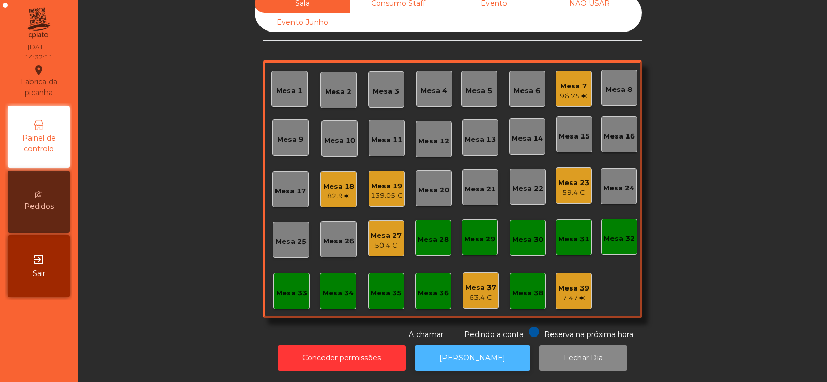
click at [463, 345] on button "[PERSON_NAME]" at bounding box center [473, 357] width 116 height 25
click at [386, 181] on div "Mesa 19" at bounding box center [387, 186] width 32 height 10
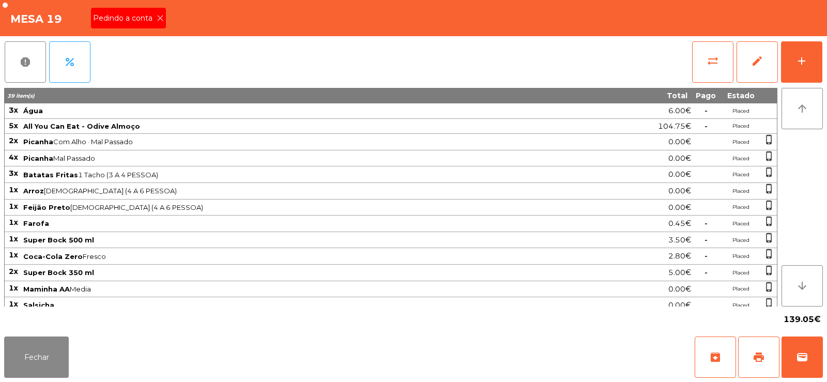
click at [159, 18] on icon at bounding box center [160, 17] width 7 height 7
click at [758, 362] on span "print" at bounding box center [759, 357] width 12 height 12
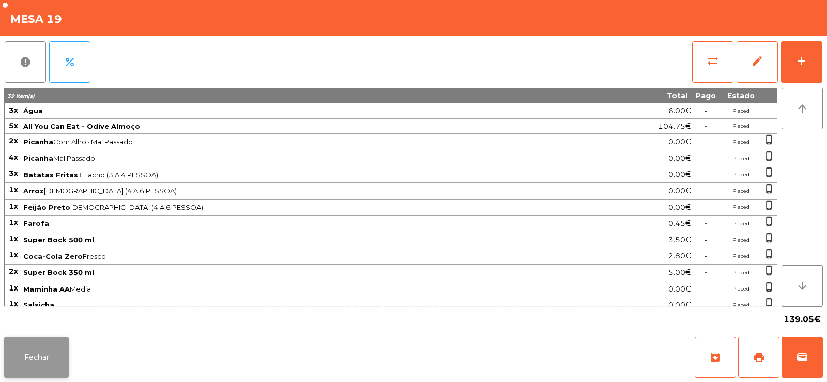
click at [41, 346] on button "Fechar" at bounding box center [36, 356] width 65 height 41
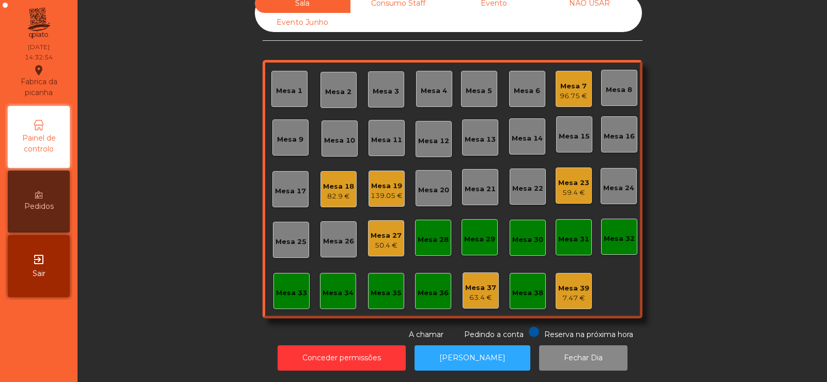
click at [580, 82] on div "Mesa 7" at bounding box center [573, 86] width 27 height 10
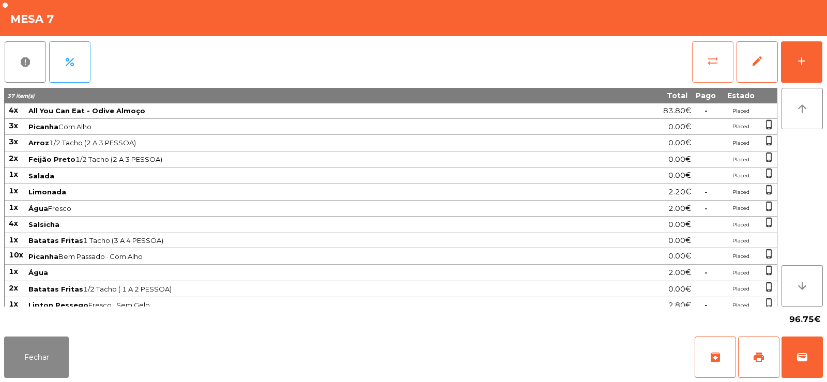
click at [713, 61] on span "sync_alt" at bounding box center [713, 61] width 12 height 12
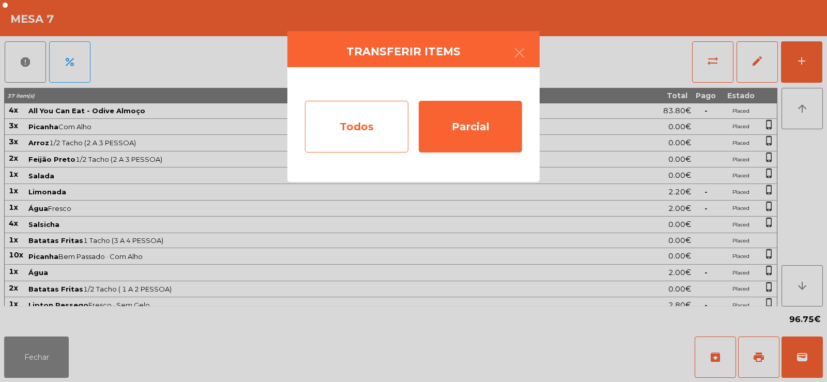
click at [361, 135] on div "Todos" at bounding box center [356, 127] width 103 height 52
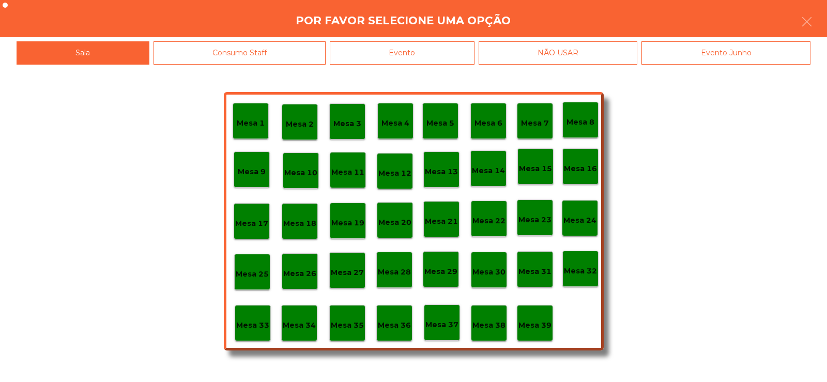
click at [397, 56] on div "Evento" at bounding box center [402, 52] width 145 height 23
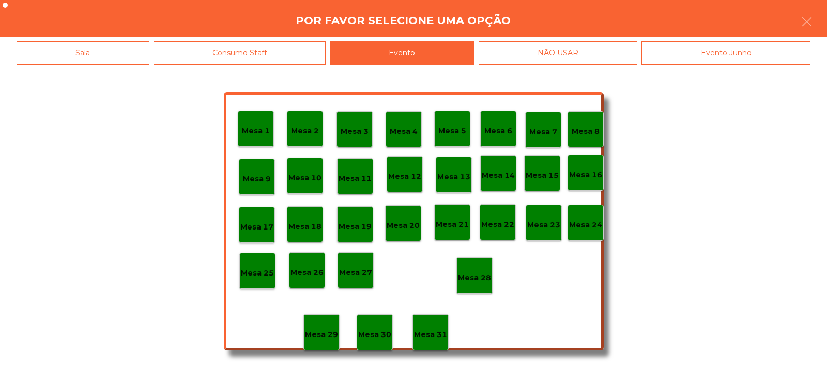
click at [473, 275] on p "Mesa 28" at bounding box center [474, 278] width 33 height 12
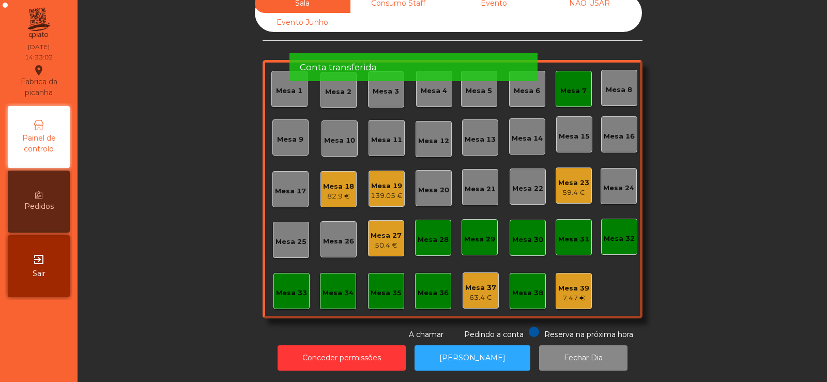
click at [563, 86] on div "Mesa 7" at bounding box center [573, 91] width 26 height 10
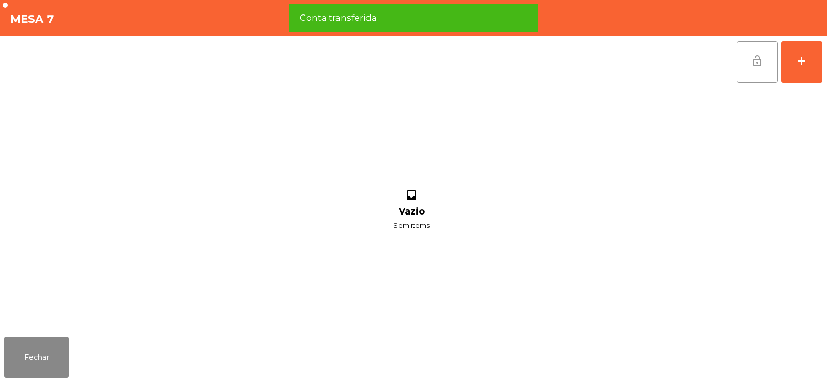
click at [757, 53] on button "lock_open" at bounding box center [757, 61] width 41 height 41
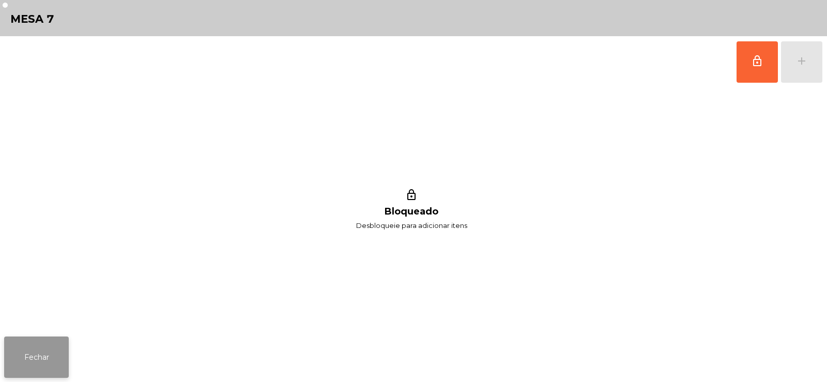
click at [29, 353] on button "Fechar" at bounding box center [36, 356] width 65 height 41
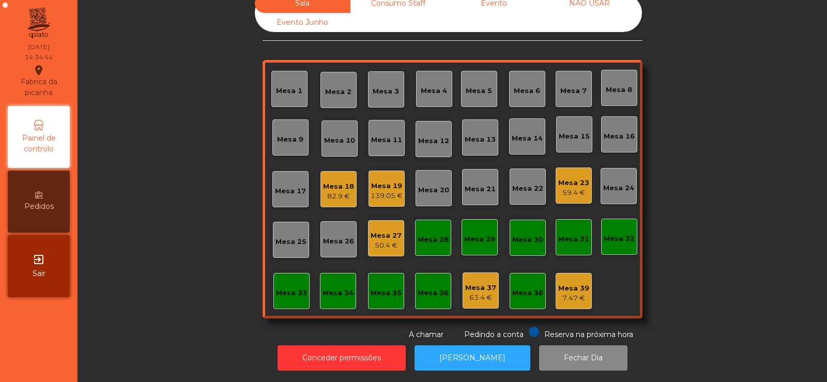
click at [382, 191] on div "139.05 €" at bounding box center [387, 196] width 32 height 10
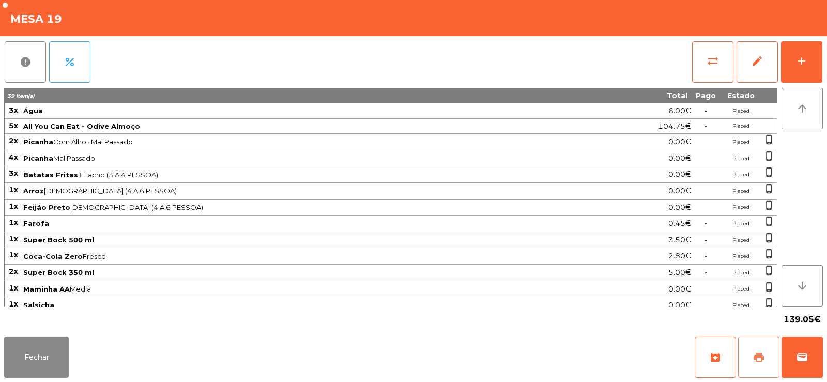
click at [756, 347] on button "print" at bounding box center [758, 356] width 41 height 41
click at [798, 362] on span "wallet" at bounding box center [802, 357] width 12 height 12
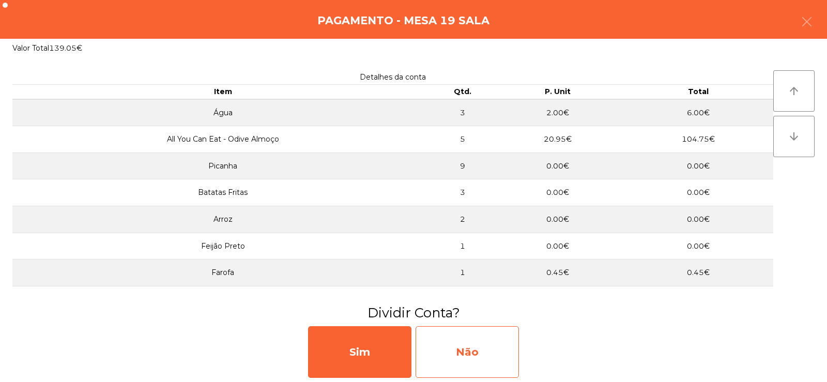
click at [450, 348] on div "Não" at bounding box center [467, 352] width 103 height 52
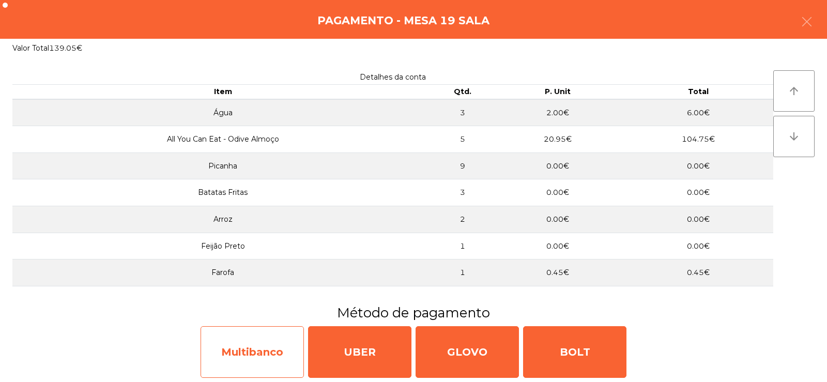
click at [274, 346] on div "Multibanco" at bounding box center [252, 352] width 103 height 52
select select "**"
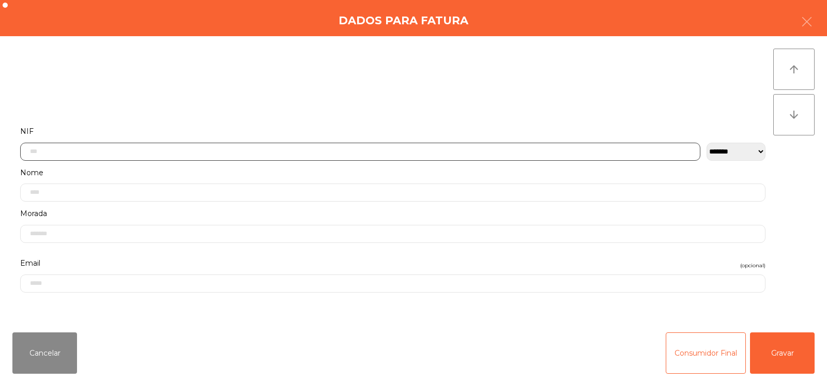
click at [196, 152] on input "text" at bounding box center [360, 152] width 680 height 18
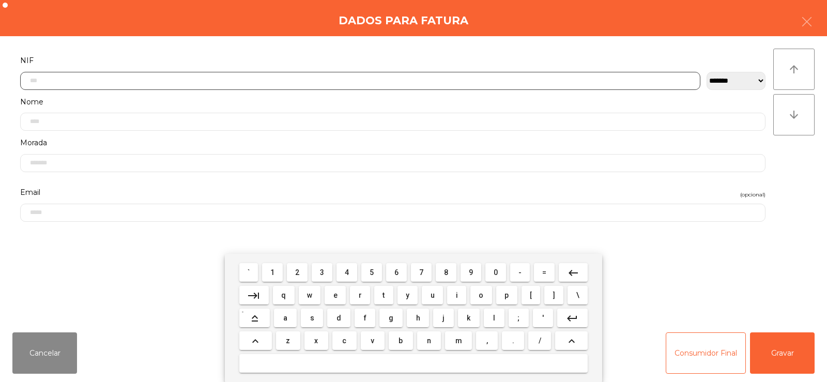
scroll to position [75, 0]
type input "*********"
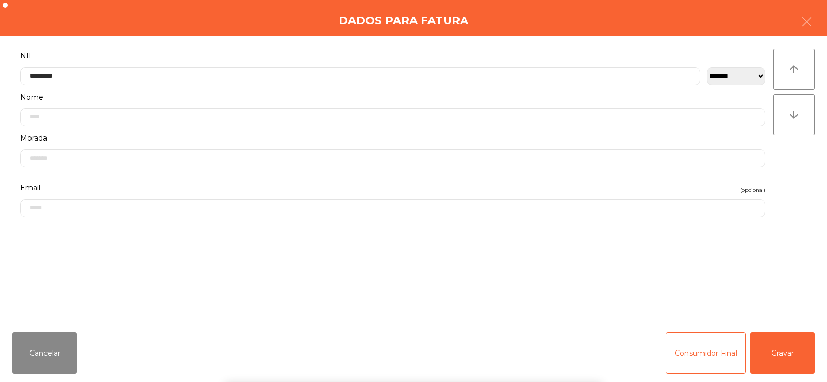
click at [778, 184] on div "arrow_upward arrow_downward" at bounding box center [793, 180] width 41 height 263
click at [761, 363] on button "Gravar" at bounding box center [782, 352] width 65 height 41
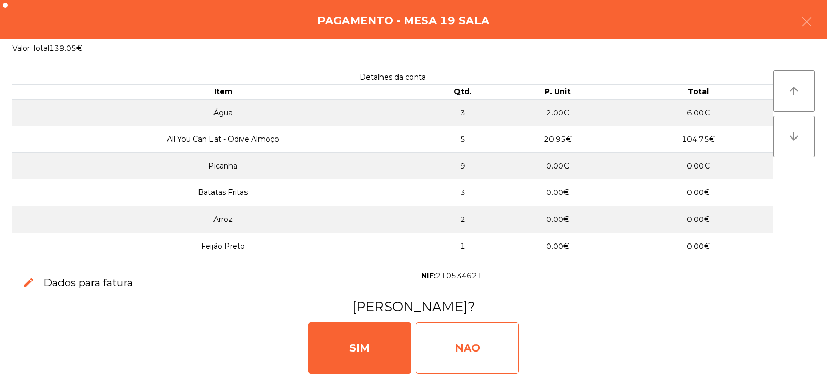
click at [471, 352] on div "NAO" at bounding box center [467, 348] width 103 height 52
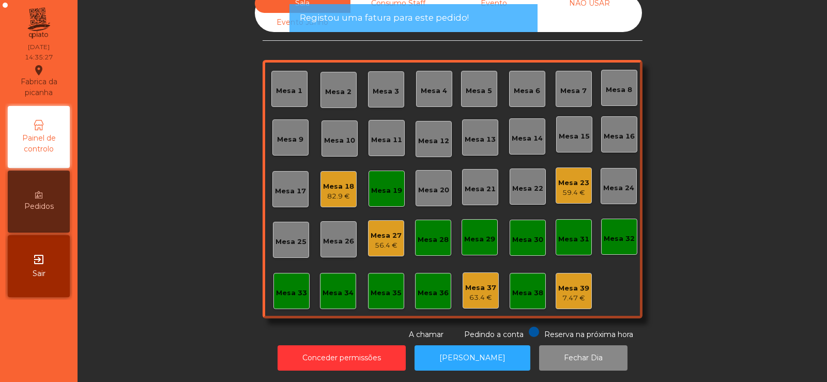
click at [371, 186] on div "Mesa 19" at bounding box center [386, 191] width 31 height 10
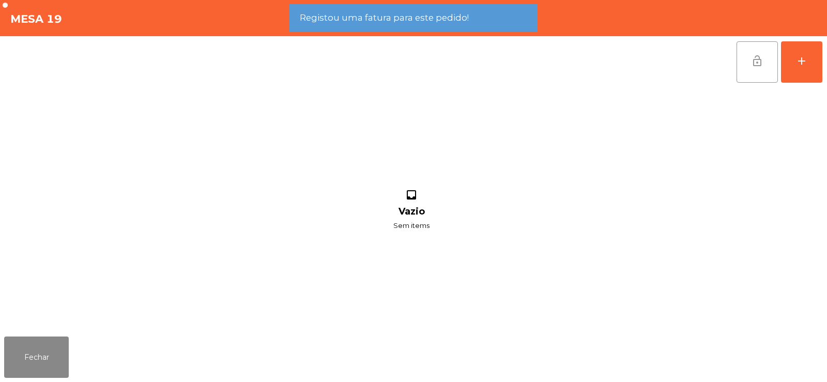
click at [753, 62] on span "lock_open" at bounding box center [757, 61] width 12 height 12
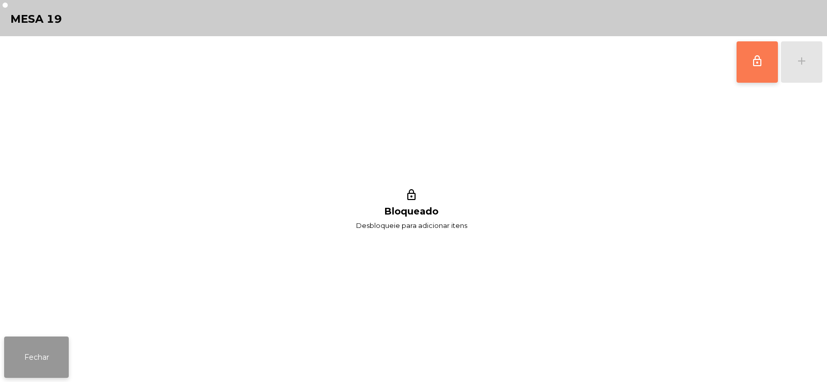
click at [55, 363] on button "Fechar" at bounding box center [36, 356] width 65 height 41
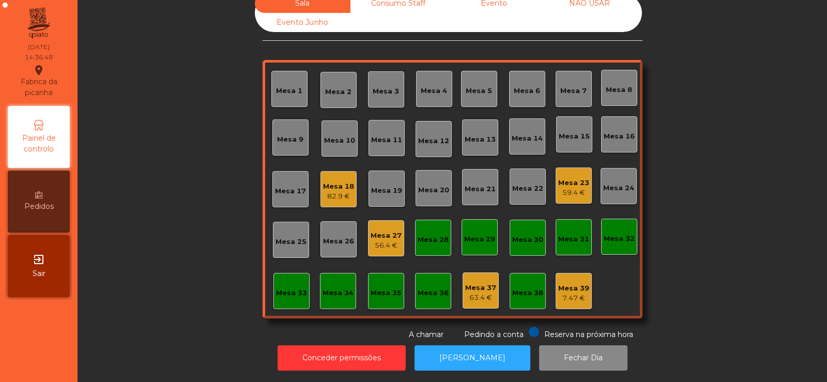
click at [385, 243] on div "Mesa 27 56.4 €" at bounding box center [386, 238] width 36 height 36
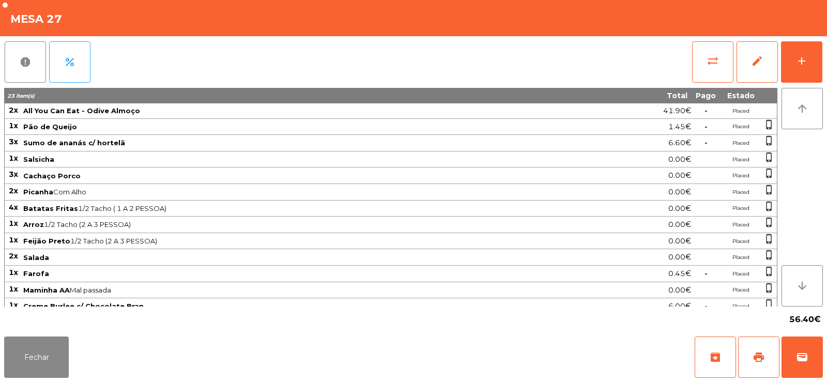
scroll to position [8, 0]
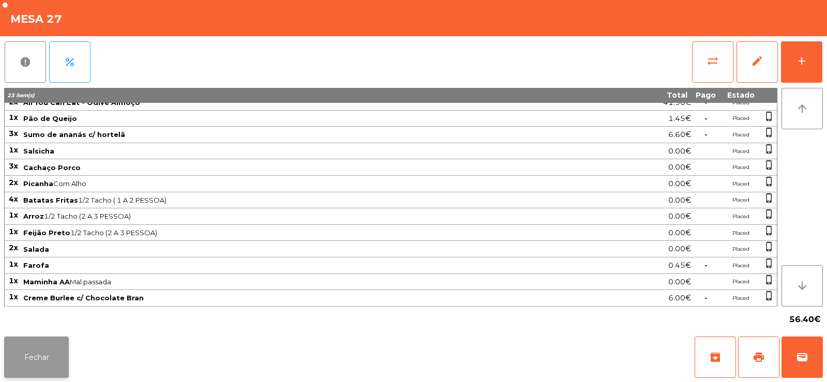
click at [47, 358] on button "Fechar" at bounding box center [36, 356] width 65 height 41
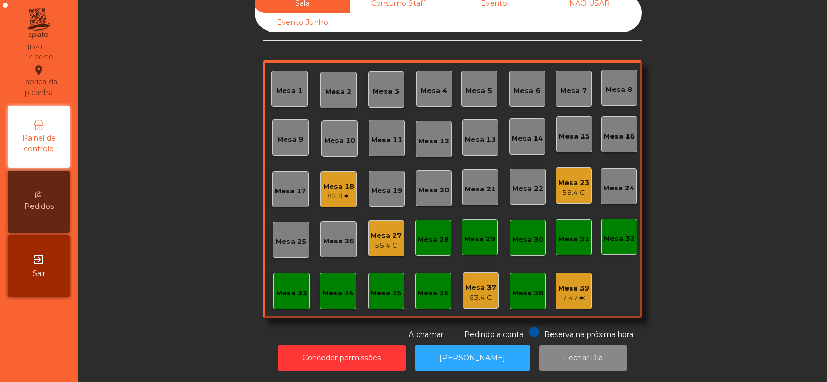
click at [381, 240] on div "56.4 €" at bounding box center [386, 245] width 31 height 10
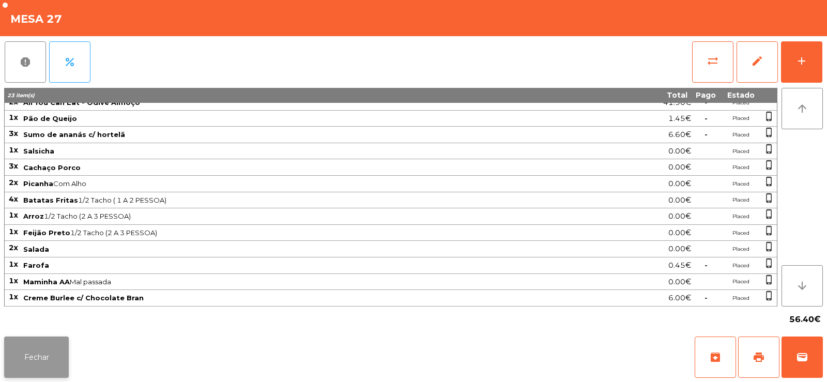
click at [36, 354] on button "Fechar" at bounding box center [36, 356] width 65 height 41
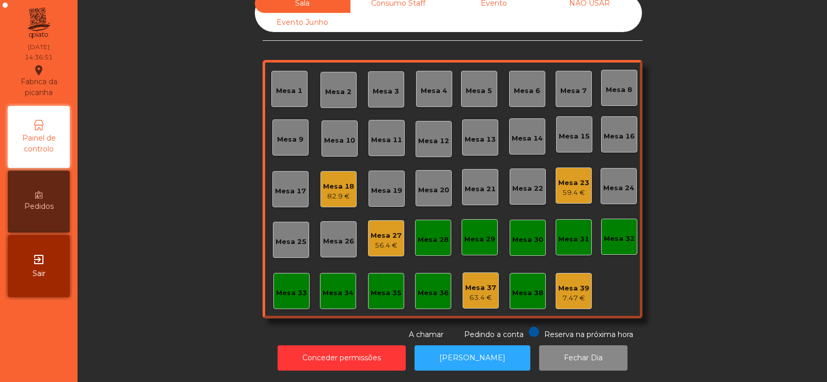
click at [573, 178] on div "Mesa 23" at bounding box center [573, 183] width 31 height 10
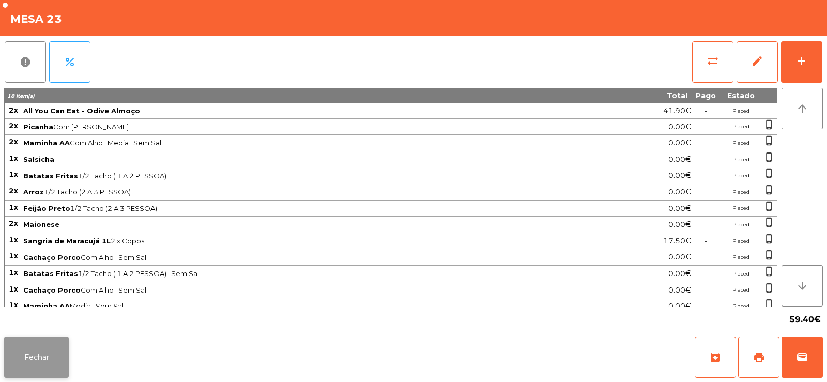
click at [28, 366] on button "Fechar" at bounding box center [36, 356] width 65 height 41
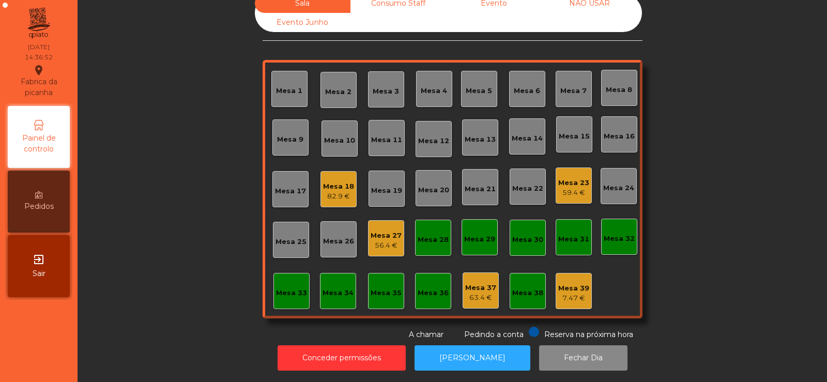
click at [565, 178] on div "Mesa 23" at bounding box center [573, 183] width 31 height 10
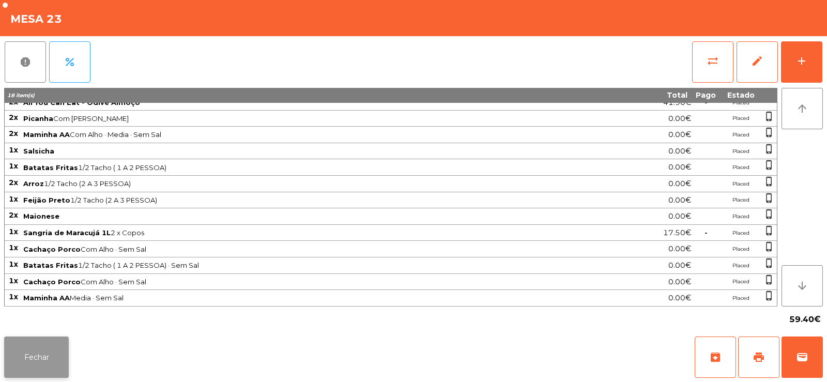
click at [37, 352] on button "Fechar" at bounding box center [36, 356] width 65 height 41
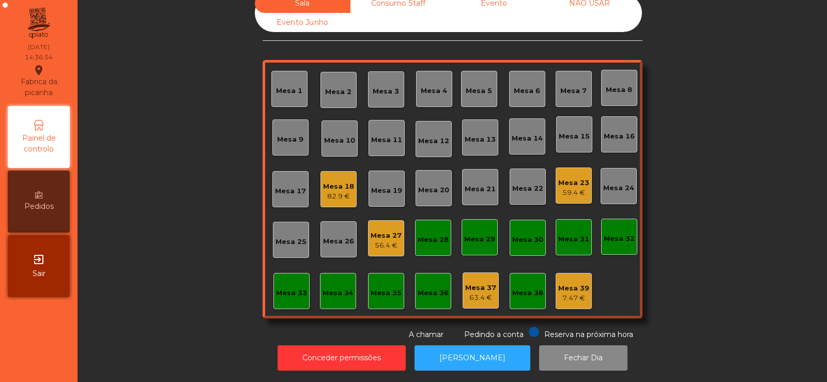
click at [325, 182] on div "Mesa 18" at bounding box center [338, 186] width 31 height 10
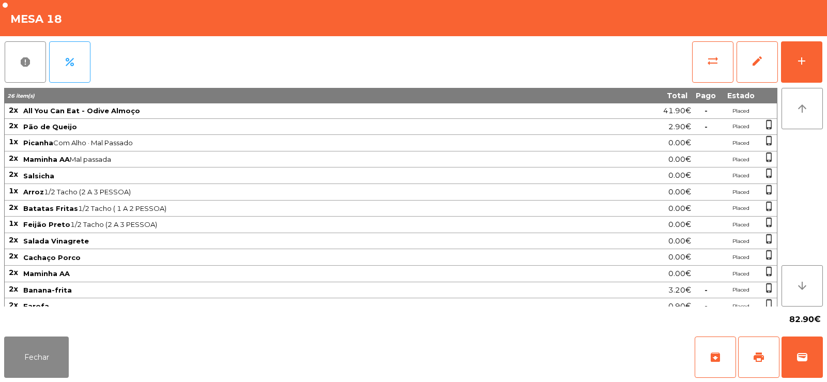
scroll to position [56, 0]
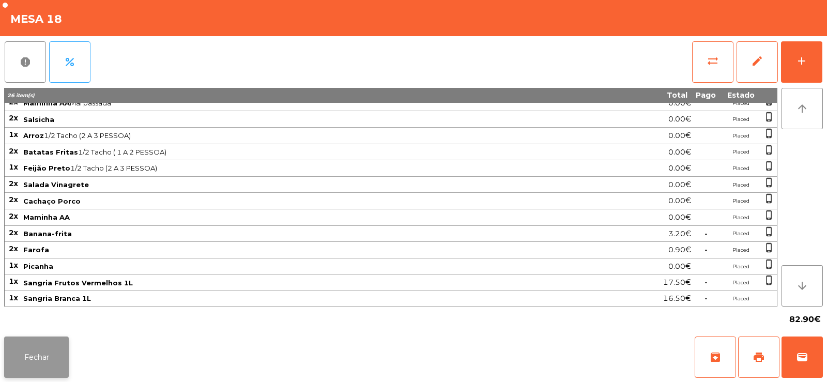
click at [41, 374] on button "Fechar" at bounding box center [36, 356] width 65 height 41
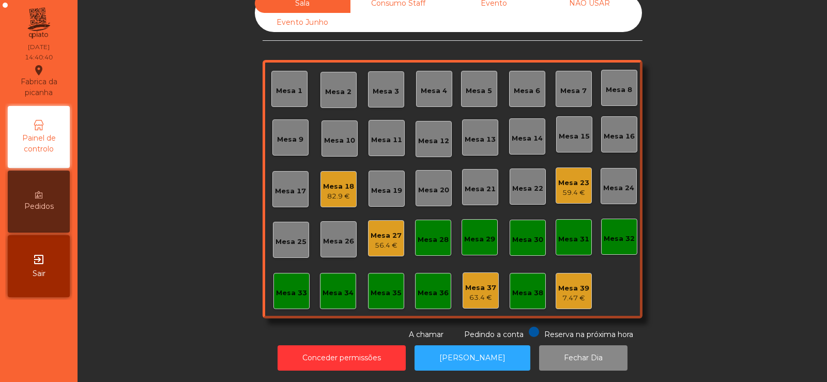
click at [149, 121] on div "Sala Consumo Staff Evento NÃO USAR Evento Junho Mesa 1 Mesa 2 Mesa 3 Mesa 4 Mes…" at bounding box center [452, 167] width 722 height 346
click at [372, 231] on div "Mesa 27" at bounding box center [386, 236] width 31 height 10
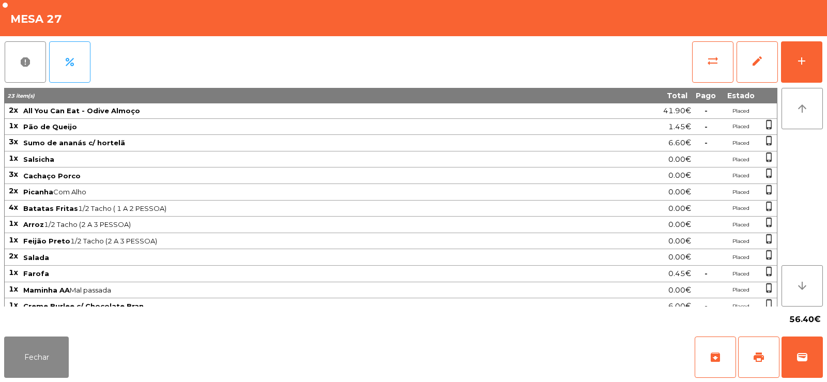
scroll to position [8, 0]
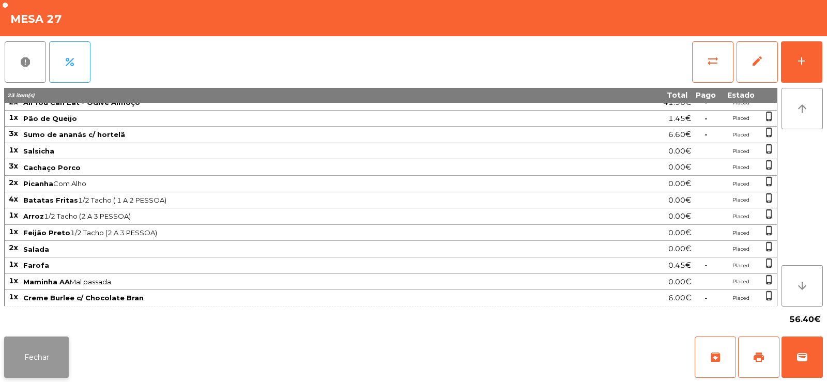
click at [29, 338] on button "Fechar" at bounding box center [36, 356] width 65 height 41
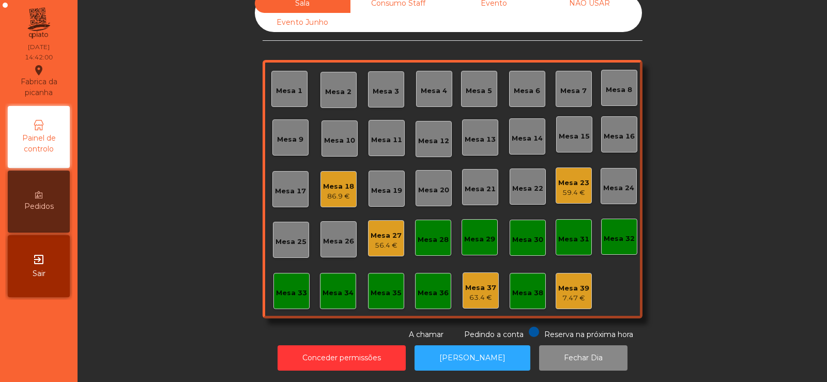
click at [336, 181] on div "Mesa 18" at bounding box center [338, 186] width 31 height 10
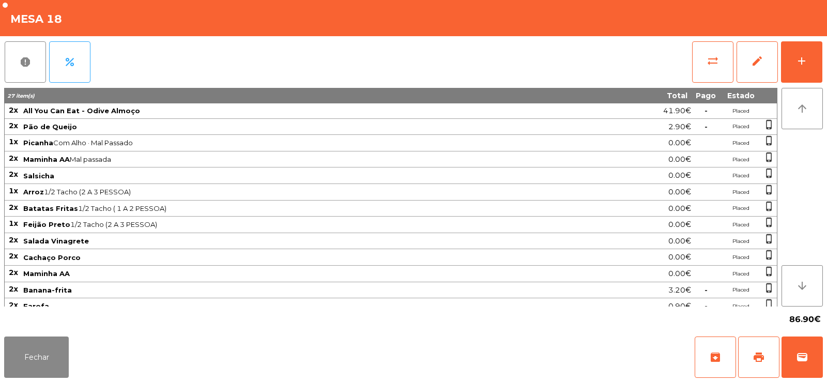
scroll to position [72, 0]
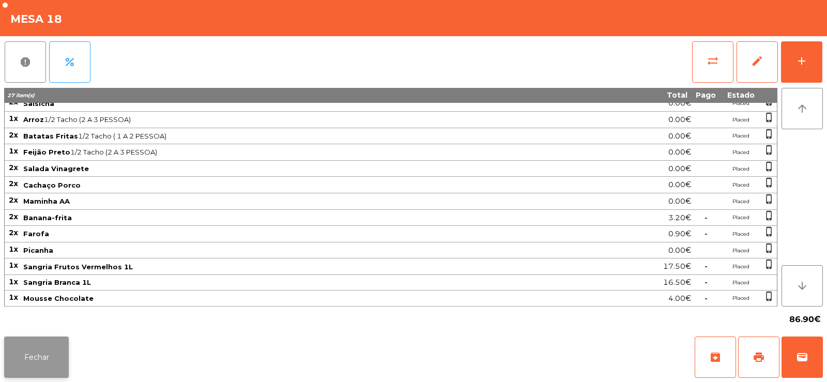
click at [39, 359] on button "Fechar" at bounding box center [36, 356] width 65 height 41
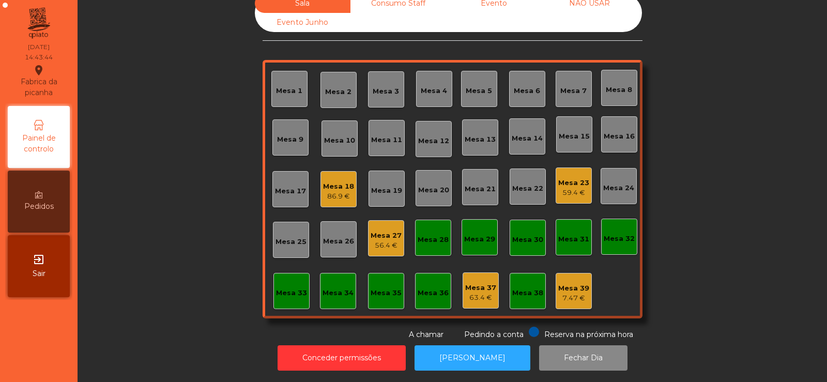
click at [333, 181] on div "Mesa 18" at bounding box center [338, 186] width 31 height 10
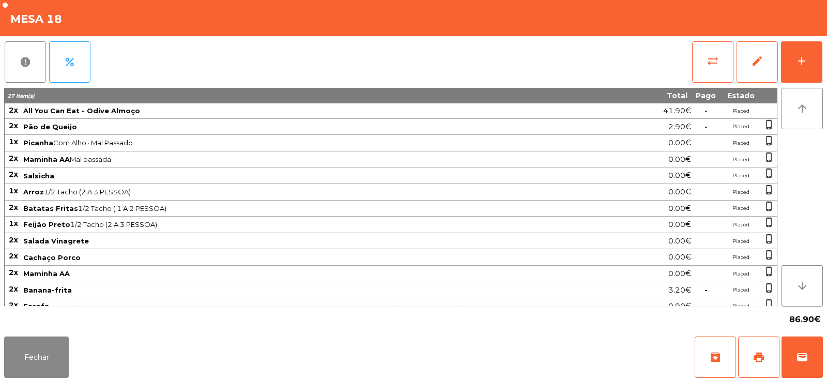
scroll to position [73, 0]
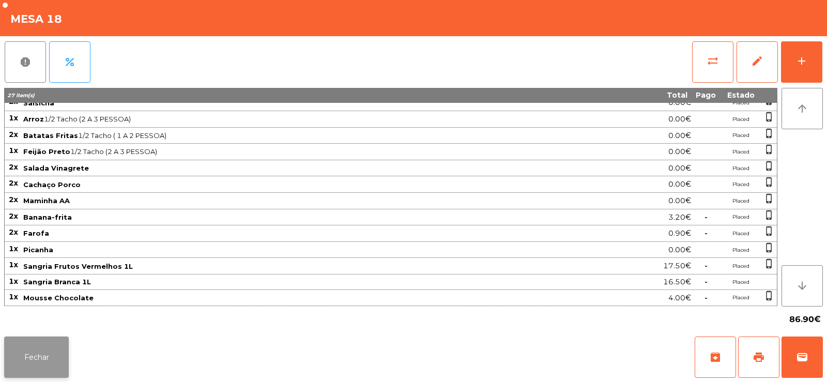
click at [29, 373] on button "Fechar" at bounding box center [36, 356] width 65 height 41
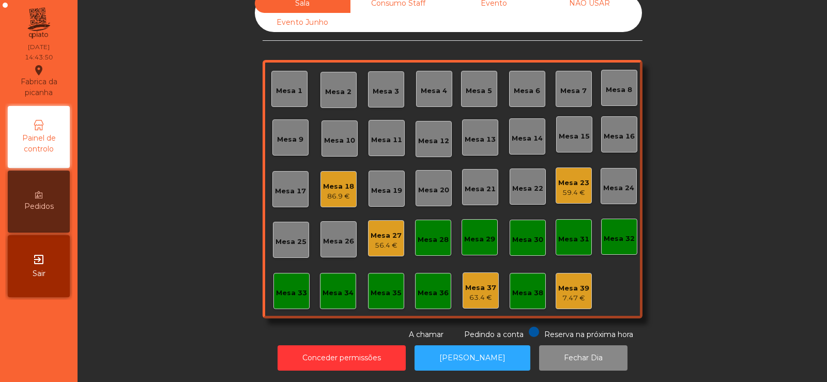
scroll to position [0, 0]
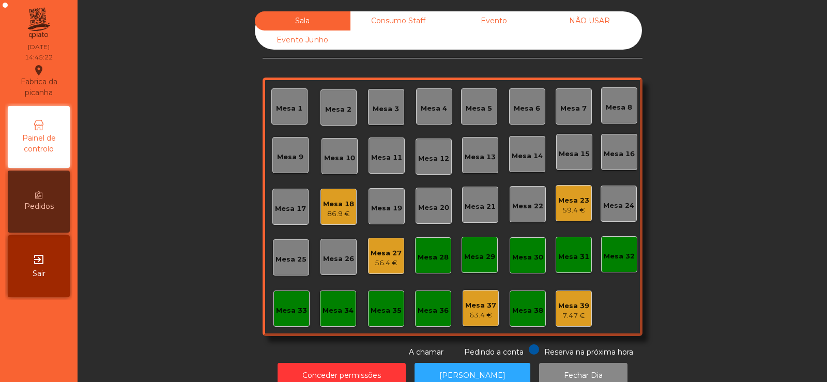
click at [375, 266] on div "56.4 €" at bounding box center [386, 263] width 31 height 10
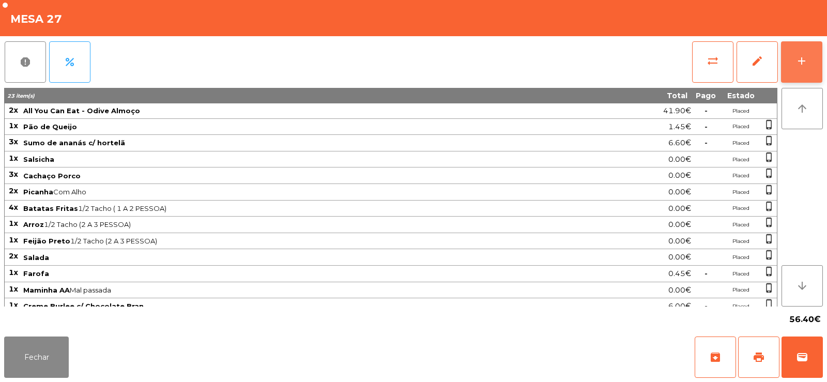
click at [795, 65] on div "add" at bounding box center [801, 61] width 12 height 12
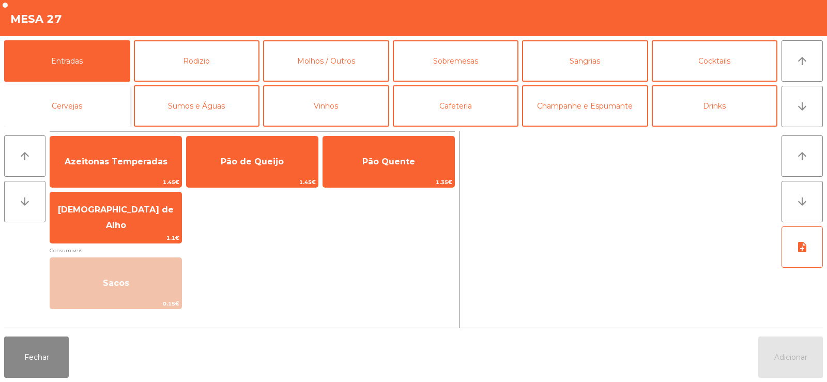
click at [70, 100] on button "Cervejas" at bounding box center [67, 105] width 126 height 41
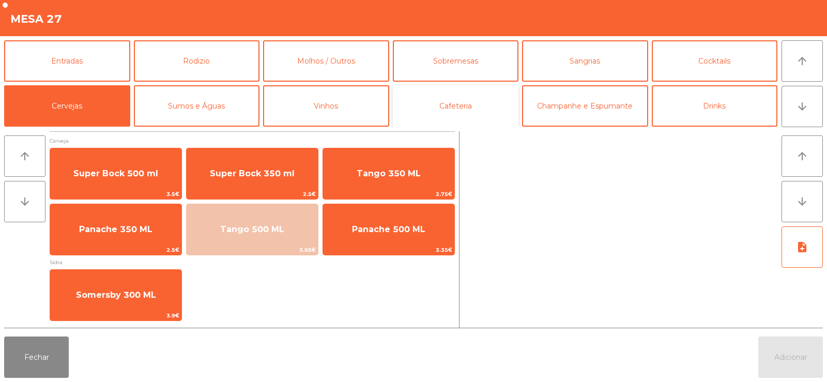
click at [456, 97] on button "Cafeteria" at bounding box center [456, 105] width 126 height 41
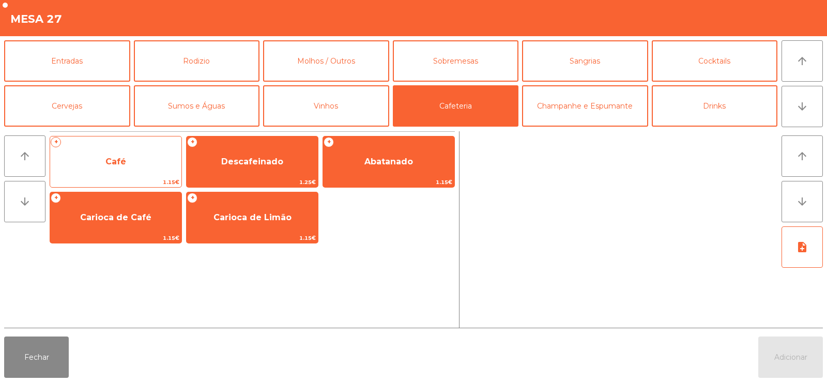
click at [119, 163] on span "Café" at bounding box center [115, 162] width 21 height 10
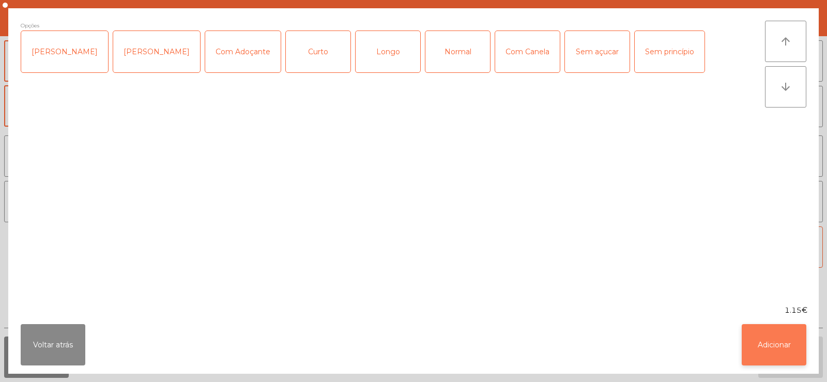
click at [772, 358] on button "Adicionar" at bounding box center [774, 344] width 65 height 41
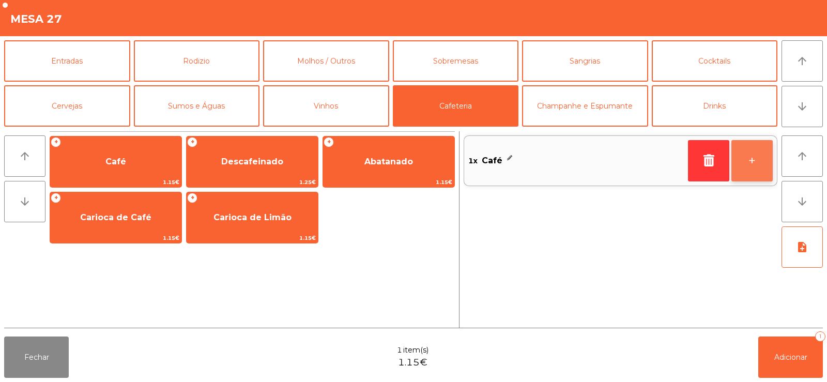
click at [744, 163] on button "+" at bounding box center [751, 160] width 41 height 41
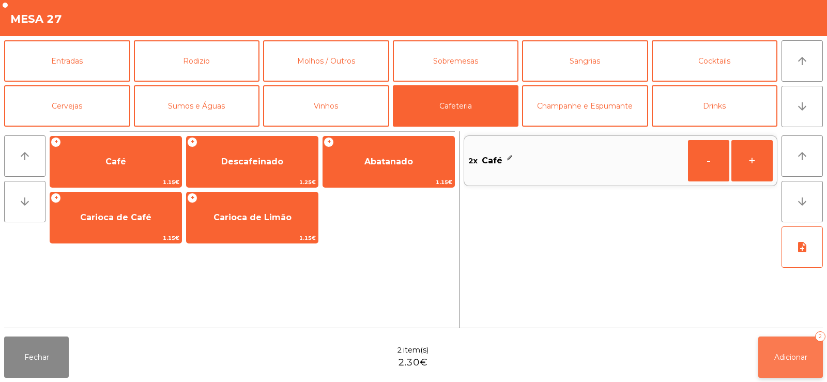
click at [761, 364] on button "Adicionar 2" at bounding box center [790, 356] width 65 height 41
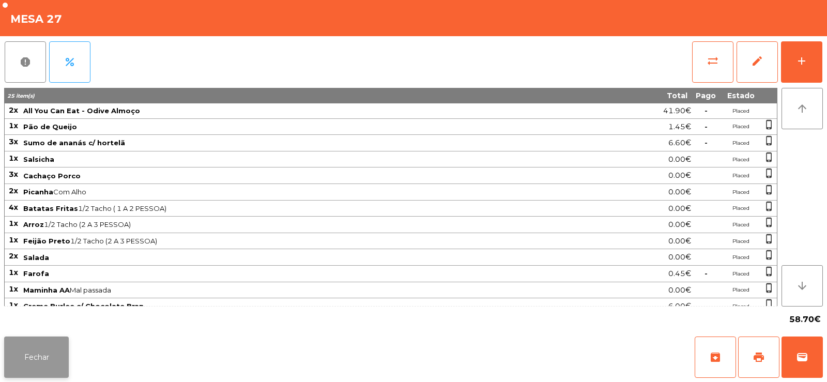
click at [21, 356] on button "Fechar" at bounding box center [36, 356] width 65 height 41
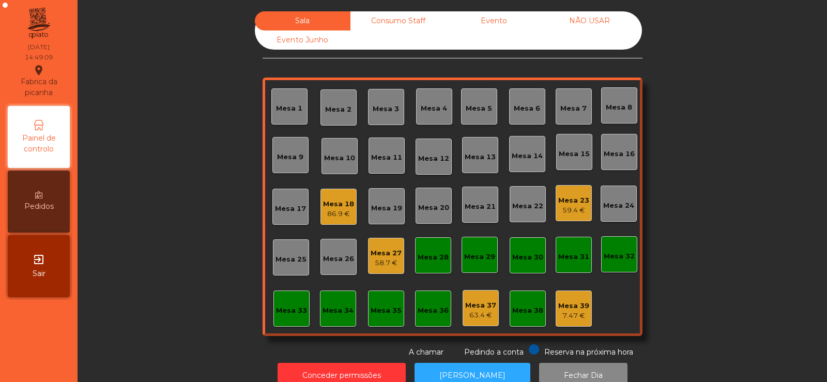
click at [408, 24] on div "Consumo Staff" at bounding box center [398, 20] width 96 height 19
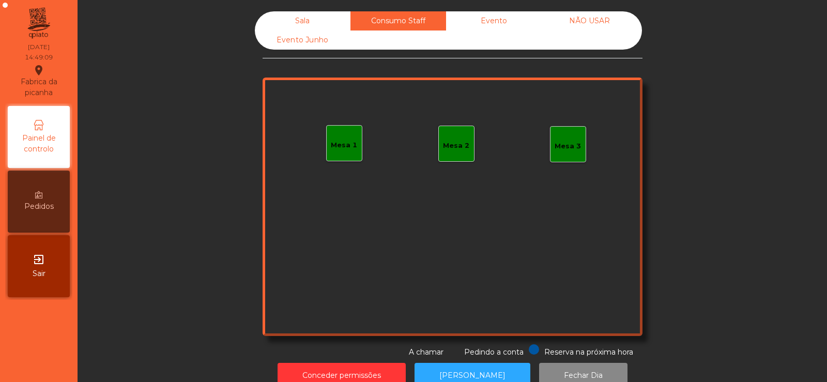
click at [340, 150] on div "Mesa 1" at bounding box center [344, 145] width 26 height 10
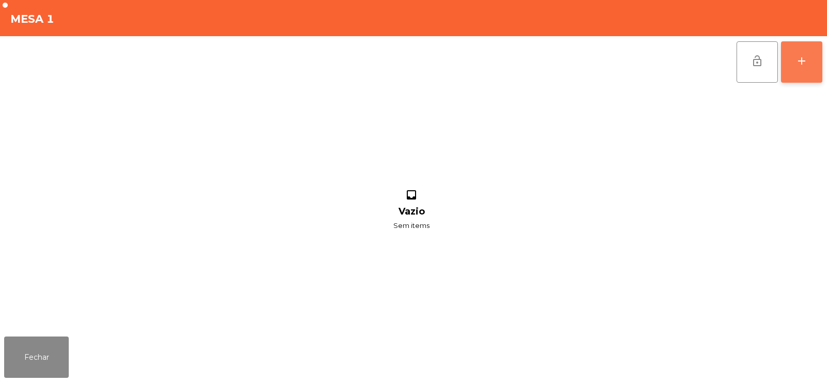
click at [802, 63] on div "add" at bounding box center [801, 61] width 12 height 12
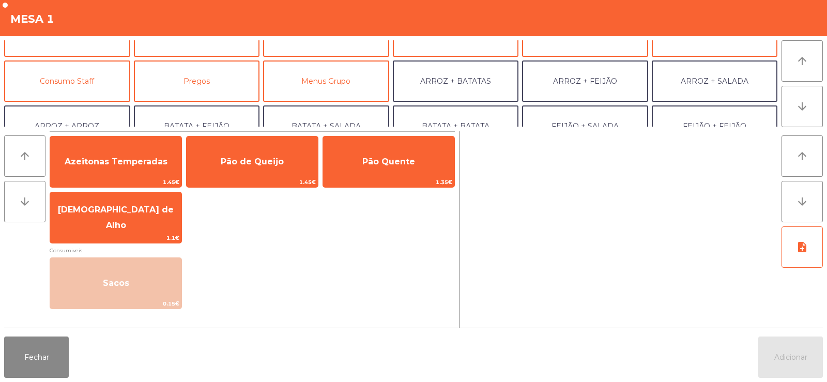
scroll to position [71, 0]
click at [109, 84] on button "Consumo Staff" at bounding box center [67, 79] width 126 height 41
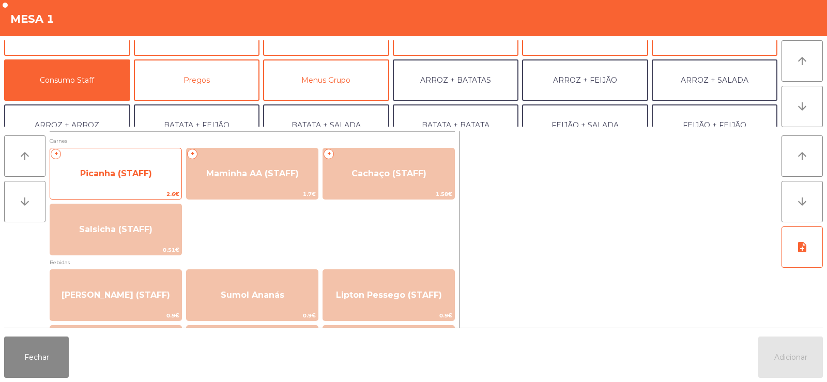
click at [119, 173] on span "Picanha (STAFF)" at bounding box center [116, 173] width 72 height 10
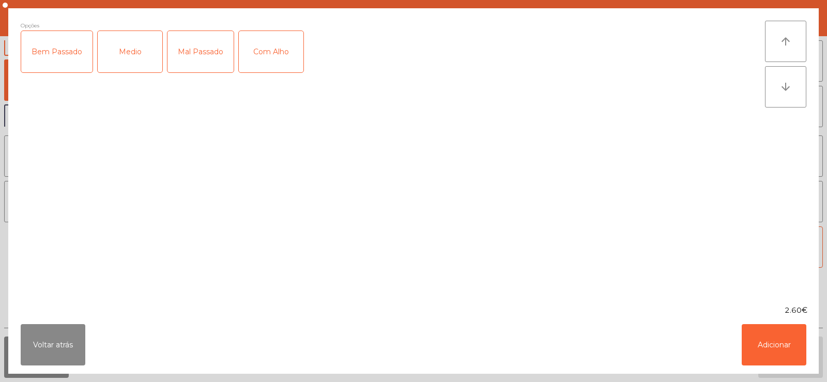
click at [133, 50] on div "Medio" at bounding box center [130, 51] width 65 height 41
click at [266, 52] on div "Com Alho" at bounding box center [271, 51] width 65 height 41
click at [796, 348] on button "Adicionar" at bounding box center [774, 344] width 65 height 41
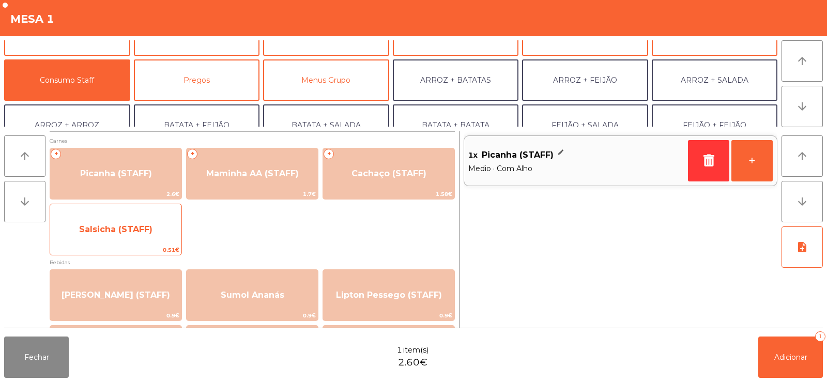
click at [125, 237] on span "Salsicha (STAFF)" at bounding box center [115, 230] width 131 height 28
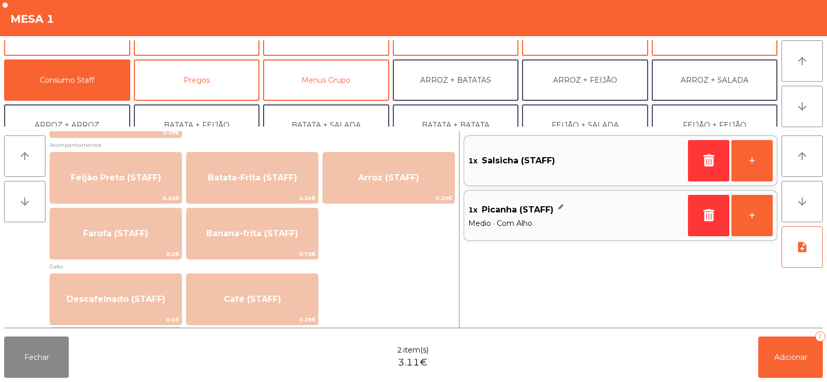
scroll to position [457, 0]
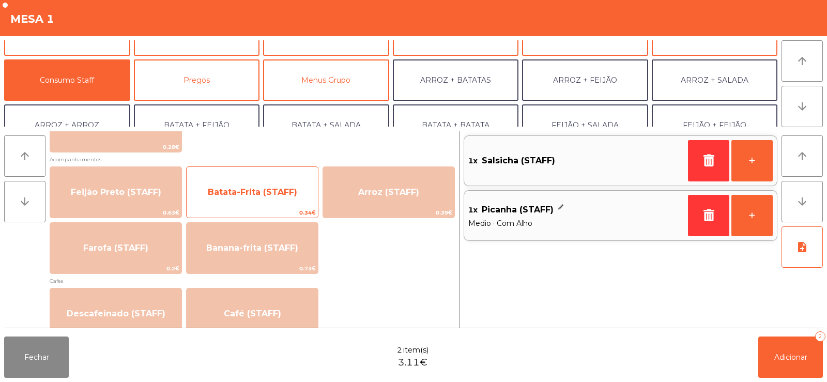
click at [255, 192] on span "Batata-Frita (STAFF)" at bounding box center [252, 192] width 89 height 10
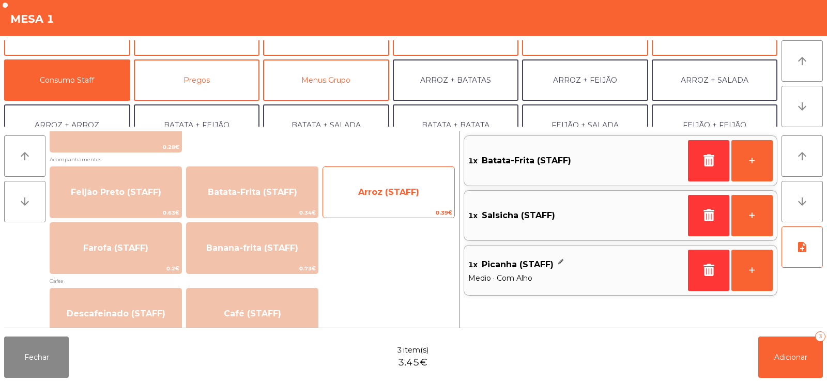
click at [382, 195] on span "Arroz (STAFF)" at bounding box center [388, 192] width 61 height 10
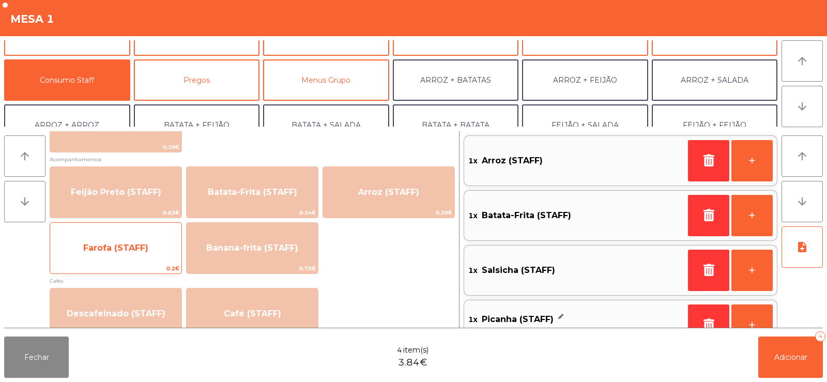
click at [110, 251] on span "Farofa (STAFF)" at bounding box center [115, 248] width 65 height 10
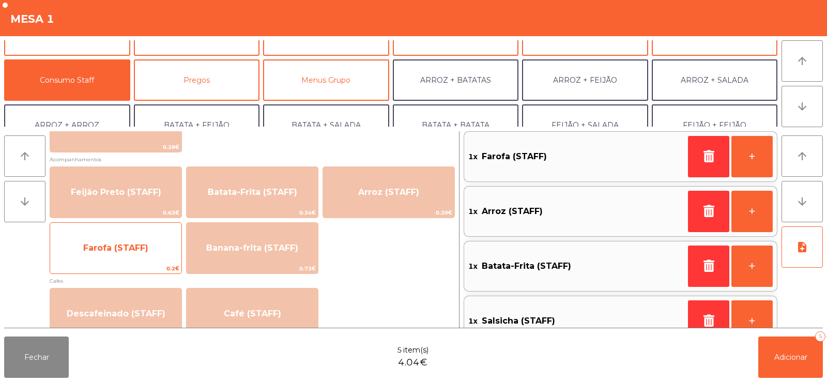
click at [103, 253] on span "Farofa (STAFF)" at bounding box center [115, 248] width 131 height 28
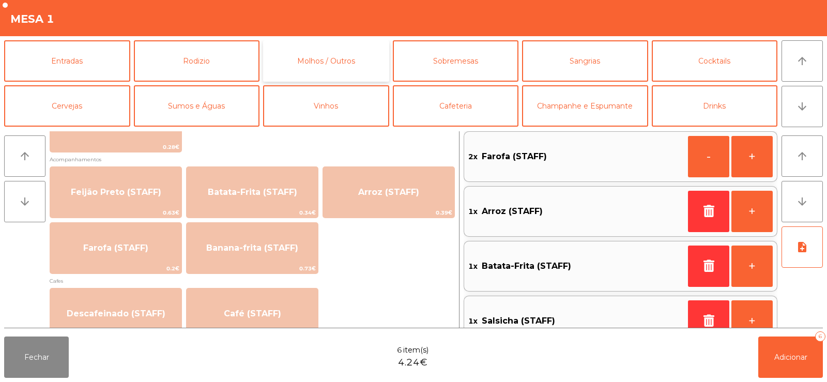
click at [317, 65] on button "Molhos / Outros" at bounding box center [326, 60] width 126 height 41
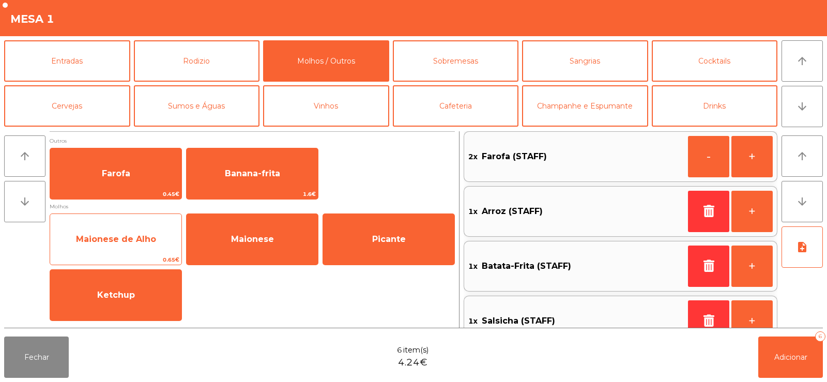
click at [122, 244] on span "Maionese de Alho" at bounding box center [115, 239] width 131 height 28
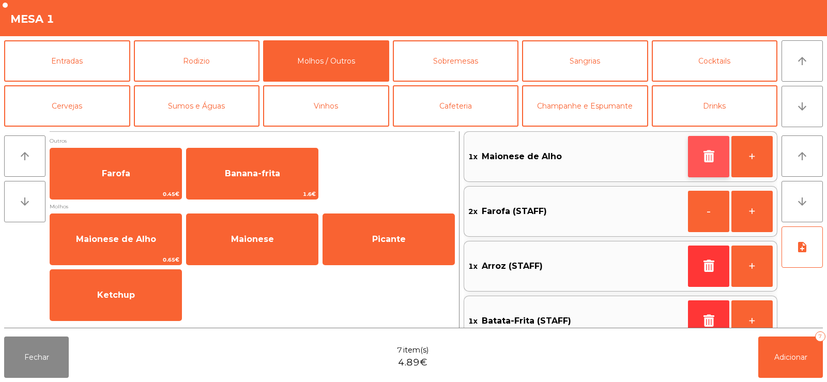
click at [688, 156] on button "button" at bounding box center [708, 156] width 41 height 41
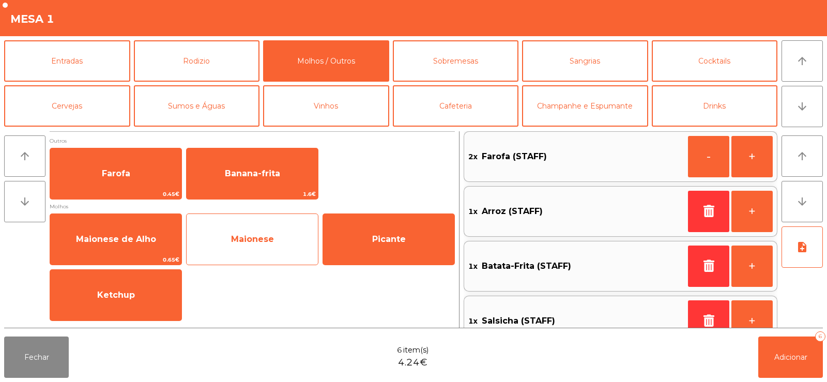
click at [235, 239] on span "Maionese" at bounding box center [252, 239] width 43 height 10
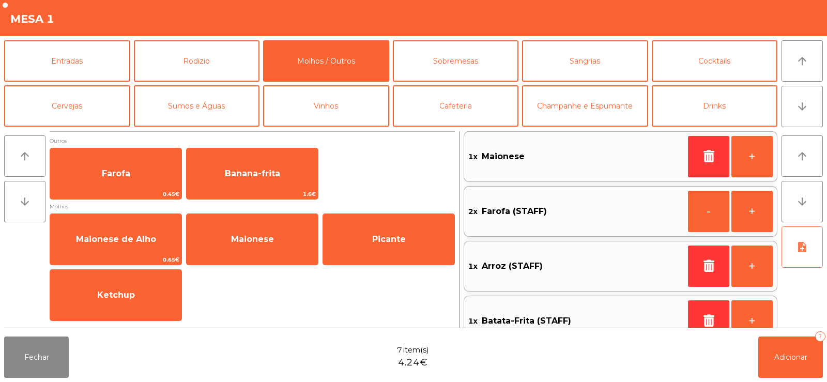
click at [804, 249] on icon "note_add" at bounding box center [802, 247] width 12 height 12
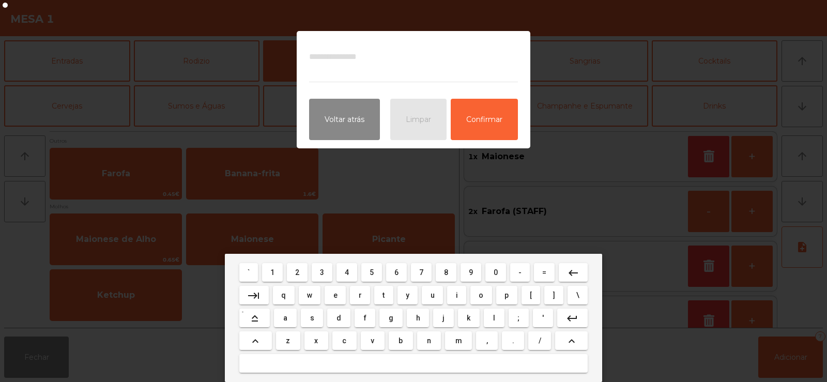
click at [456, 339] on span "m" at bounding box center [458, 340] width 7 height 8
click at [286, 317] on span "a" at bounding box center [285, 318] width 4 height 8
click at [433, 295] on span "u" at bounding box center [433, 295] width 4 height 8
click at [571, 275] on mat-icon "keyboard_backspace" at bounding box center [573, 273] width 12 height 12
click at [457, 295] on span "i" at bounding box center [457, 295] width 2 height 8
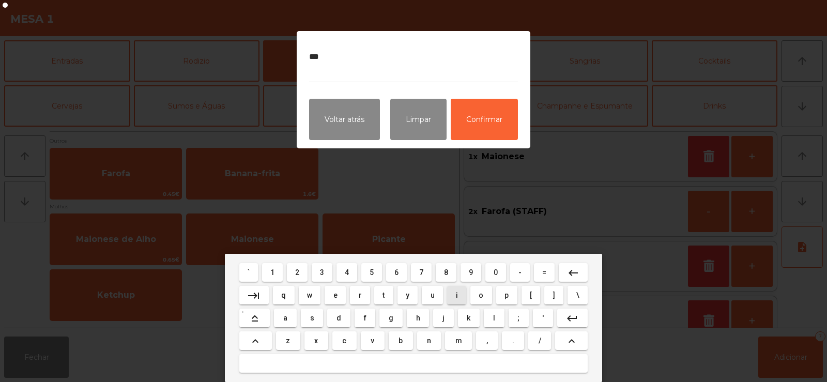
click at [481, 295] on span "o" at bounding box center [481, 295] width 5 height 8
click at [439, 359] on button at bounding box center [413, 363] width 348 height 19
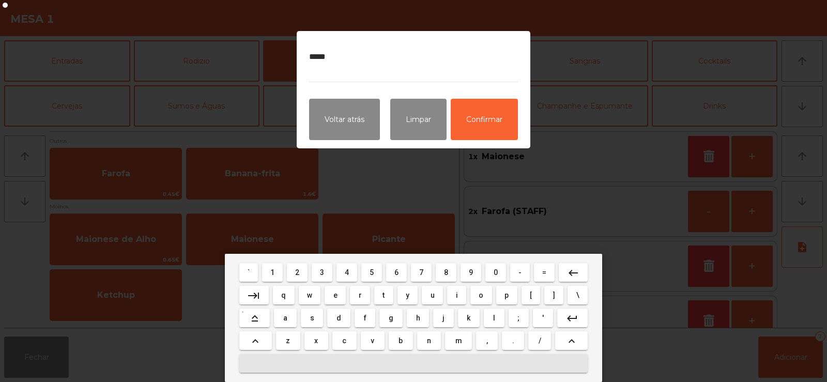
click at [286, 317] on span "a" at bounding box center [285, 318] width 4 height 8
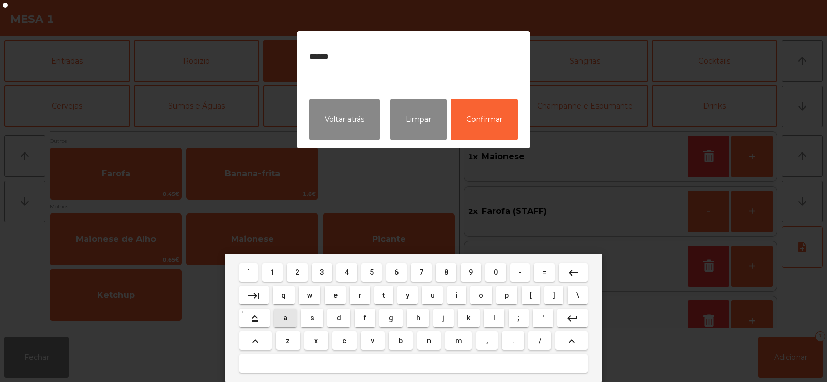
click at [494, 317] on span "l" at bounding box center [494, 318] width 2 height 8
click at [482, 297] on span "o" at bounding box center [481, 295] width 5 height 8
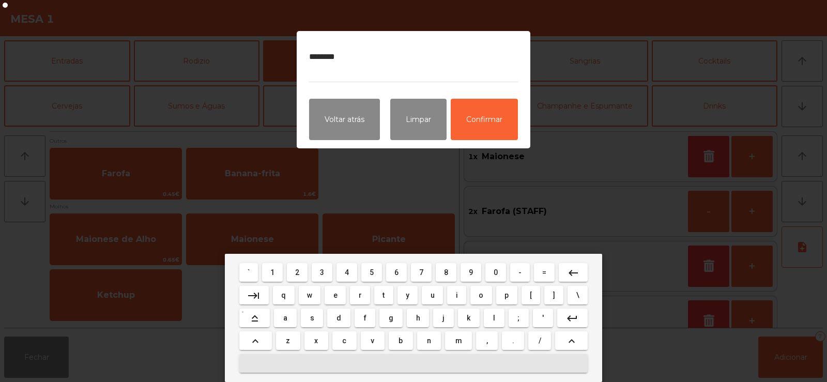
click at [432, 363] on button at bounding box center [413, 363] width 348 height 19
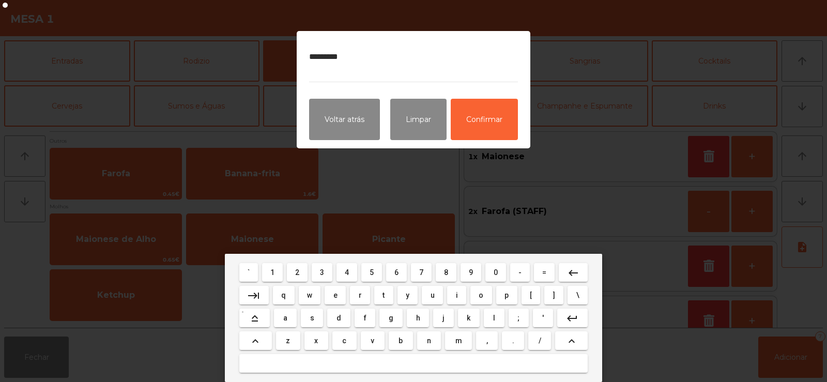
click at [506, 295] on span "p" at bounding box center [506, 295] width 4 height 8
click at [486, 322] on button "l" at bounding box center [494, 318] width 20 height 19
click at [335, 295] on span "e" at bounding box center [335, 295] width 4 height 8
click at [286, 317] on span "a" at bounding box center [285, 318] width 4 height 8
click at [312, 318] on span "s" at bounding box center [312, 318] width 4 height 8
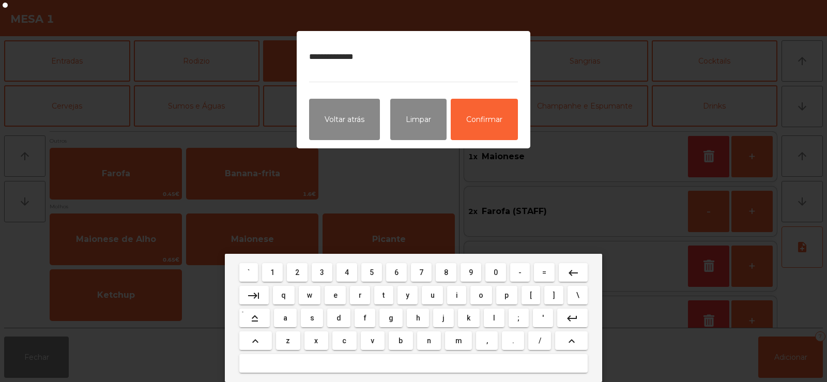
click at [335, 295] on span "e" at bounding box center [335, 295] width 4 height 8
type textarea "**********"
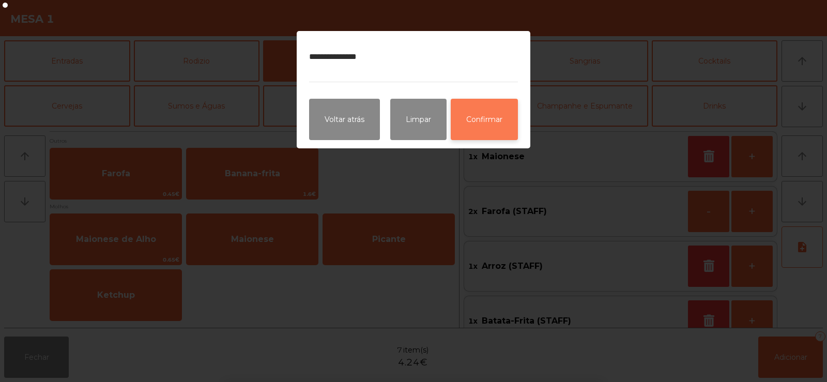
click at [493, 108] on button "Confirmar" at bounding box center [484, 119] width 67 height 41
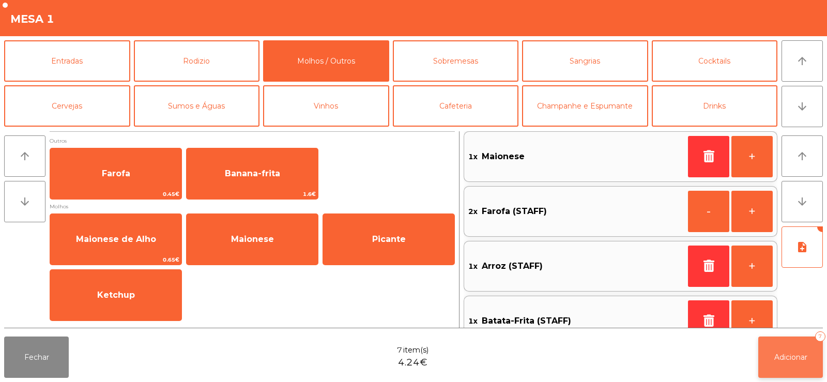
click at [786, 362] on button "Adicionar 7" at bounding box center [790, 356] width 65 height 41
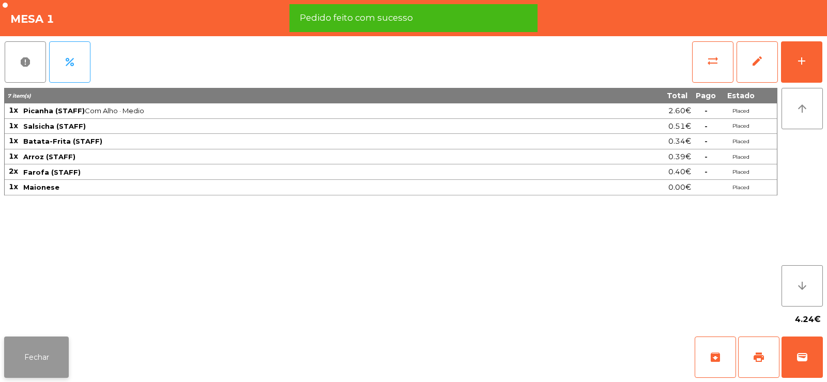
click at [28, 346] on button "Fechar" at bounding box center [36, 356] width 65 height 41
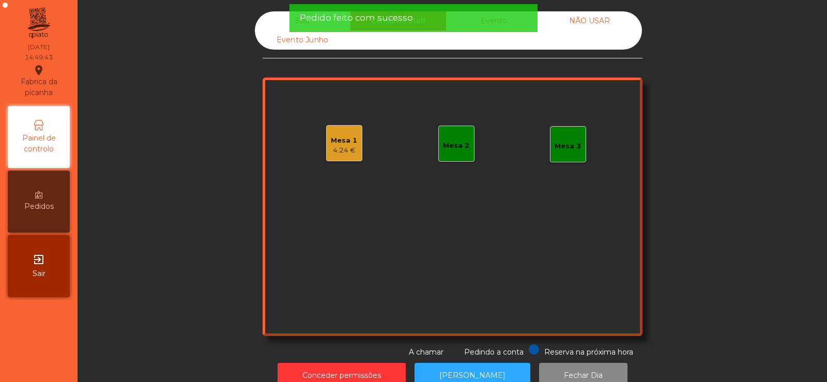
click at [447, 144] on div "Mesa 2" at bounding box center [456, 146] width 26 height 10
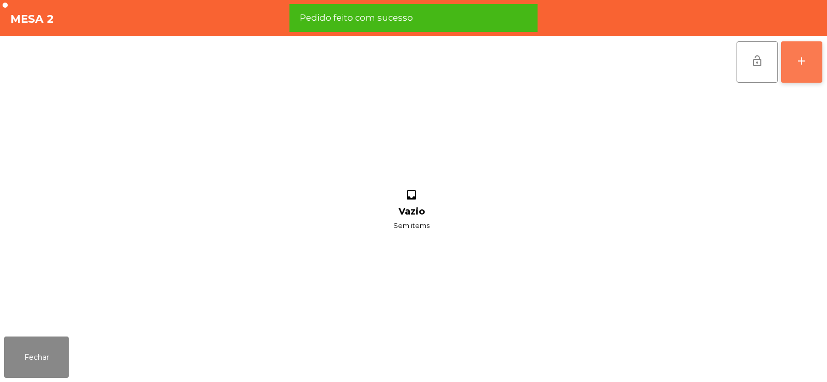
click at [796, 72] on button "add" at bounding box center [801, 61] width 41 height 41
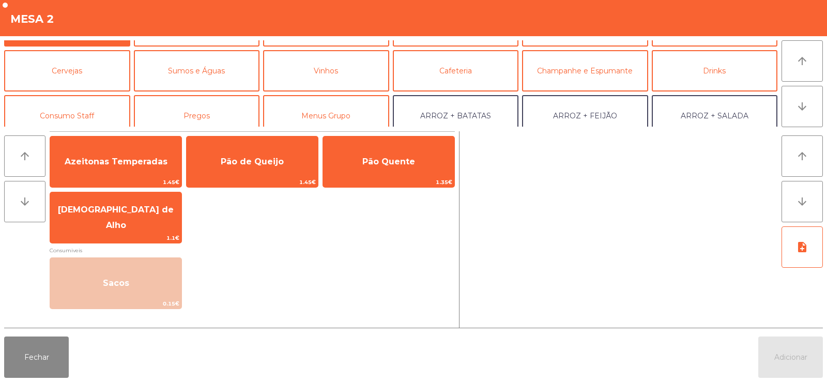
scroll to position [72, 0]
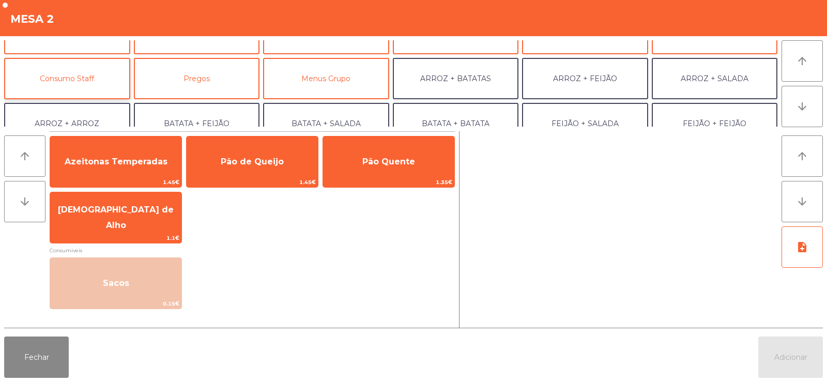
click at [82, 84] on button "Consumo Staff" at bounding box center [67, 78] width 126 height 41
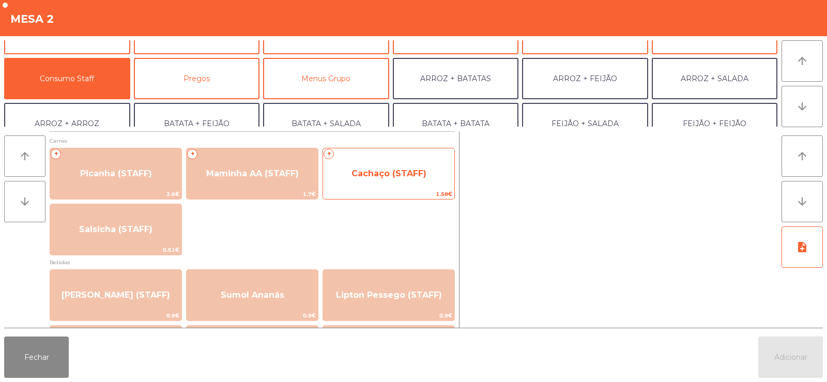
click at [390, 177] on span "Cachaço (STAFF)" at bounding box center [388, 173] width 75 height 10
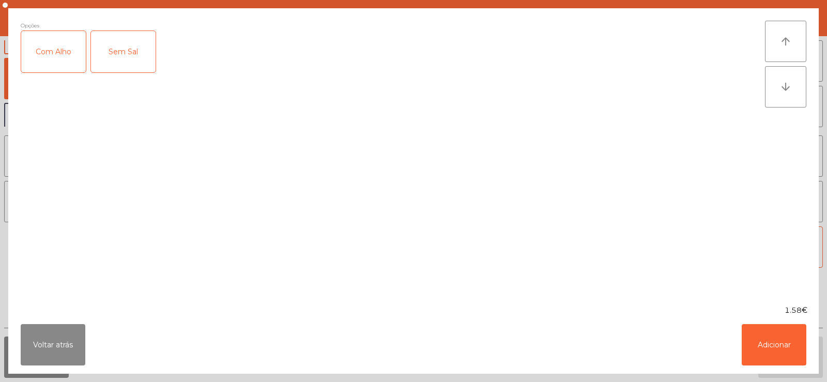
click at [56, 52] on div "Com Alho" at bounding box center [53, 51] width 65 height 41
click at [776, 349] on button "Adicionar" at bounding box center [774, 344] width 65 height 41
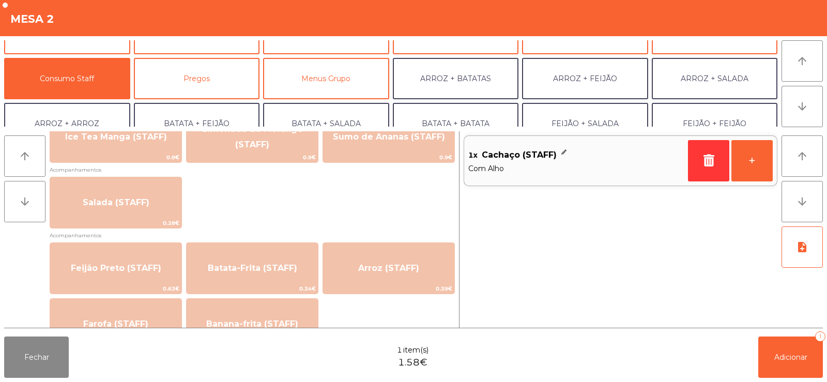
scroll to position [408, 0]
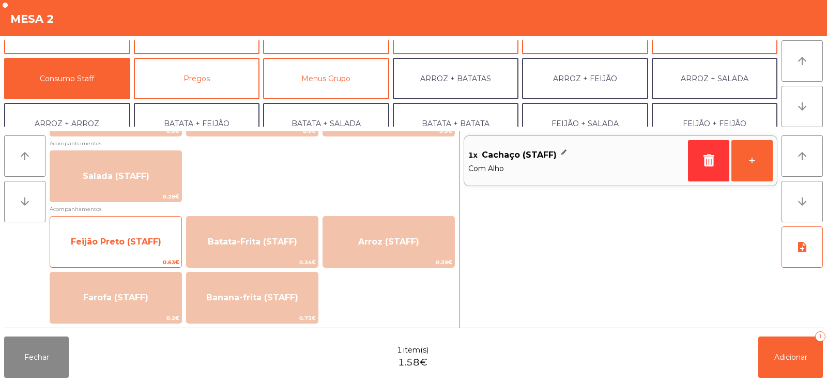
click at [131, 236] on span "Feijão Preto (STAFF)" at bounding box center [115, 242] width 131 height 28
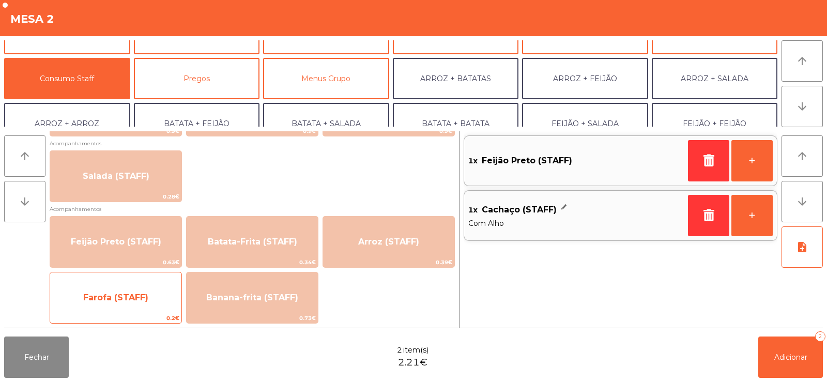
click at [130, 300] on span "Farofa (STAFF)" at bounding box center [115, 298] width 65 height 10
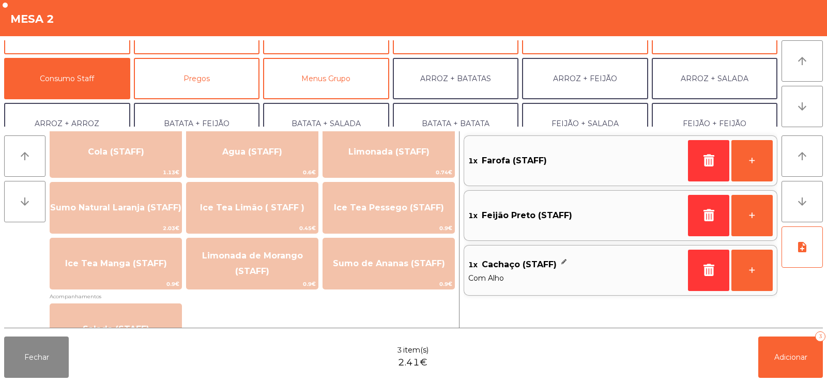
scroll to position [263, 0]
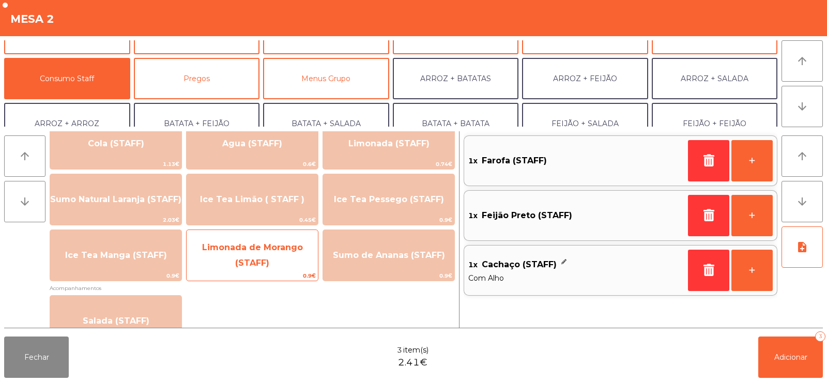
click at [270, 260] on span "Limonada de Morango (STAFF)" at bounding box center [252, 256] width 131 height 44
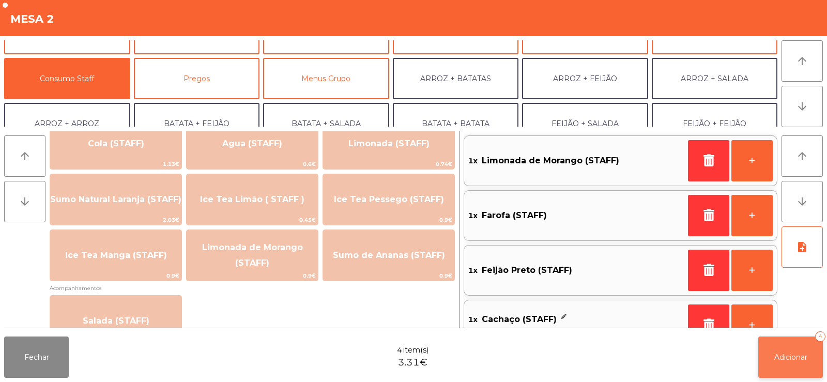
click at [777, 364] on button "Adicionar 4" at bounding box center [790, 356] width 65 height 41
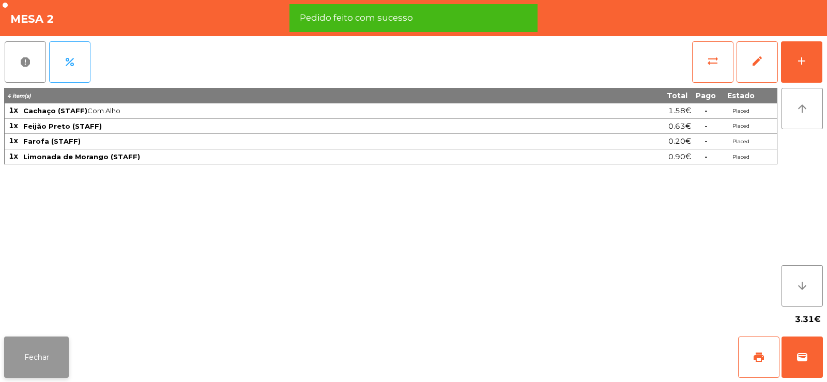
click at [37, 349] on button "Fechar" at bounding box center [36, 356] width 65 height 41
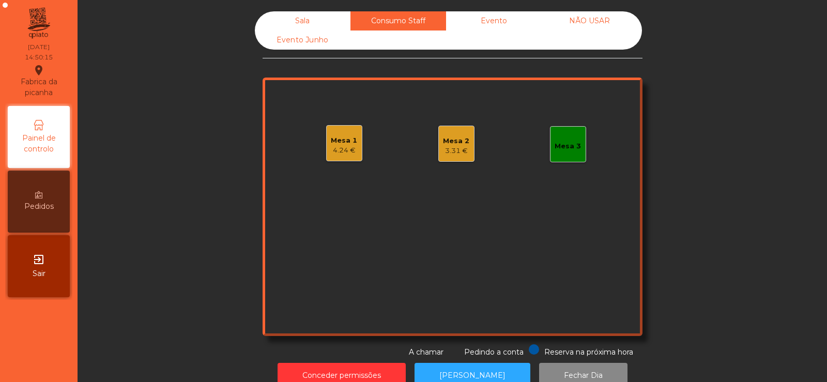
click at [293, 18] on div "Sala" at bounding box center [303, 20] width 96 height 19
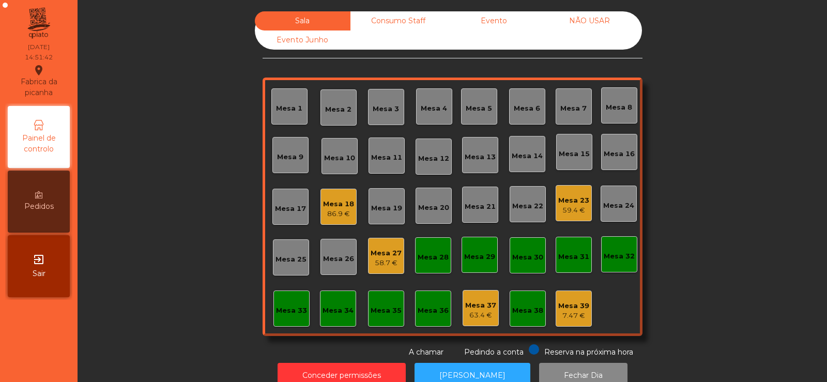
click at [380, 251] on div "Mesa 27" at bounding box center [386, 253] width 31 height 10
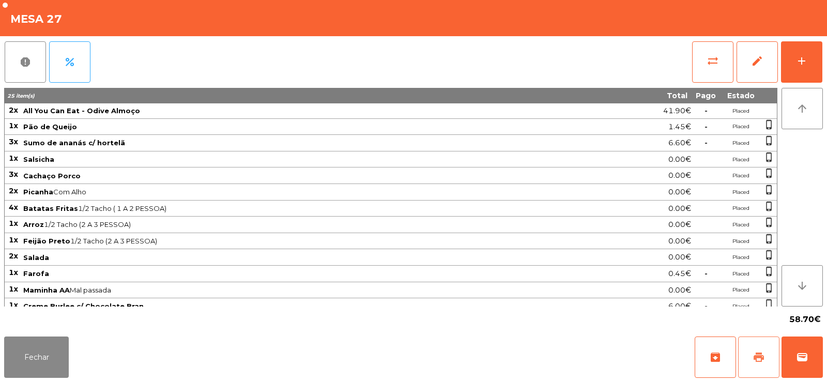
click at [754, 355] on span "print" at bounding box center [759, 357] width 12 height 12
click at [761, 356] on span "print" at bounding box center [759, 357] width 12 height 12
click at [804, 350] on button "wallet" at bounding box center [801, 356] width 41 height 41
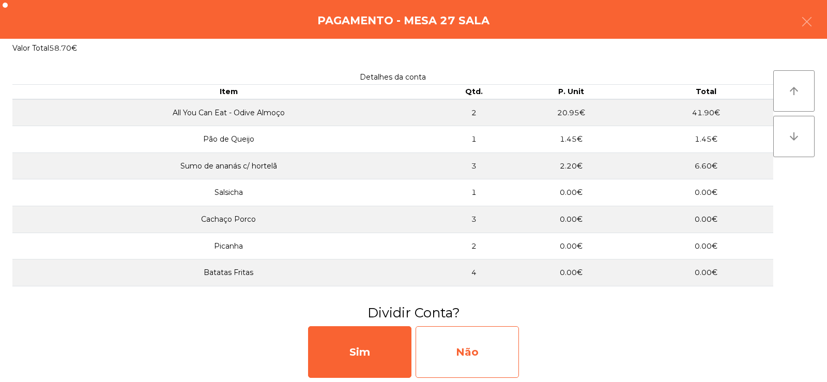
click at [461, 358] on div "Não" at bounding box center [467, 352] width 103 height 52
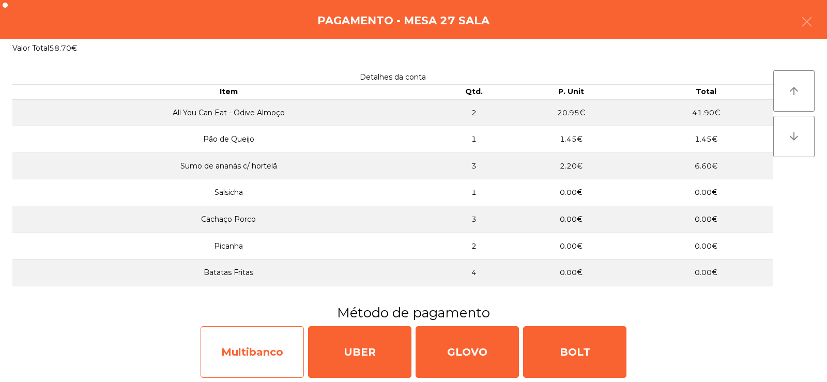
click at [262, 355] on div "Multibanco" at bounding box center [252, 352] width 103 height 52
select select "**"
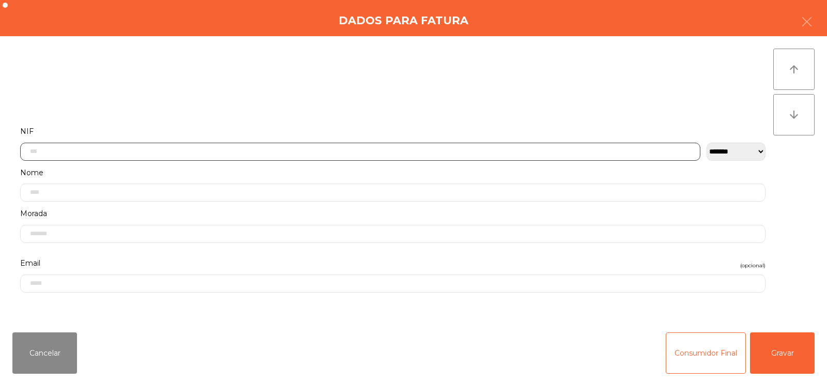
click at [134, 152] on input "text" at bounding box center [360, 152] width 680 height 18
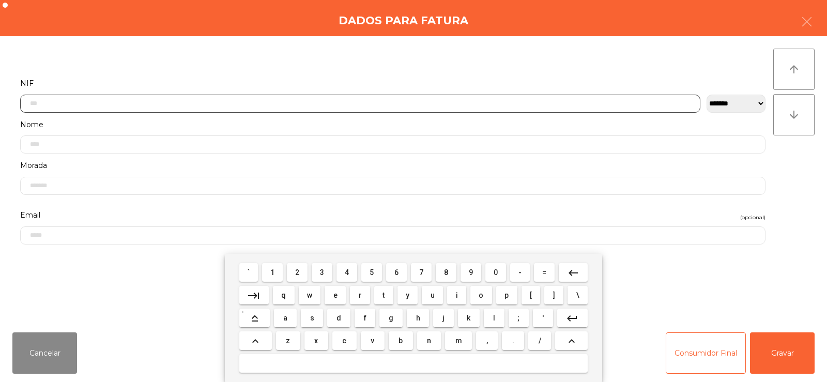
scroll to position [75, 0]
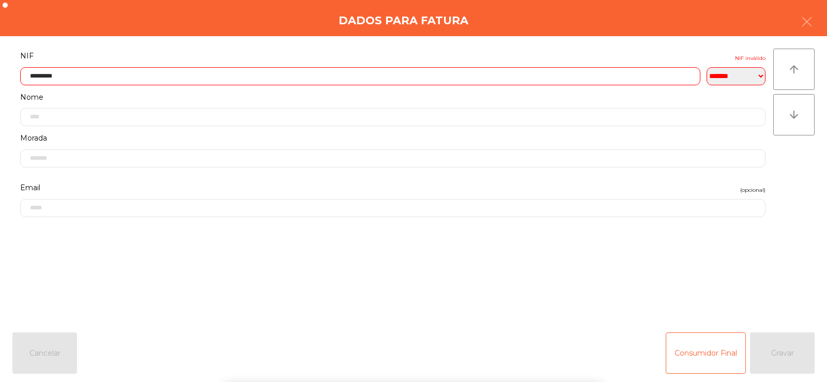
click at [791, 194] on div "arrow_upward arrow_downward" at bounding box center [793, 180] width 41 height 263
click at [54, 74] on input "*********" at bounding box center [360, 76] width 680 height 18
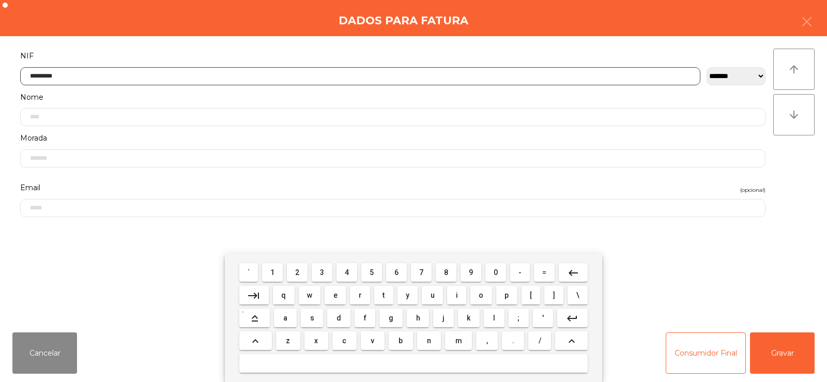
type input "*********"
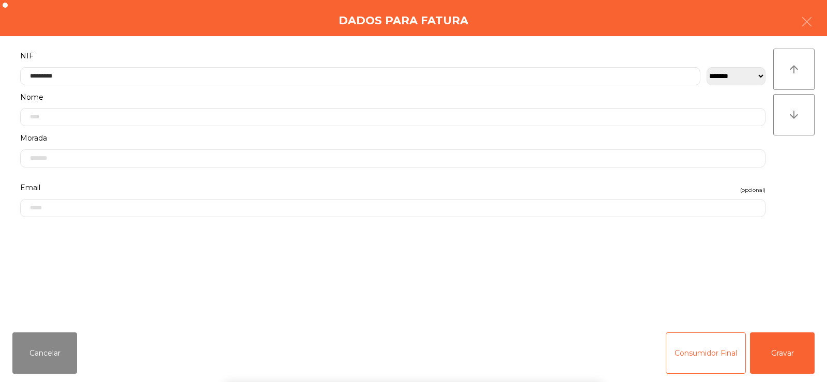
click at [791, 176] on div "arrow_upward arrow_downward" at bounding box center [793, 180] width 41 height 263
click at [774, 353] on button "Gravar" at bounding box center [782, 352] width 65 height 41
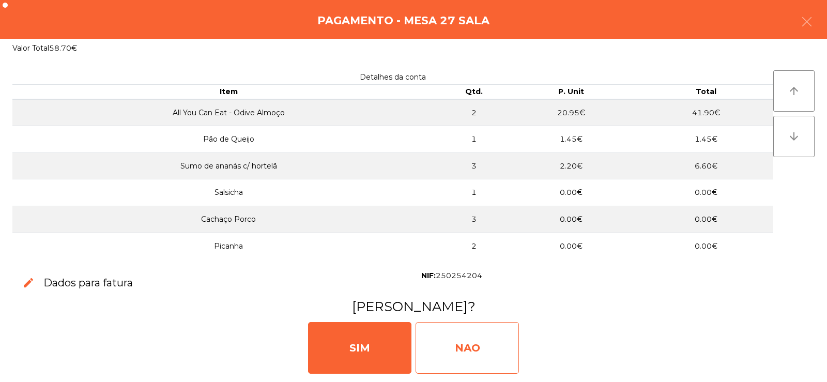
click at [458, 348] on div "NAO" at bounding box center [467, 348] width 103 height 52
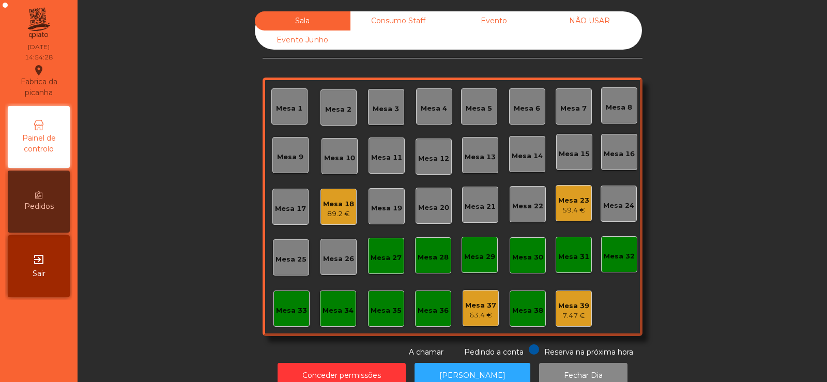
click at [380, 252] on div "Mesa 27" at bounding box center [386, 256] width 31 height 14
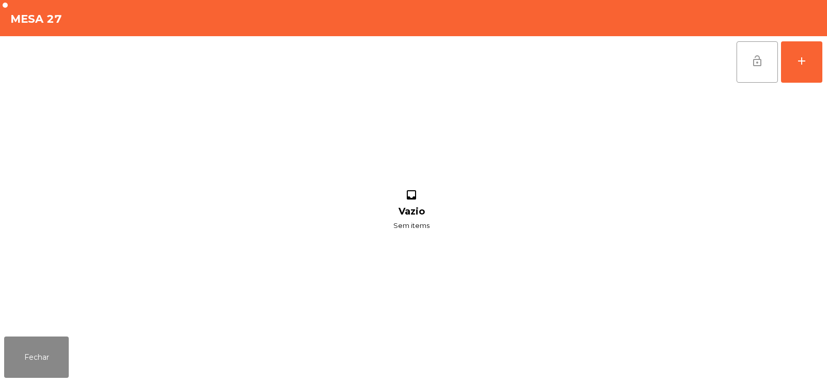
click at [758, 59] on span "lock_open" at bounding box center [757, 61] width 12 height 12
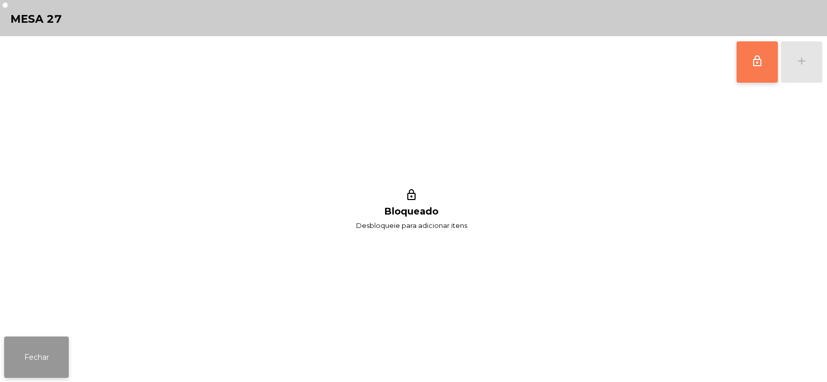
click at [30, 356] on button "Fechar" at bounding box center [36, 356] width 65 height 41
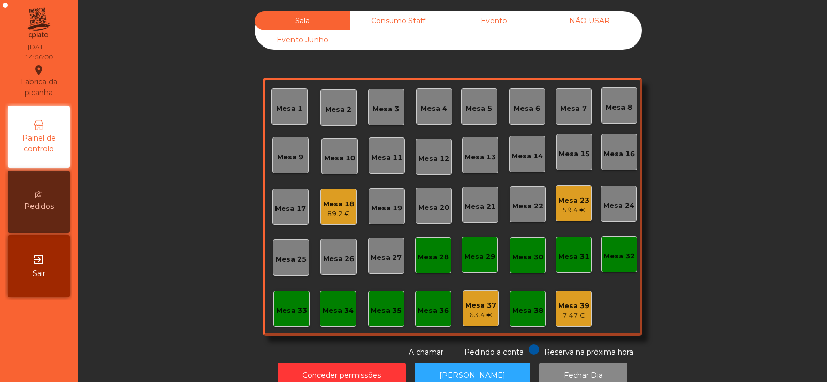
click at [560, 205] on div "59.4 €" at bounding box center [573, 210] width 31 height 10
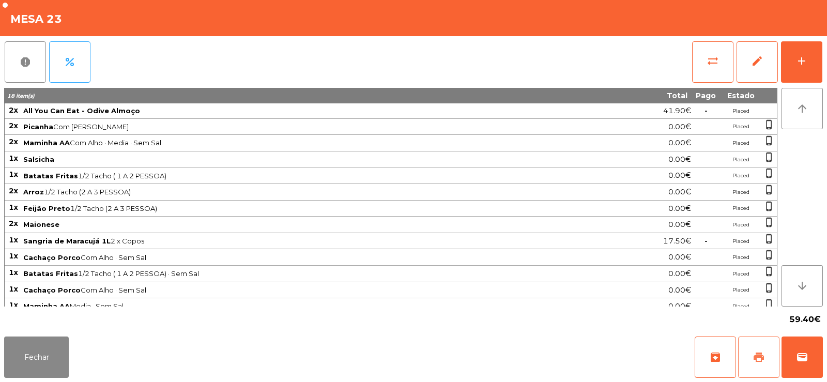
click at [762, 351] on span "print" at bounding box center [759, 357] width 12 height 12
click at [800, 363] on button "wallet" at bounding box center [801, 356] width 41 height 41
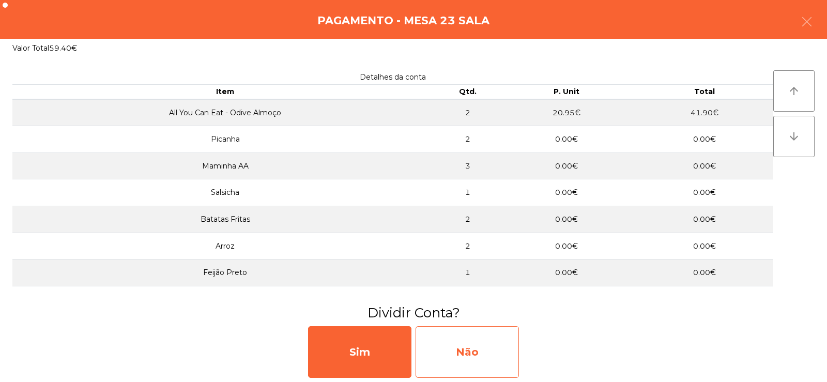
click at [469, 345] on div "Não" at bounding box center [467, 352] width 103 height 52
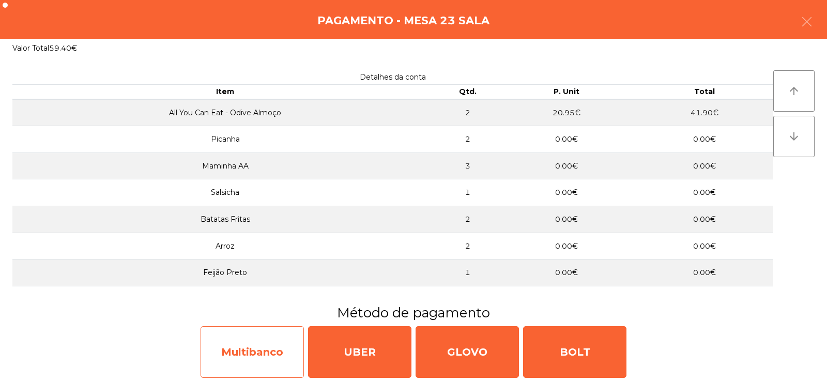
click at [263, 358] on div "Multibanco" at bounding box center [252, 352] width 103 height 52
select select "**"
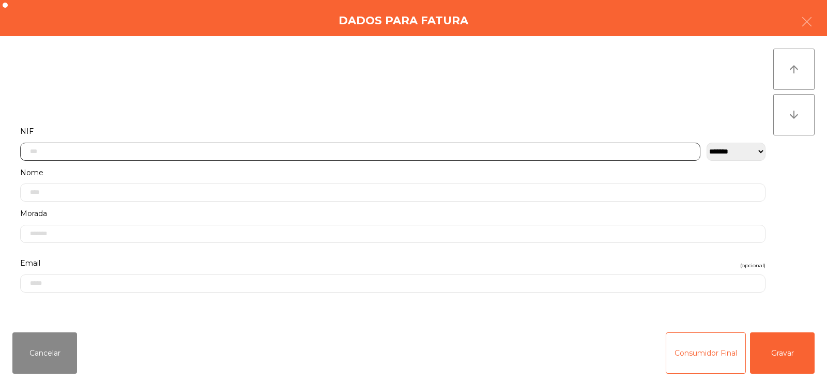
click at [379, 149] on input "text" at bounding box center [360, 152] width 680 height 18
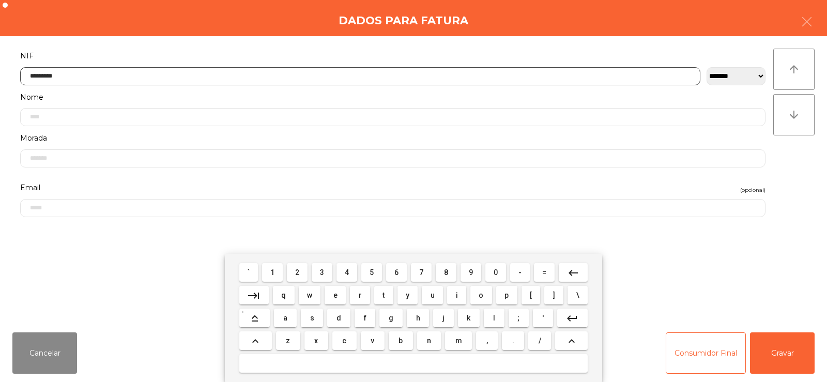
type input "*********"
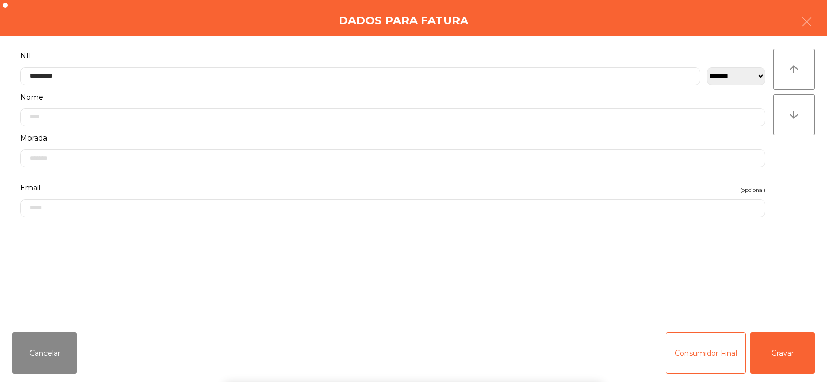
click at [799, 184] on div "arrow_upward arrow_downward" at bounding box center [793, 180] width 41 height 263
click at [781, 363] on button "Gravar" at bounding box center [782, 352] width 65 height 41
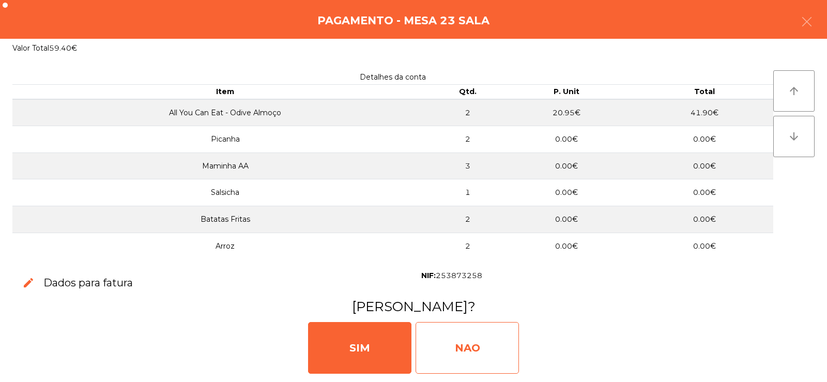
click at [463, 360] on div "NAO" at bounding box center [467, 348] width 103 height 52
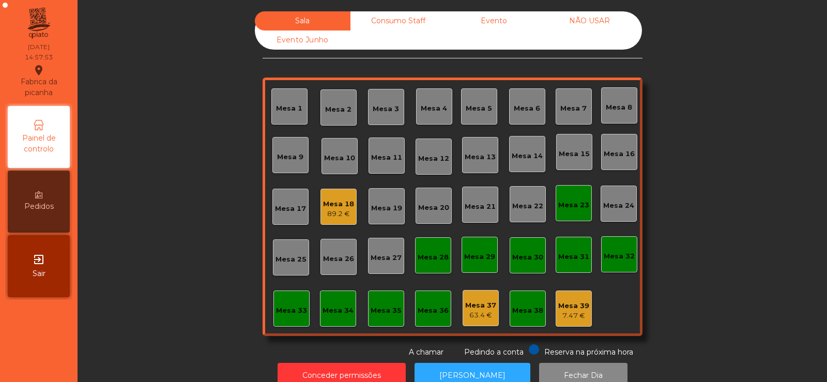
click at [568, 209] on div "Mesa 23" at bounding box center [573, 205] width 31 height 10
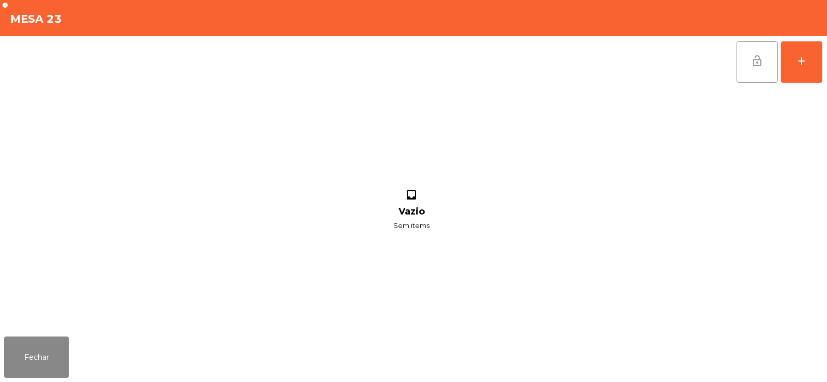
click at [756, 69] on button "lock_open" at bounding box center [757, 61] width 41 height 41
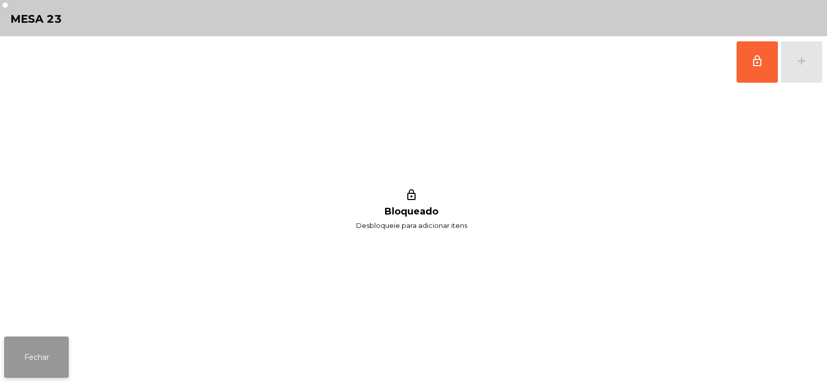
click at [37, 353] on button "Fechar" at bounding box center [36, 356] width 65 height 41
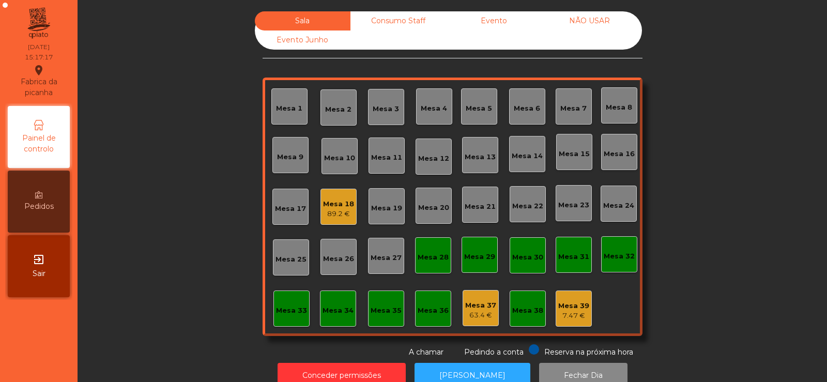
click at [396, 19] on div "Consumo Staff" at bounding box center [398, 20] width 96 height 19
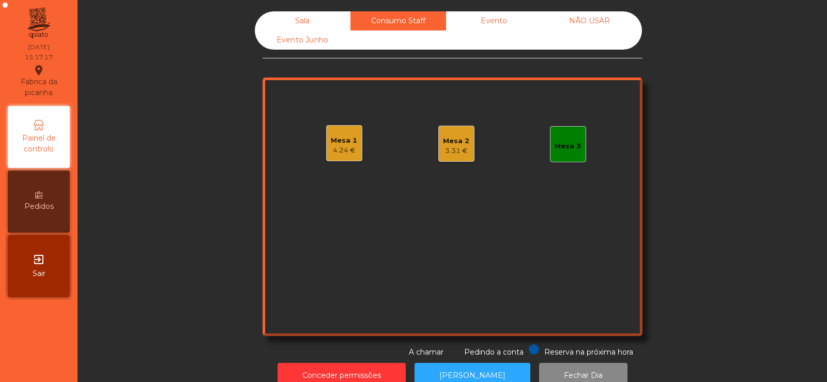
click at [508, 23] on div "Evento" at bounding box center [494, 20] width 96 height 19
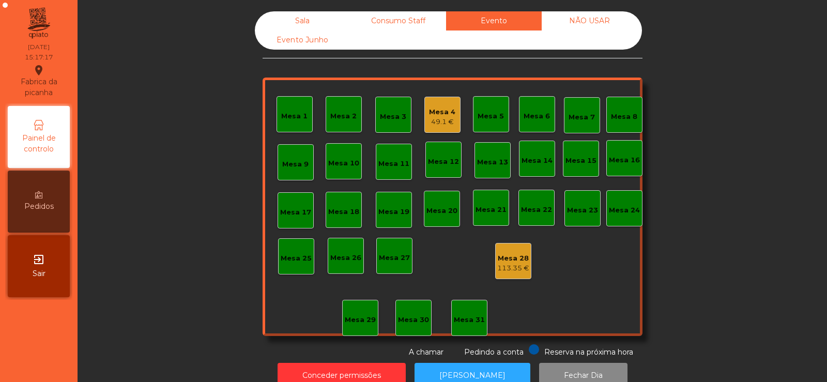
click at [400, 21] on div "Consumo Staff" at bounding box center [398, 20] width 96 height 19
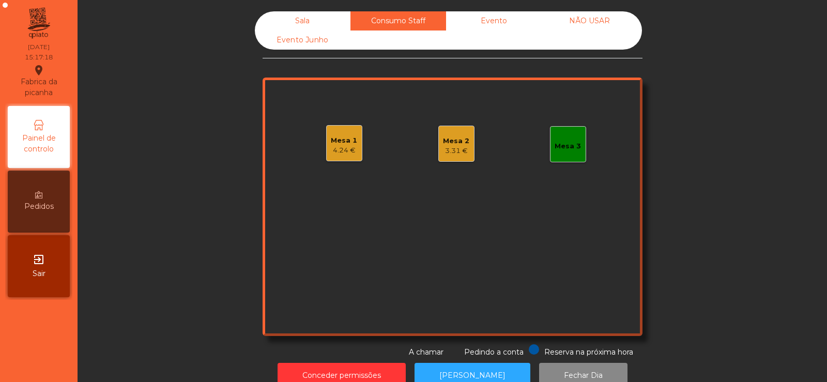
click at [491, 23] on div "Evento" at bounding box center [494, 20] width 96 height 19
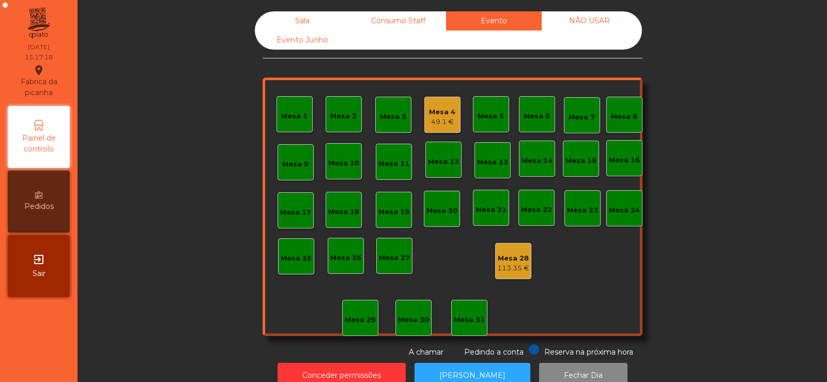
click at [433, 115] on div "Mesa 4" at bounding box center [442, 112] width 26 height 10
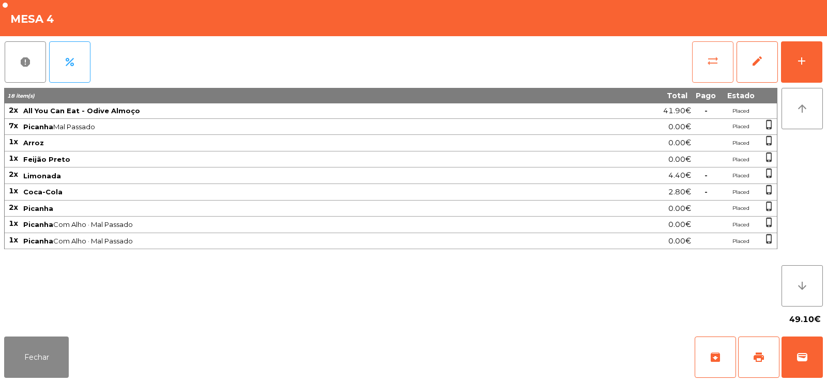
click at [704, 56] on button "sync_alt" at bounding box center [712, 61] width 41 height 41
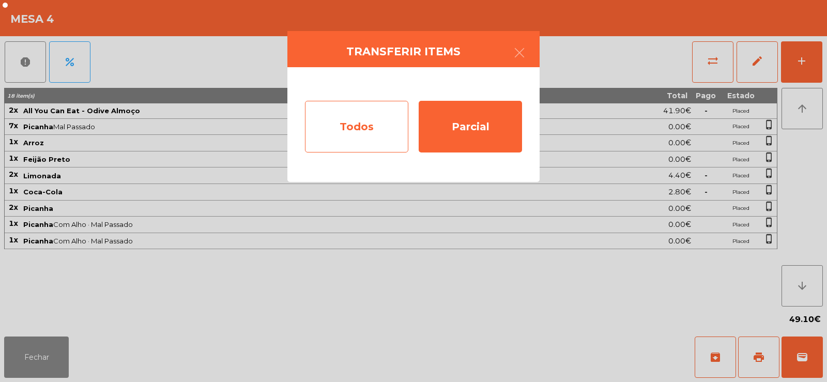
click at [395, 128] on div "Todos" at bounding box center [356, 127] width 103 height 52
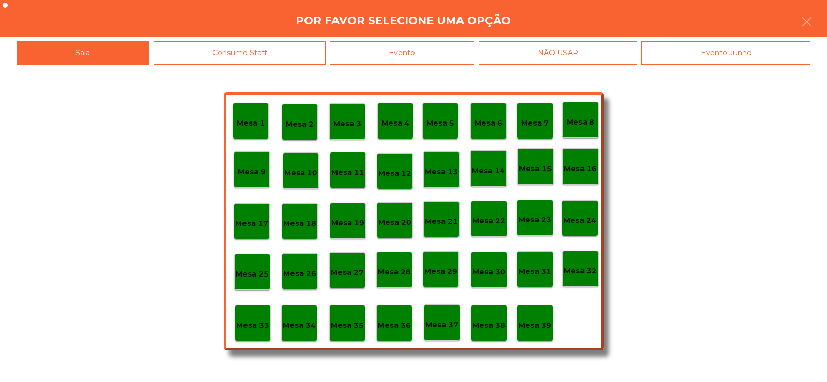
click at [463, 47] on div "Evento" at bounding box center [402, 52] width 145 height 23
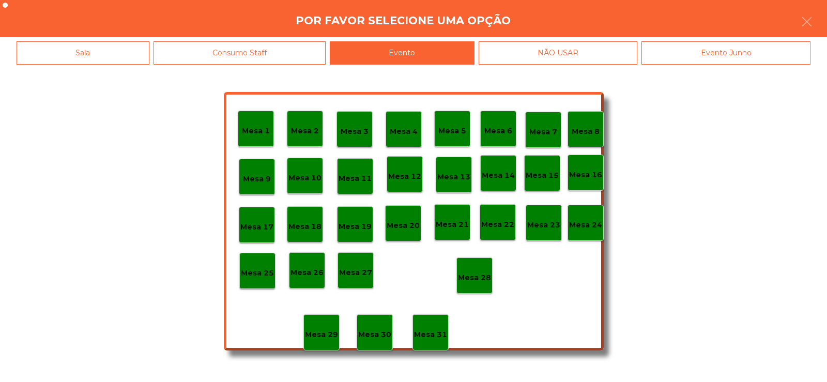
click at [476, 278] on p "Mesa 28" at bounding box center [474, 278] width 33 height 12
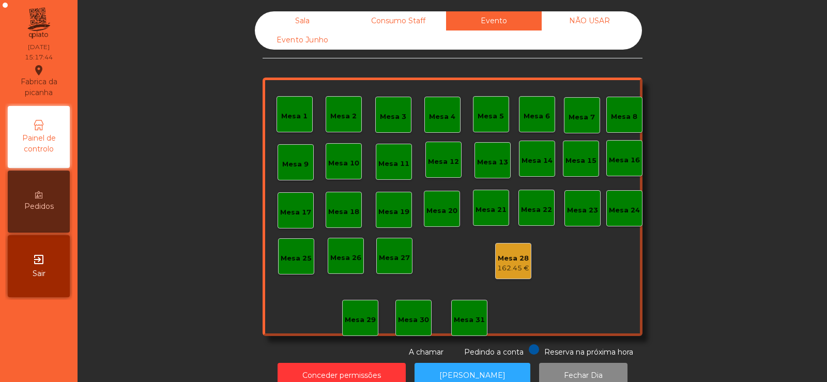
scroll to position [25, 0]
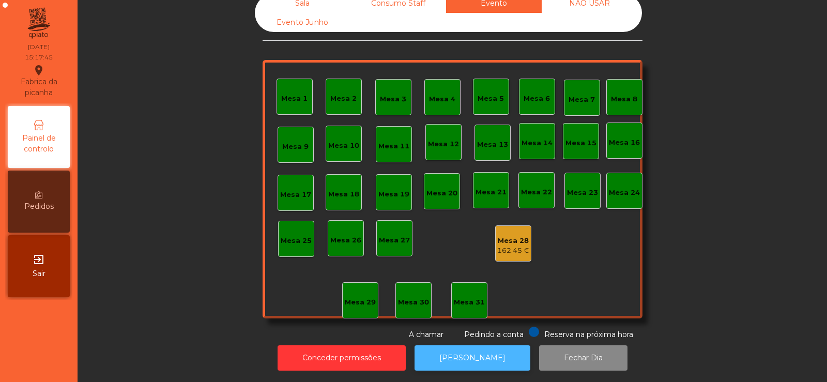
click at [462, 349] on button "[PERSON_NAME]" at bounding box center [473, 357] width 116 height 25
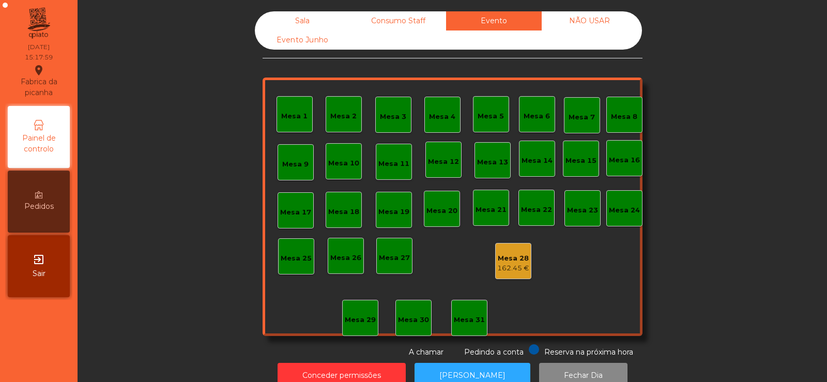
click at [377, 29] on div "Consumo Staff" at bounding box center [398, 20] width 96 height 19
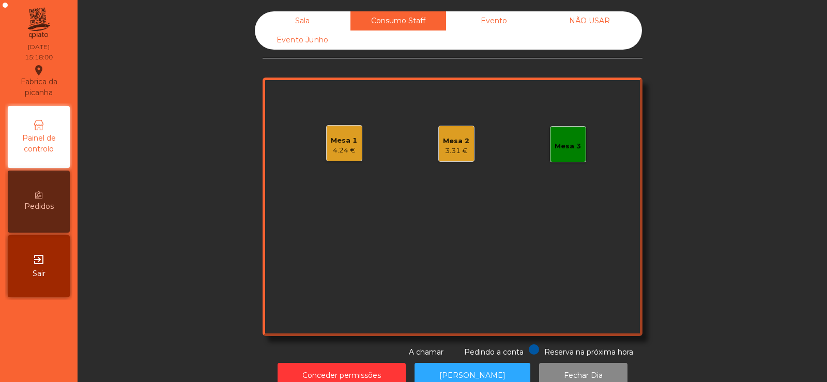
click at [458, 145] on div "Mesa 2" at bounding box center [456, 141] width 26 height 10
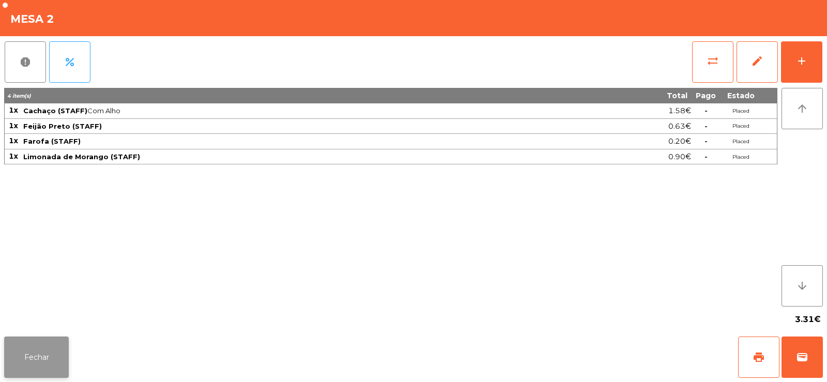
click at [50, 358] on button "Fechar" at bounding box center [36, 356] width 65 height 41
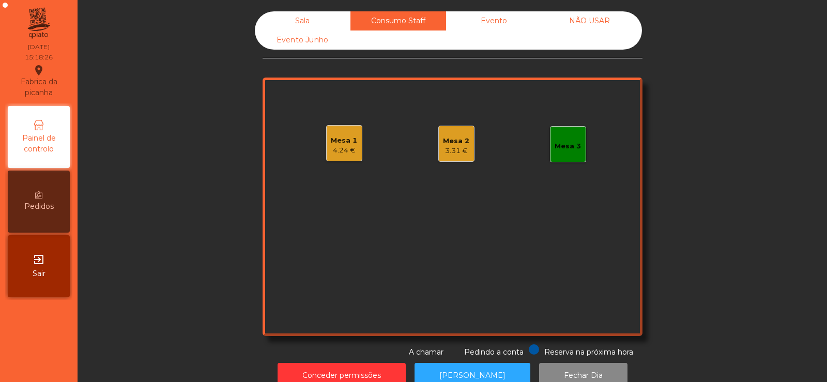
click at [306, 16] on div "Sala" at bounding box center [303, 20] width 96 height 19
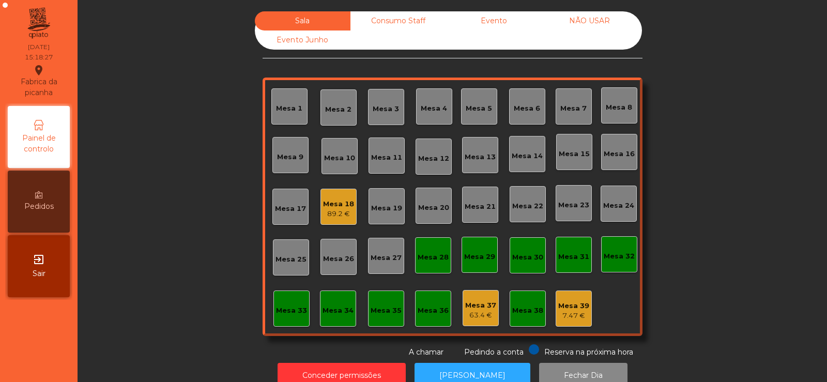
scroll to position [25, 0]
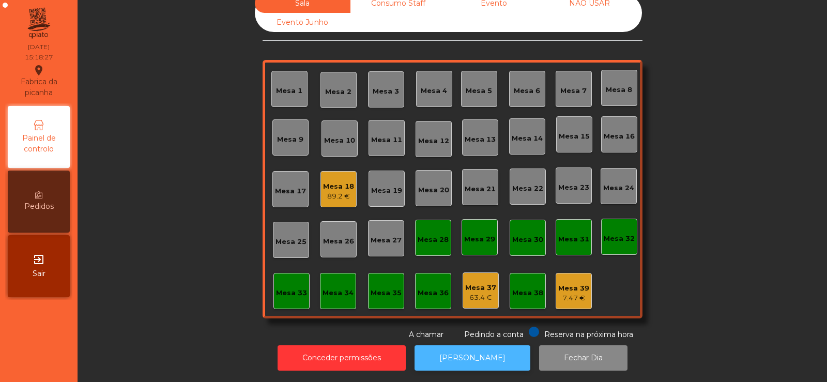
click at [465, 356] on button "[PERSON_NAME]" at bounding box center [473, 357] width 116 height 25
click at [330, 191] on div "89.2 €" at bounding box center [338, 196] width 31 height 10
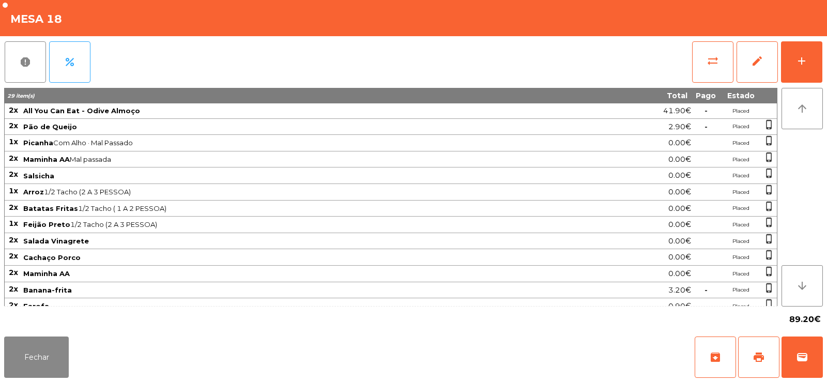
scroll to position [89, 0]
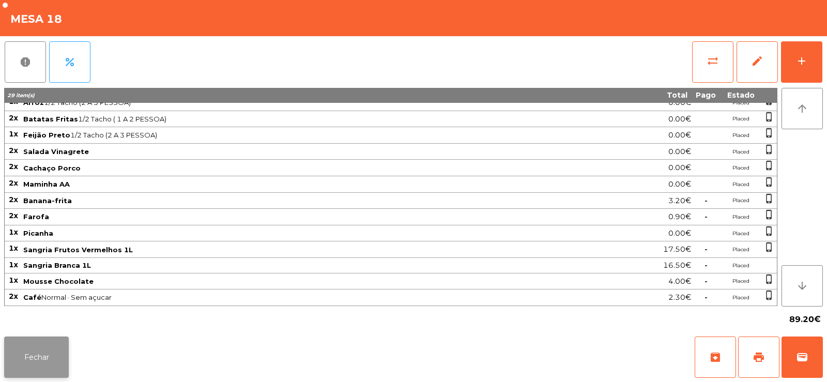
click at [32, 363] on button "Fechar" at bounding box center [36, 356] width 65 height 41
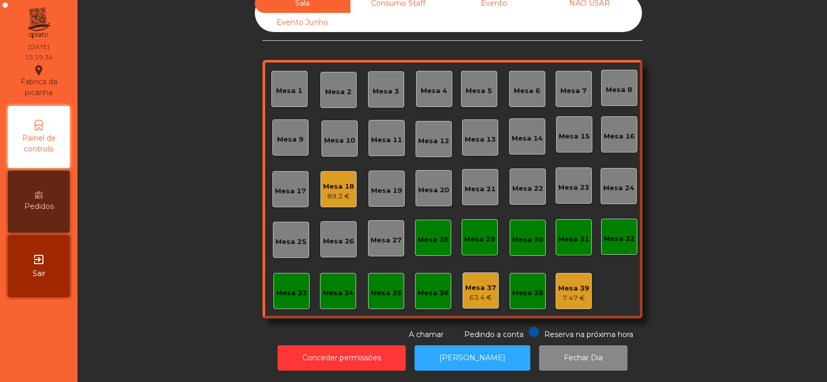
scroll to position [0, 0]
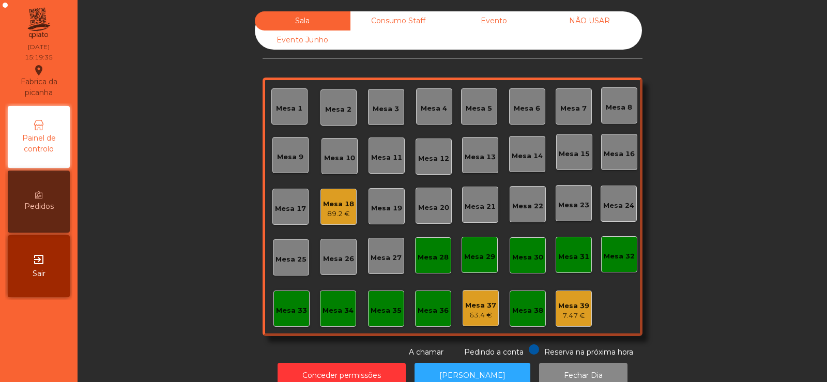
click at [392, 13] on div "Consumo Staff" at bounding box center [398, 20] width 96 height 19
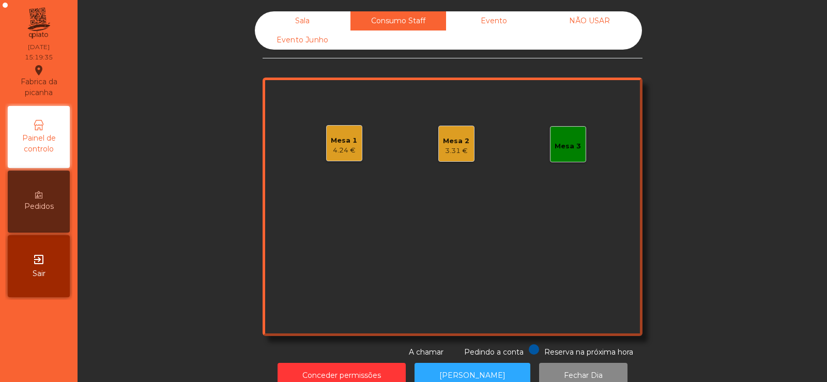
scroll to position [25, 0]
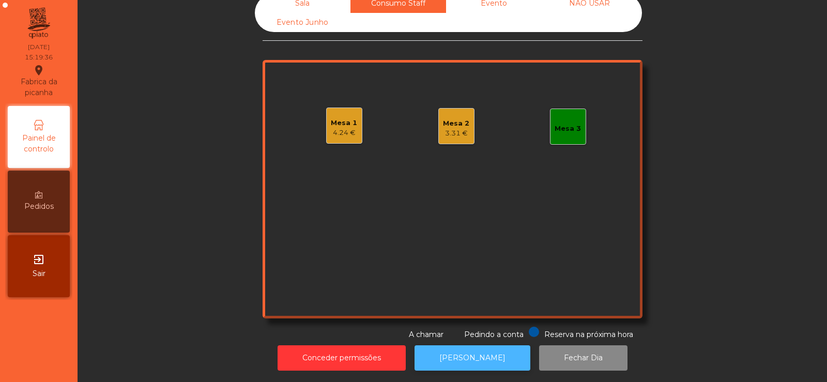
click at [465, 345] on button "[PERSON_NAME]" at bounding box center [473, 357] width 116 height 25
click at [443, 114] on div "Mesa 2 3.31 €" at bounding box center [456, 126] width 26 height 24
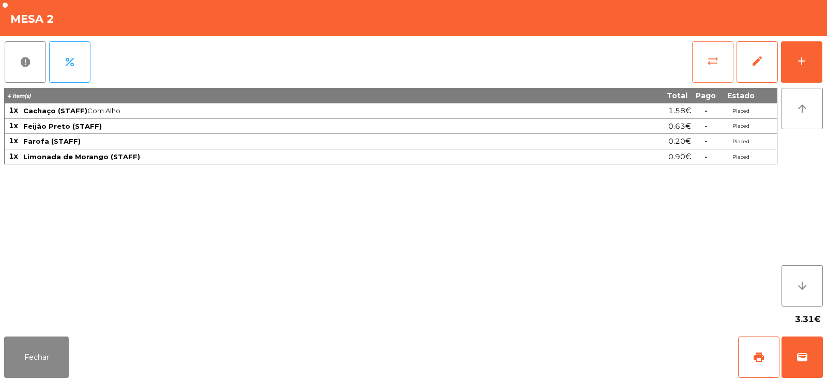
click at [704, 63] on button "sync_alt" at bounding box center [712, 61] width 41 height 41
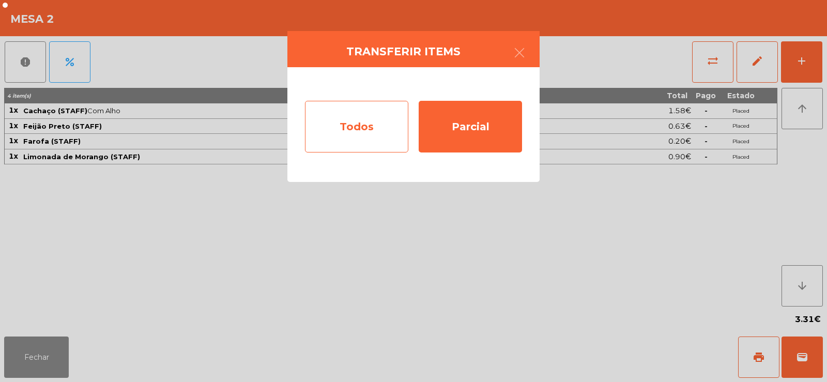
click at [354, 134] on div "Todos" at bounding box center [356, 127] width 103 height 52
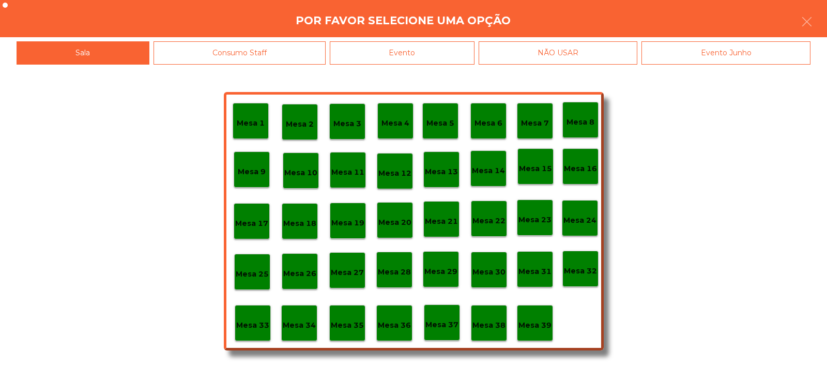
click at [412, 53] on div "Evento" at bounding box center [402, 52] width 145 height 23
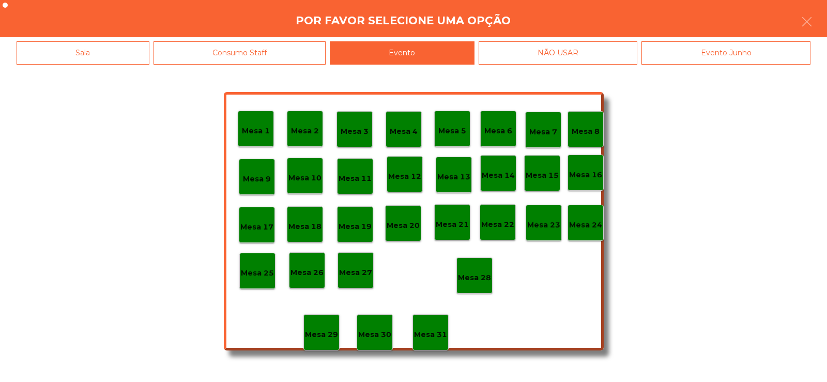
click at [469, 275] on p "Mesa 28" at bounding box center [474, 278] width 33 height 12
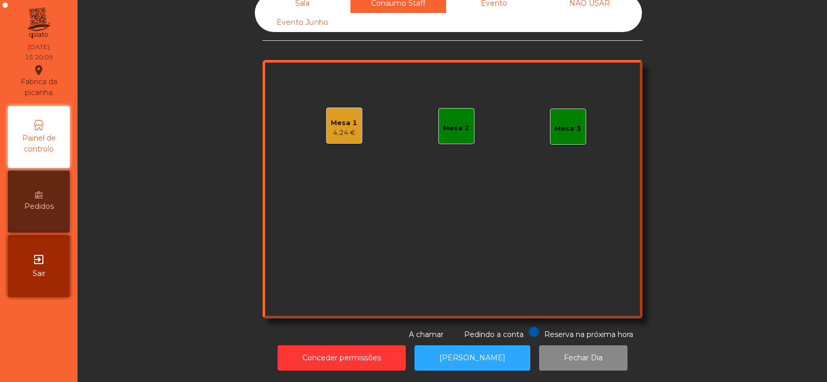
scroll to position [0, 0]
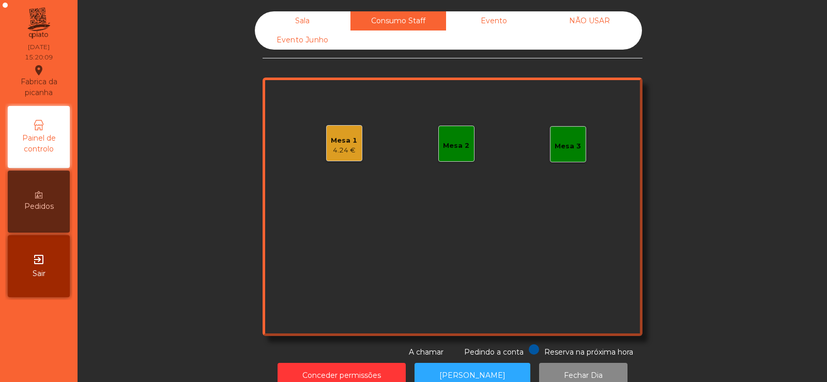
click at [300, 19] on div "Sala" at bounding box center [303, 20] width 96 height 19
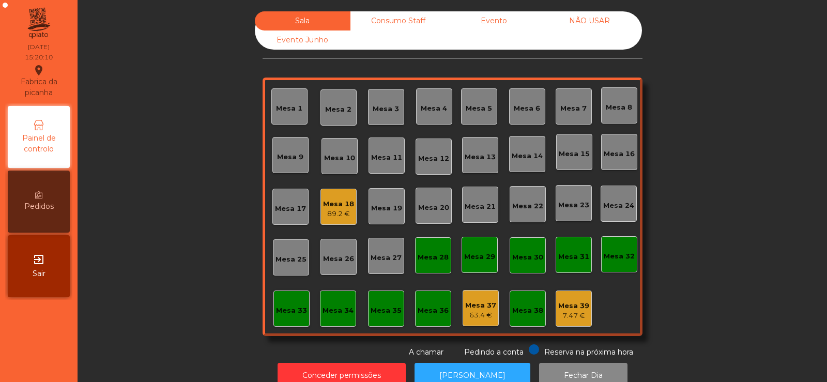
click at [488, 21] on div "Evento" at bounding box center [494, 20] width 96 height 19
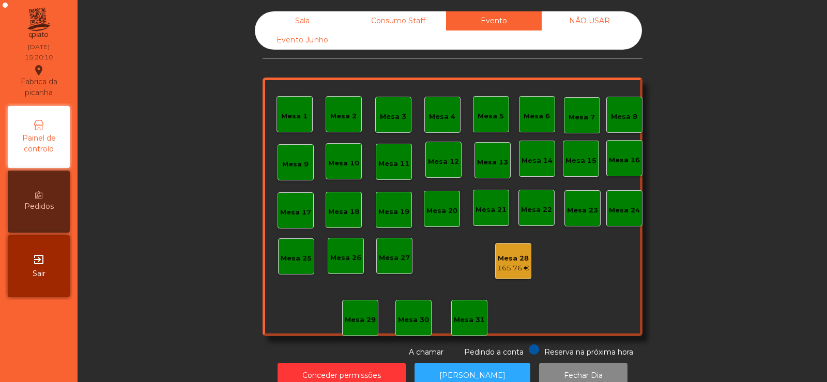
click at [582, 22] on div "NÃO USAR" at bounding box center [590, 20] width 96 height 19
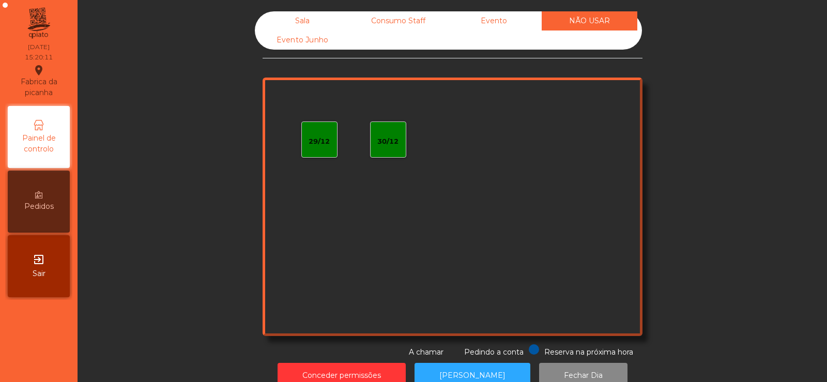
click at [307, 14] on div "Sala" at bounding box center [303, 20] width 96 height 19
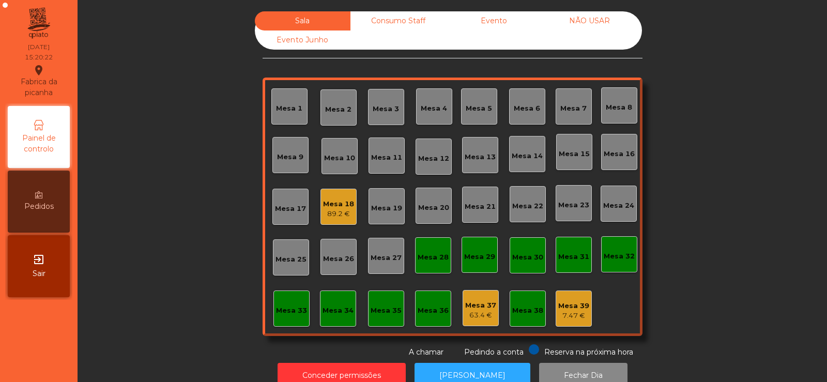
click at [581, 305] on div "Mesa 39" at bounding box center [573, 306] width 31 height 10
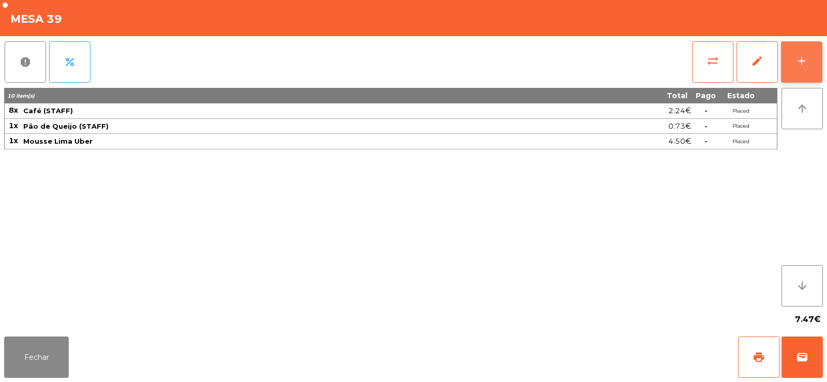
click at [820, 74] on button "add" at bounding box center [801, 61] width 41 height 41
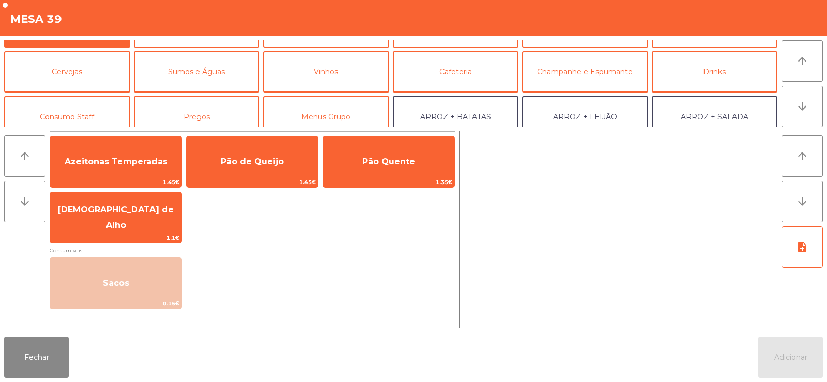
scroll to position [29, 0]
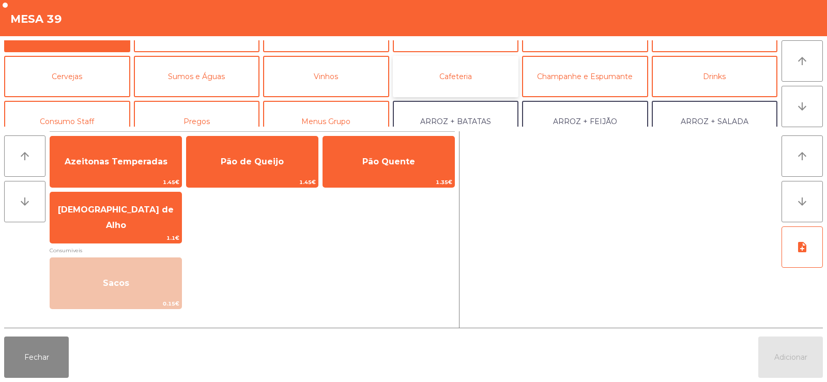
click at [454, 79] on button "Cafeteria" at bounding box center [456, 76] width 126 height 41
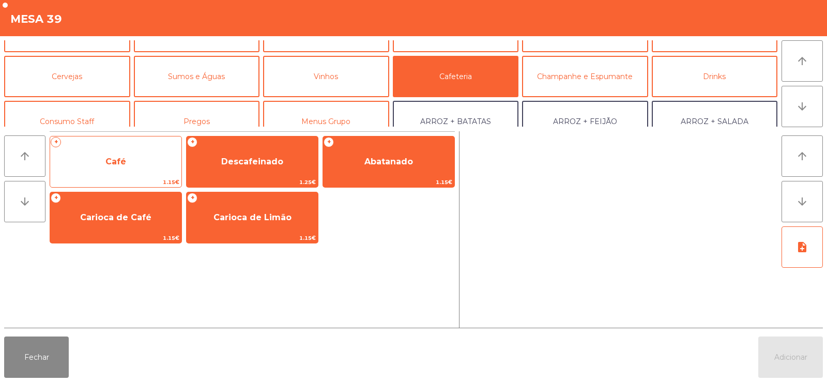
click at [136, 164] on span "Café" at bounding box center [115, 162] width 131 height 28
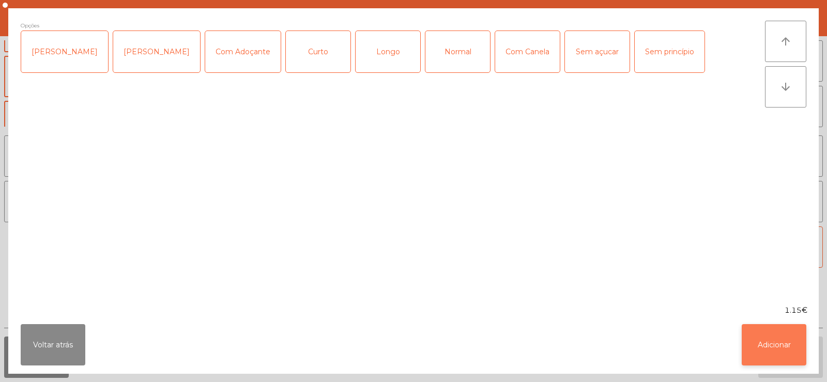
click at [768, 350] on button "Adicionar" at bounding box center [774, 344] width 65 height 41
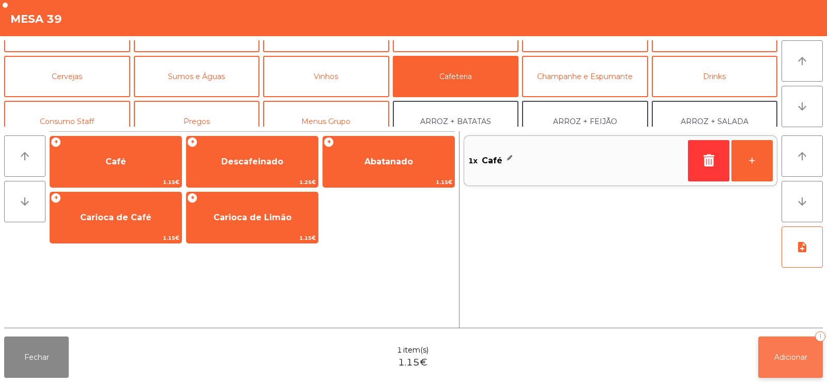
click at [782, 358] on span "Adicionar" at bounding box center [790, 356] width 33 height 9
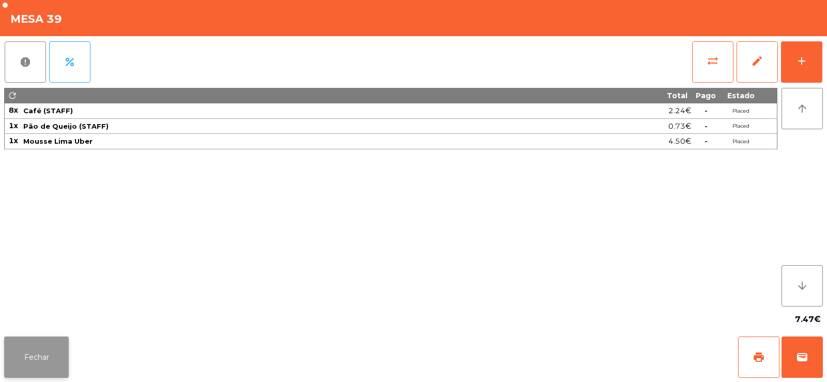
click at [41, 348] on button "Fechar" at bounding box center [36, 356] width 65 height 41
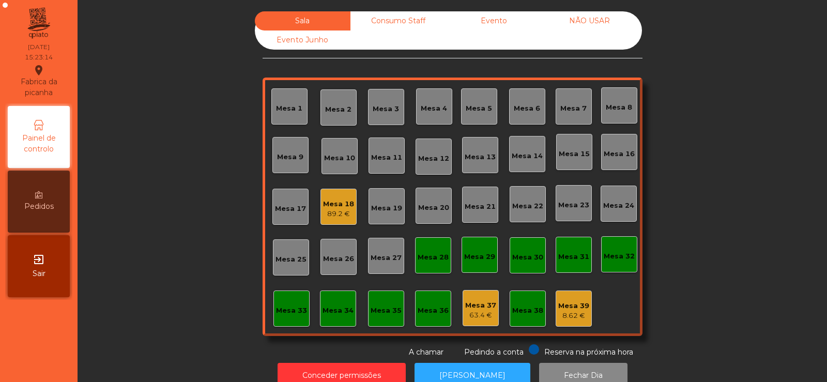
click at [325, 212] on div "89.2 €" at bounding box center [338, 214] width 31 height 10
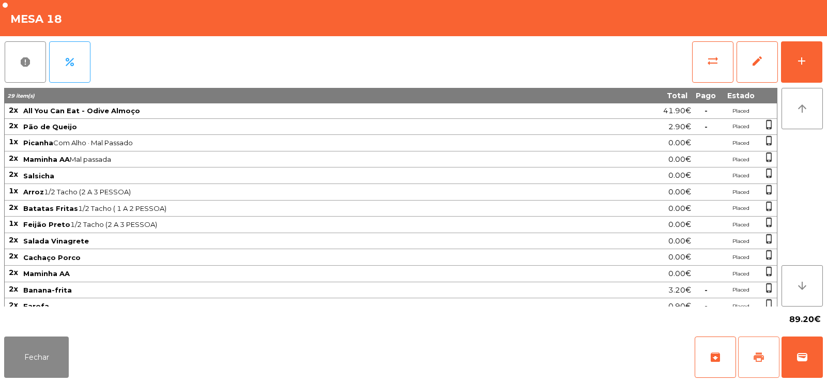
click at [752, 354] on button "print" at bounding box center [758, 356] width 41 height 41
click at [758, 359] on span "print" at bounding box center [759, 357] width 12 height 12
click at [723, 58] on button "sync_alt" at bounding box center [712, 61] width 41 height 41
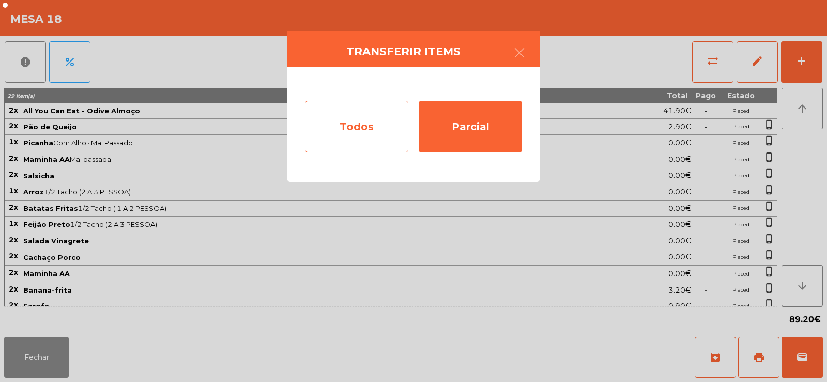
click at [375, 141] on div "Todos" at bounding box center [356, 127] width 103 height 52
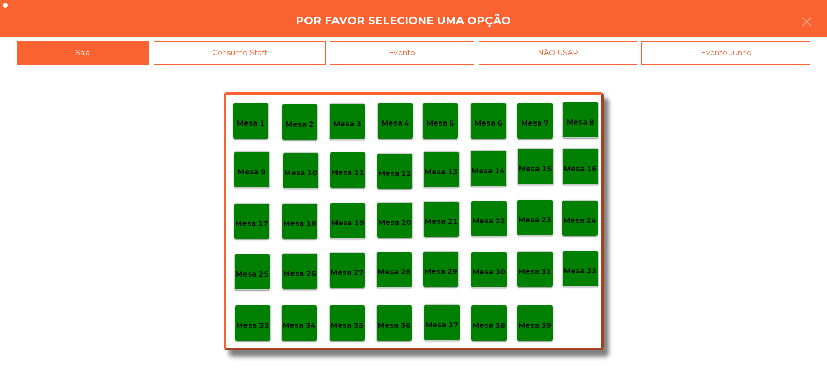
click at [396, 52] on div "Evento" at bounding box center [402, 52] width 145 height 23
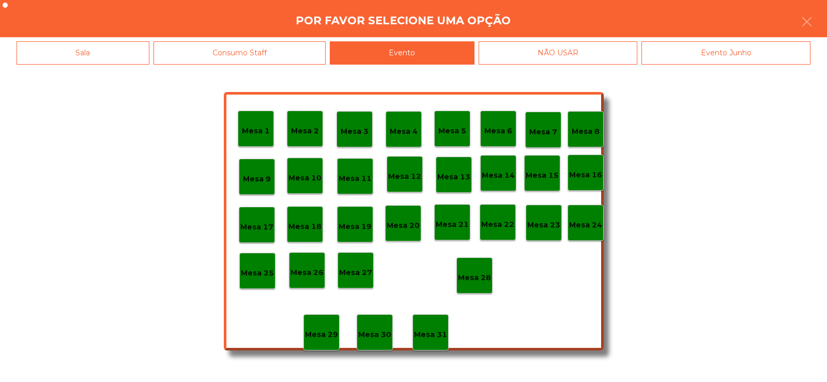
click at [474, 264] on div "Mesa 28" at bounding box center [474, 275] width 36 height 36
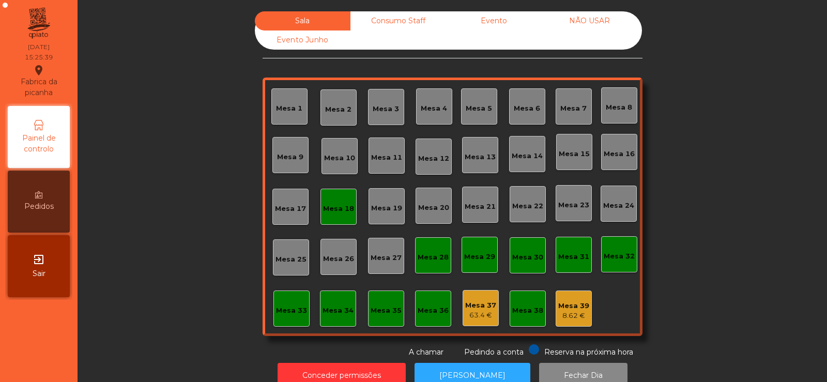
click at [330, 198] on div "Mesa 18" at bounding box center [338, 207] width 36 height 36
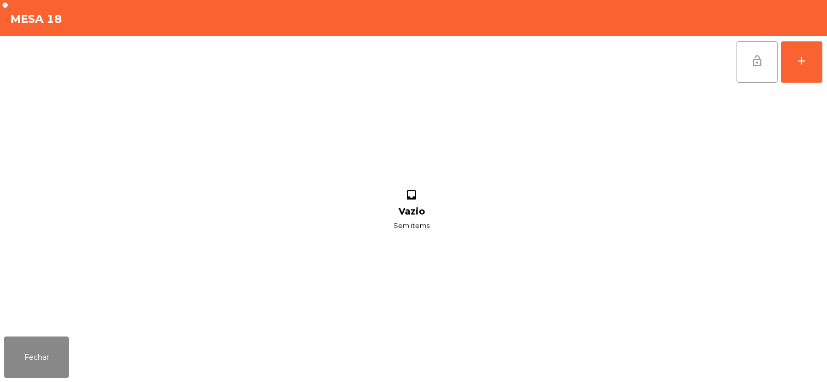
click at [752, 67] on button "lock_open" at bounding box center [757, 61] width 41 height 41
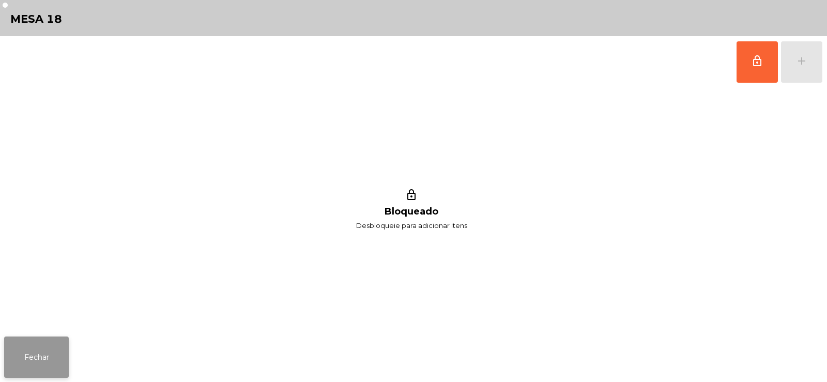
click at [26, 355] on button "Fechar" at bounding box center [36, 356] width 65 height 41
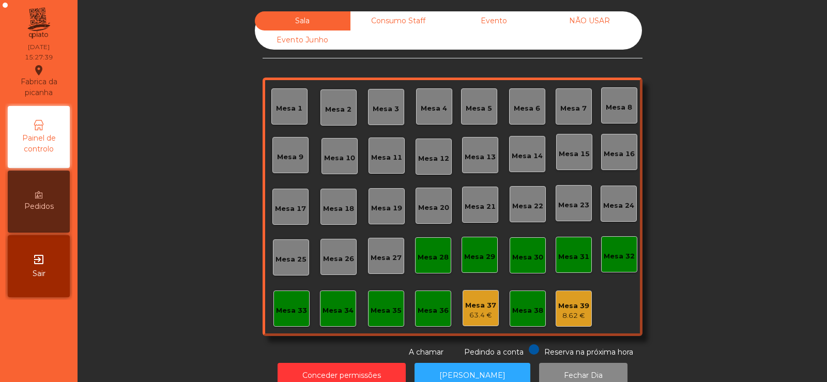
click at [386, 16] on div "Consumo Staff" at bounding box center [398, 20] width 96 height 19
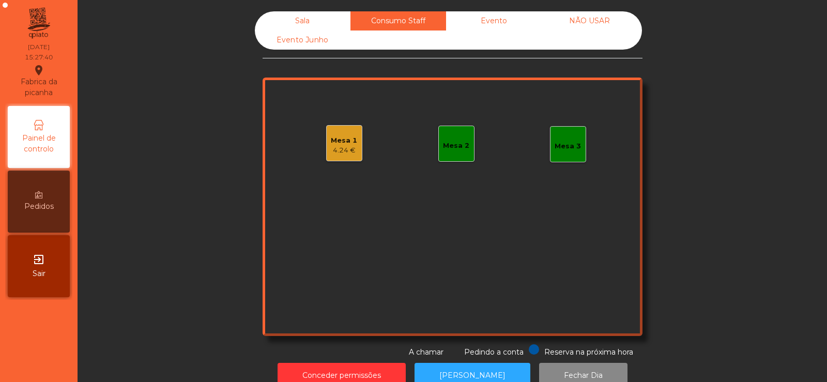
click at [498, 15] on div "Evento" at bounding box center [494, 20] width 96 height 19
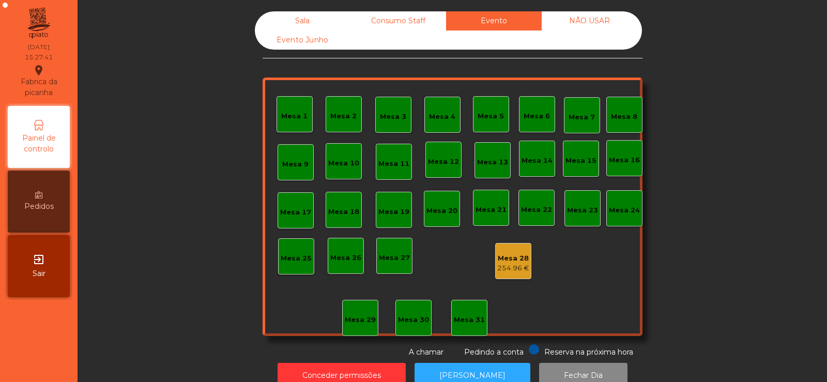
click at [285, 14] on div "Sala" at bounding box center [303, 20] width 96 height 19
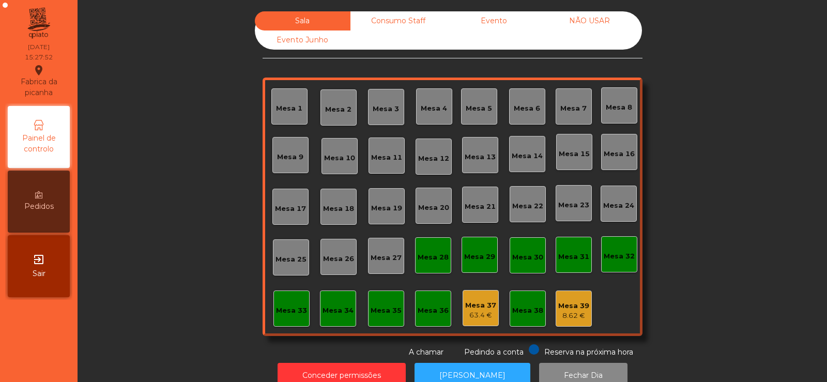
scroll to position [25, 0]
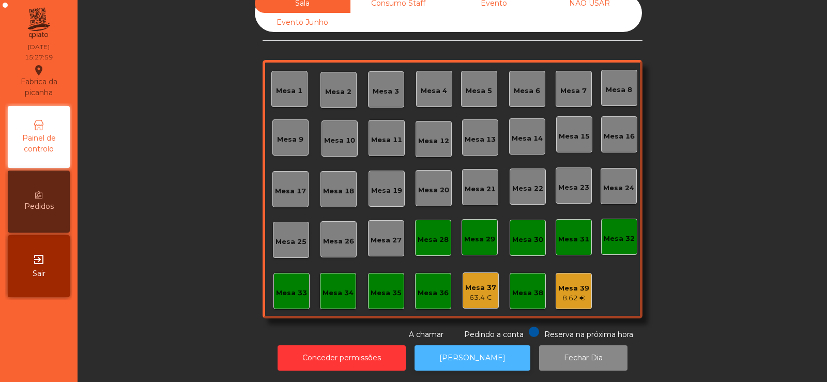
click at [471, 348] on button "[PERSON_NAME]" at bounding box center [473, 357] width 116 height 25
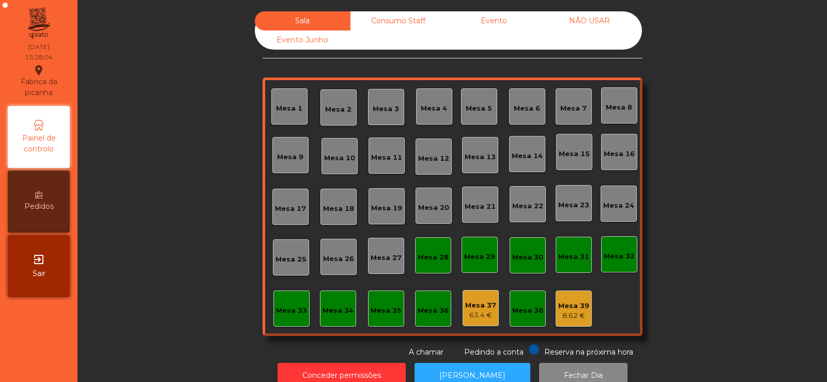
click at [404, 22] on div "Consumo Staff" at bounding box center [398, 20] width 96 height 19
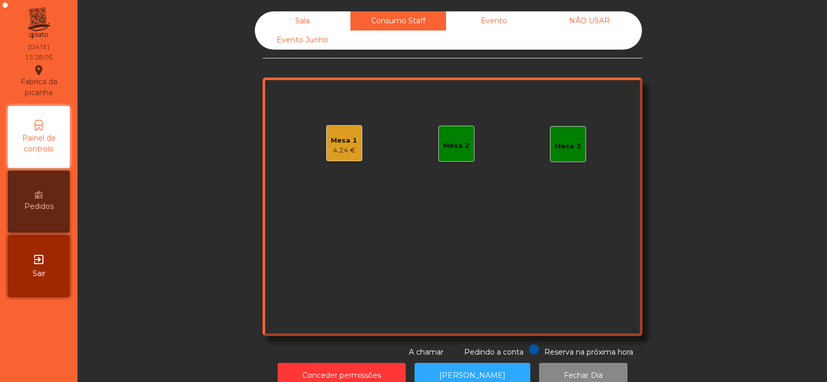
click at [479, 26] on div "Evento" at bounding box center [494, 20] width 96 height 19
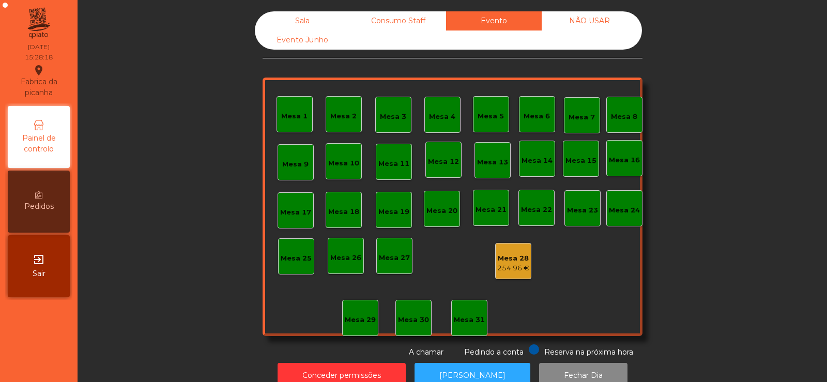
scroll to position [25, 0]
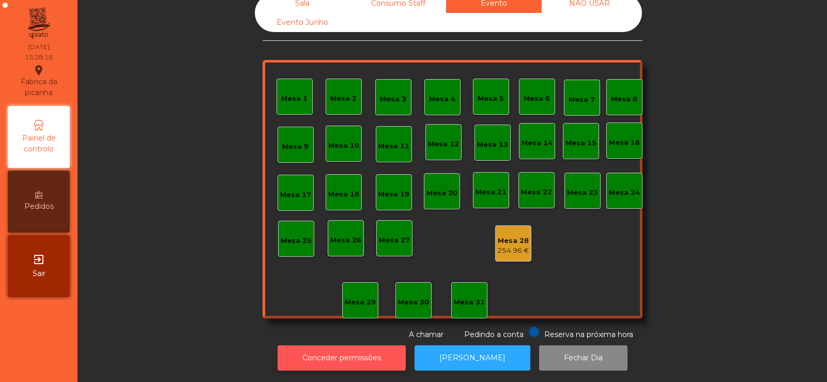
click at [352, 359] on button "Conceder permissões" at bounding box center [342, 357] width 128 height 25
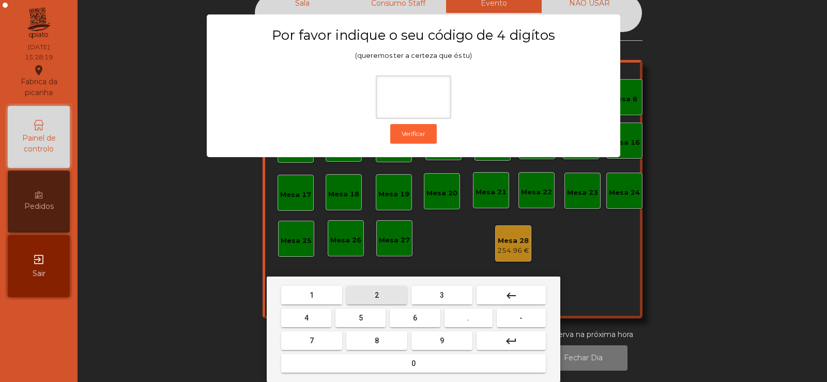
click at [383, 294] on button "2" at bounding box center [376, 295] width 61 height 19
click at [417, 317] on span "6" at bounding box center [415, 318] width 4 height 8
click at [328, 340] on button "7" at bounding box center [311, 340] width 61 height 19
click at [355, 320] on button "5" at bounding box center [360, 318] width 50 height 19
type input "****"
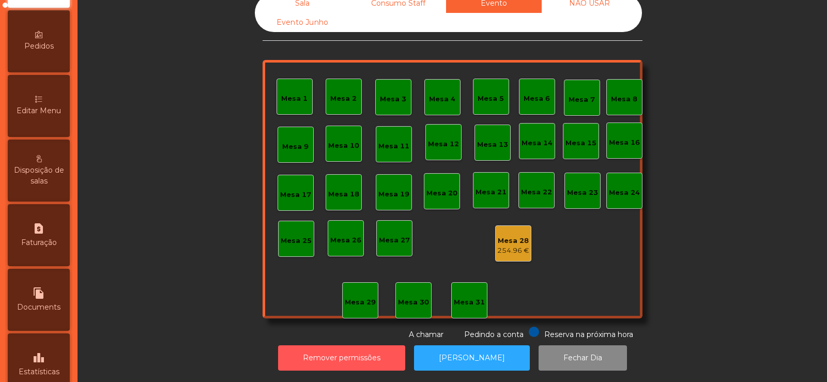
scroll to position [246, 0]
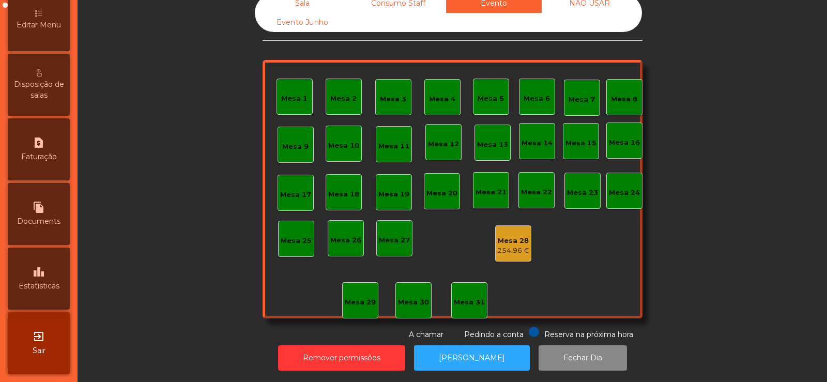
click at [40, 215] on div "file_copy Documents" at bounding box center [39, 214] width 62 height 62
select select "*"
select select "****"
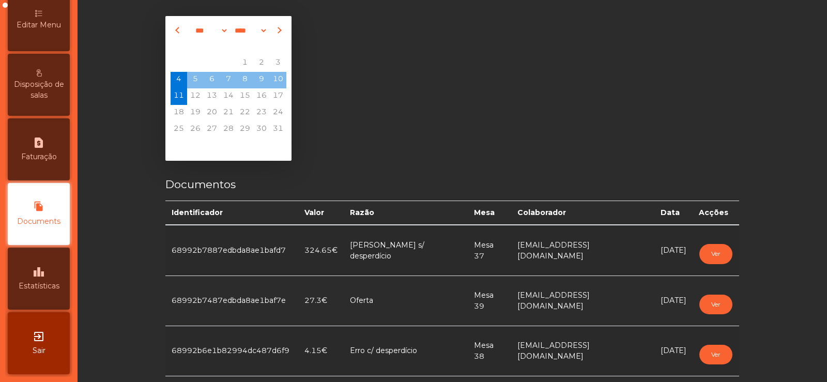
scroll to position [25, 0]
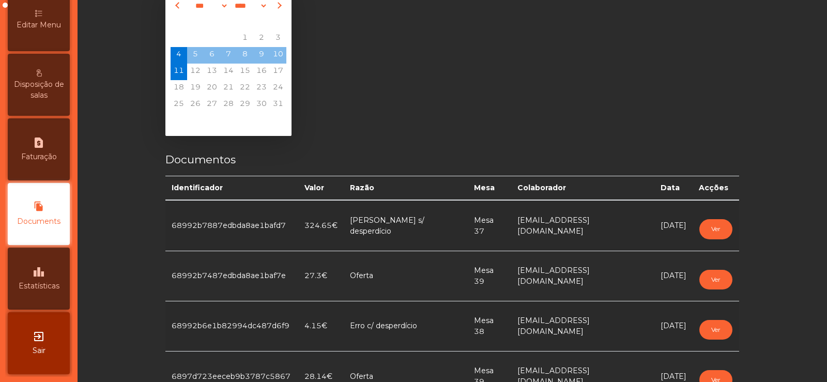
click at [40, 272] on icon "leaderboard" at bounding box center [39, 272] width 12 height 12
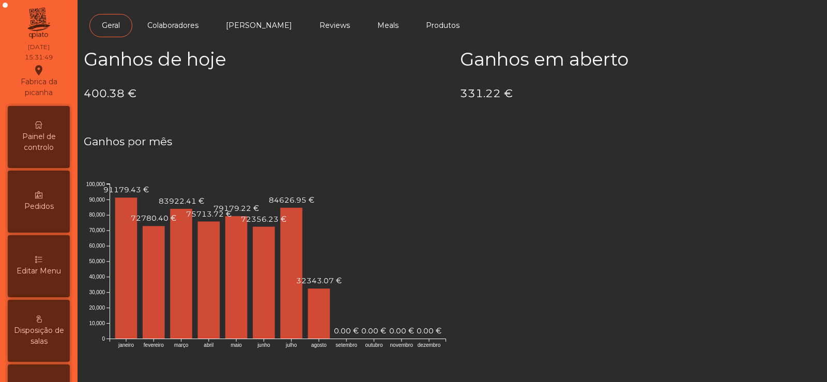
click at [41, 132] on span "Painel de controlo" at bounding box center [38, 142] width 57 height 22
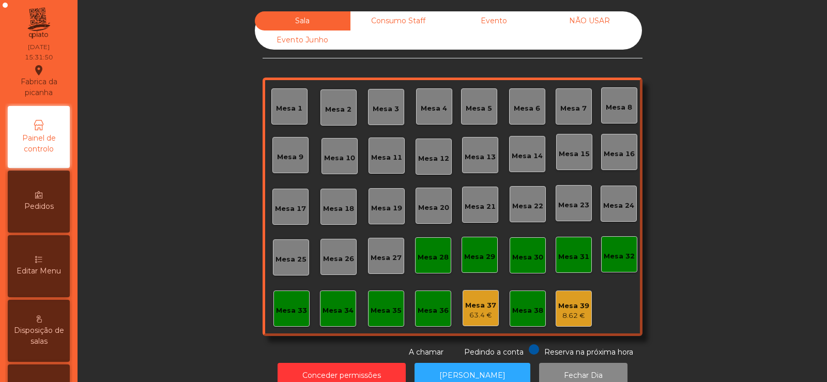
scroll to position [25, 0]
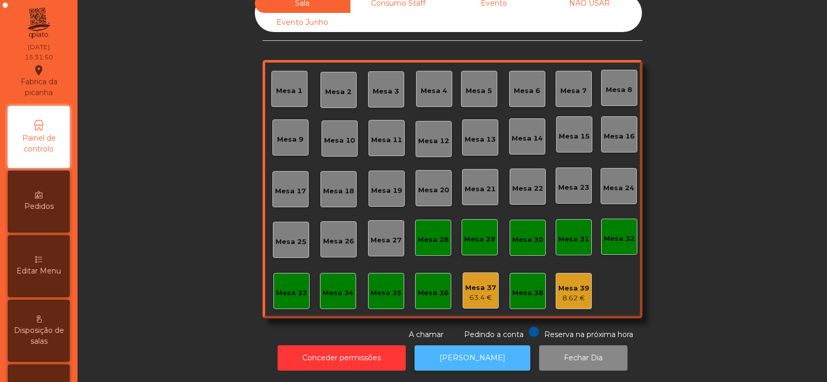
click at [474, 347] on button "[PERSON_NAME]" at bounding box center [473, 357] width 116 height 25
click at [477, 360] on button "[PERSON_NAME]" at bounding box center [473, 357] width 116 height 25
